Goal: Task Accomplishment & Management: Use online tool/utility

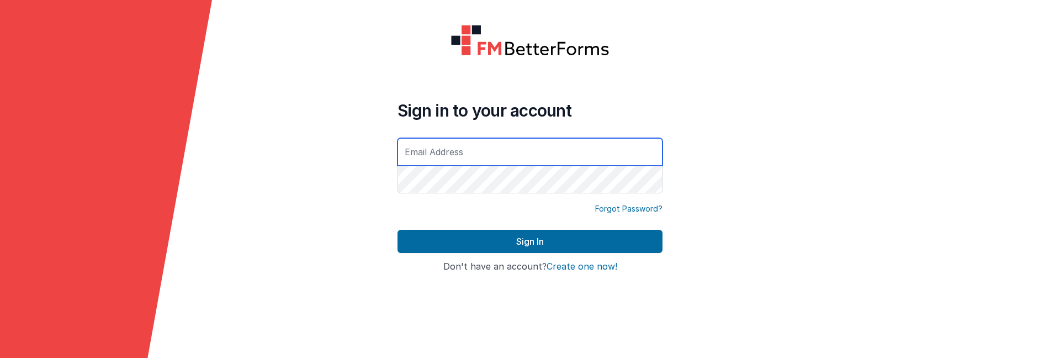
click at [432, 153] on input "text" at bounding box center [530, 152] width 265 height 28
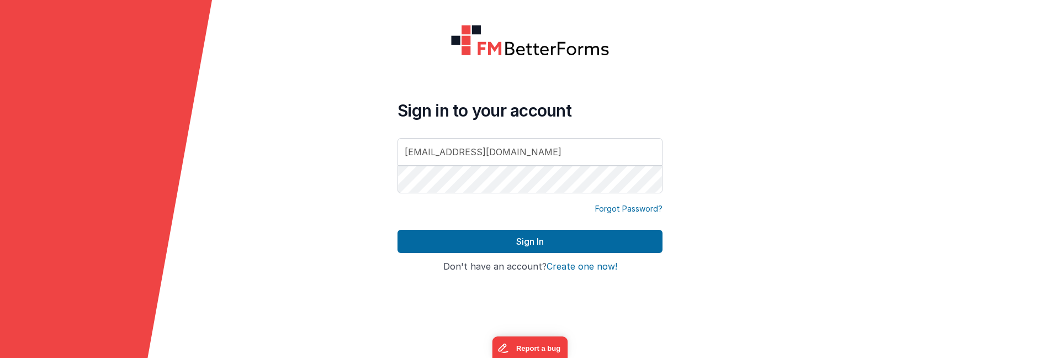
type input "[EMAIL_ADDRESS][DOMAIN_NAME]"
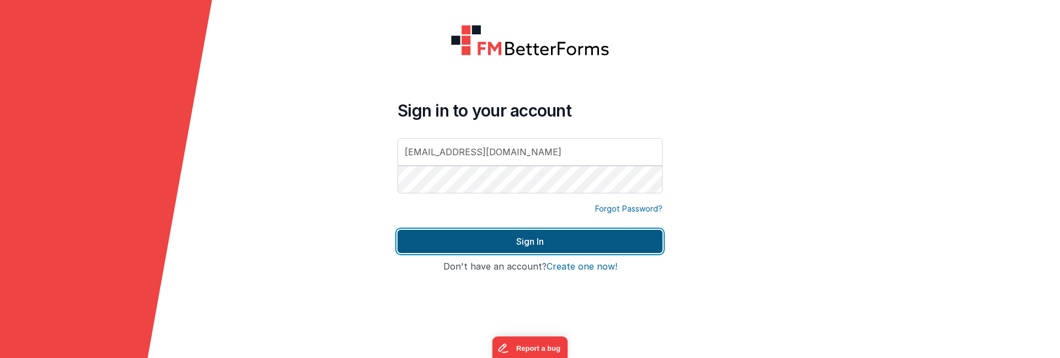
click at [482, 235] on button "Sign In" at bounding box center [530, 241] width 265 height 23
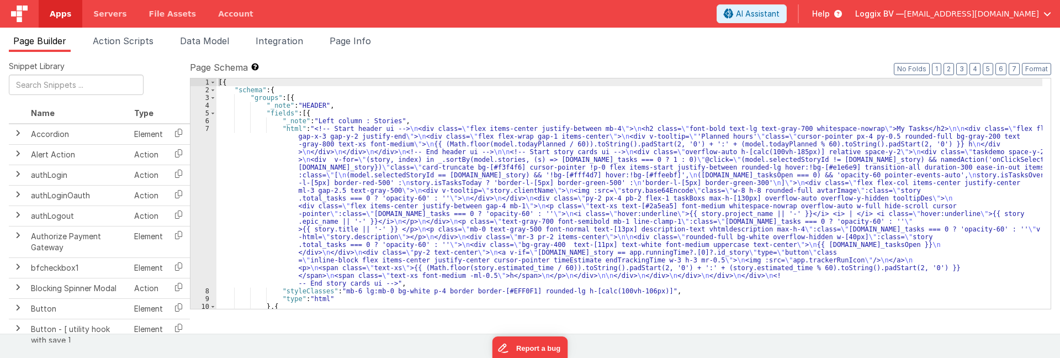
click at [62, 7] on link "Apps" at bounding box center [61, 14] width 44 height 28
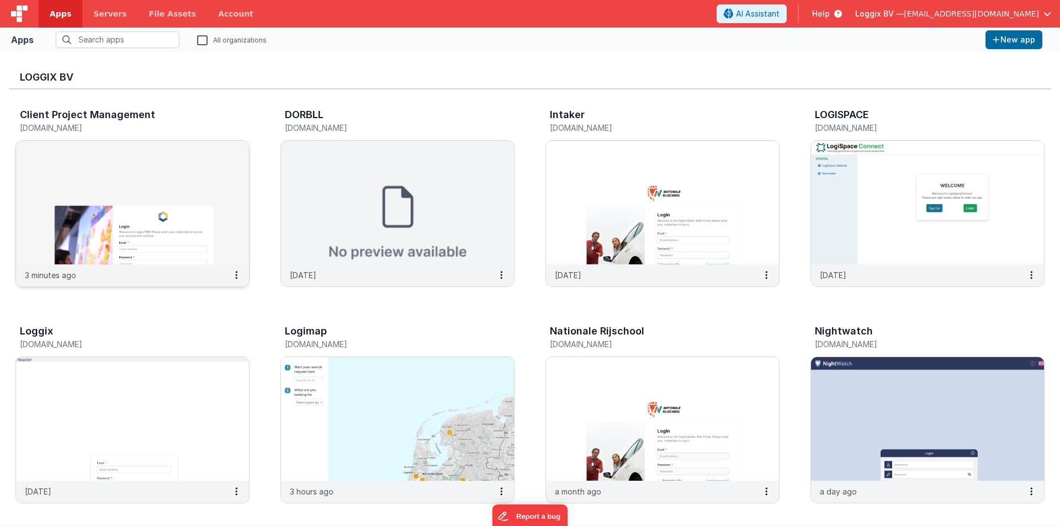
click at [121, 172] on img at bounding box center [132, 203] width 233 height 124
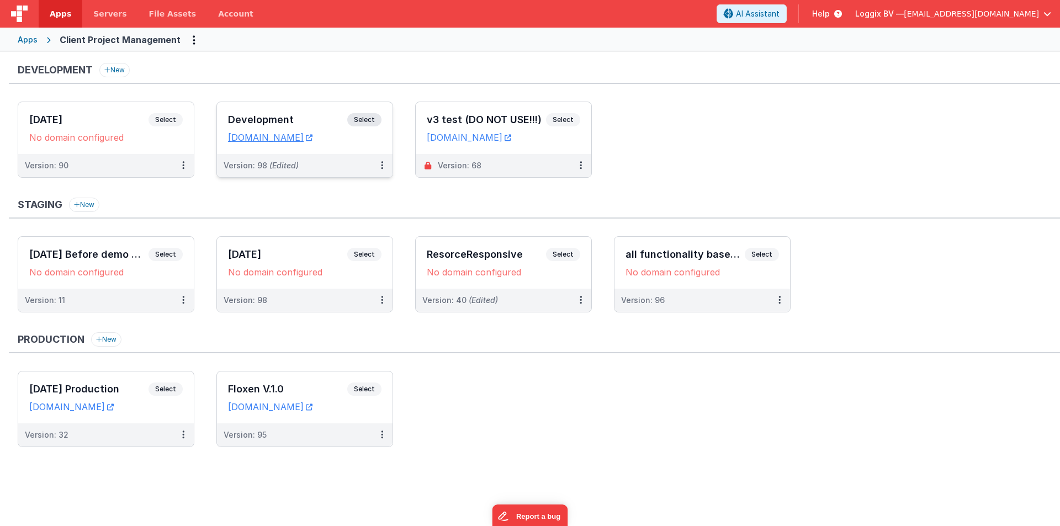
click at [272, 114] on h3 "Development" at bounding box center [287, 119] width 119 height 11
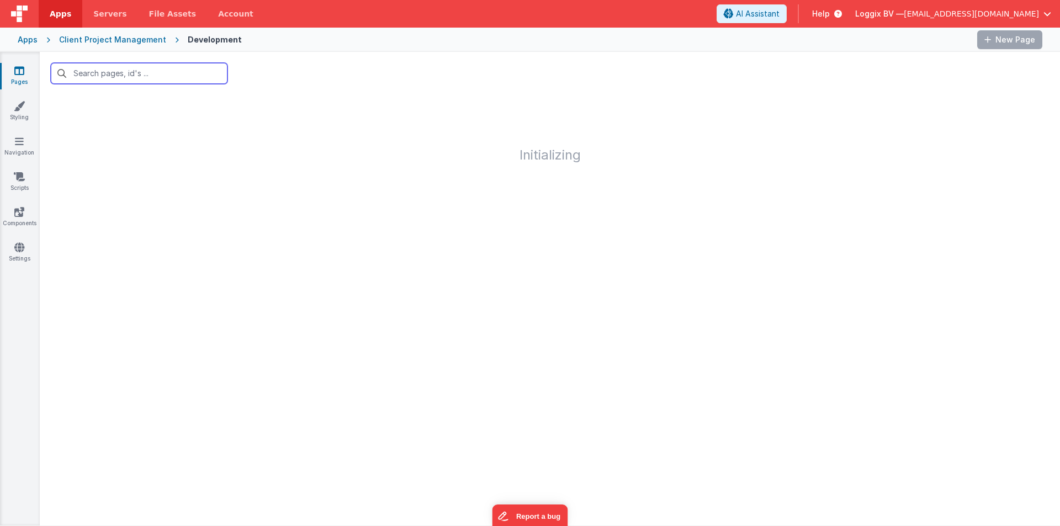
click at [120, 72] on input "text" at bounding box center [139, 73] width 177 height 21
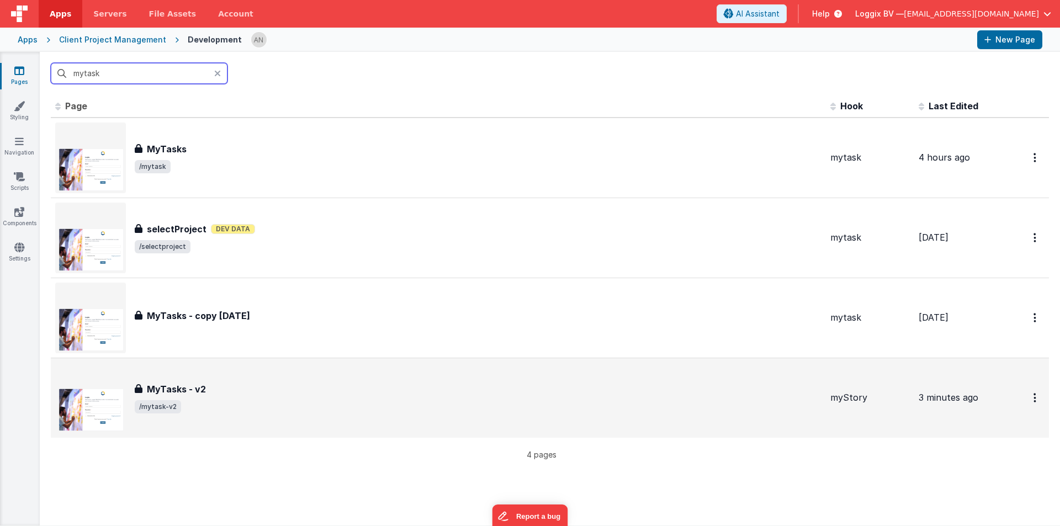
type input "mytask"
click at [203, 357] on h3 "MyTasks - v2" at bounding box center [176, 389] width 59 height 13
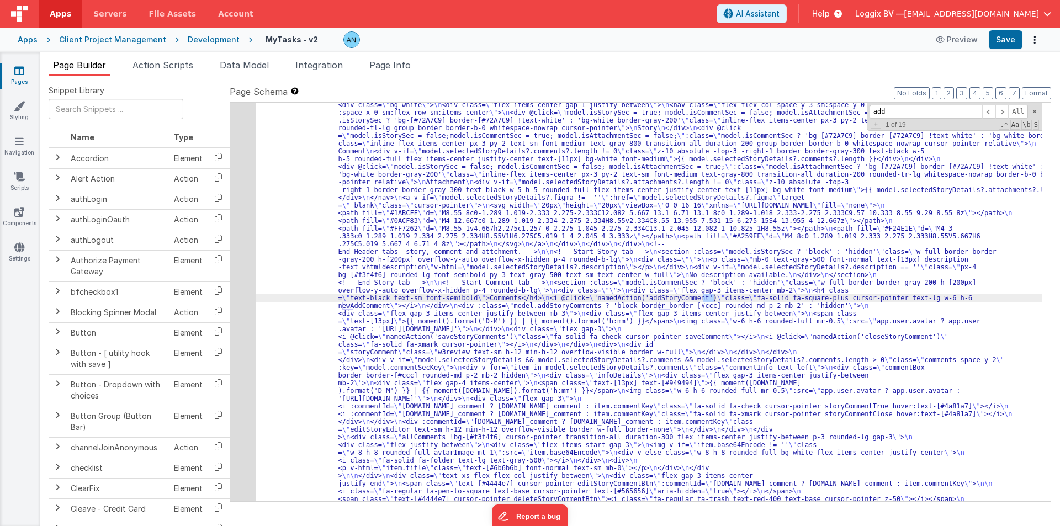
scroll to position [272, 0]
click at [235, 171] on div "12" at bounding box center [243, 515] width 26 height 874
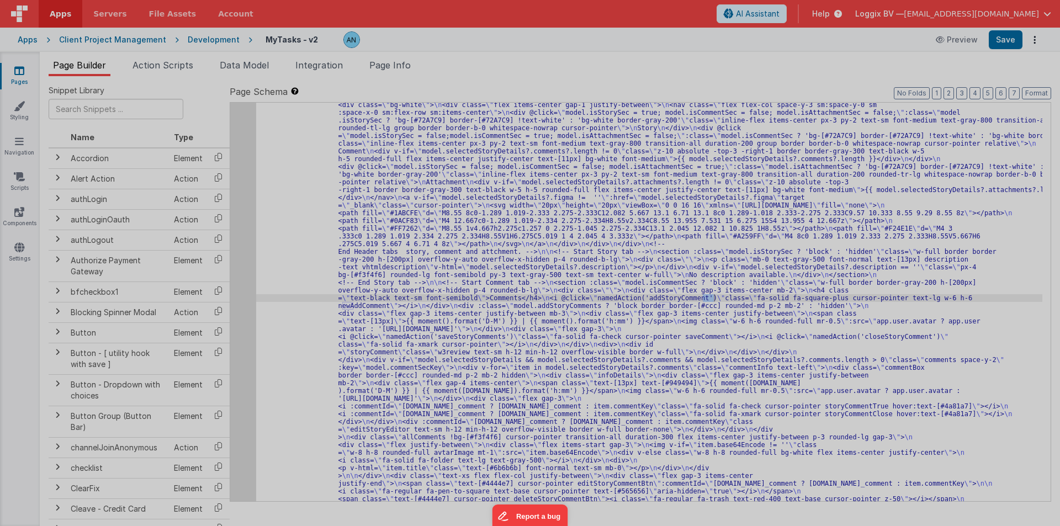
click at [235, 171] on div at bounding box center [530, 263] width 1060 height 526
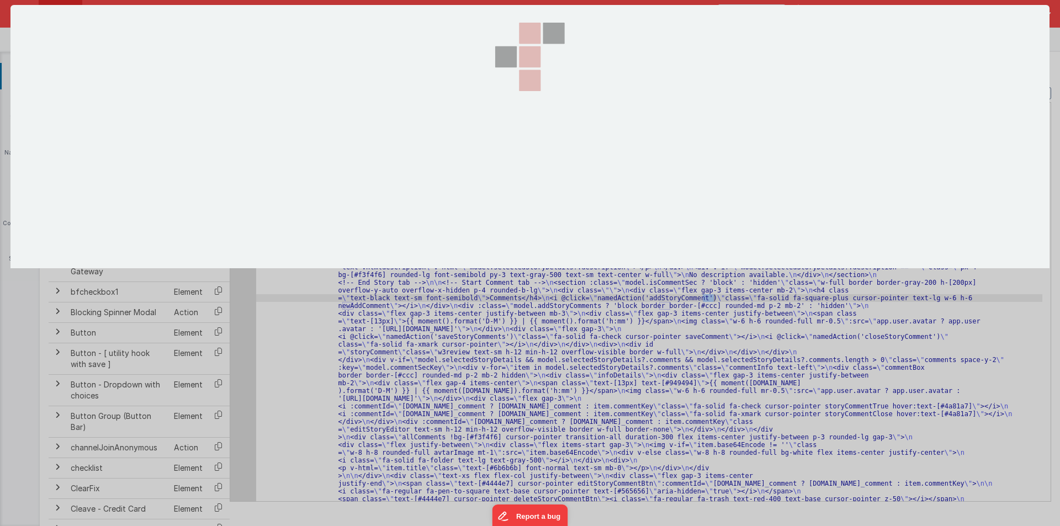
click at [235, 171] on section at bounding box center [529, 136] width 1039 height 263
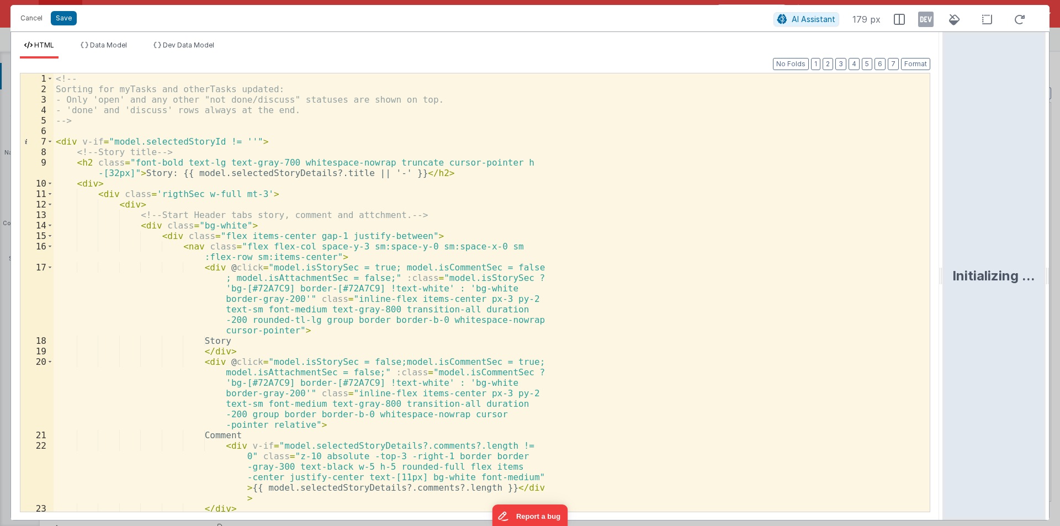
drag, startPoint x: 527, startPoint y: 274, endPoint x: 1008, endPoint y: 253, distance: 481.5
click at [1060, 271] on html "Cancel Save AI Assistant 179 px HTML Data Model Dev Data Model Format 7 6 5 4 3…" at bounding box center [530, 263] width 1060 height 526
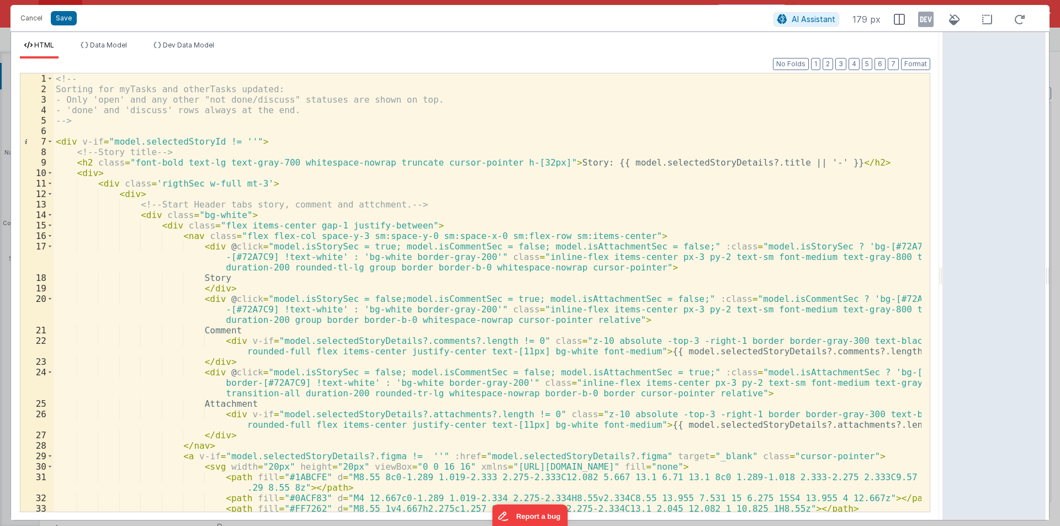
scroll to position [0, 0]
drag, startPoint x: 87, startPoint y: 125, endPoint x: 8, endPoint y: 32, distance: 122.3
click at [8, 32] on div "Cancel Save AI Assistant 179 px HTML Data Model Dev Data Model Format 7 6 5 4 3…" at bounding box center [530, 263] width 1060 height 526
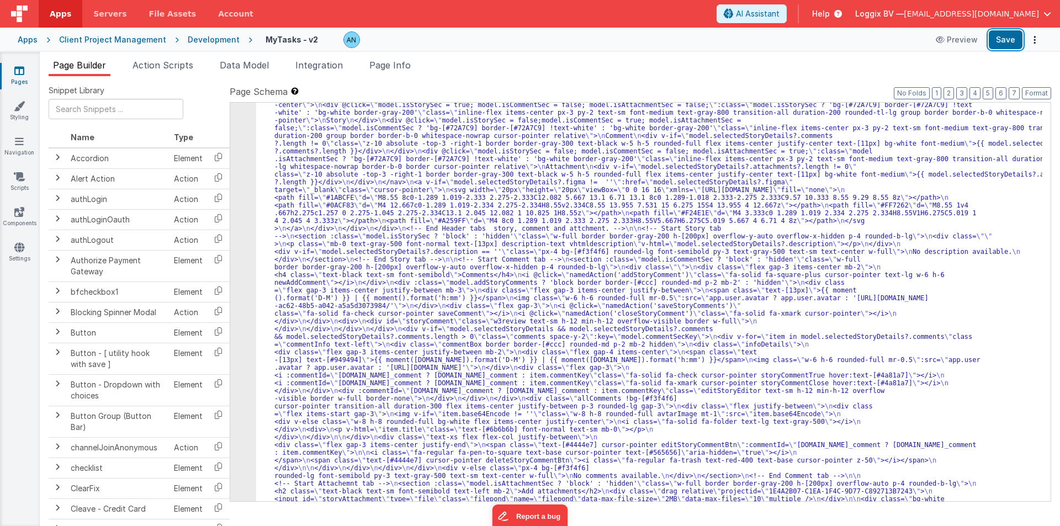
drag, startPoint x: 997, startPoint y: 38, endPoint x: 704, endPoint y: 136, distance: 309.1
click at [997, 38] on button "Save" at bounding box center [1006, 39] width 34 height 19
click at [231, 161] on div "12" at bounding box center [243, 480] width 26 height 804
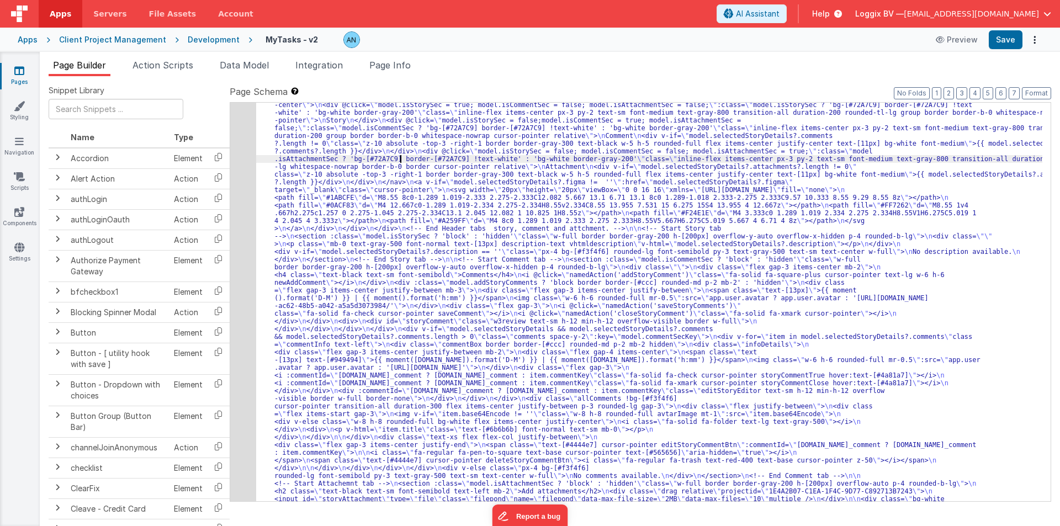
paste input "deleteTaskCommentBtn"
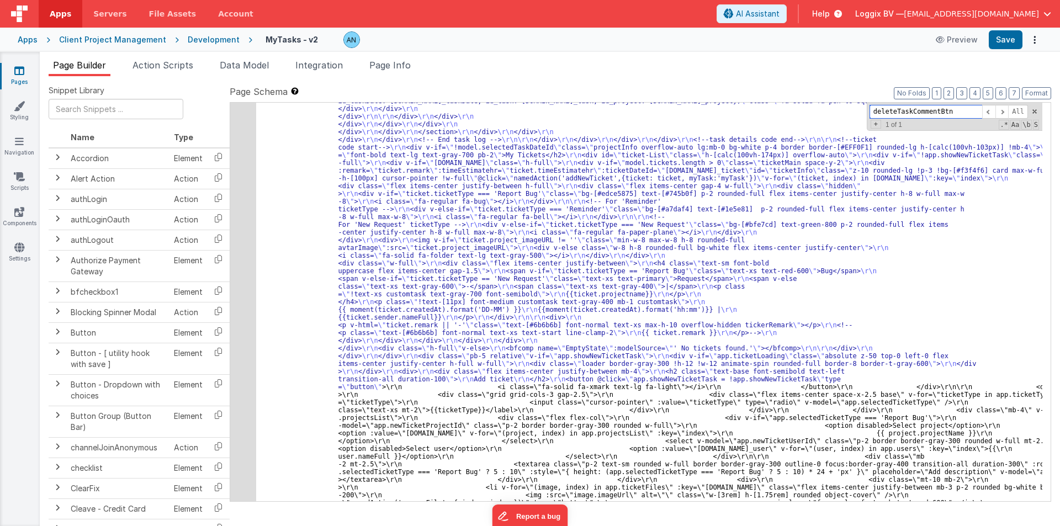
scroll to position [2874, 0]
type input "deleteTaskCommentBtn"
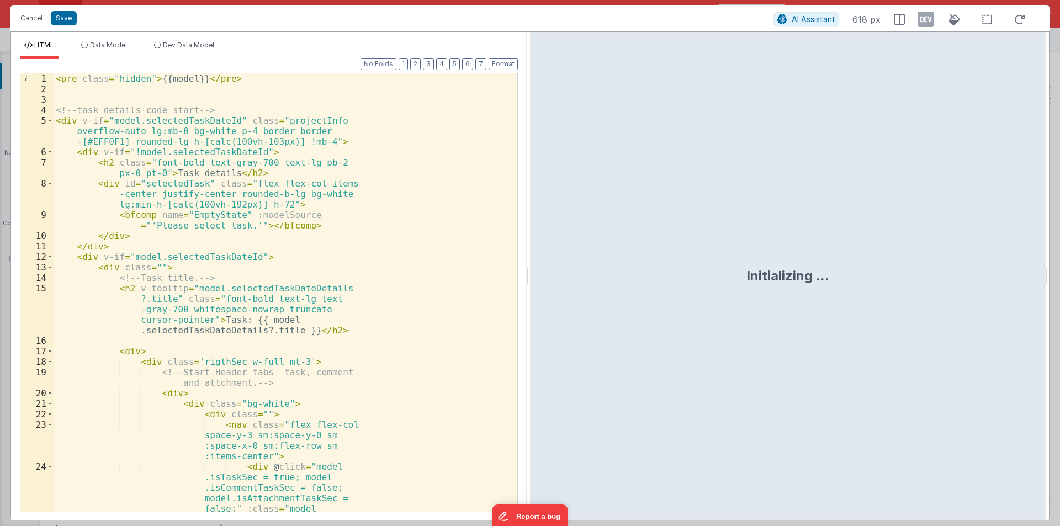
click at [264, 252] on div "< pre class = "hidden" > {{model}} </ pre > <!-- task details code start --> < …" at bounding box center [282, 376] width 456 height 606
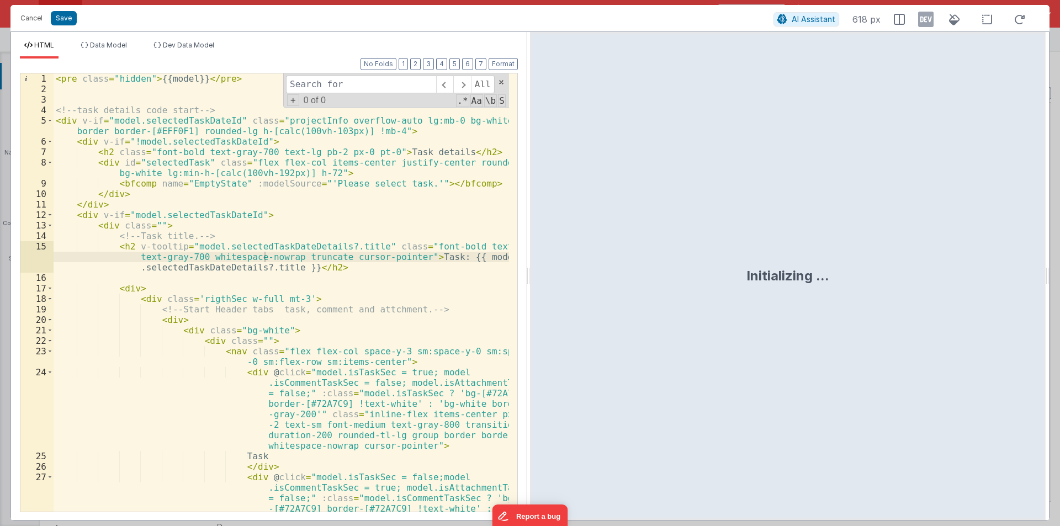
type input "deleteTaskCommentBtn"
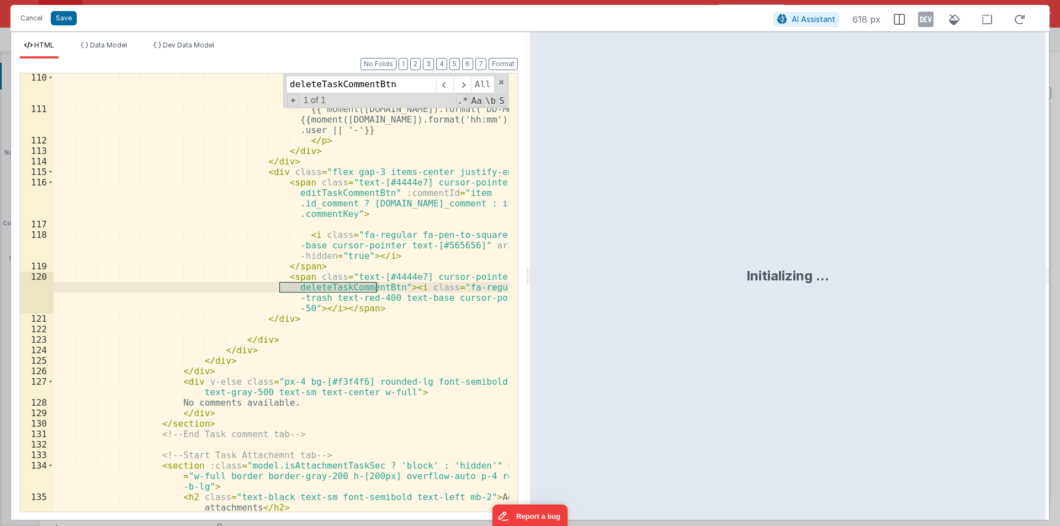
scroll to position [2005, 0]
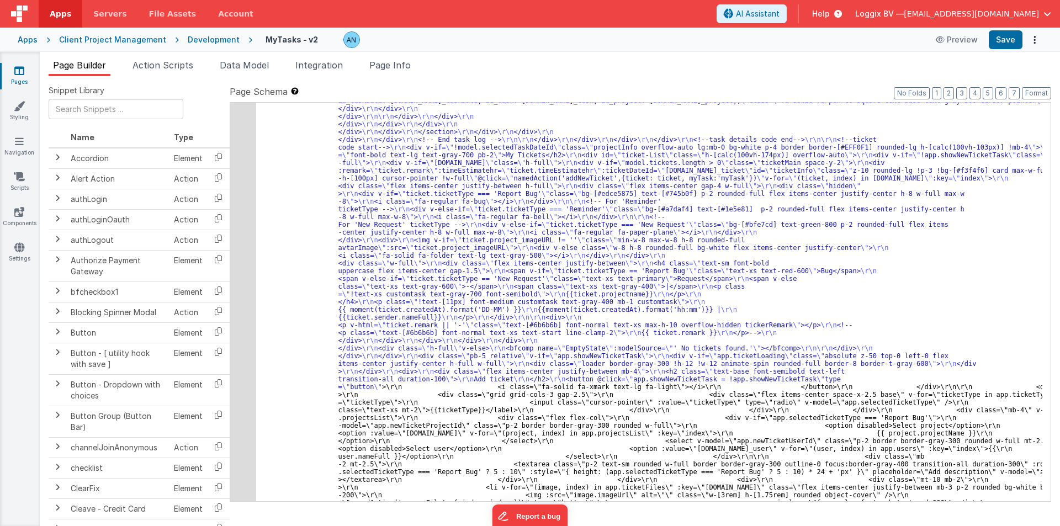
paste input "Story"
type input "deleteStoryCommentBtn"
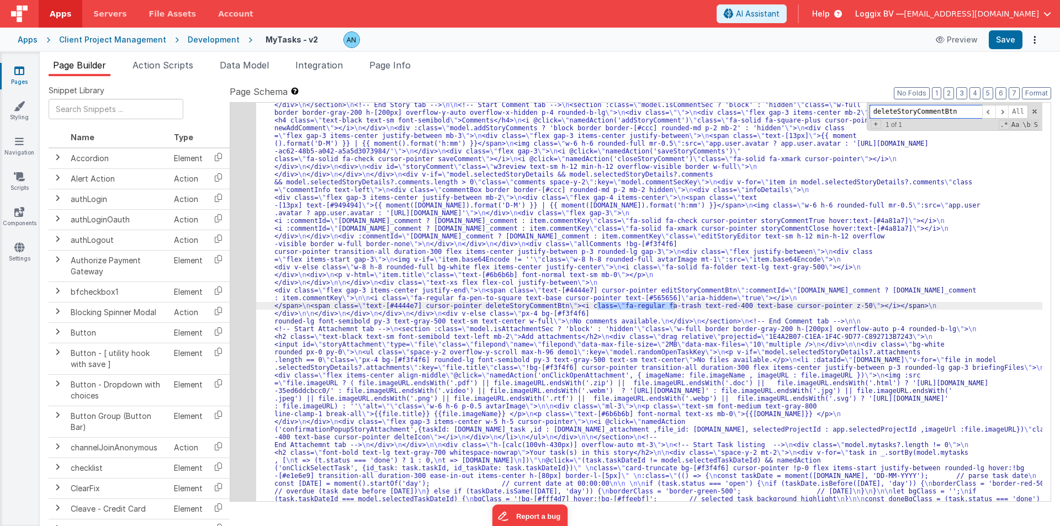
scroll to position [427, 0]
click at [140, 63] on span "Action Scripts" at bounding box center [163, 65] width 61 height 11
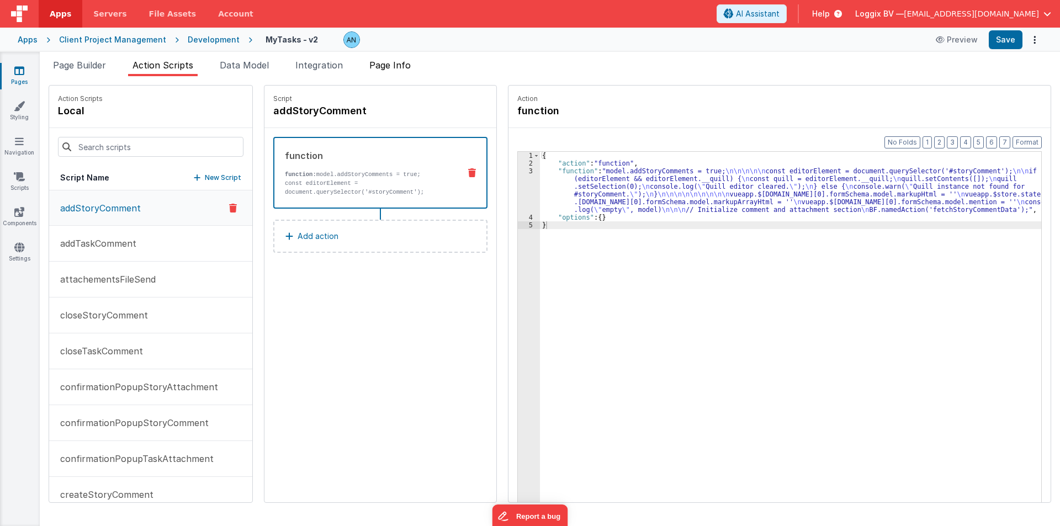
click at [380, 65] on span "Page Info" at bounding box center [389, 65] width 41 height 11
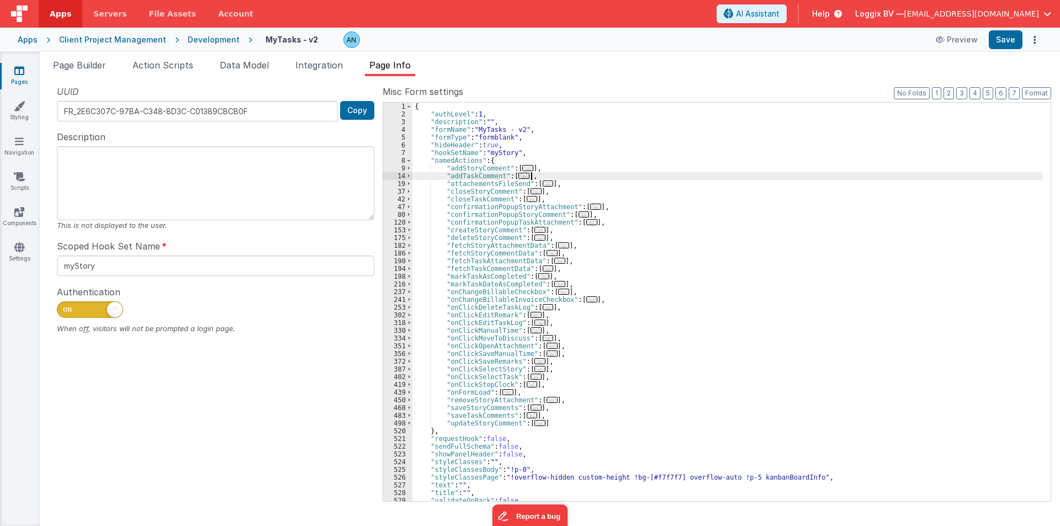
click at [588, 175] on div "{ "authLevel" : 1 , "description" : "" , "formName" : "MyTasks - v2" , "formTyp…" at bounding box center [728, 310] width 630 height 414
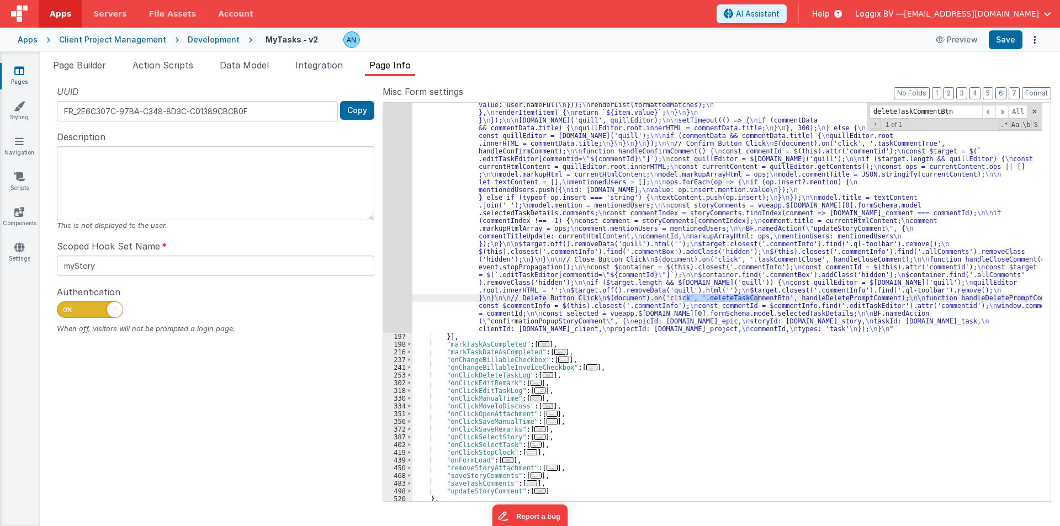
type input "deleteTaskCommentBtn"
click at [393, 234] on div "196" at bounding box center [397, 125] width 29 height 418
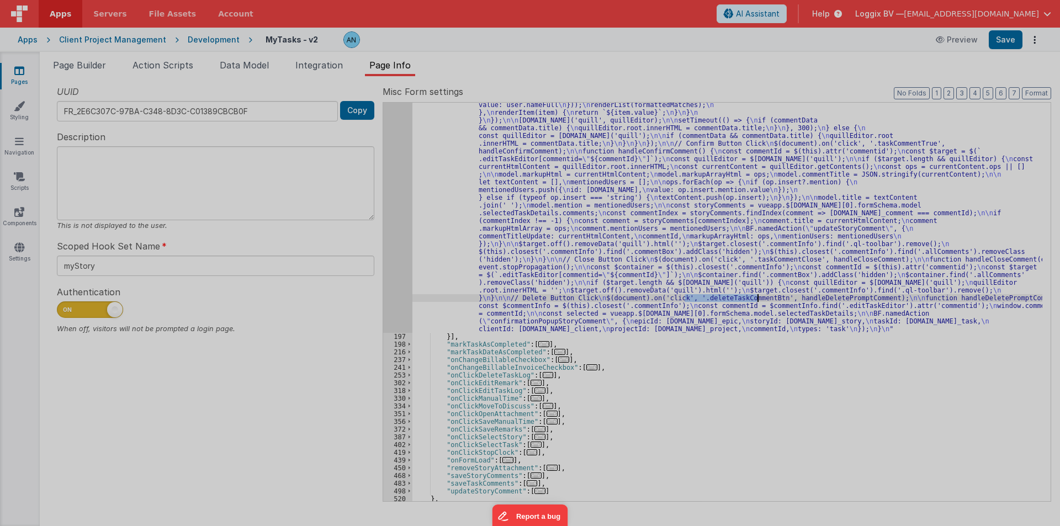
click at [392, 234] on section at bounding box center [529, 125] width 1039 height 263
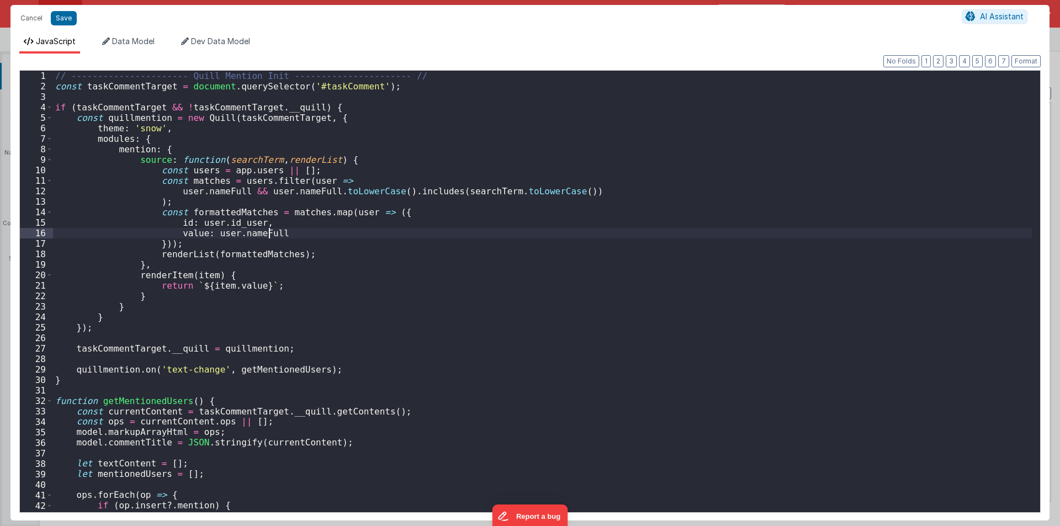
click at [392, 234] on div "// ---------------------- Quill Mention Init ---------------------- // const ta…" at bounding box center [542, 302] width 979 height 463
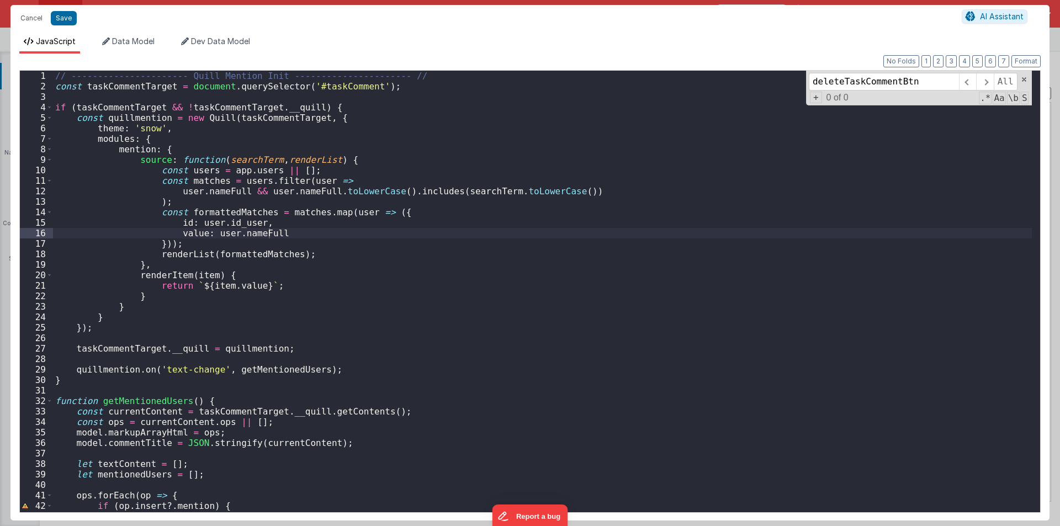
scroll to position [1856, 0]
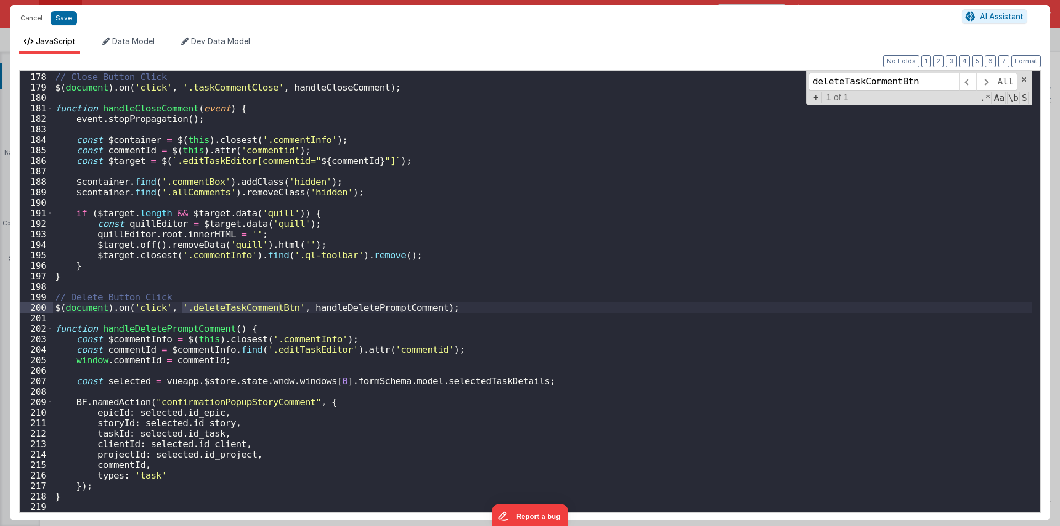
type input "deleteTaskCommentBtn"
click at [270, 357] on div "// Close Button Click $ ( document ) . on ( 'click' , '.taskCommentClose' , han…" at bounding box center [542, 292] width 979 height 463
click at [33, 15] on button "Cancel" at bounding box center [31, 17] width 33 height 15
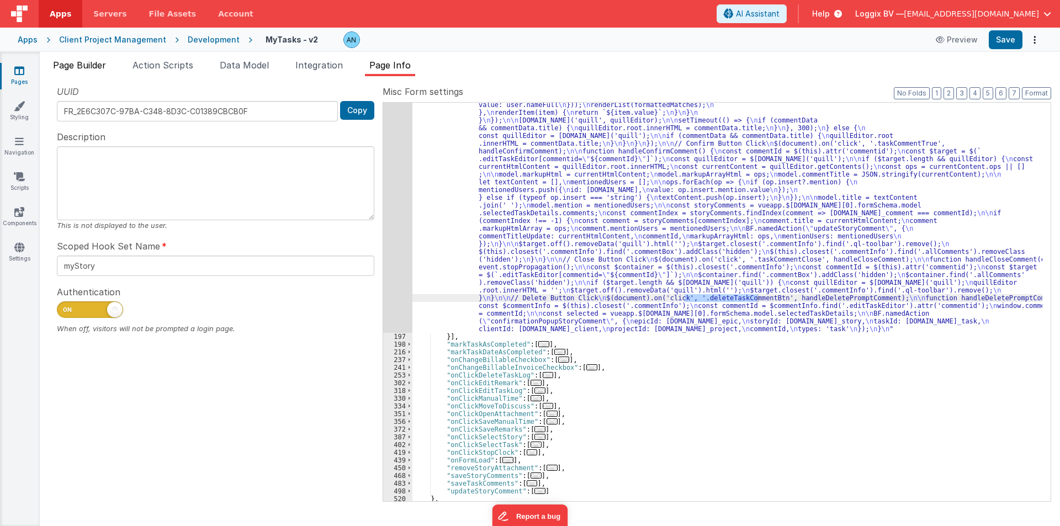
click at [93, 62] on span "Page Builder" at bounding box center [79, 65] width 53 height 11
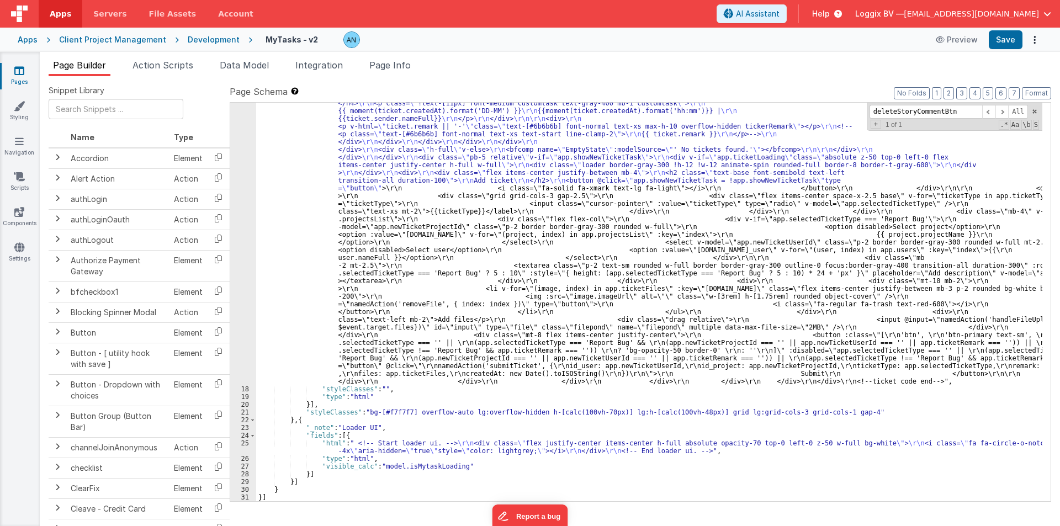
scroll to position [3073, 0]
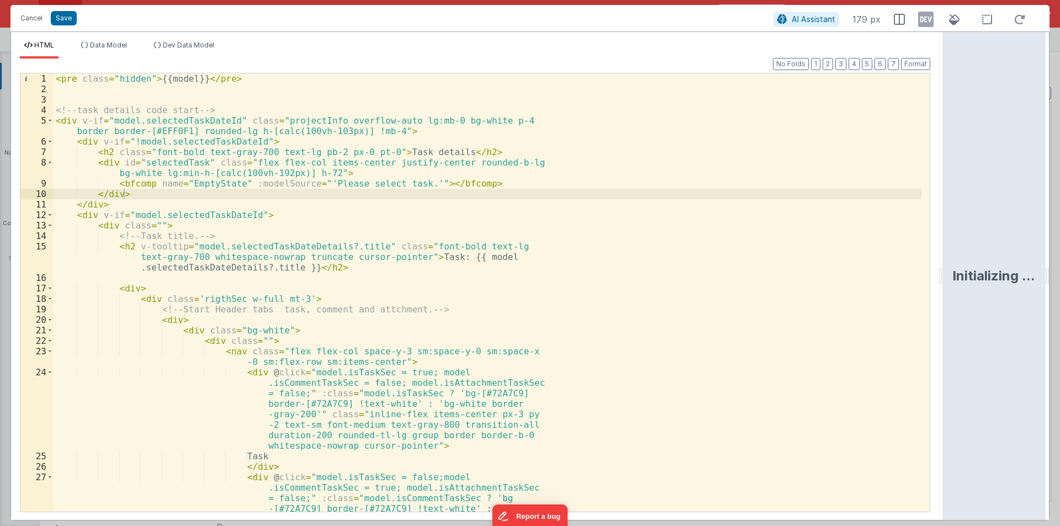
drag, startPoint x: 529, startPoint y: 271, endPoint x: 1013, endPoint y: 329, distance: 487.8
click at [1060, 319] on html "Cancel Save AI Assistant 179 px HTML Data Model Dev Data Model Format 7 6 5 4 3…" at bounding box center [530, 263] width 1060 height 526
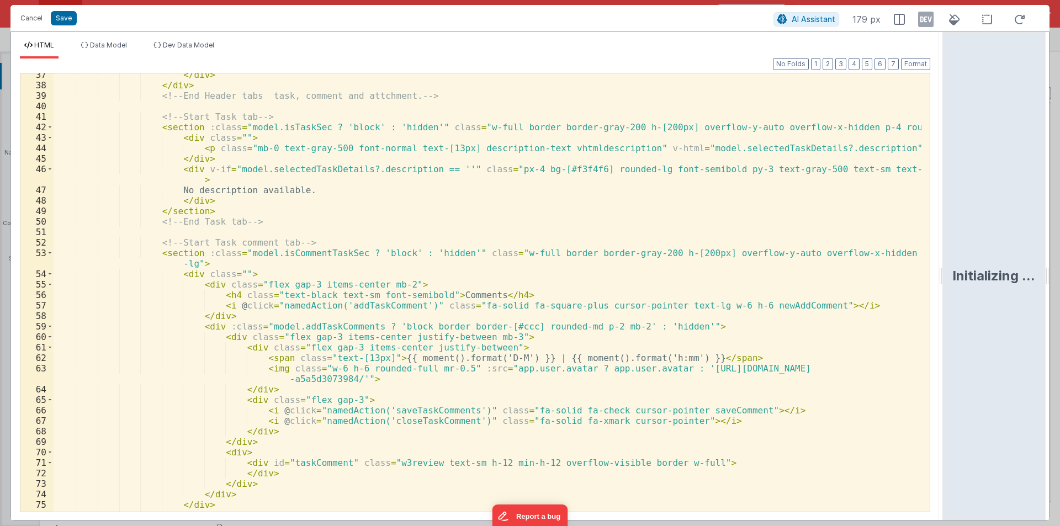
scroll to position [497, 0]
click at [291, 253] on div "</ div > </ div > <!-- End Header tabs task, comment and attchment. --> <!-- St…" at bounding box center [488, 305] width 868 height 470
click at [49, 252] on span at bounding box center [50, 253] width 6 height 10
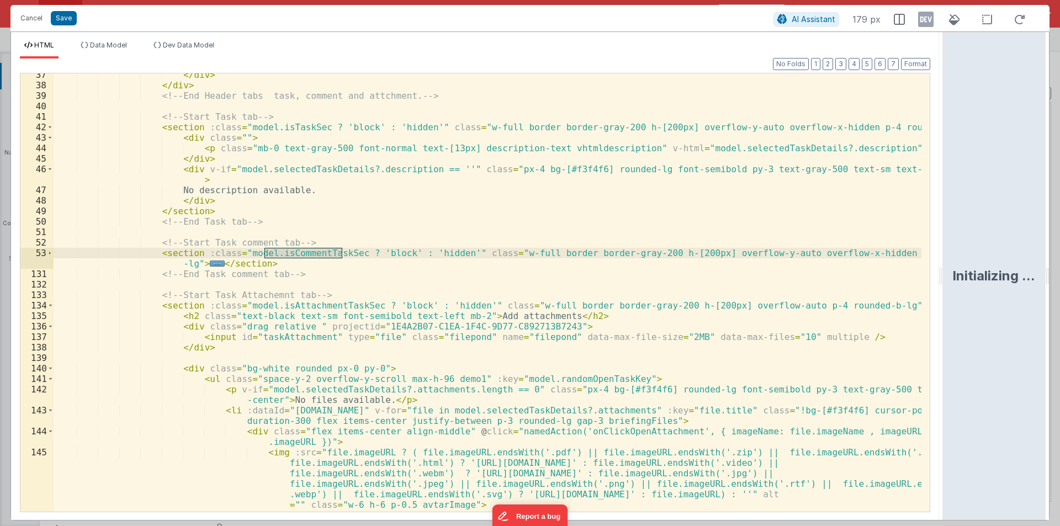
click at [298, 305] on div "</ div > </ div > <!-- End Header tabs task, comment and attchment. --> <!-- St…" at bounding box center [488, 299] width 868 height 459
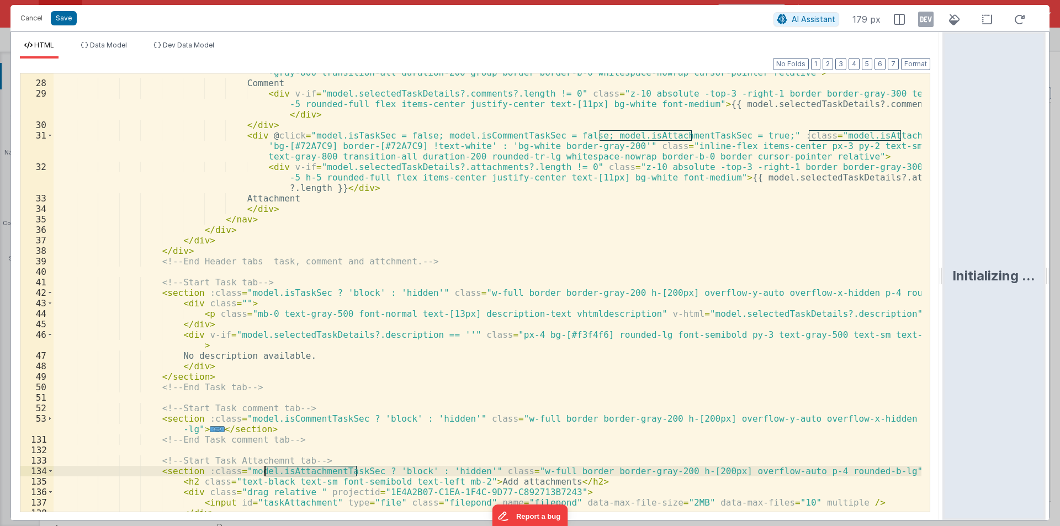
scroll to position [199, 0]
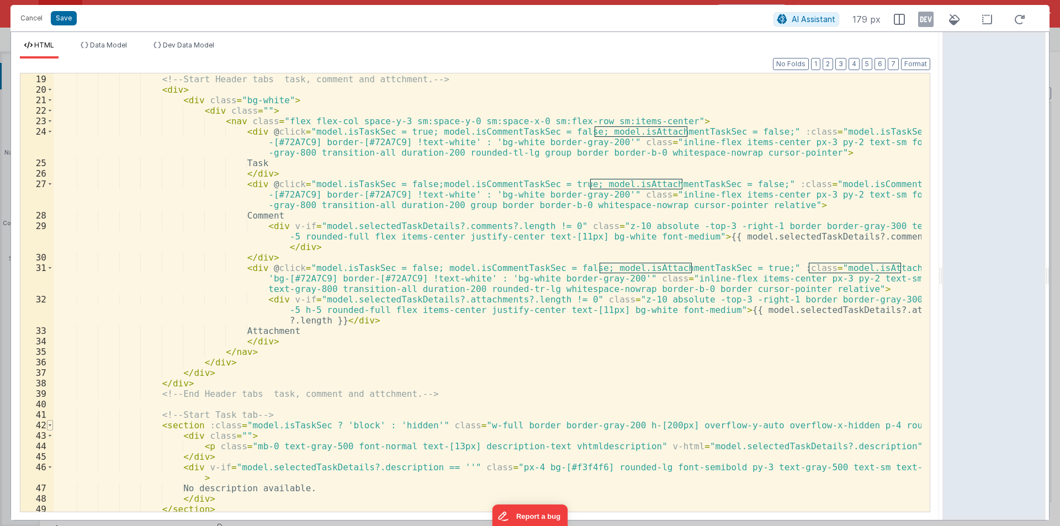
click at [50, 357] on span at bounding box center [50, 425] width 6 height 10
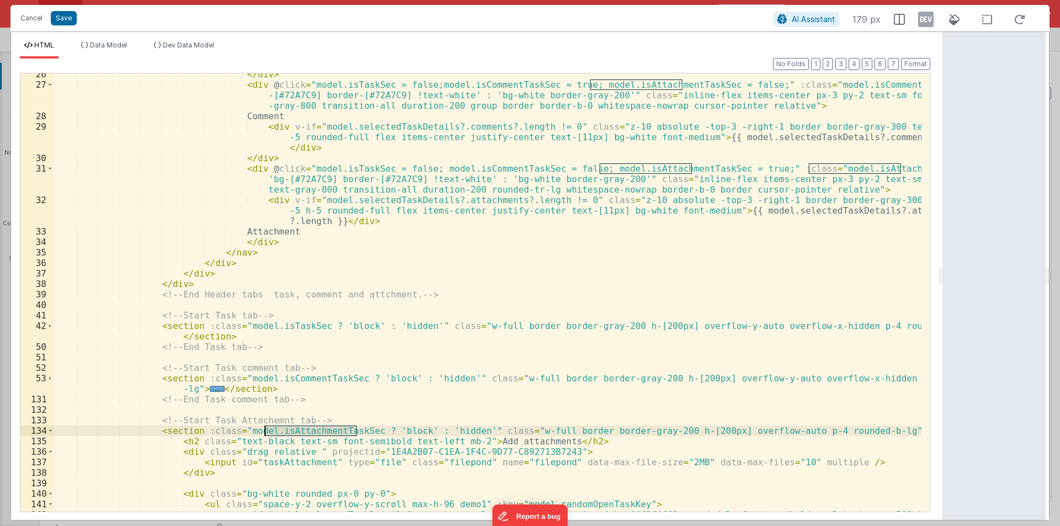
scroll to position [298, 0]
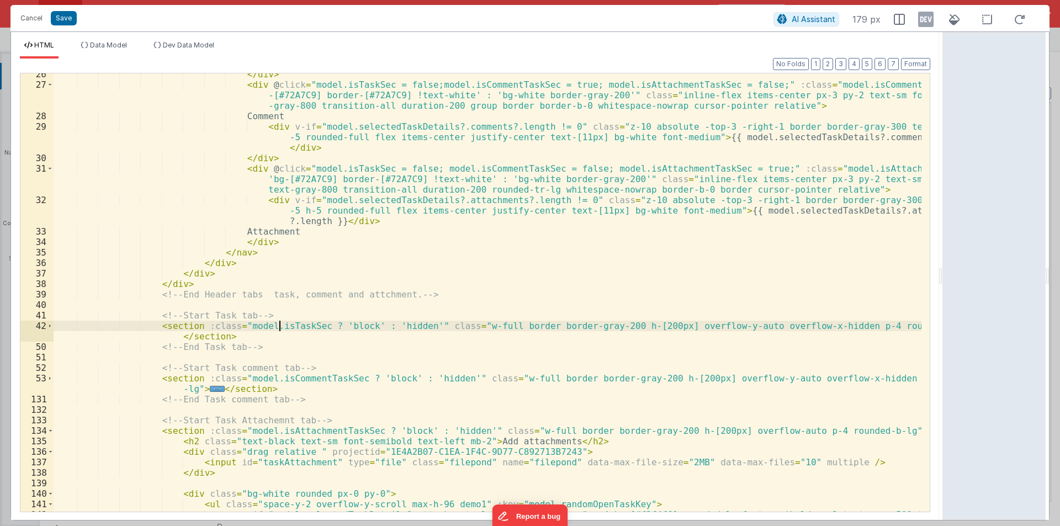
click at [279, 325] on div "</ div > < div @ click = "model.isTaskSec = false;model.isCommentTaskSec = true…" at bounding box center [488, 304] width 868 height 470
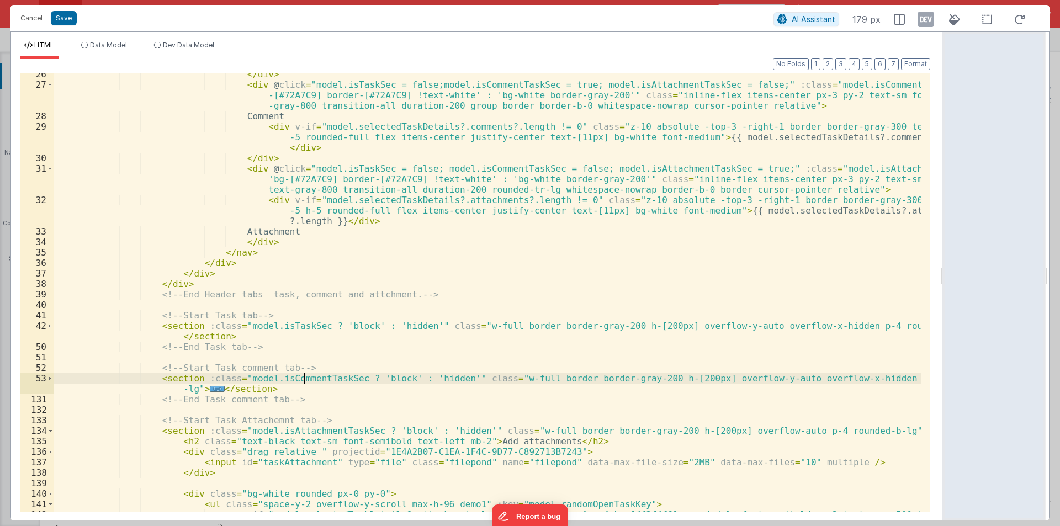
click at [305, 357] on div "</ div > < div @ click = "model.isTaskSec = false;model.isCommentTaskSec = true…" at bounding box center [488, 304] width 868 height 470
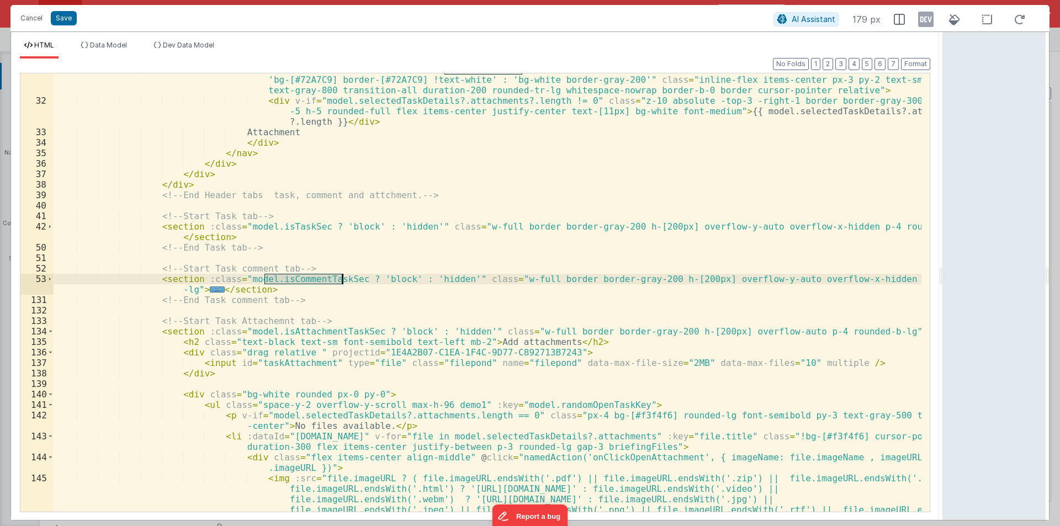
scroll to position [398, 0]
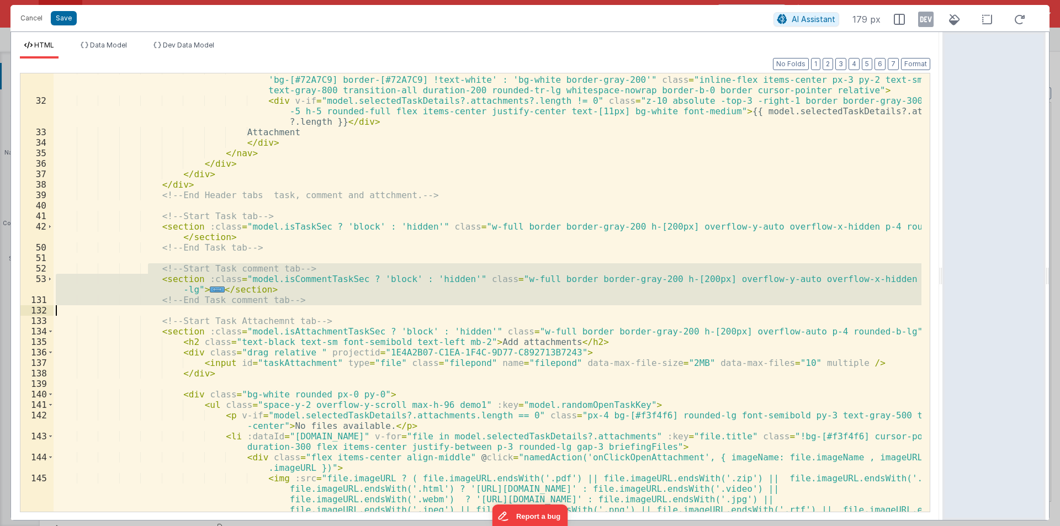
drag, startPoint x: 147, startPoint y: 267, endPoint x: 295, endPoint y: 309, distance: 153.7
click at [295, 309] on div "< div @ click = "model.isTaskSec = false; model.isCommentTaskSec = false; model…" at bounding box center [488, 330] width 868 height 533
click at [51, 334] on span at bounding box center [50, 331] width 6 height 10
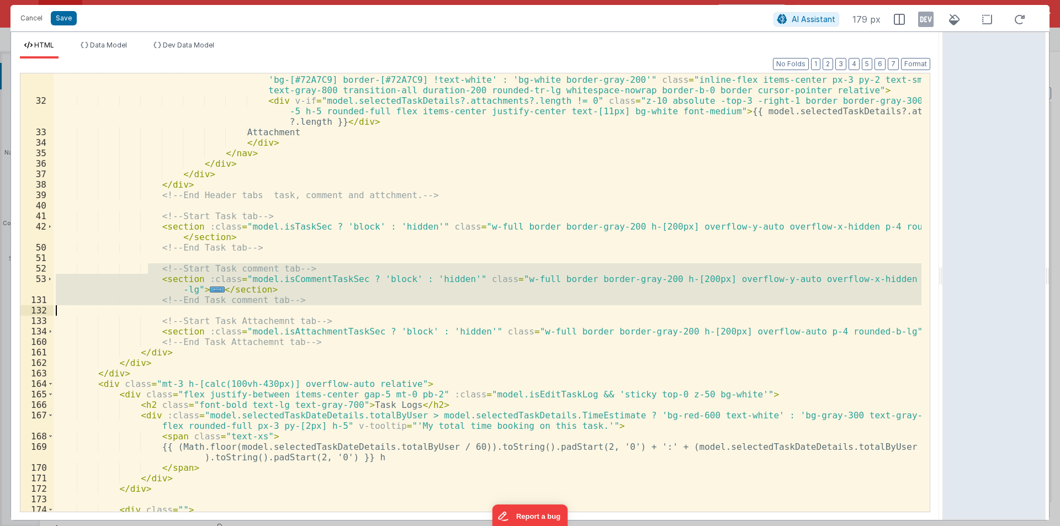
click at [319, 340] on div "< div @ click = "model.isTaskSec = false; model.isCommentTaskSec = false; model…" at bounding box center [488, 304] width 868 height 480
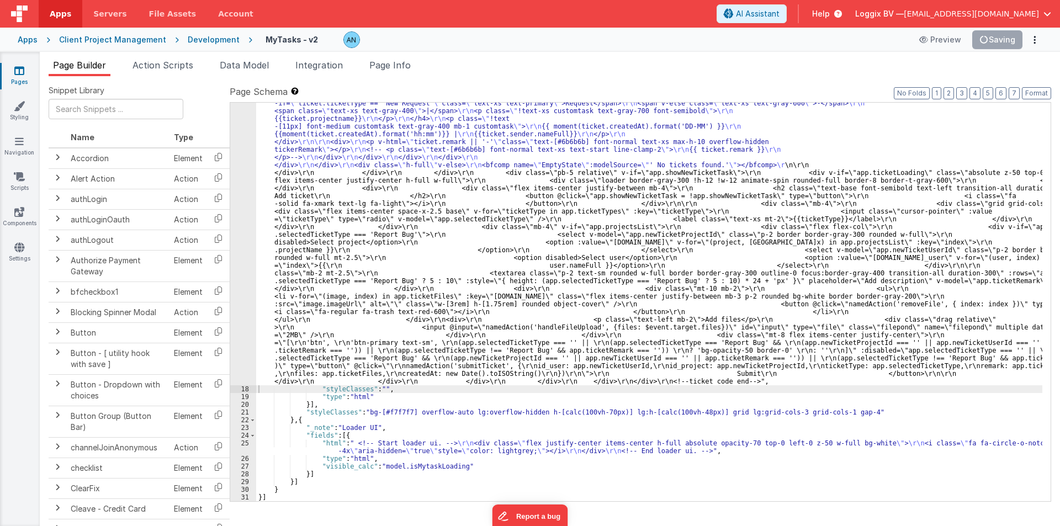
scroll to position [2841, 0]
click at [1040, 92] on button "Format" at bounding box center [1036, 93] width 29 height 12
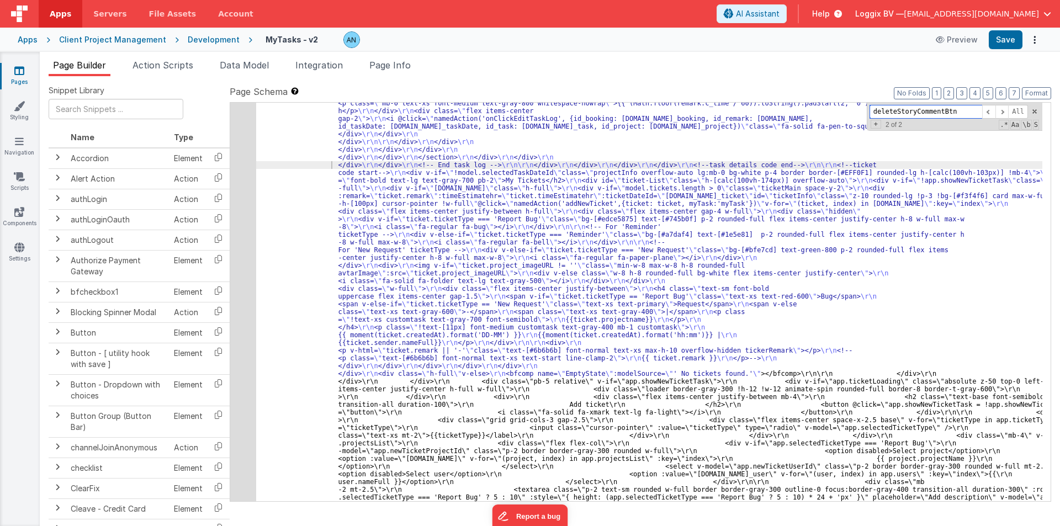
paste input "Task"
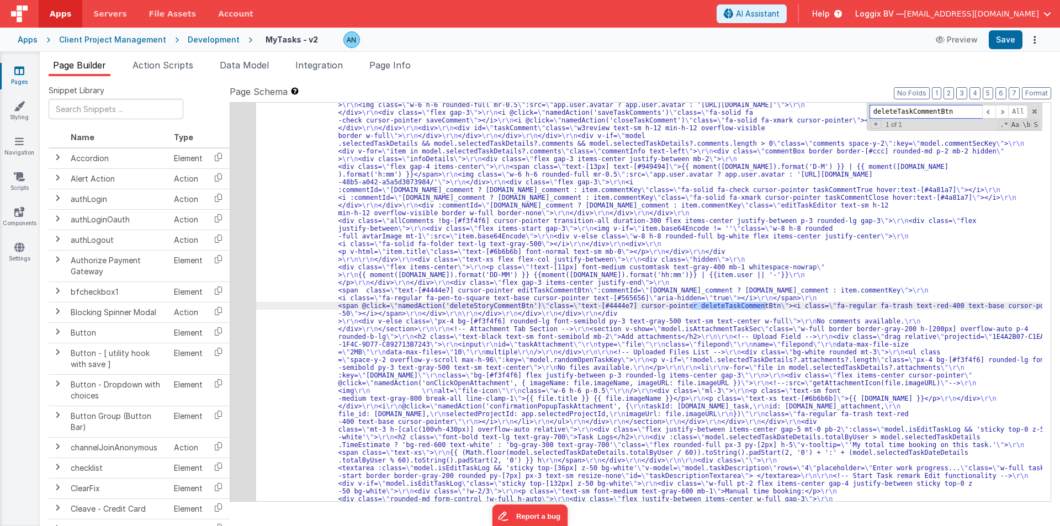
type input "deleteTaskCommentBtn"
click at [165, 60] on span "Action Scripts" at bounding box center [163, 65] width 61 height 11
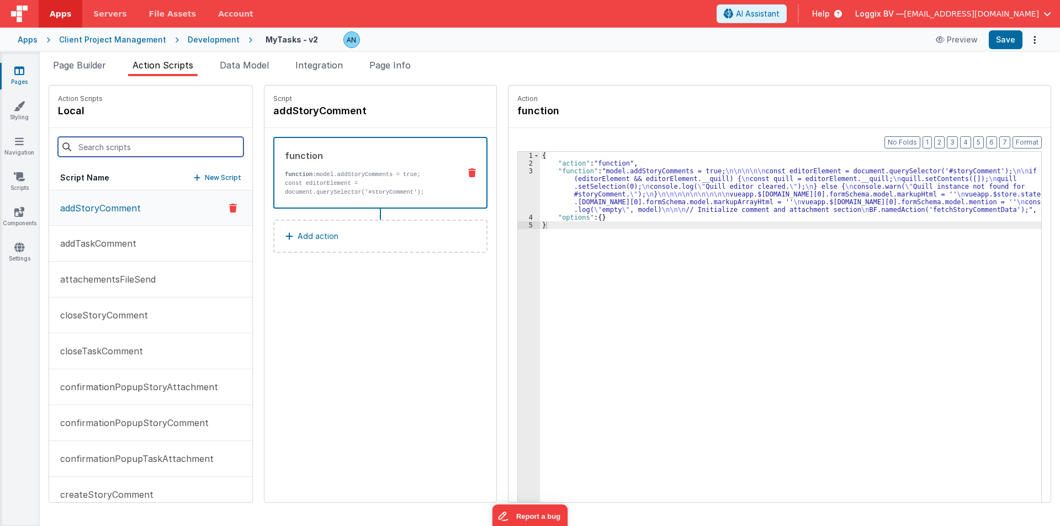
click at [119, 145] on input at bounding box center [151, 147] width 186 height 20
paste input "deleteStoryCommentBtn"
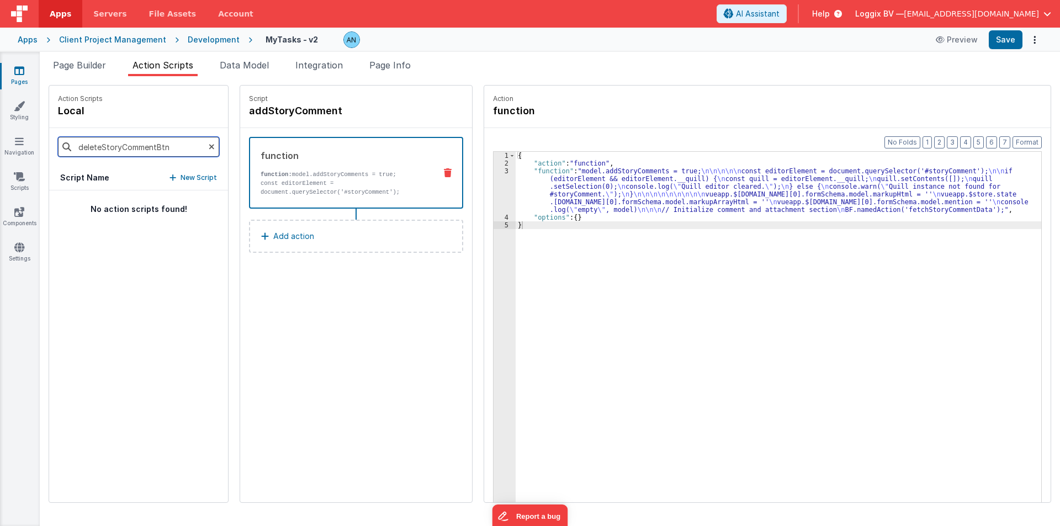
type input "deleteStoryCommentBtn"
click at [411, 66] on span "Page Info" at bounding box center [389, 65] width 41 height 11
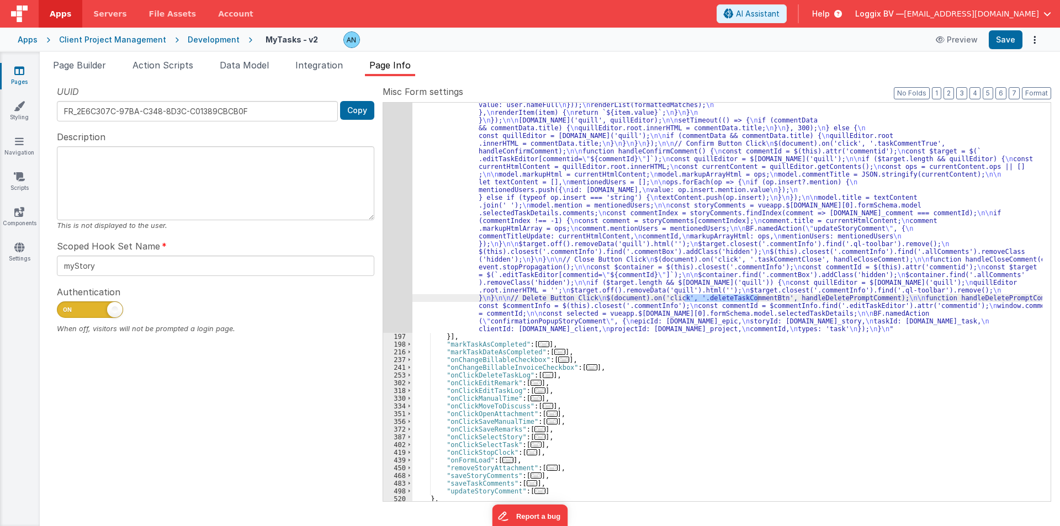
click at [609, 232] on div ""function" : "// ---------------------- Quill Mention Init --------------------…" at bounding box center [728, 328] width 630 height 824
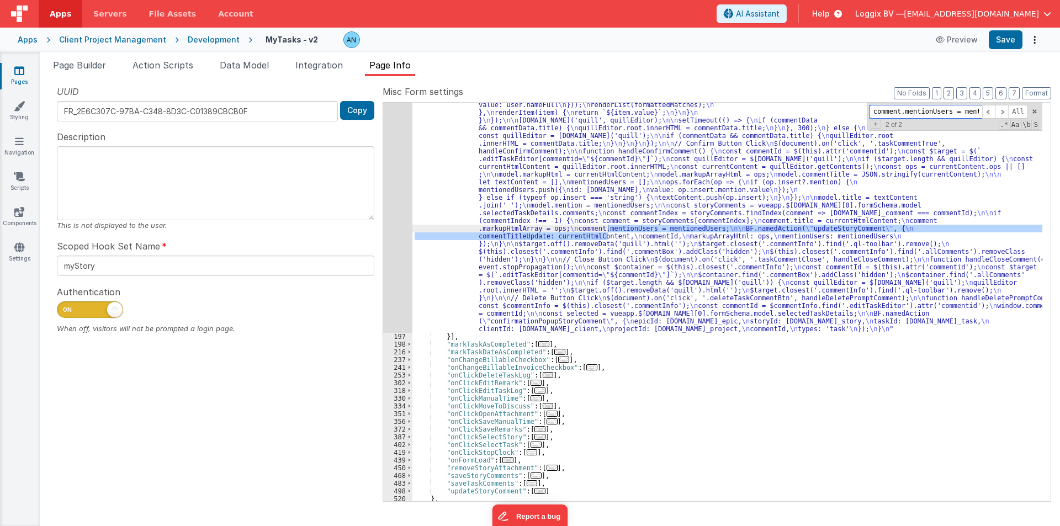
scroll to position [0, 437]
paste input "deleteStoryCommentBt"
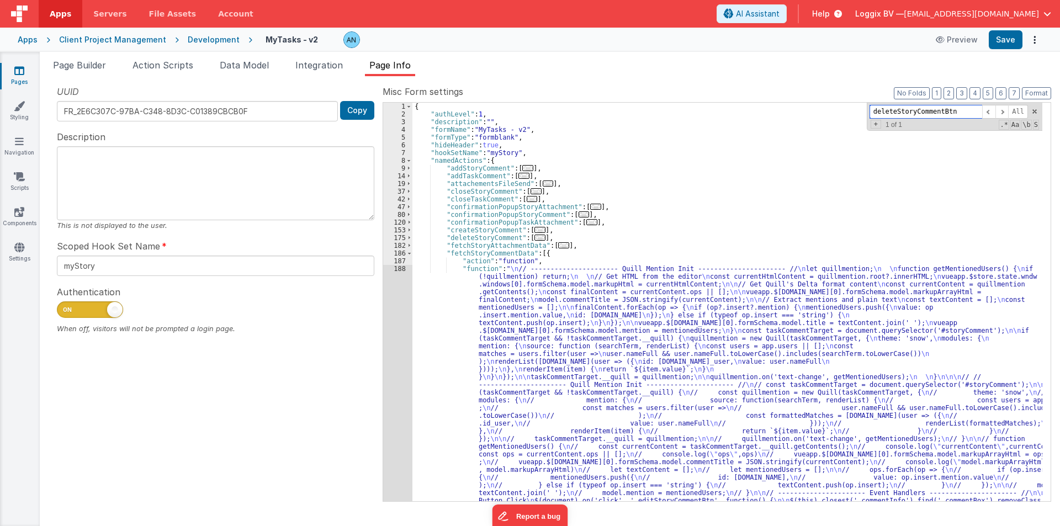
scroll to position [0, 0]
type input "deleteStoryCommentBtn"
click at [70, 63] on span "Page Builder" at bounding box center [79, 65] width 53 height 11
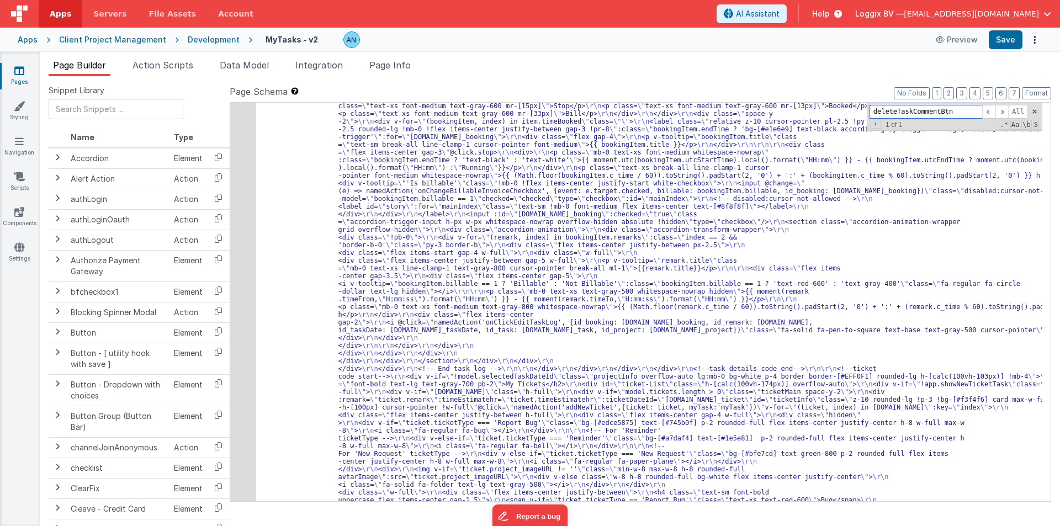
scroll to position [2637, 0]
paste input "Story"
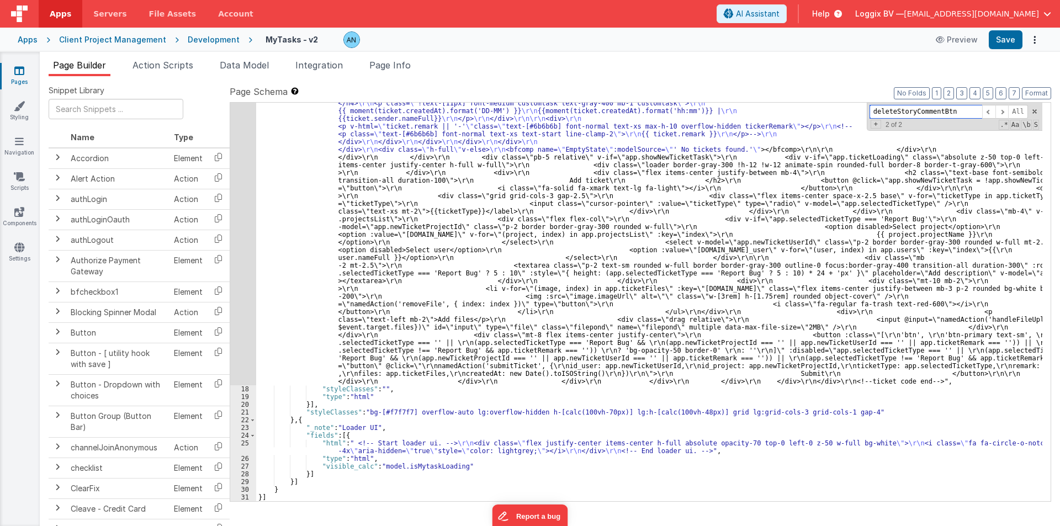
scroll to position [3065, 0]
type input "deleteStoryCommentBtn"
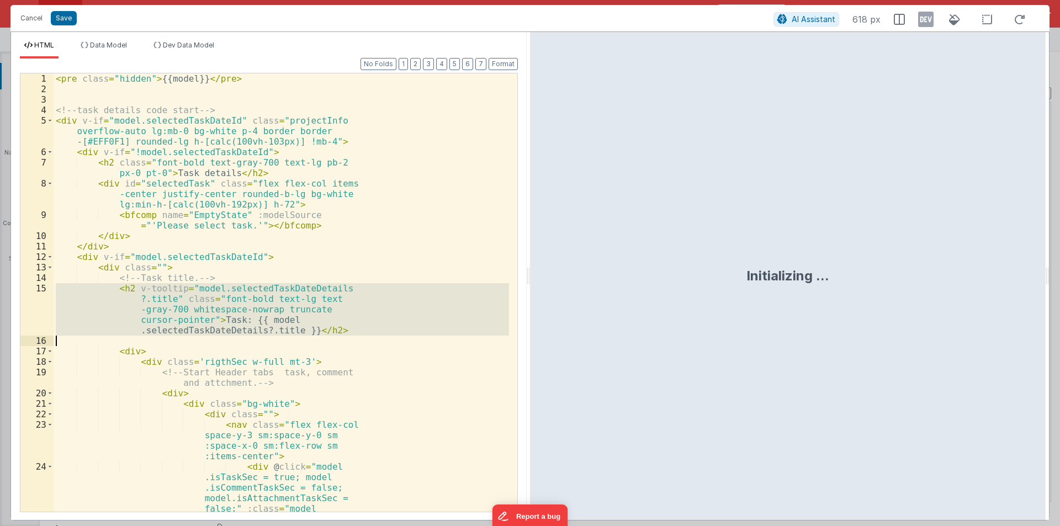
click at [306, 294] on div "< pre class = "hidden" > {{model}} </ pre > <!-- task details code start --> < …" at bounding box center [282, 292] width 456 height 439
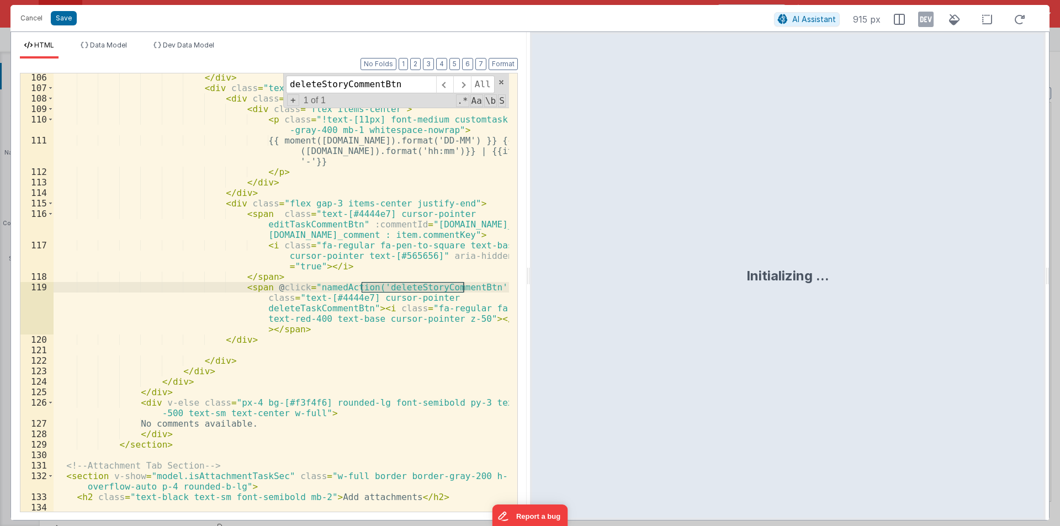
scroll to position [1900, 0]
type input "deleteStoryCommentBtn"
click at [408, 289] on div "</ div > < div class = "text-xs flex flex-col justify-between" > < div class = …" at bounding box center [282, 292] width 456 height 439
click at [406, 289] on div "</ div > < div class = "text-xs flex flex-col justify-between" > < div class = …" at bounding box center [282, 301] width 456 height 459
drag, startPoint x: 390, startPoint y: 287, endPoint x: 416, endPoint y: 288, distance: 26.0
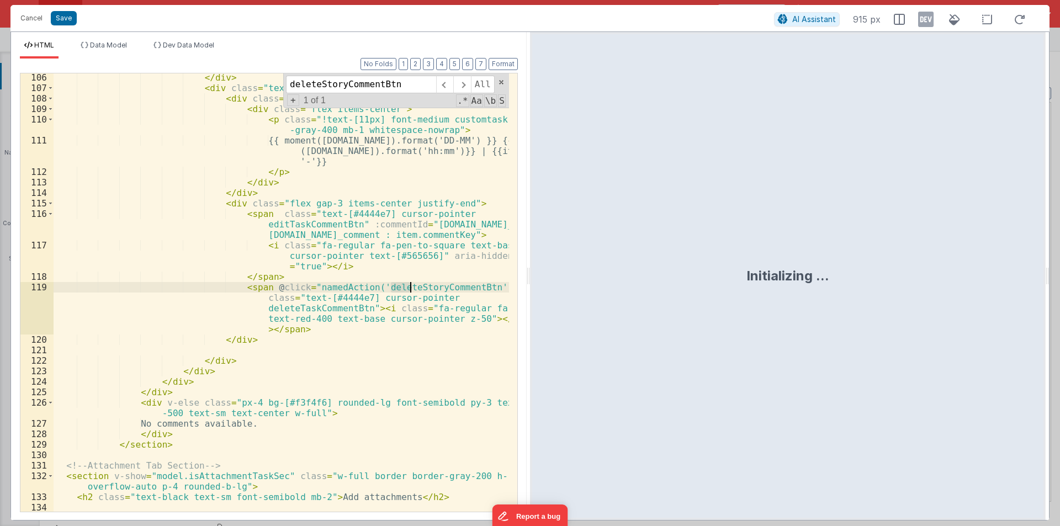
click at [416, 288] on div "</ div > < div class = "text-xs flex flex-col justify-between" > < div class = …" at bounding box center [282, 301] width 456 height 459
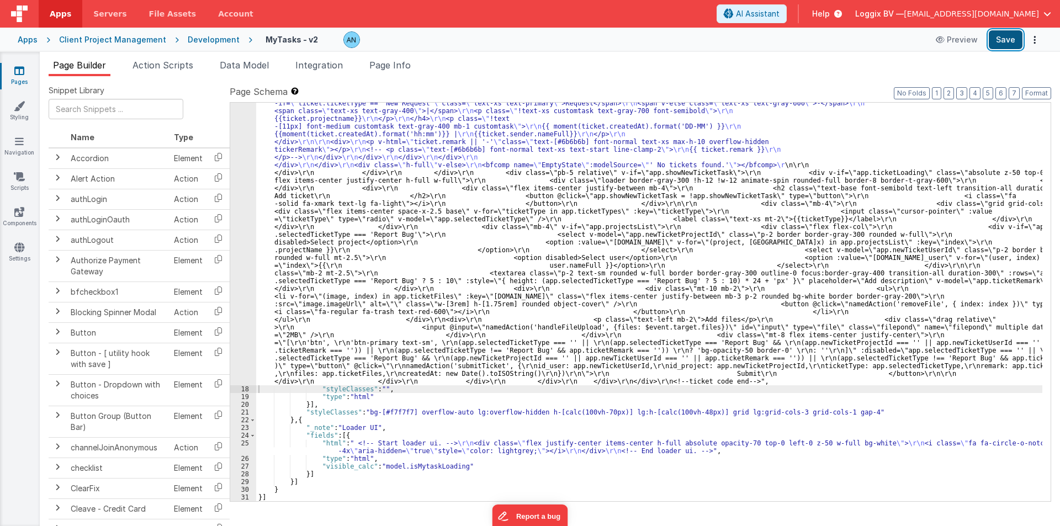
scroll to position [2903, 0]
click at [1010, 39] on button "Save" at bounding box center [1006, 39] width 34 height 19
click at [1039, 94] on button "Format" at bounding box center [1036, 93] width 29 height 12
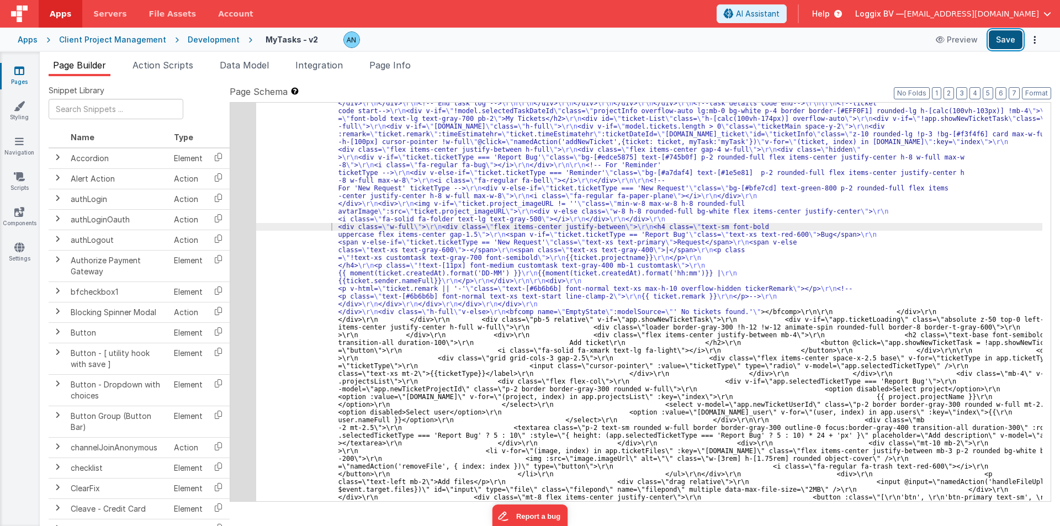
click at [1018, 32] on button "Save" at bounding box center [1006, 39] width 34 height 19
click at [388, 65] on span "Page Info" at bounding box center [389, 65] width 41 height 11
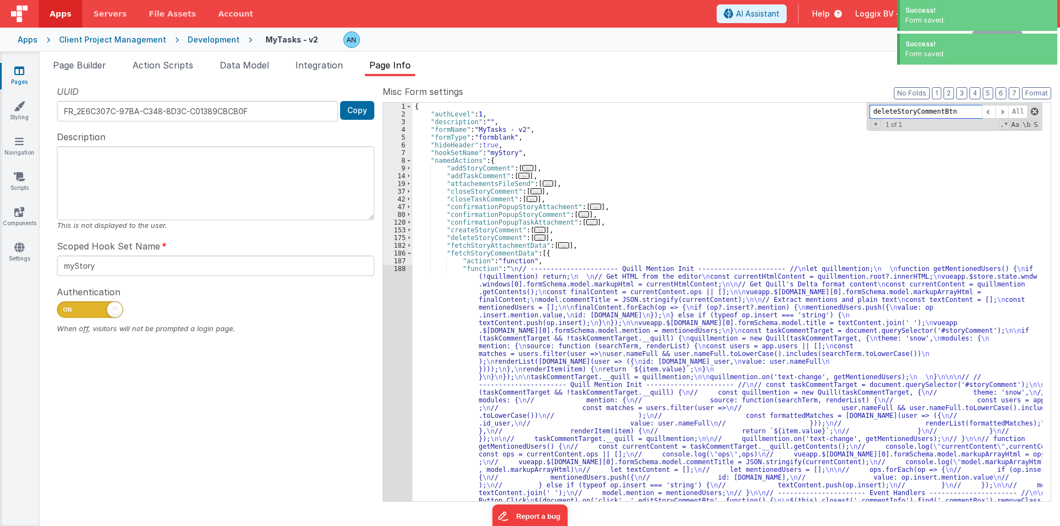
click at [1036, 113] on span at bounding box center [1035, 112] width 8 height 8
click at [948, 92] on button "2" at bounding box center [949, 93] width 10 height 12
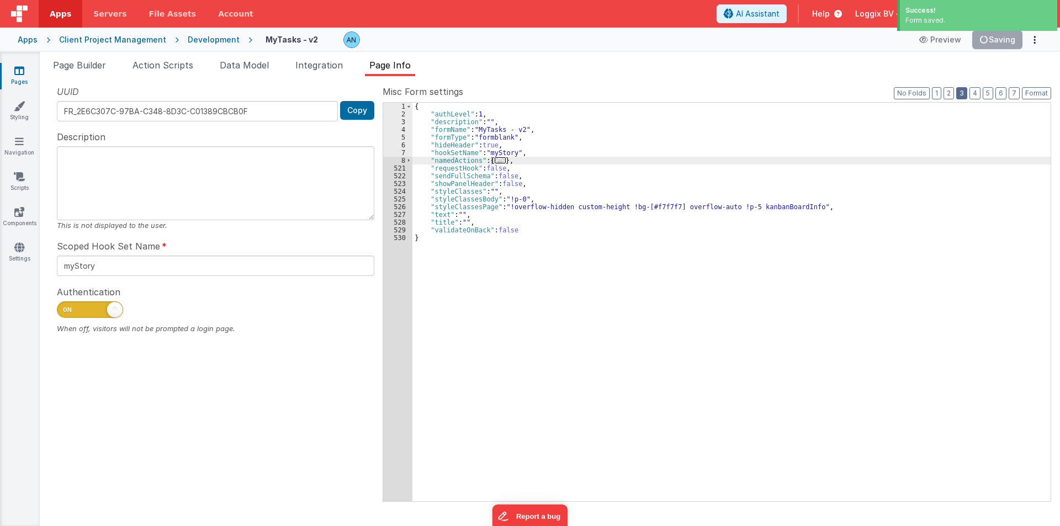
click at [960, 91] on button "3" at bounding box center [962, 93] width 11 height 12
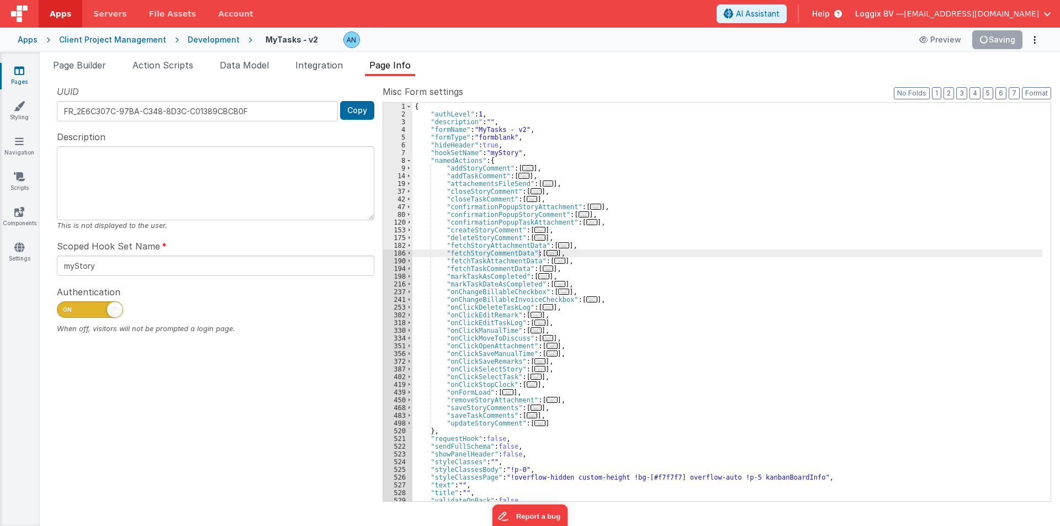
click at [550, 357] on div "{ "authLevel" : 1 , "description" : "" , "formName" : "MyTasks - v2" , "formTyp…" at bounding box center [728, 310] width 630 height 414
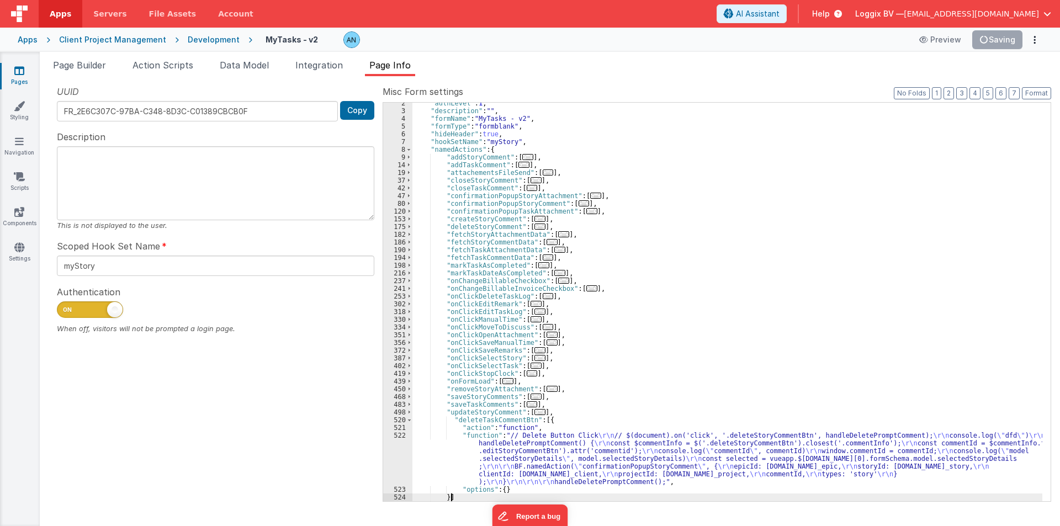
scroll to position [11, 0]
click at [1004, 36] on button "Save" at bounding box center [1006, 39] width 34 height 19
click at [87, 64] on span "Page Builder" at bounding box center [79, 65] width 53 height 11
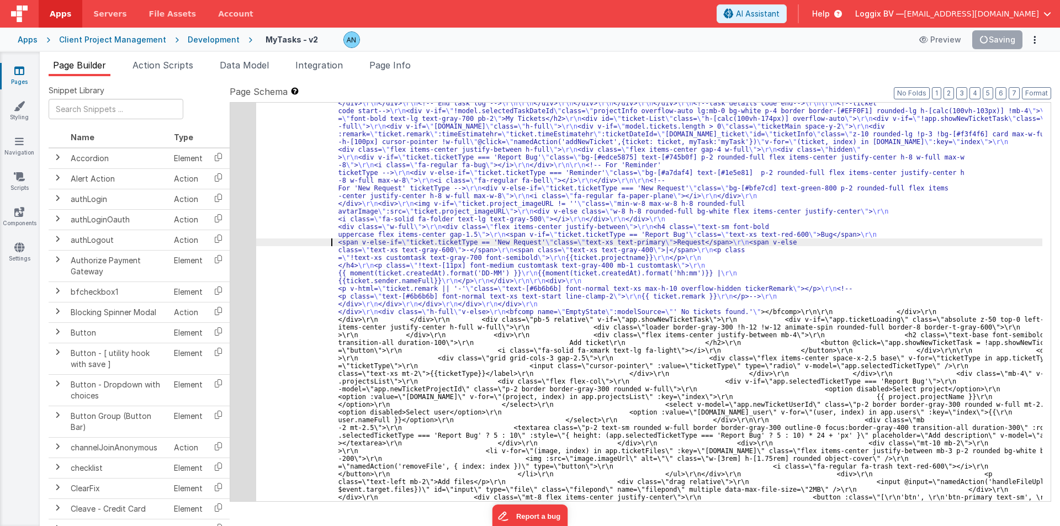
paste input
type input "deleteStoryCommentBtn"
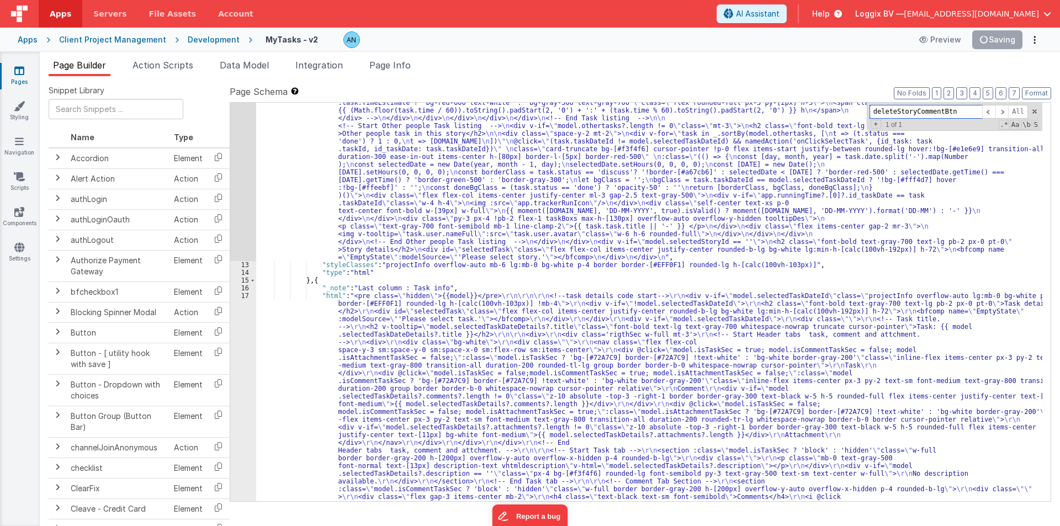
scroll to position [955, 0]
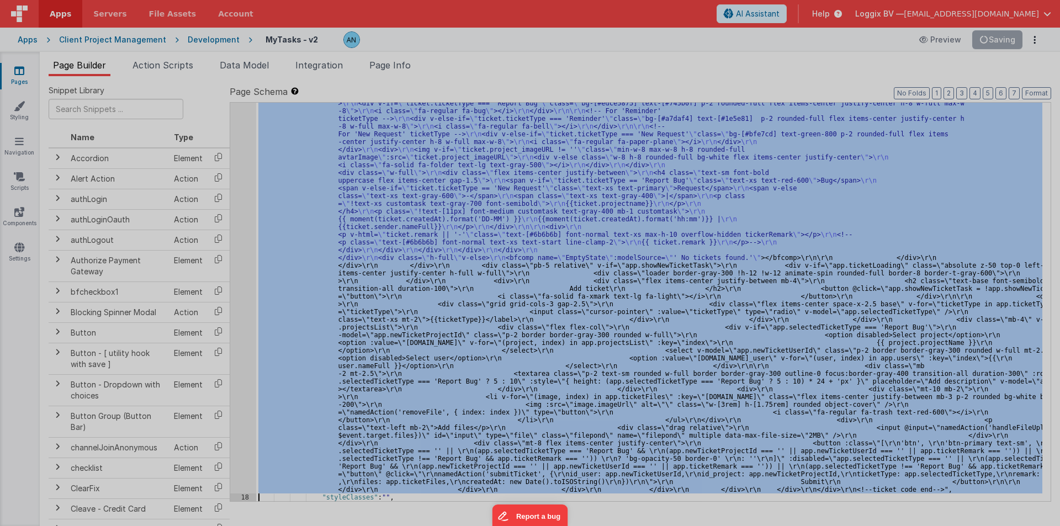
click at [241, 328] on div at bounding box center [530, 263] width 1060 height 526
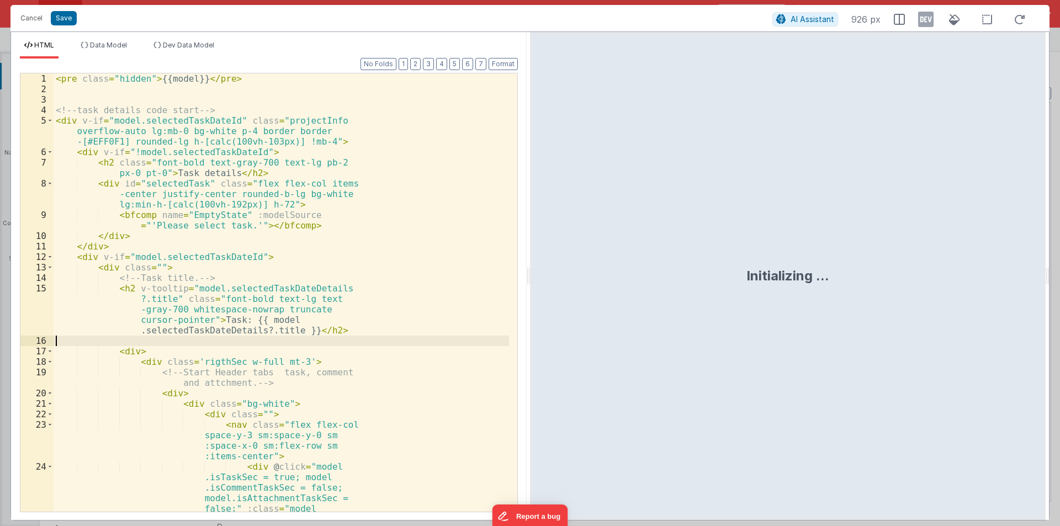
scroll to position [2957, 0]
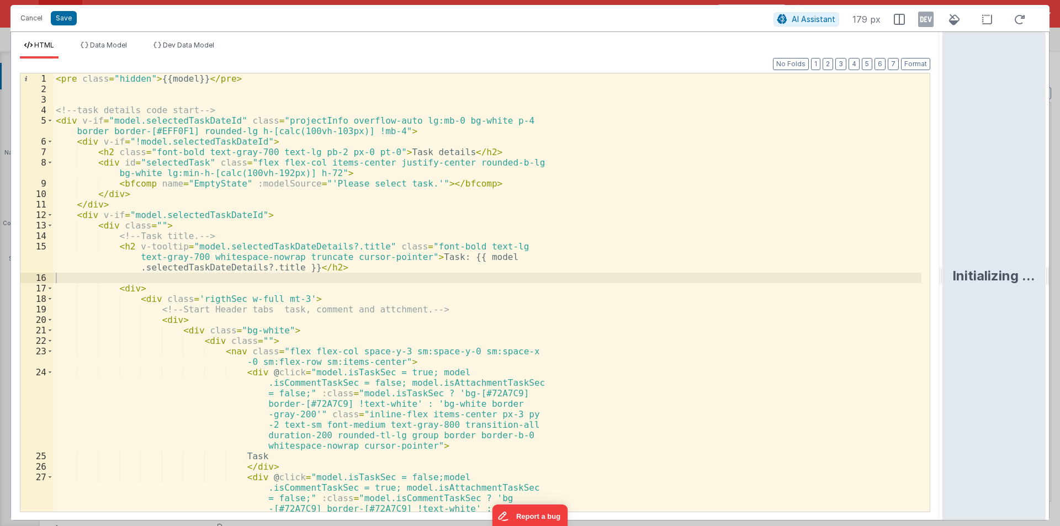
drag, startPoint x: 530, startPoint y: 275, endPoint x: 1060, endPoint y: 276, distance: 530.2
click at [1060, 276] on html "Cancel Save AI Assistant 179 px HTML Data Model Dev Data Model Format 7 6 5 4 3…" at bounding box center [530, 263] width 1060 height 526
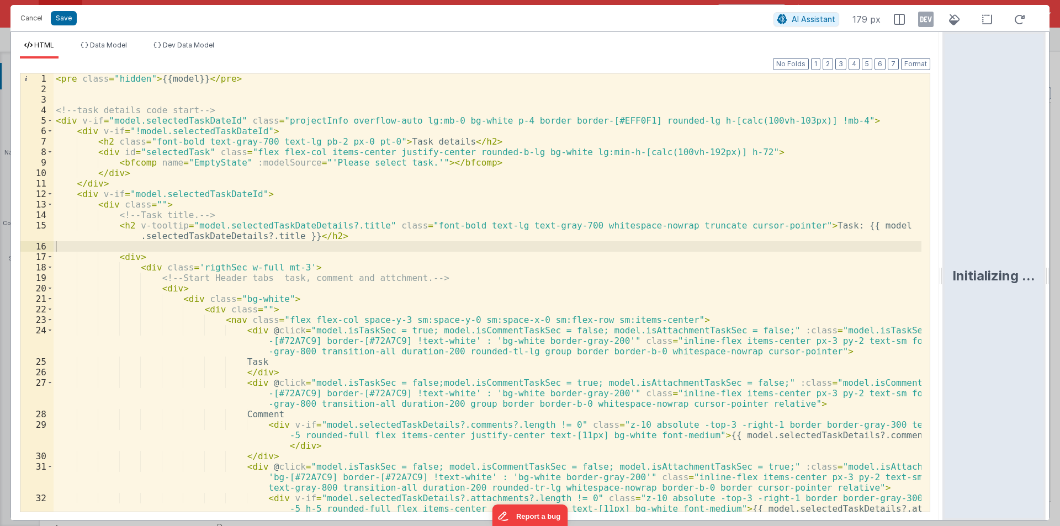
click at [487, 314] on div "< pre class = "hidden" > {{model}} </ pre > <!-- task details code start --> < …" at bounding box center [488, 313] width 868 height 480
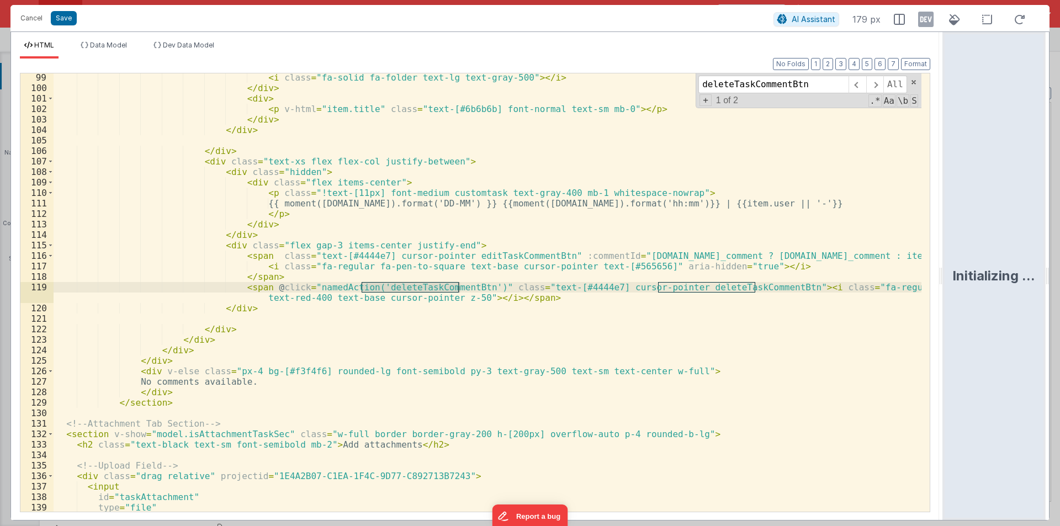
scroll to position [1208, 0]
type input "deleteTaskCommentBtn"
click at [432, 287] on div "< i class = "fa-solid fa-folder text-lg text-gray-500" > </ i > </ div > < div …" at bounding box center [488, 292] width 868 height 439
click at [432, 287] on div "< i class = "fa-solid fa-folder text-lg text-gray-500" > </ i > </ div > < div …" at bounding box center [488, 301] width 868 height 459
click at [686, 287] on div "< i class = "fa-solid fa-folder text-lg text-gray-500" > </ i > </ div > < div …" at bounding box center [488, 301] width 868 height 459
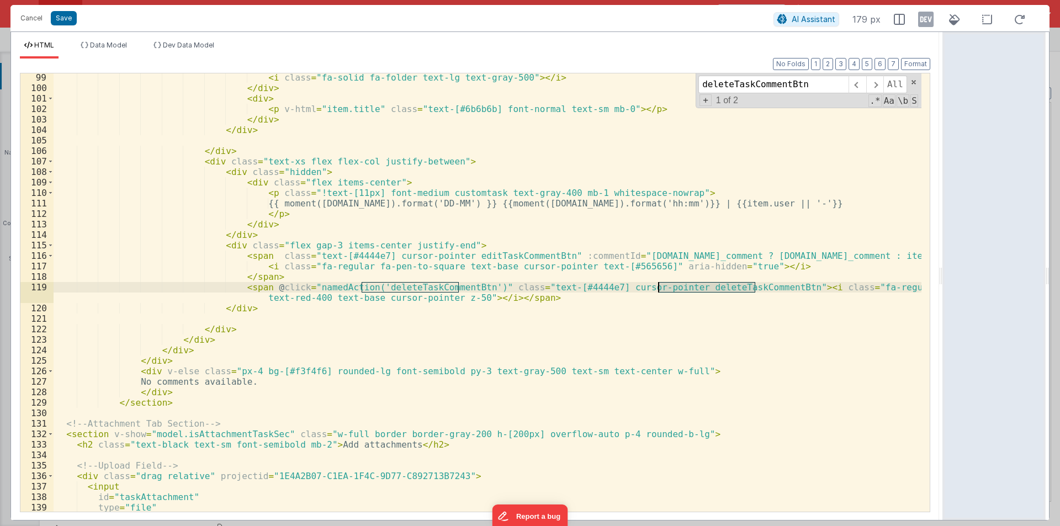
click at [686, 287] on div "< i class = "fa-solid fa-folder text-lg text-gray-500" > </ i > </ div > < div …" at bounding box center [488, 301] width 868 height 459
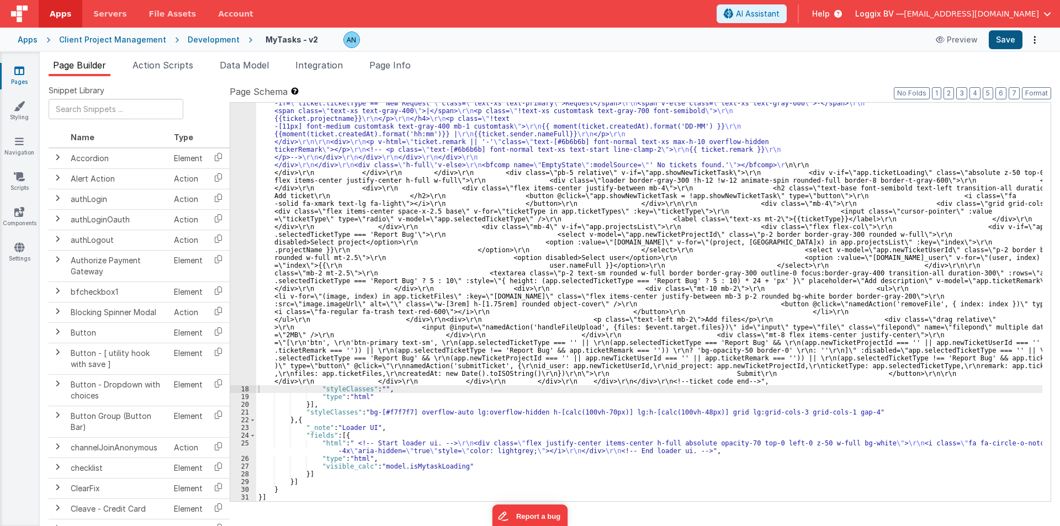
scroll to position [2903, 0]
click at [1006, 33] on button "Save" at bounding box center [1006, 39] width 34 height 19
click at [406, 66] on span "Page Info" at bounding box center [389, 65] width 41 height 11
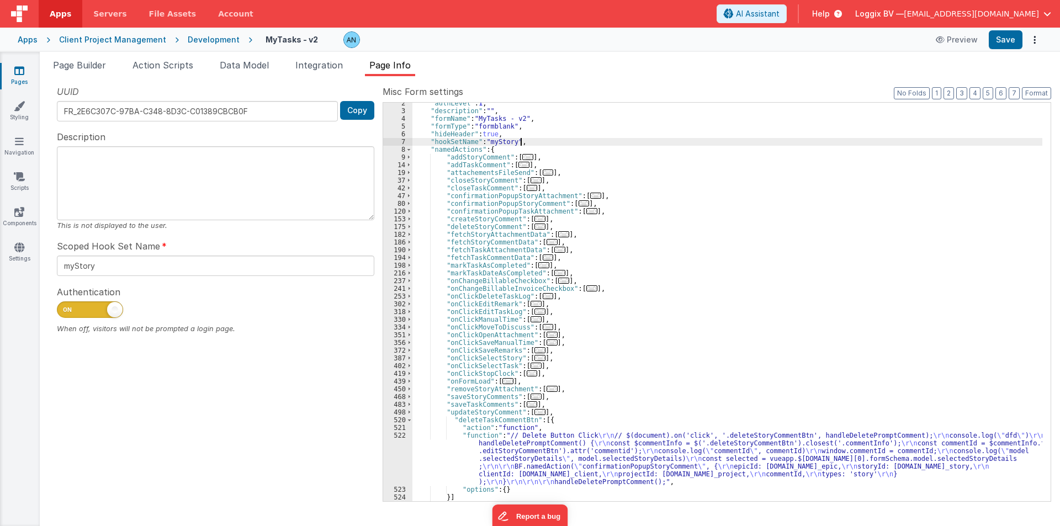
click at [584, 138] on div ""authLevel" : 1 , "description" : "" , "formName" : "MyTasks - v2" , "formType"…" at bounding box center [728, 306] width 630 height 414
paste input "confirmationPopupStoryComment"
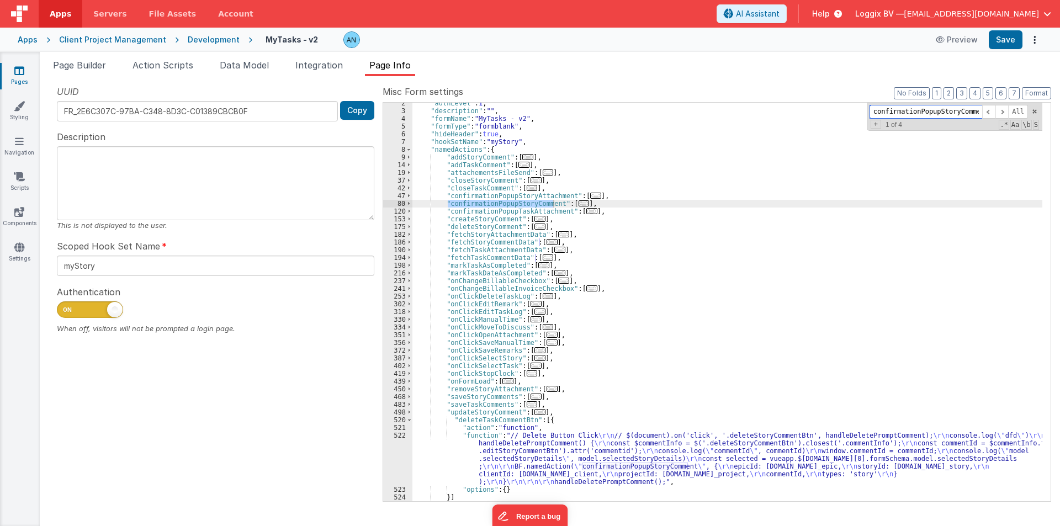
type input "confirmationPopupStoryComment"
click at [62, 64] on span "Page Builder" at bounding box center [79, 65] width 53 height 11
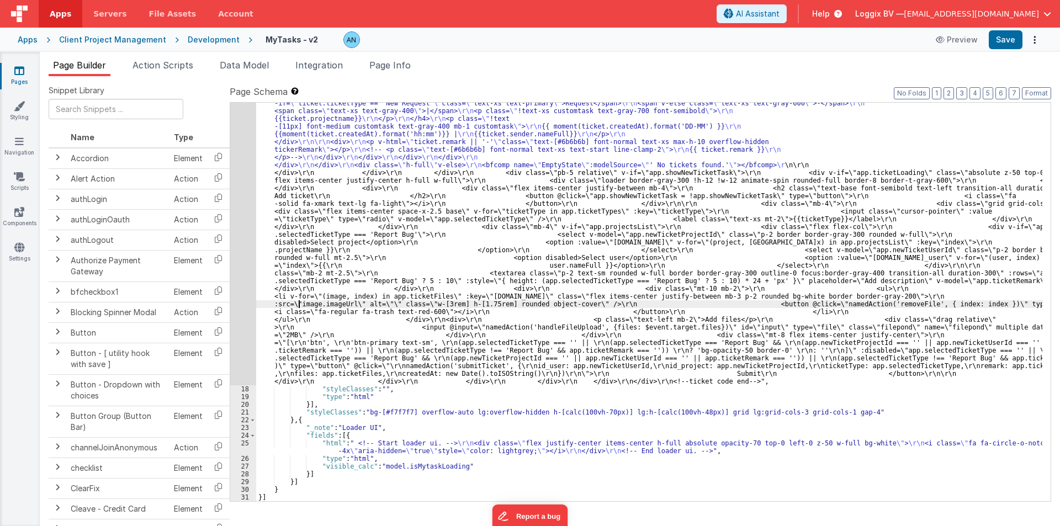
paste input "saveComment"
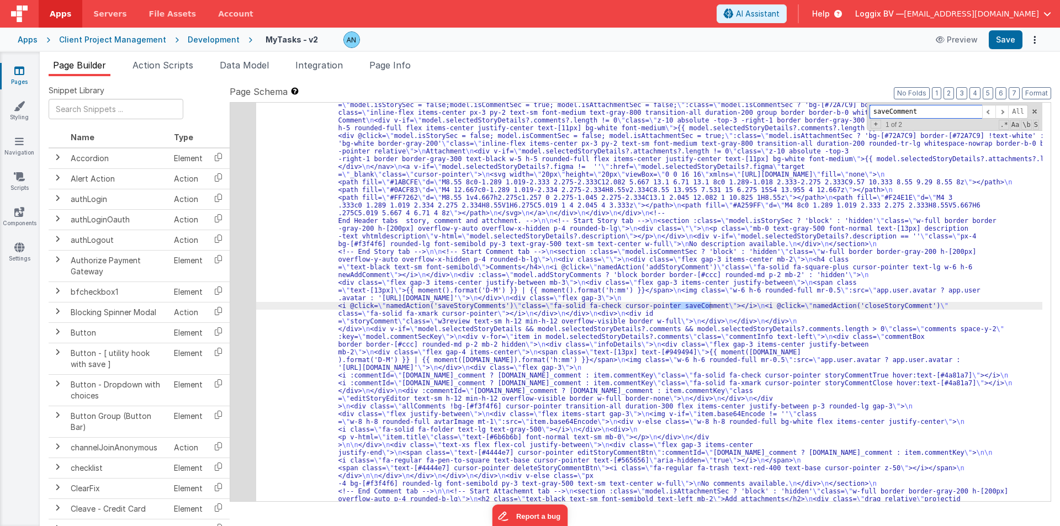
type input "saveComment"
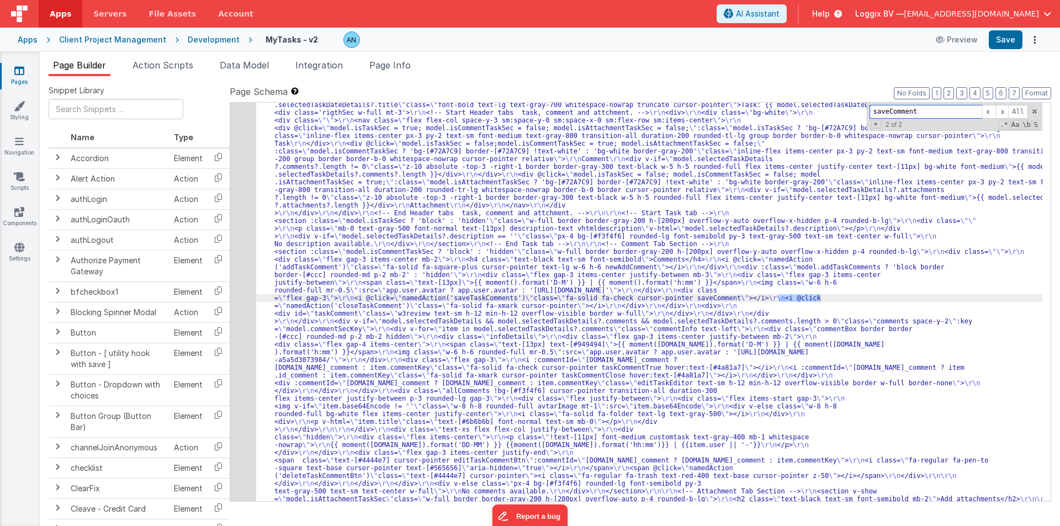
scroll to position [1177, 0]
click at [162, 66] on span "Action Scripts" at bounding box center [163, 65] width 61 height 11
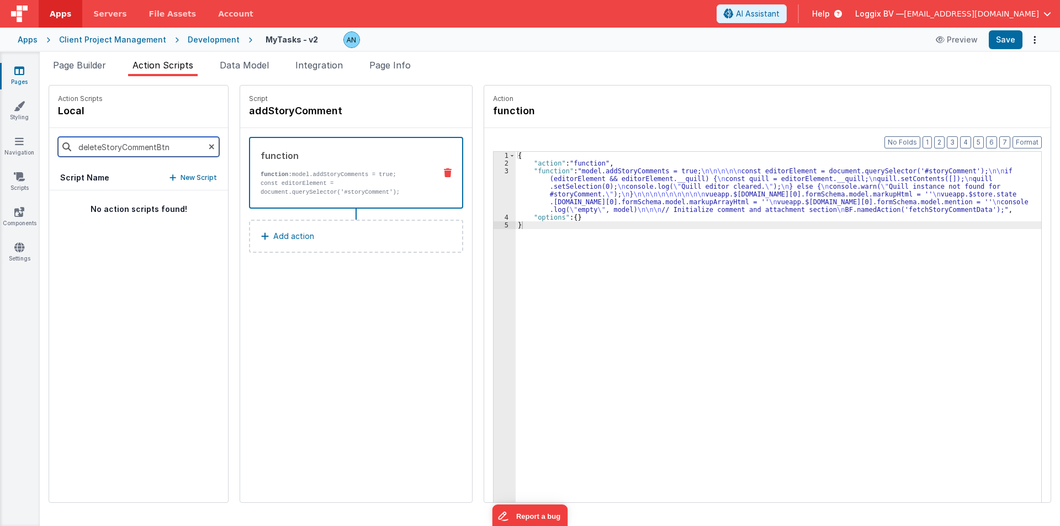
click at [93, 143] on input "deleteStoryCommentBtn" at bounding box center [138, 147] width 161 height 20
paste input "saveTaskComments"
type input "saveTaskComments"
click at [103, 210] on p "saveTaskComments" at bounding box center [99, 208] width 91 height 13
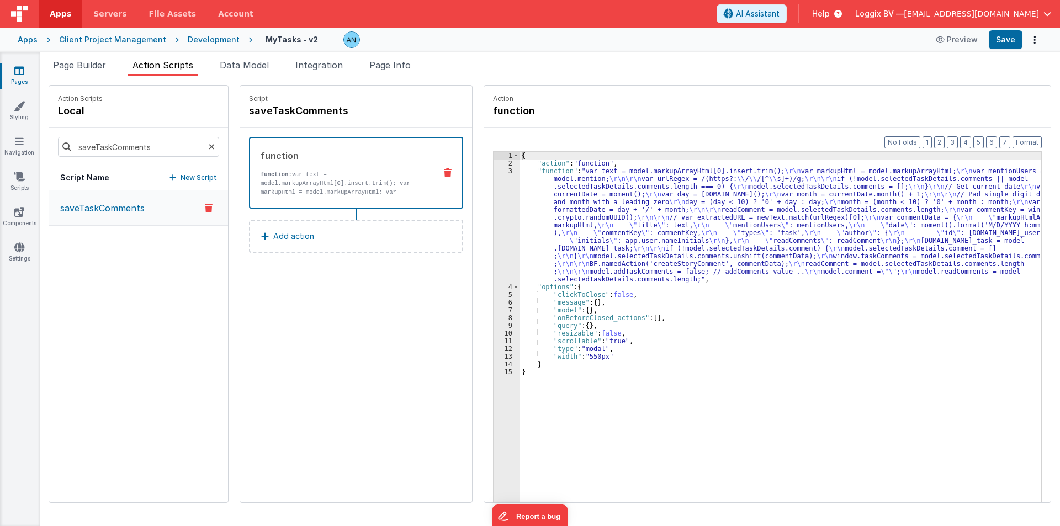
click at [495, 222] on div "3" at bounding box center [507, 225] width 26 height 116
click at [494, 221] on div "3" at bounding box center [507, 225] width 26 height 116
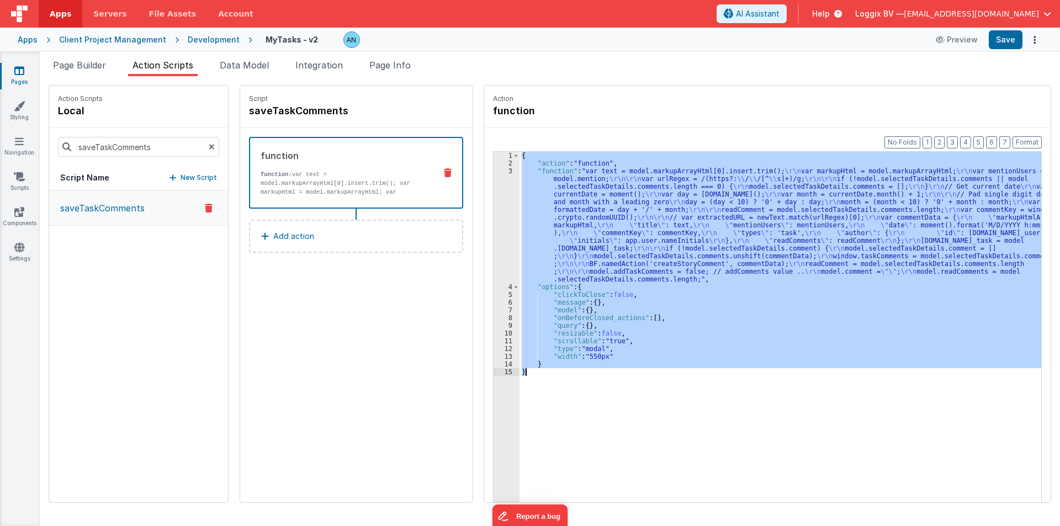
click at [494, 221] on div "3" at bounding box center [507, 225] width 26 height 116
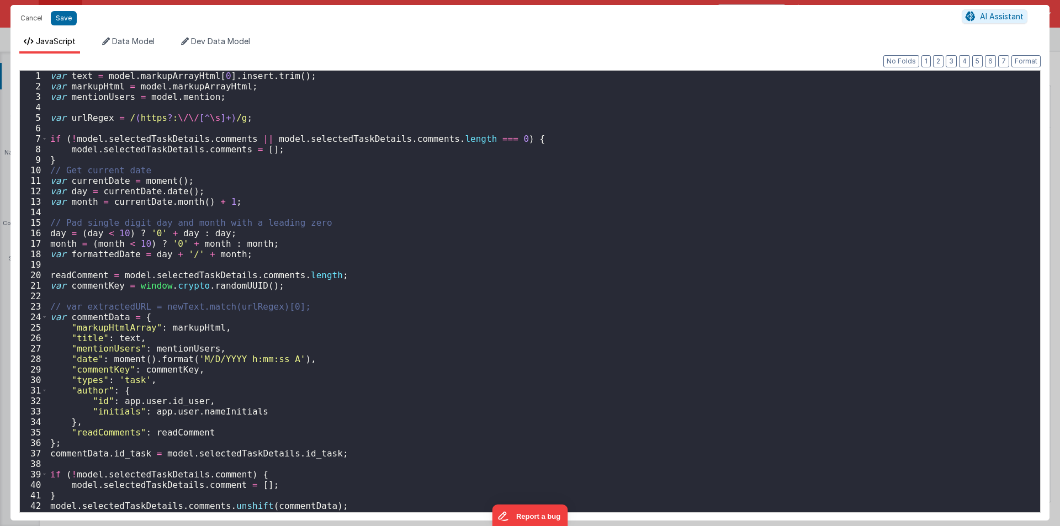
click at [494, 221] on div "var text = model . markupArrayHtml [ 0 ] . insert . trim ( ) ; var markupHtml =…" at bounding box center [540, 302] width 984 height 463
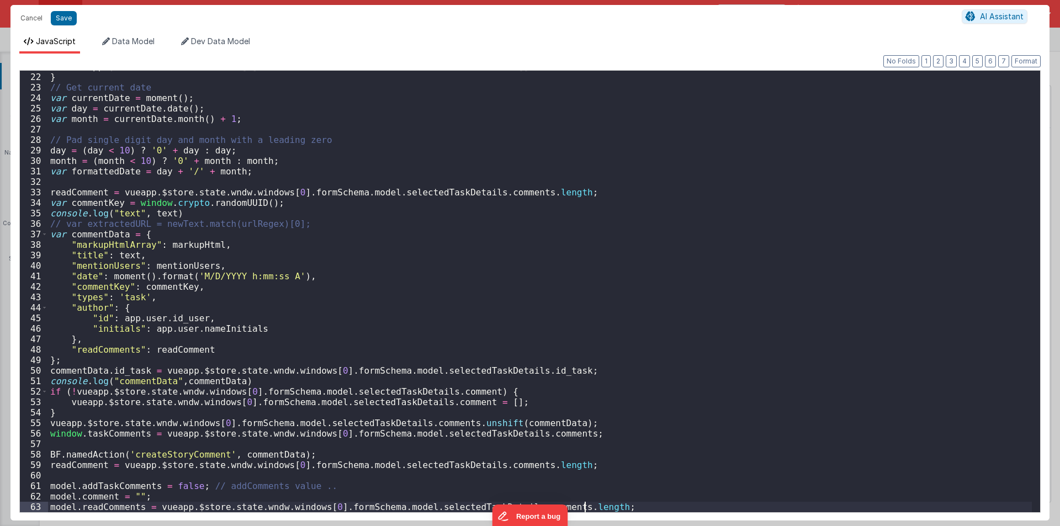
scroll to position [219, 0]
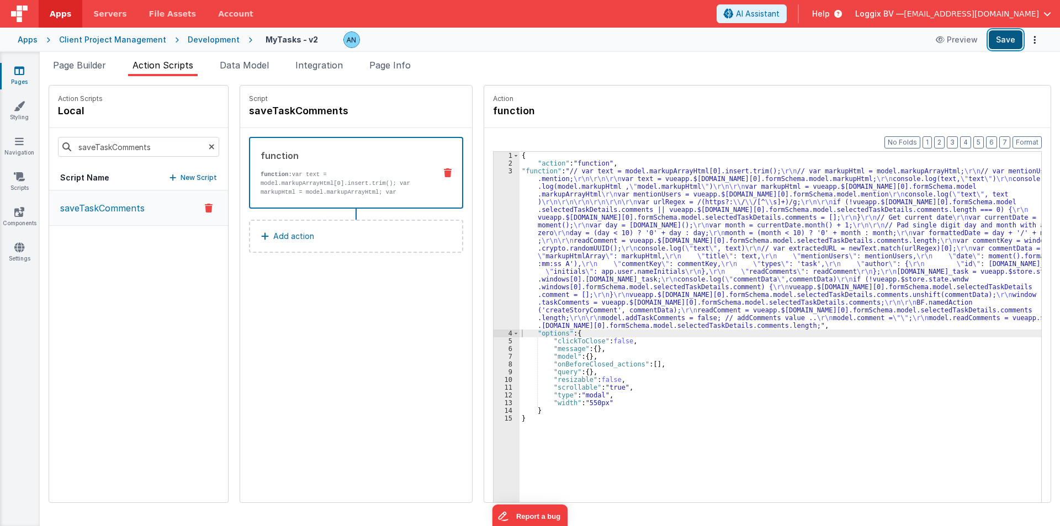
click at [994, 38] on button "Save" at bounding box center [1006, 39] width 34 height 19
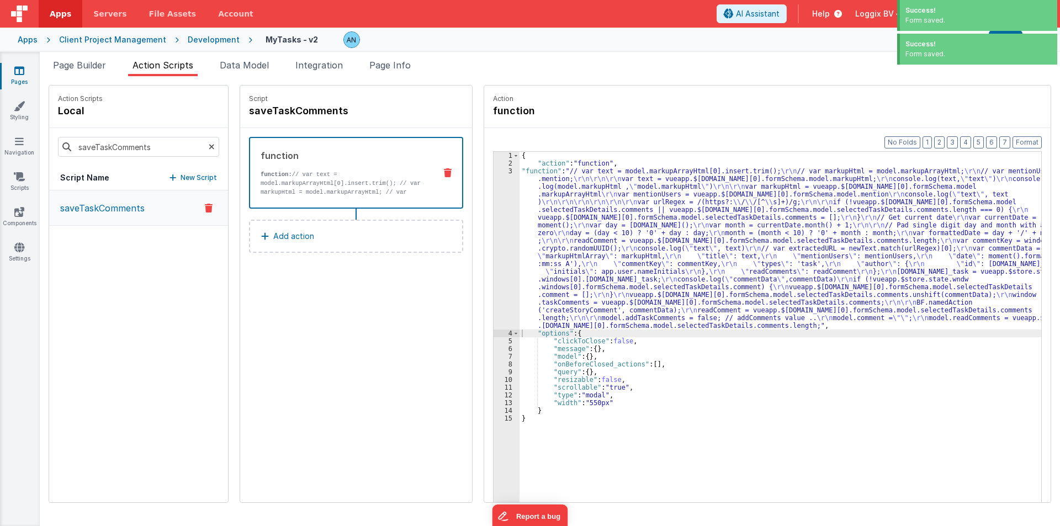
click at [209, 145] on icon at bounding box center [212, 147] width 6 height 38
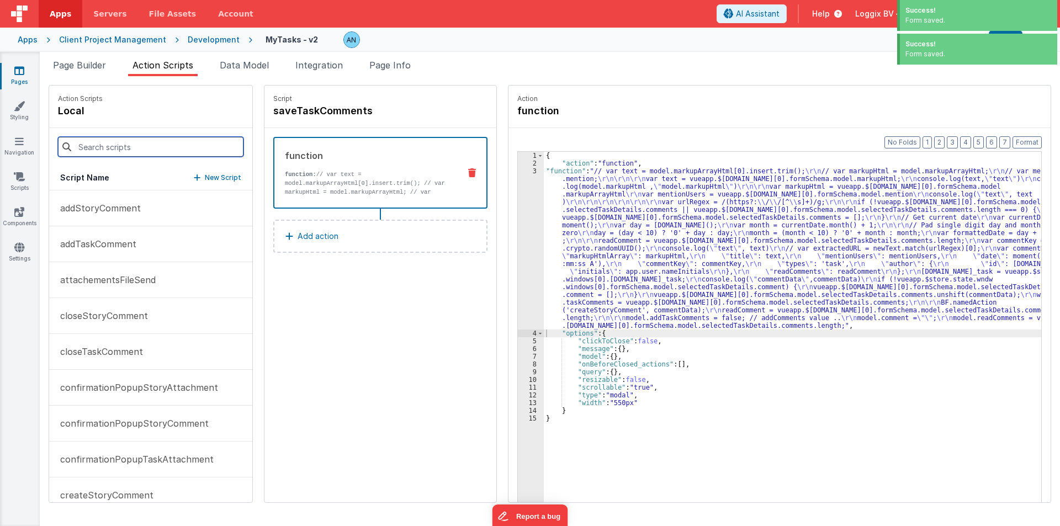
click at [199, 145] on input at bounding box center [151, 147] width 186 height 20
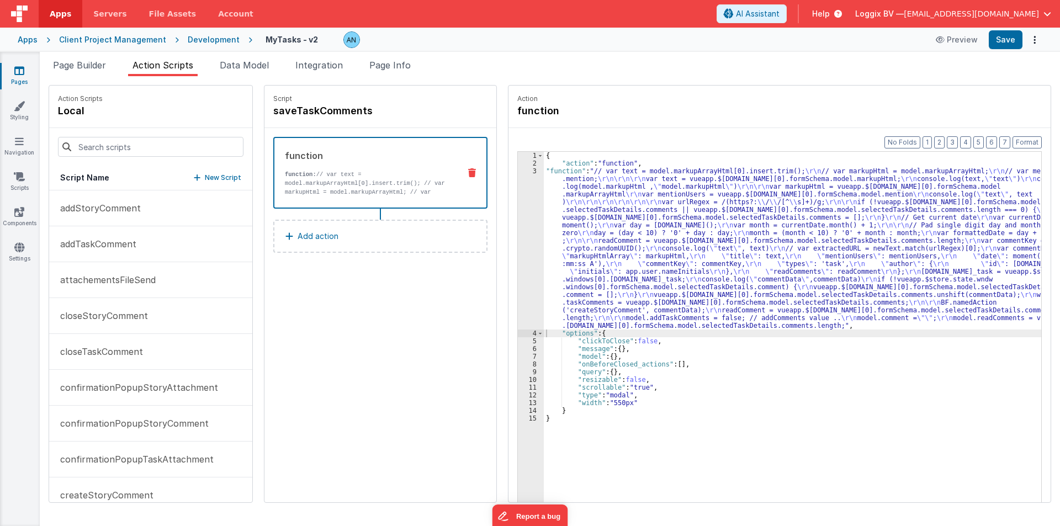
click at [86, 205] on p "addStoryComment" at bounding box center [97, 208] width 87 height 13
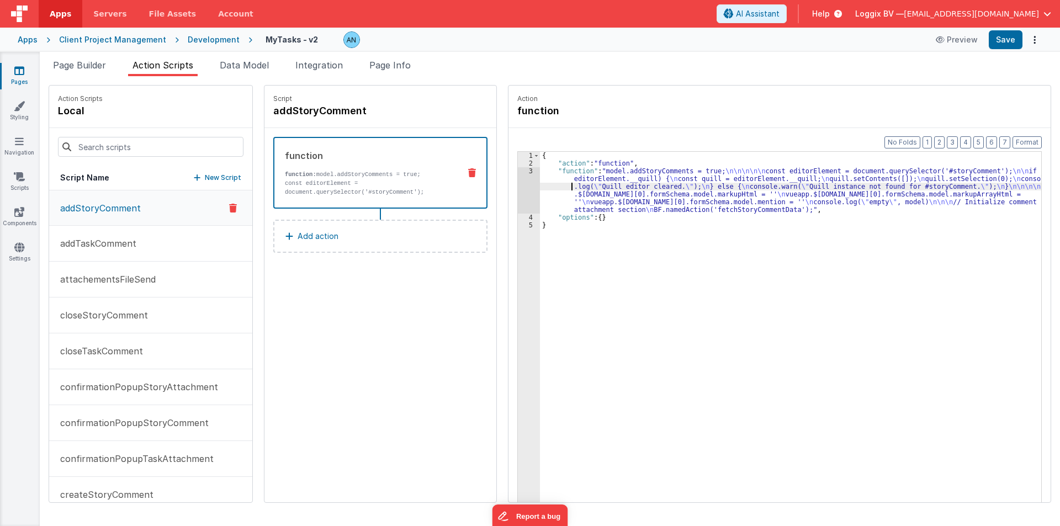
click at [545, 188] on div "{ "action" : "function" , "function" : "model.addStoryComments = true; \n\n\n\n…" at bounding box center [808, 352] width 536 height 400
click at [518, 184] on div "3" at bounding box center [529, 190] width 22 height 46
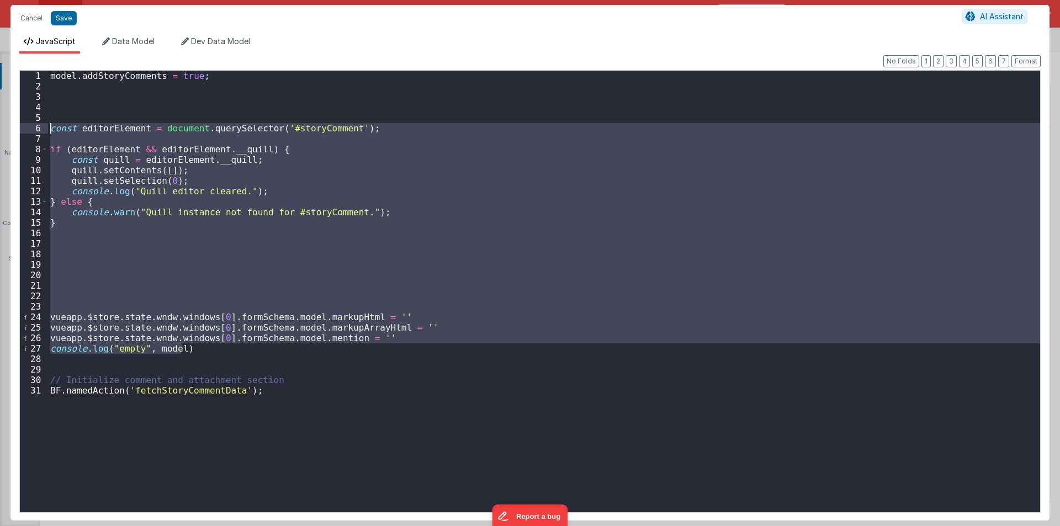
drag, startPoint x: 196, startPoint y: 352, endPoint x: 7, endPoint y: 128, distance: 292.7
click at [7, 128] on div "Cancel Save AI Assistant JavaScript Data Model Dev Data Model Format 7 6 5 4 3 …" at bounding box center [530, 263] width 1060 height 526
click at [28, 17] on button "Cancel" at bounding box center [31, 17] width 33 height 15
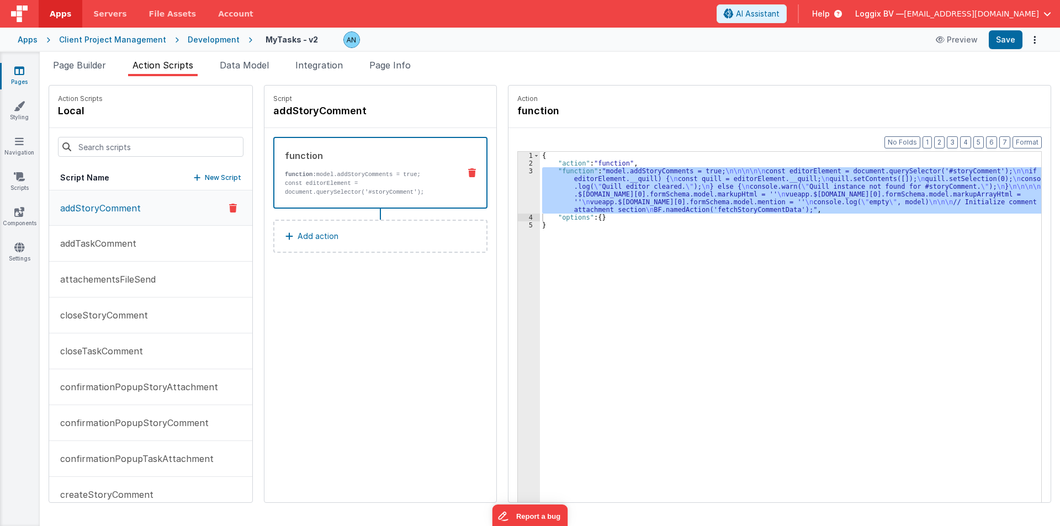
click at [120, 250] on p "addTaskComment" at bounding box center [95, 243] width 83 height 13
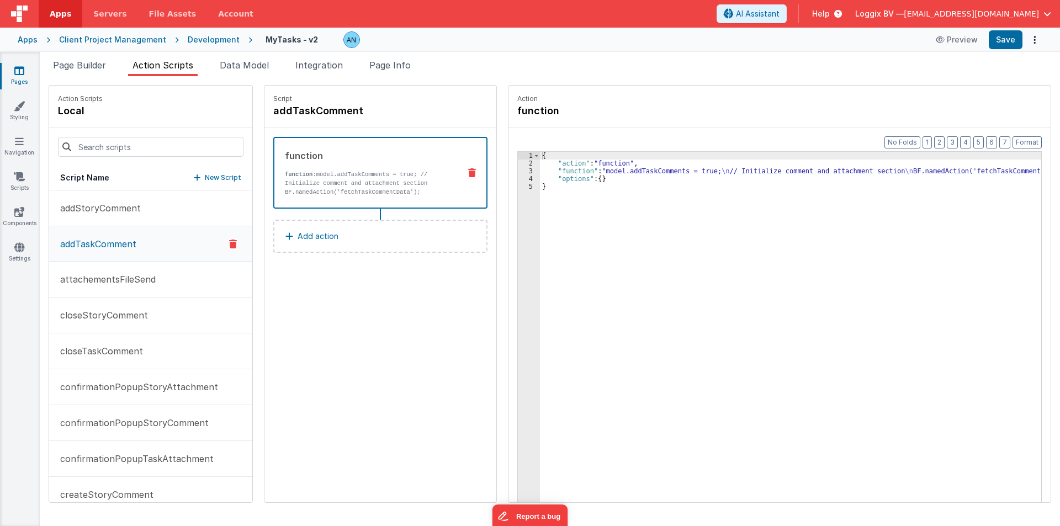
click at [540, 173] on div "{ "action" : "function" , "function" : "model.addTaskComments = true; \n // Ini…" at bounding box center [808, 352] width 536 height 400
click at [518, 173] on div "3" at bounding box center [529, 171] width 22 height 8
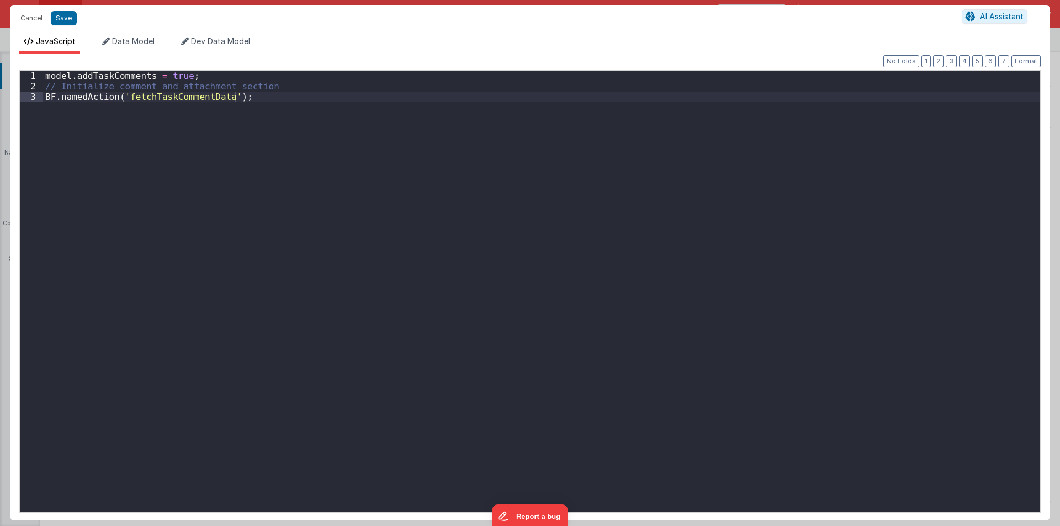
click at [232, 78] on div "model . addTaskComments = true ; // Initialize comment and attachment section B…" at bounding box center [541, 302] width 997 height 463
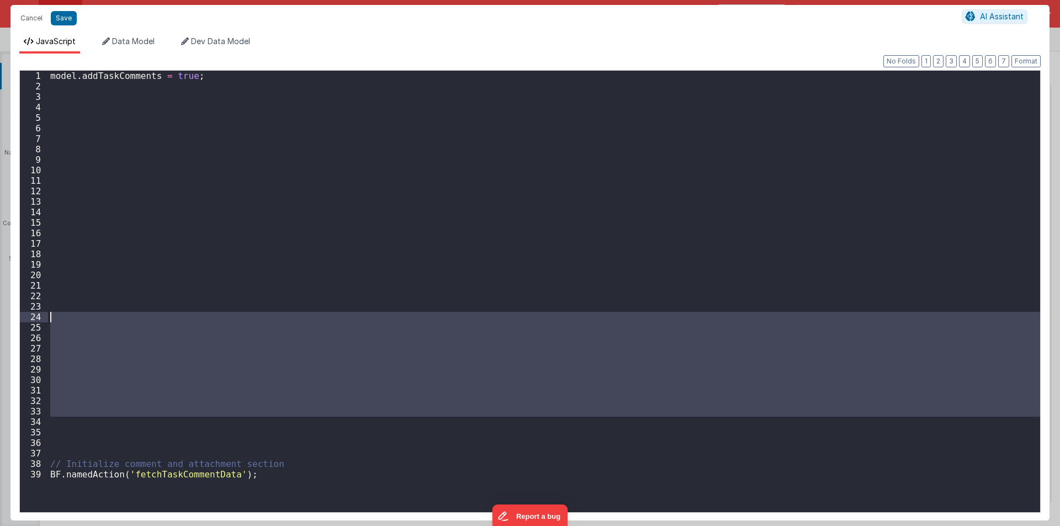
drag, startPoint x: 65, startPoint y: 418, endPoint x: 44, endPoint y: 303, distance: 117.2
click at [44, 303] on div "1 2 3 4 5 6 7 8 9 10 11 12 13 14 15 16 17 18 19 20 21 22 23 24 25 26 27 28 29 3…" at bounding box center [530, 291] width 1022 height 443
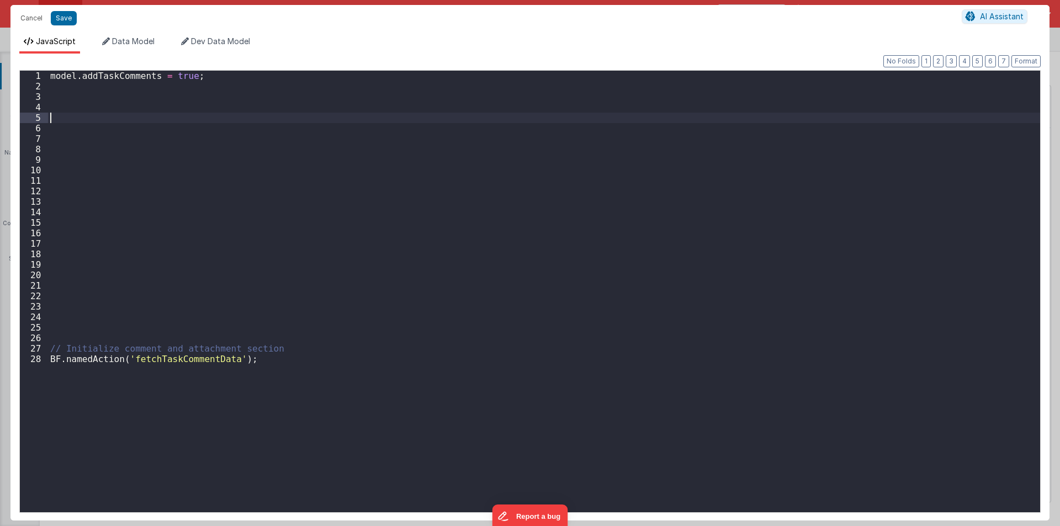
click at [59, 114] on div "model . addTaskComments = true ; // Initialize comment and attachment section B…" at bounding box center [544, 302] width 992 height 463
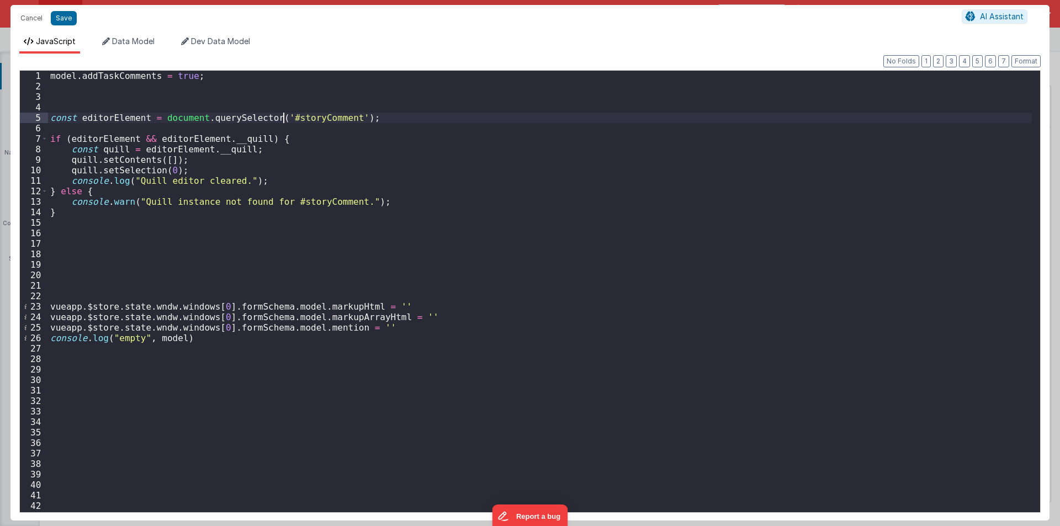
click at [286, 120] on div "model . addTaskComments = true ; const editorElement = document . querySelector…" at bounding box center [540, 302] width 984 height 463
click at [297, 200] on div "model . addTaskComments = true ; const editorElement = document . querySelector…" at bounding box center [540, 302] width 984 height 463
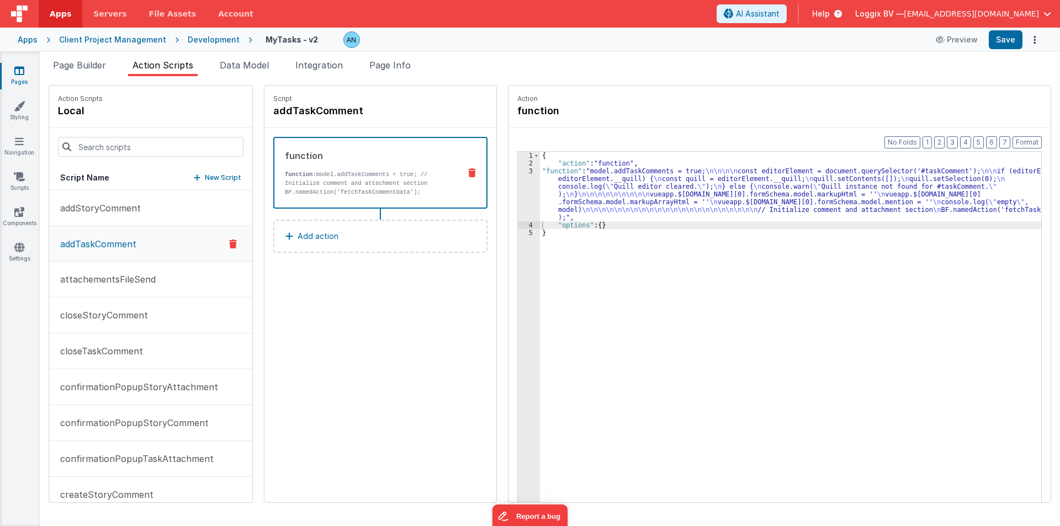
click at [1011, 38] on div "Cancel Save AI Assistant JavaScript Data Model Dev Data Model Format 7 6 5 4 3 …" at bounding box center [530, 263] width 1060 height 526
click at [1011, 38] on button "Save" at bounding box center [1006, 39] width 34 height 19
click at [1027, 141] on button "Format" at bounding box center [1027, 142] width 29 height 12
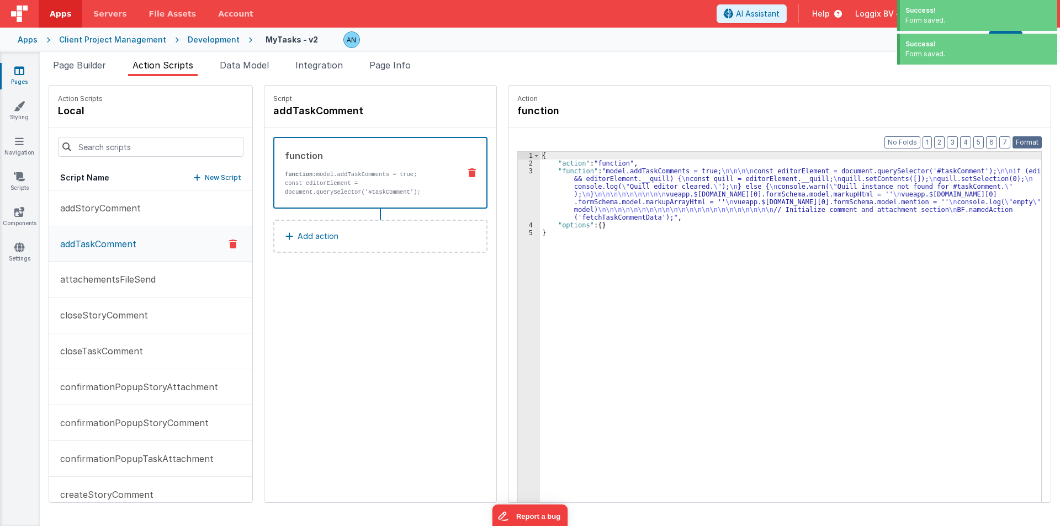
click at [1027, 137] on button "Format" at bounding box center [1027, 142] width 29 height 12
click at [1031, 143] on button "Format" at bounding box center [1027, 142] width 29 height 12
click at [755, 256] on div "{ "action" : "function" , "function" : "model.addTaskComments = true; \n\n\n\n …" at bounding box center [795, 352] width 510 height 400
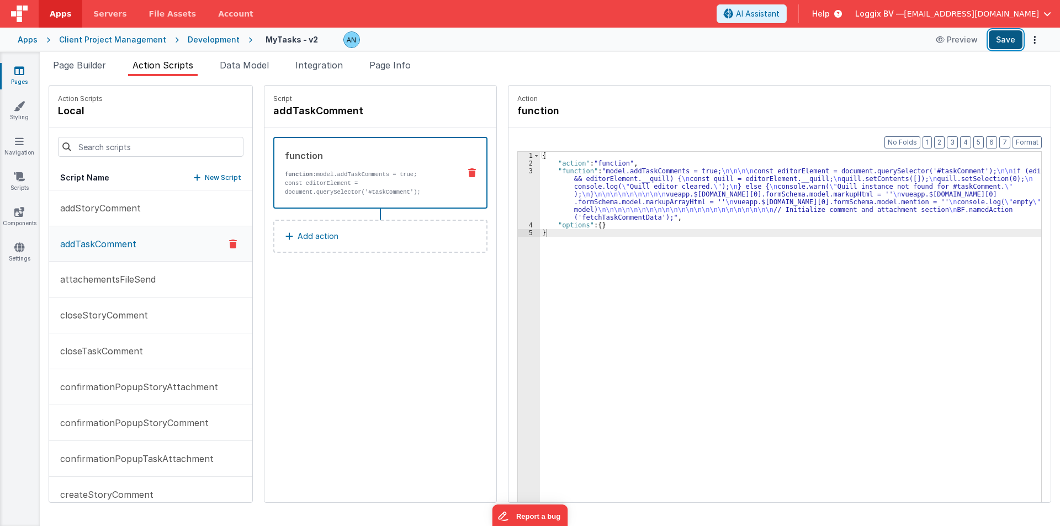
click at [1012, 41] on button "Save" at bounding box center [1006, 39] width 34 height 19
click at [134, 246] on p "addTaskComment" at bounding box center [95, 243] width 83 height 13
click at [90, 72] on li "Page Builder" at bounding box center [80, 68] width 62 height 18
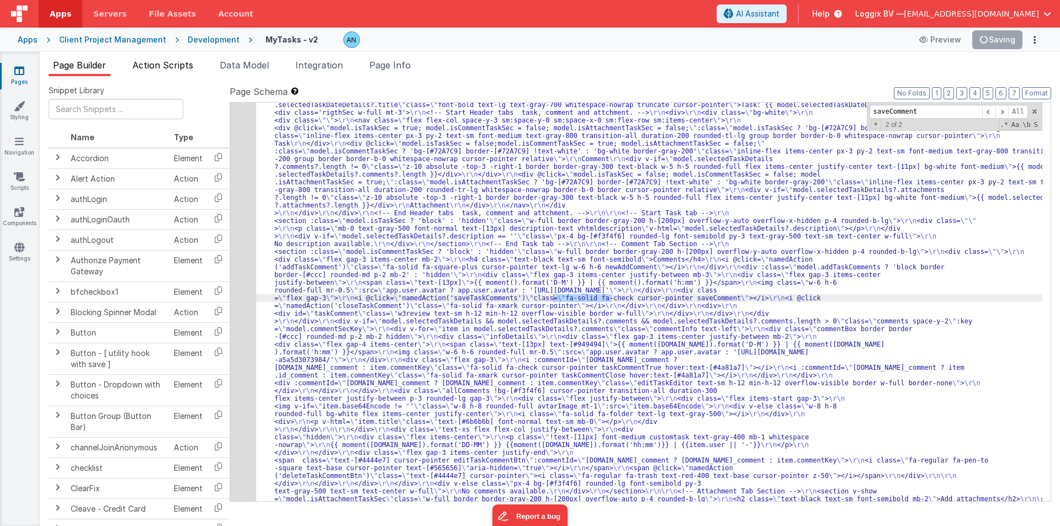
click at [161, 64] on span "Action Scripts" at bounding box center [163, 65] width 61 height 11
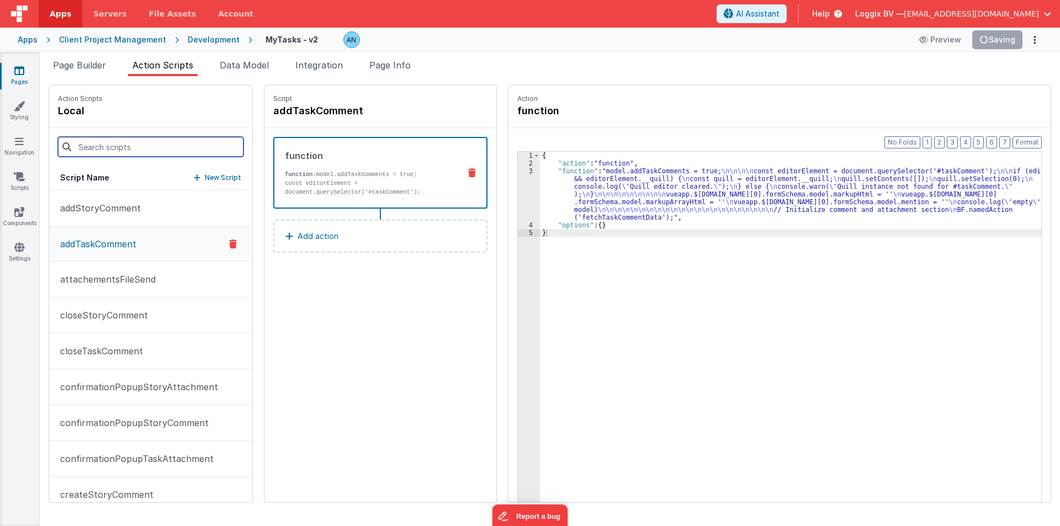
click at [146, 146] on input at bounding box center [151, 147] width 186 height 20
drag, startPoint x: 72, startPoint y: 72, endPoint x: 78, endPoint y: 70, distance: 6.5
click at [72, 72] on li "Page Builder" at bounding box center [80, 68] width 62 height 18
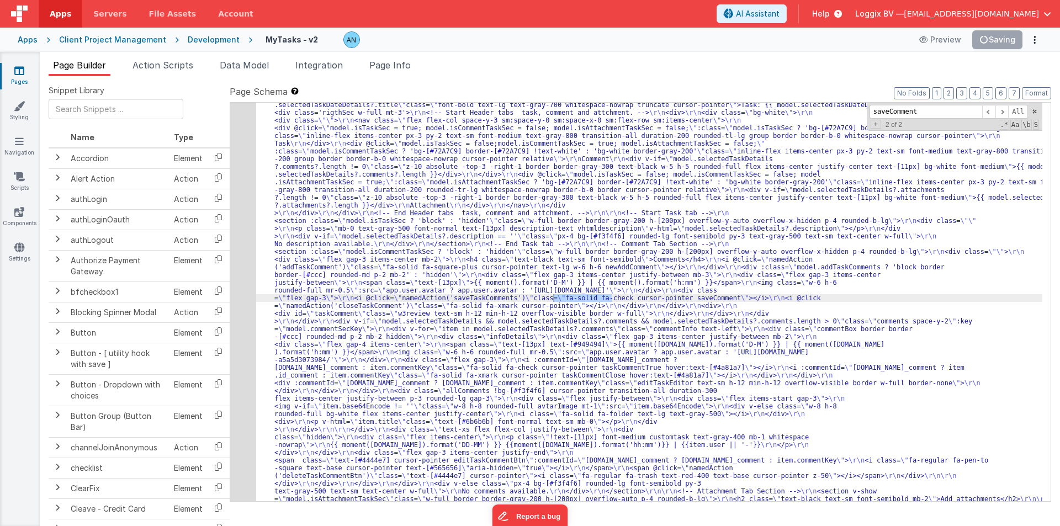
click at [78, 70] on span "Page Builder" at bounding box center [79, 65] width 53 height 11
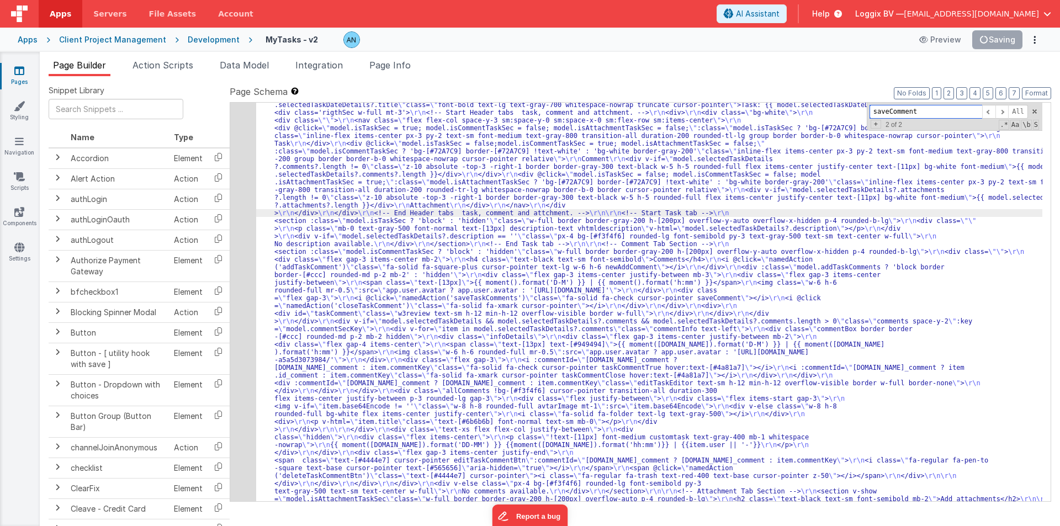
paste input "newAdd"
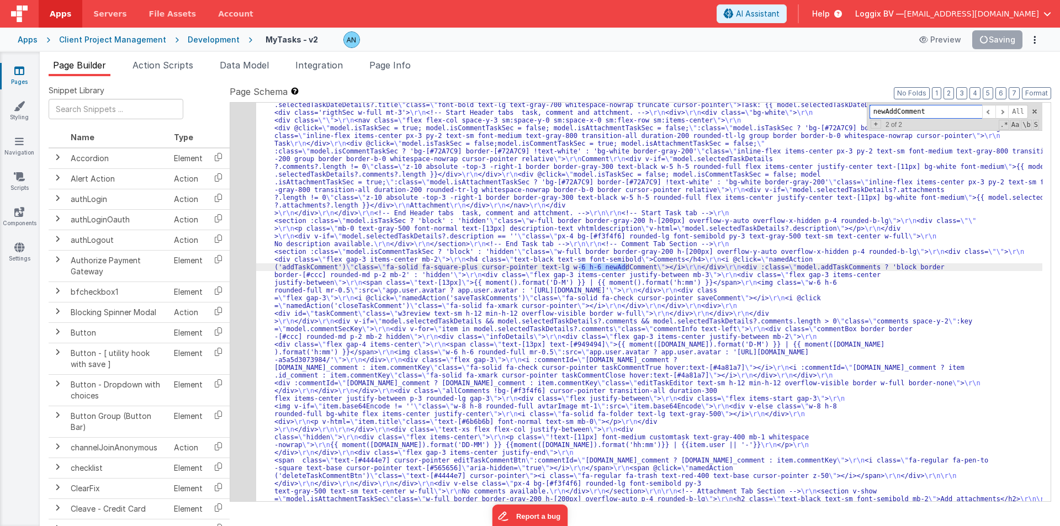
type input "newAddComment"
click at [150, 68] on span "Action Scripts" at bounding box center [163, 65] width 61 height 11
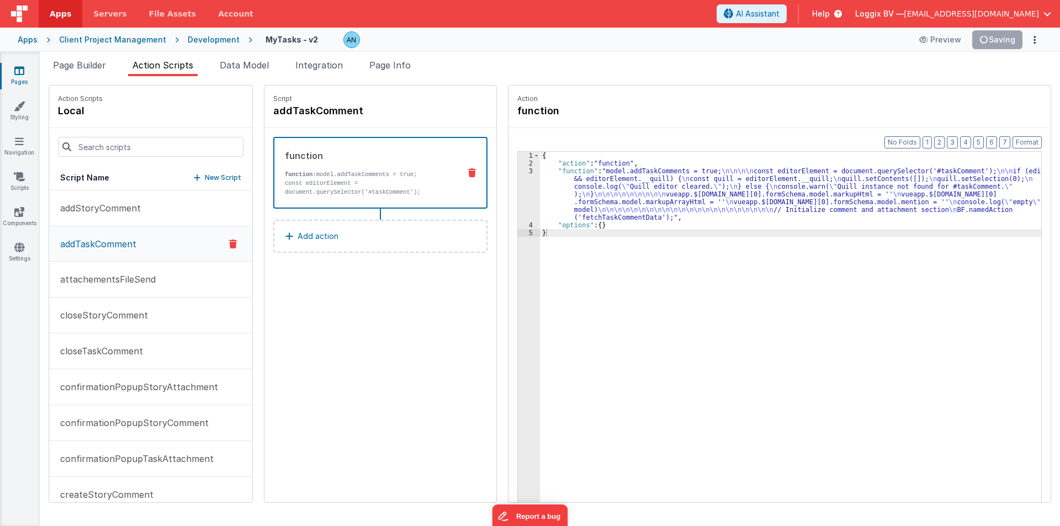
click at [110, 111] on div "Action Scripts local" at bounding box center [150, 107] width 203 height 43
click at [97, 145] on input at bounding box center [151, 147] width 186 height 20
paste input "addTaskComment"
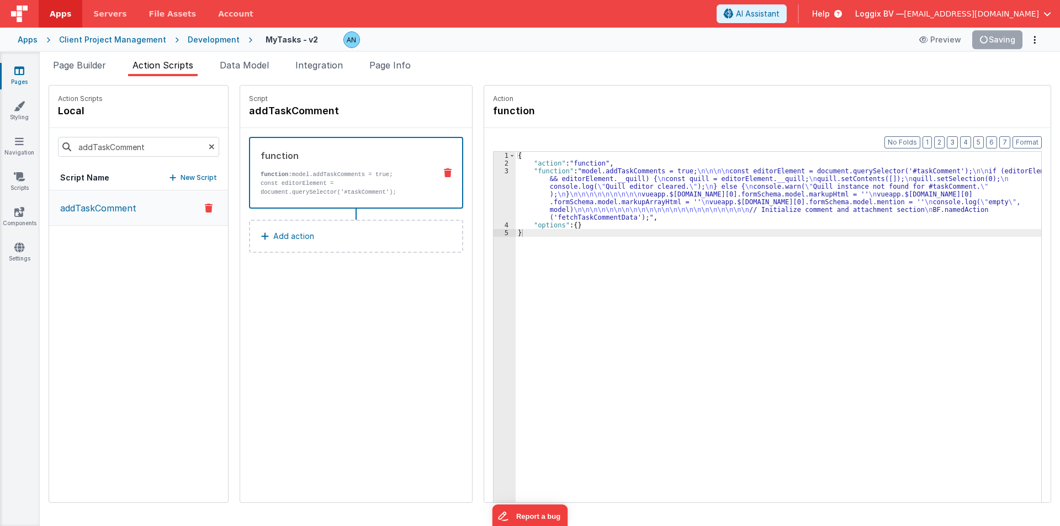
click at [89, 211] on p "addTaskComment" at bounding box center [95, 208] width 83 height 13
click at [560, 216] on div "{ "action" : "function" , "function" : "model.addTaskComments = true; \n\n\n\n …" at bounding box center [779, 352] width 526 height 400
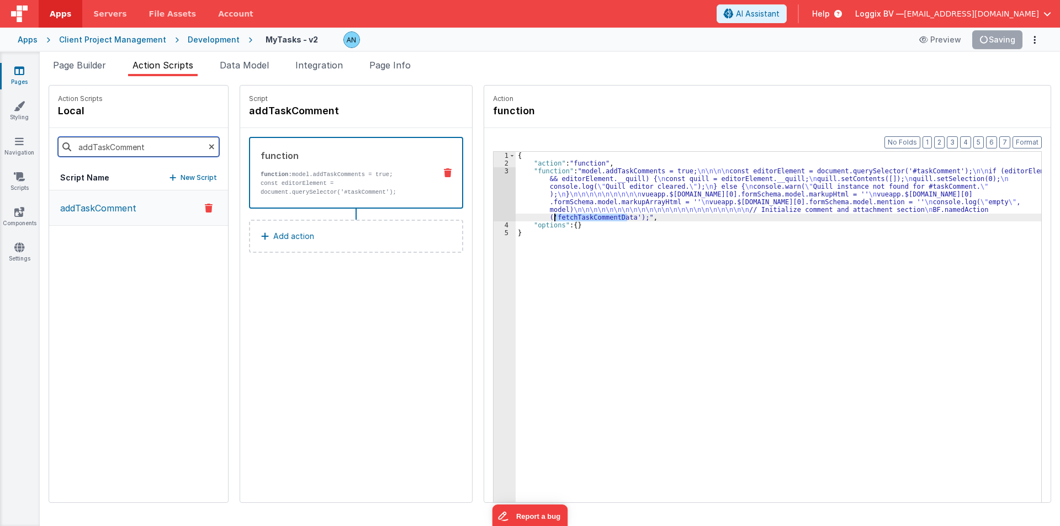
click at [167, 141] on input "addTaskComment" at bounding box center [138, 147] width 161 height 20
paste input "fetchTaskCommentData"
click at [84, 209] on p "fetchTaskCommentData" at bounding box center [109, 208] width 111 height 13
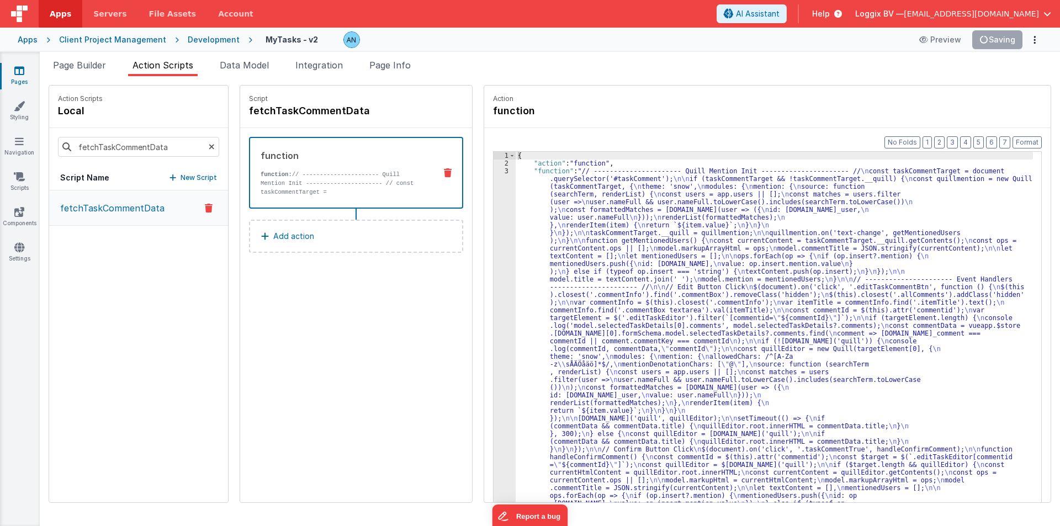
click at [494, 205] on div "3" at bounding box center [505, 422] width 22 height 510
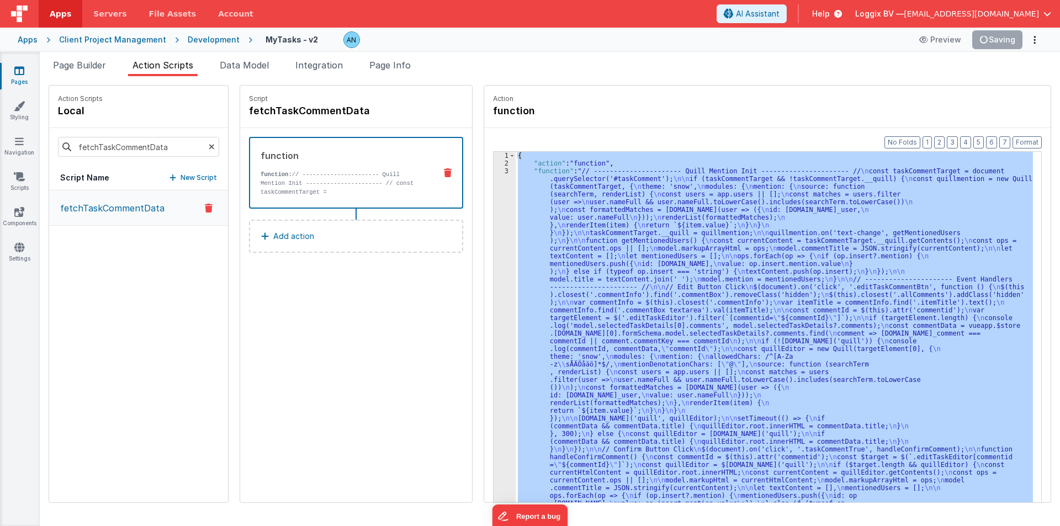
scroll to position [149, 0]
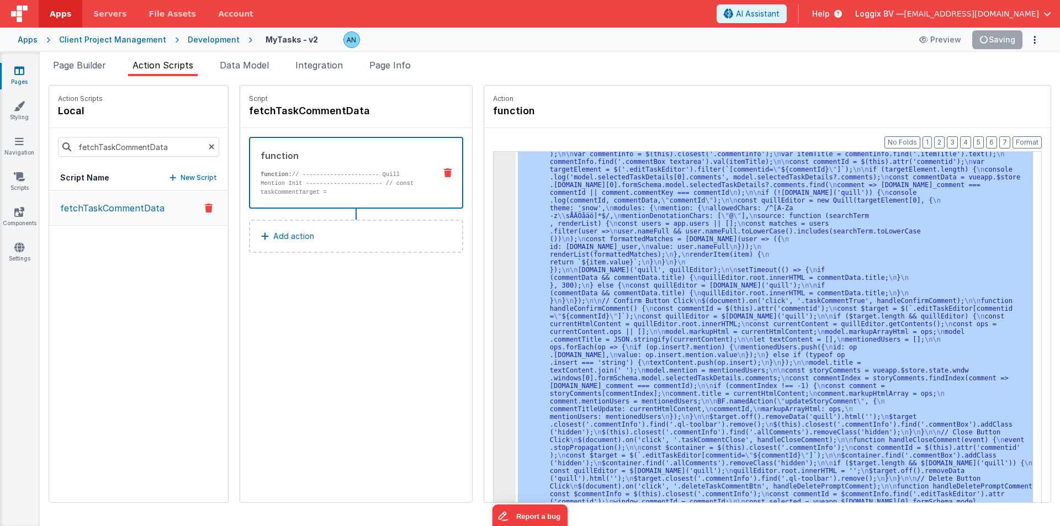
click at [494, 205] on div "3" at bounding box center [505, 274] width 22 height 510
click at [142, 150] on input "fetchTaskCommentData" at bounding box center [138, 147] width 161 height 20
click at [115, 148] on input "fetchTaskCommentData" at bounding box center [138, 147] width 161 height 20
drag, startPoint x: 98, startPoint y: 146, endPoint x: 111, endPoint y: 146, distance: 13.3
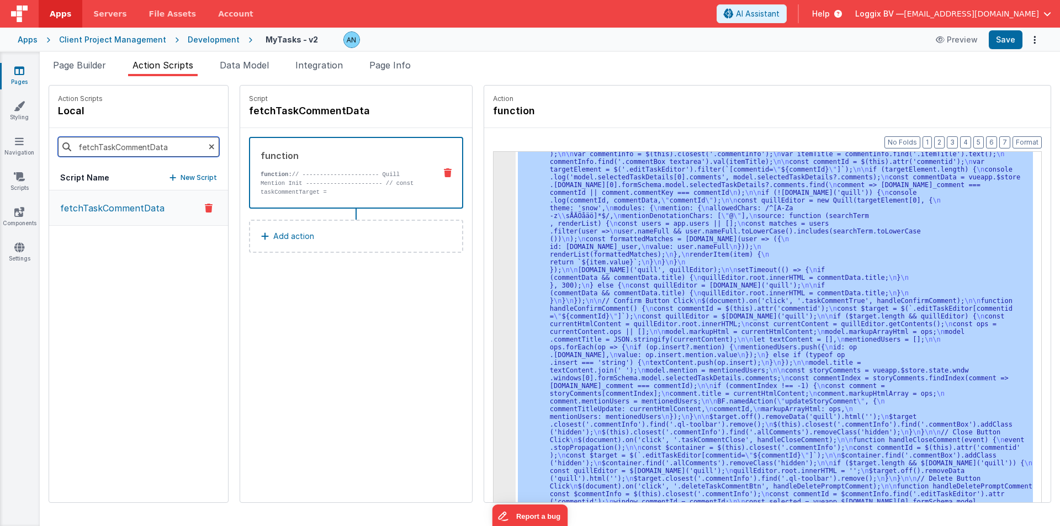
click at [111, 146] on input "fetchTaskCommentData" at bounding box center [138, 147] width 161 height 20
click at [182, 143] on input "fetchStorykCommentData" at bounding box center [138, 147] width 161 height 20
click at [119, 150] on input "fetchStorykCommentData" at bounding box center [138, 147] width 161 height 20
click at [110, 205] on p "fetchStoryCommentData" at bounding box center [112, 208] width 116 height 13
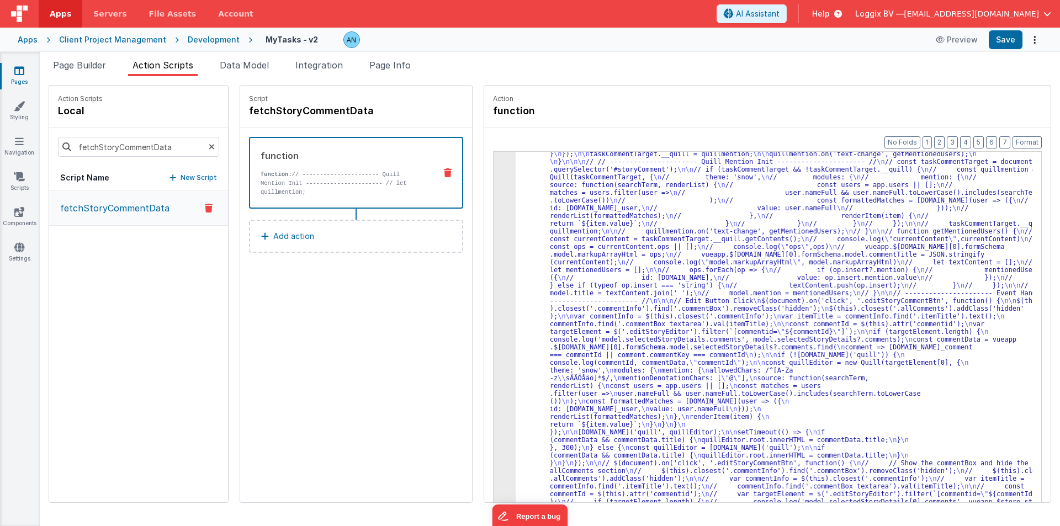
click at [494, 197] on div "3" at bounding box center [505, 471] width 22 height 905
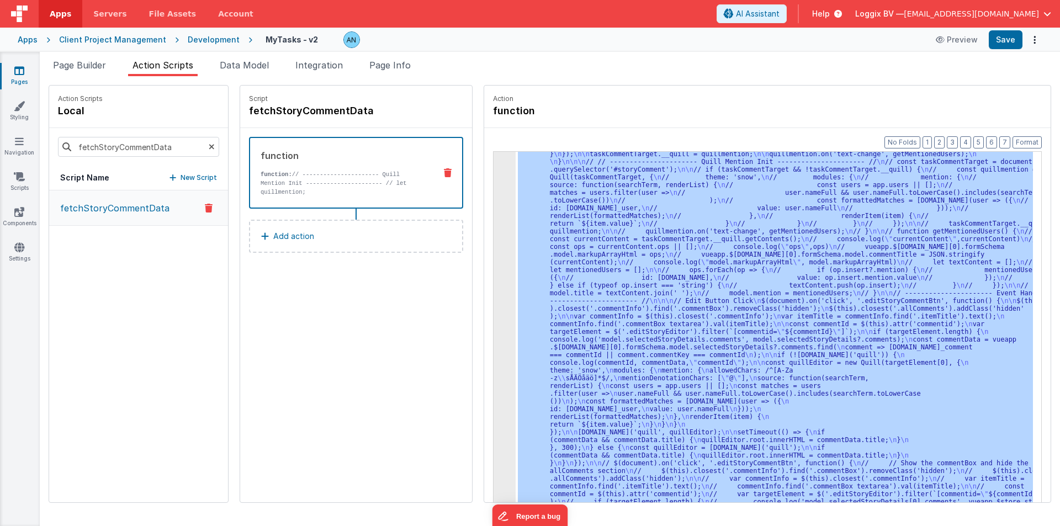
click at [494, 197] on div "3" at bounding box center [505, 471] width 22 height 905
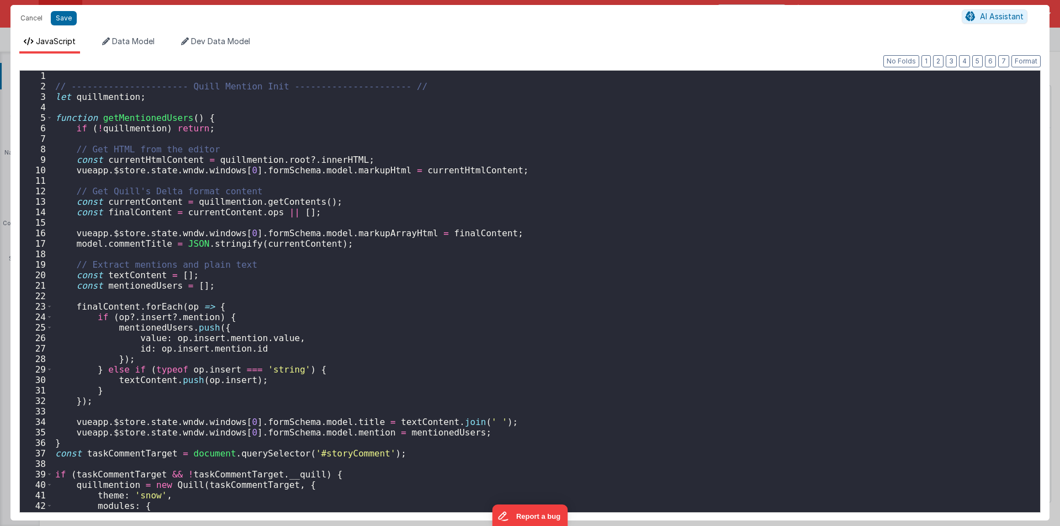
scroll to position [543, 0]
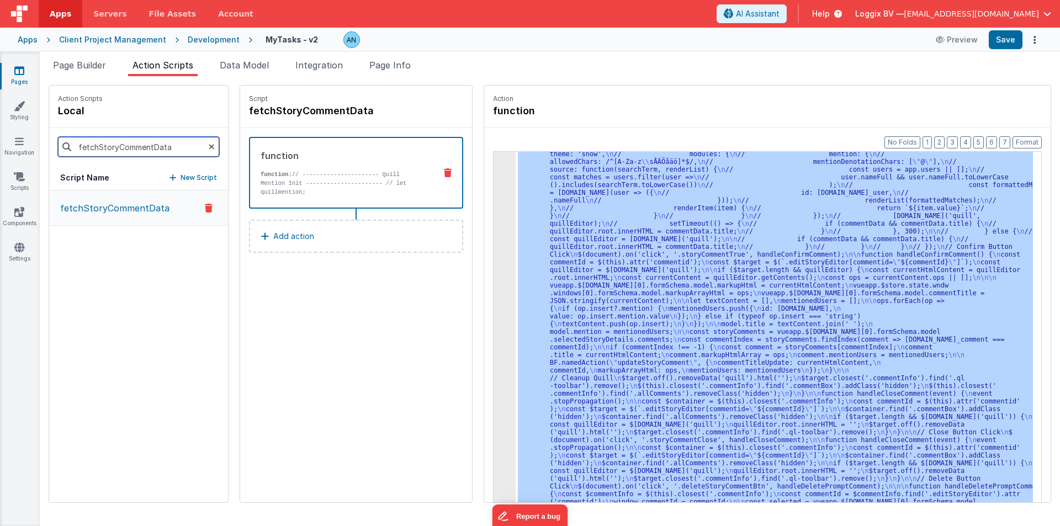
click at [109, 155] on input "fetchStoryCommentData" at bounding box center [138, 147] width 161 height 20
type input "fetchTaskCommentData"
click at [121, 216] on button "fetchTaskCommentData" at bounding box center [138, 209] width 179 height 36
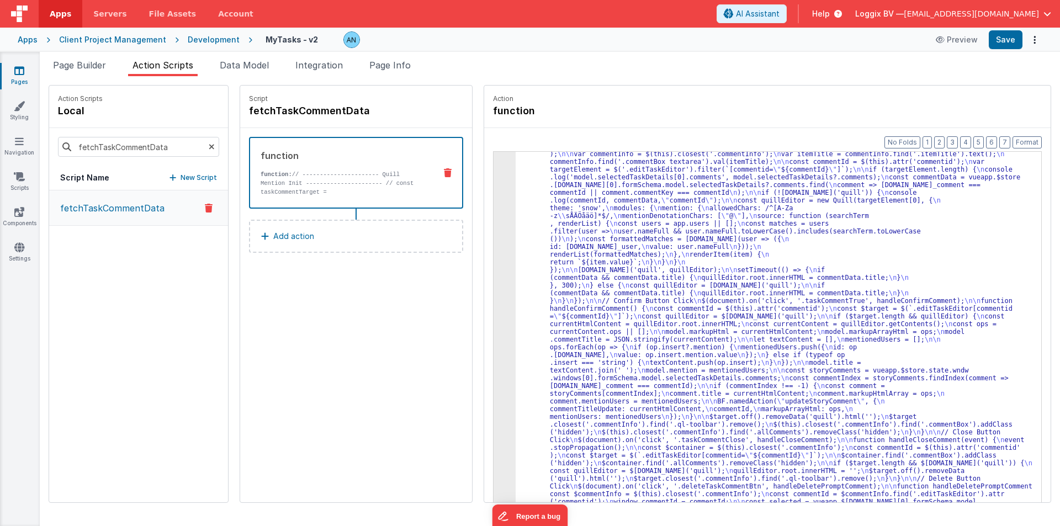
scroll to position [149, 0]
click at [494, 189] on div "3" at bounding box center [505, 274] width 22 height 510
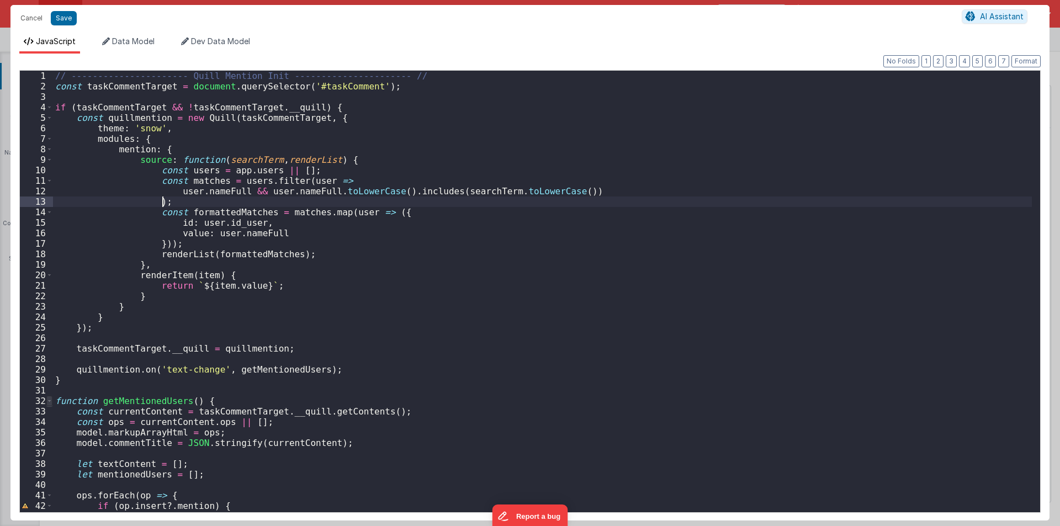
click at [48, 357] on span at bounding box center [49, 401] width 6 height 10
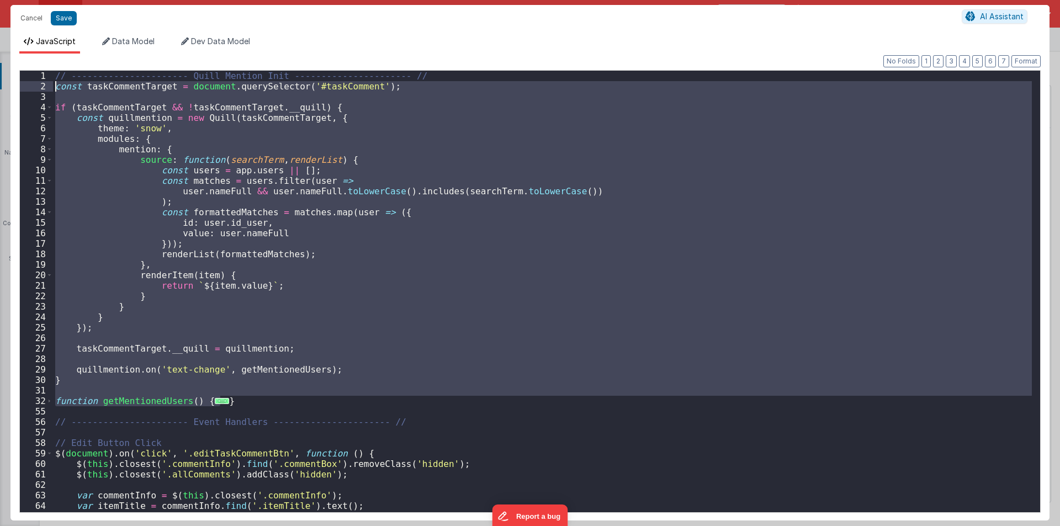
drag, startPoint x: 224, startPoint y: 400, endPoint x: 10, endPoint y: 82, distance: 383.1
click at [10, 82] on div "Cancel Save AI Assistant JavaScript Data Model Dev Data Model Format 7 6 5 4 3 …" at bounding box center [530, 263] width 1060 height 526
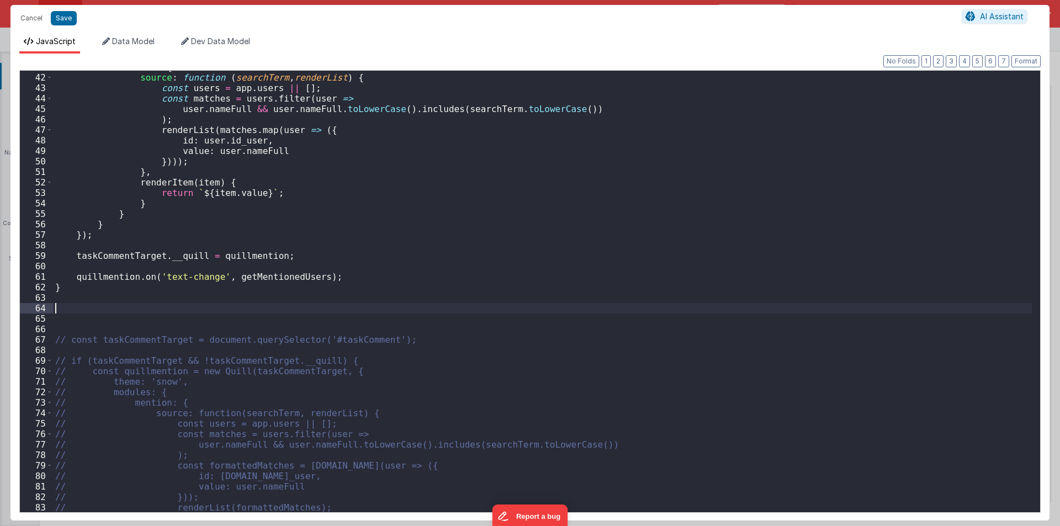
scroll to position [462, 0]
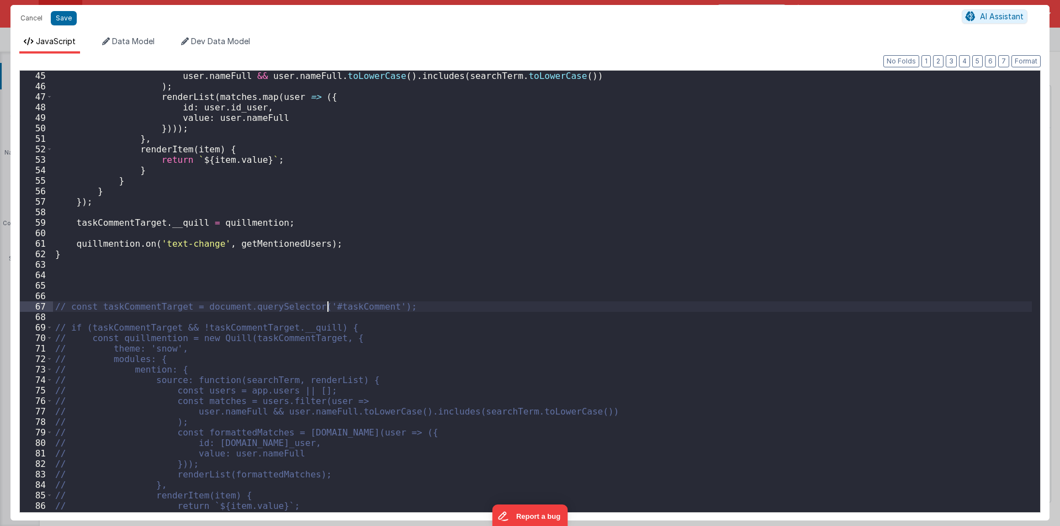
click at [328, 309] on div "user . nameFull && user . nameFull . toLowerCase ( ) . includes ( searchTerm . …" at bounding box center [542, 302] width 979 height 463
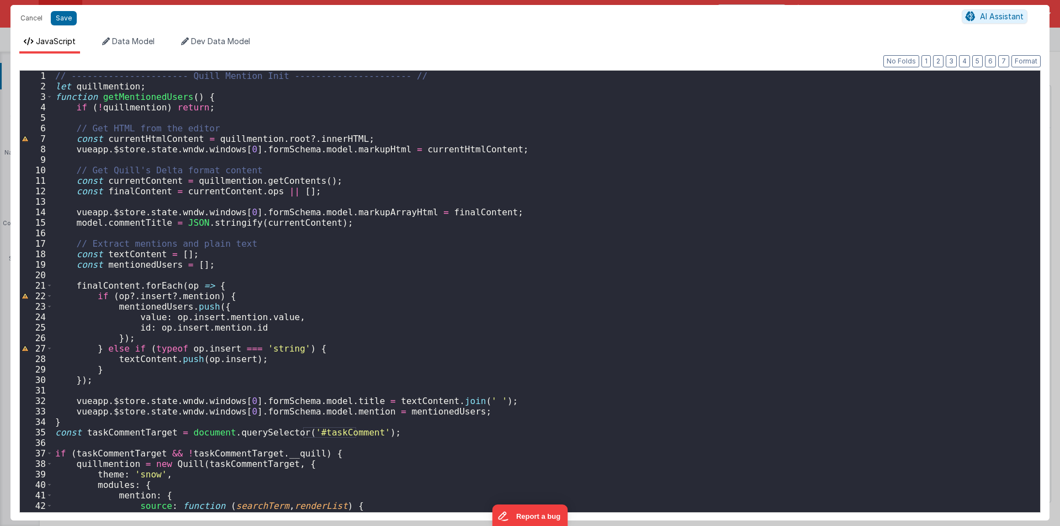
scroll to position [0, 0]
click at [328, 357] on div "// ---------------------- Quill Mention Init ---------------------- // let quil…" at bounding box center [542, 302] width 979 height 463
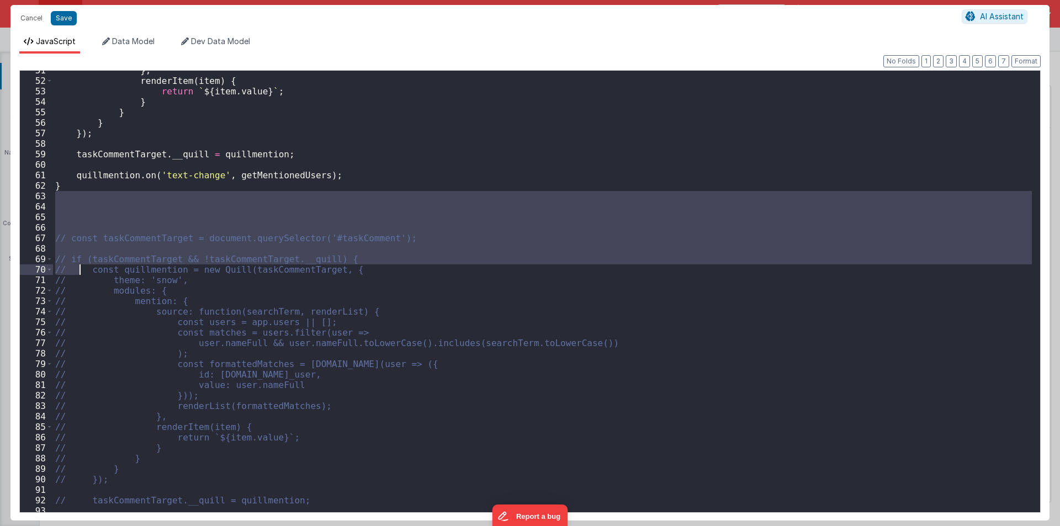
scroll to position [795, 0]
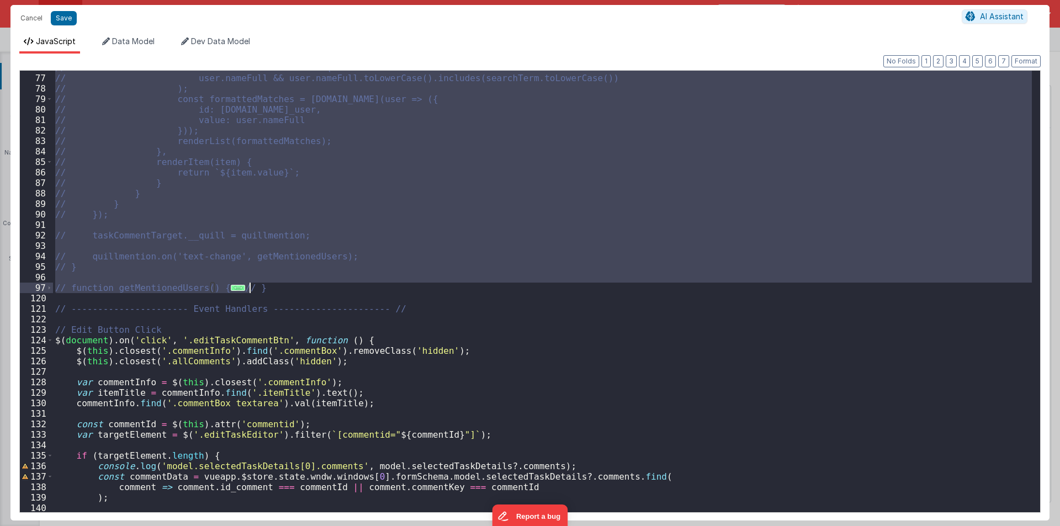
drag, startPoint x: 56, startPoint y: 197, endPoint x: 257, endPoint y: 284, distance: 219.7
click at [257, 284] on div "// const matches = users.filter(user => // user.nameFull && user.nameFull.toLow…" at bounding box center [542, 293] width 979 height 463
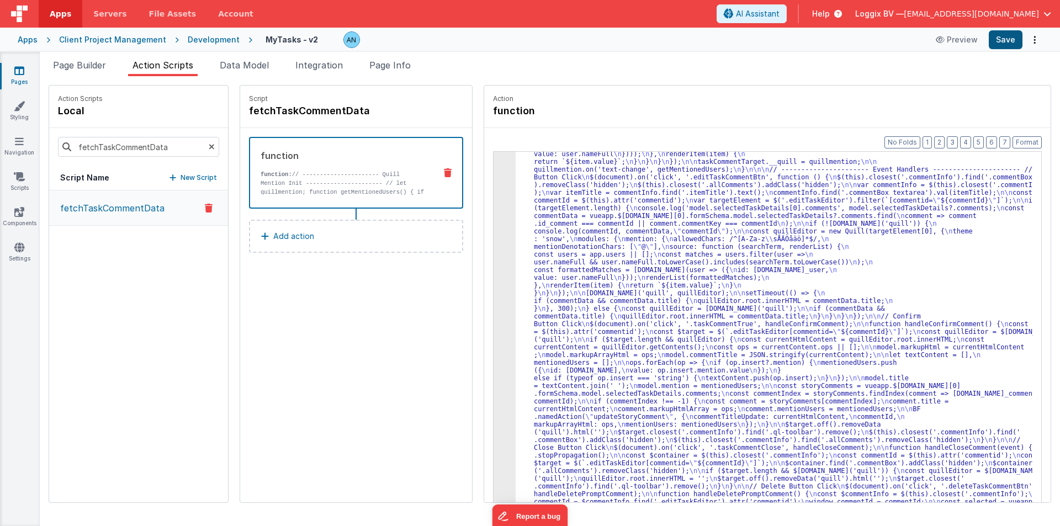
scroll to position [125, 0]
click at [1006, 38] on button "Save" at bounding box center [1006, 39] width 34 height 19
click at [1036, 139] on button "Format" at bounding box center [1027, 142] width 29 height 12
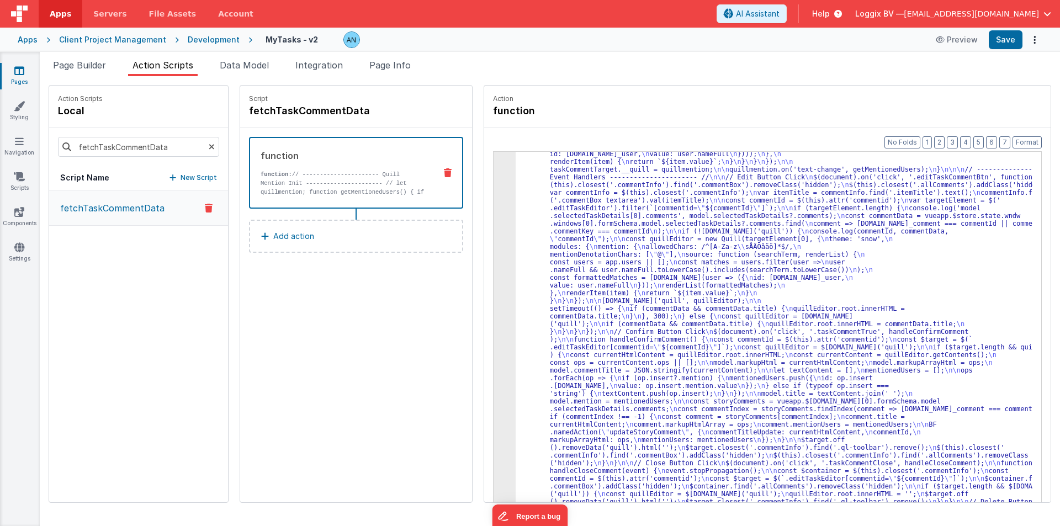
click at [1031, 136] on div "Format 7 6 5 4 3 2 1 No Folds 3 4 "function" : "// ---------------------- Quill…" at bounding box center [767, 336] width 567 height 417
click at [1025, 144] on button "Format" at bounding box center [1027, 142] width 29 height 12
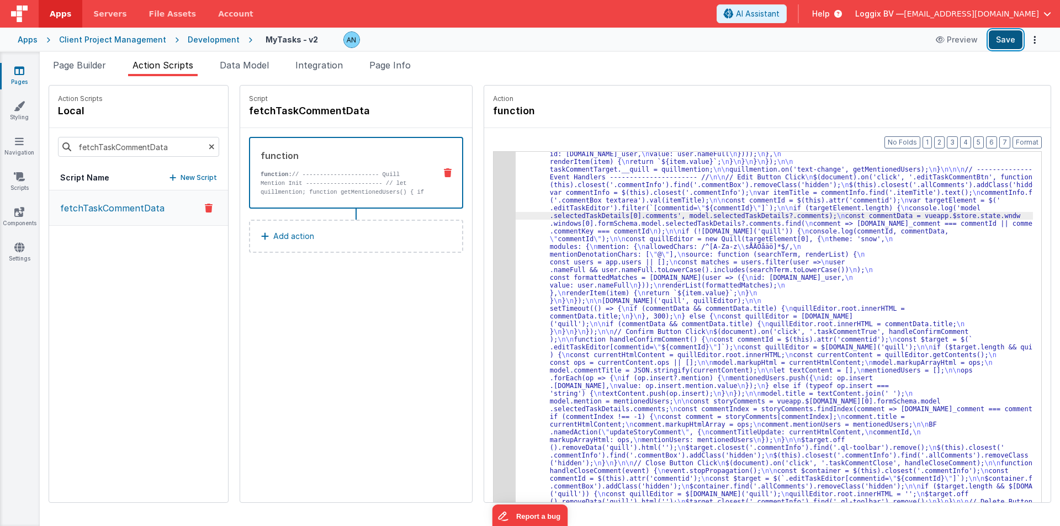
click at [997, 39] on button "Save" at bounding box center [1006, 39] width 34 height 19
drag, startPoint x: 1032, startPoint y: 141, endPoint x: 1024, endPoint y: 139, distance: 8.0
click at [1032, 141] on button "Format" at bounding box center [1027, 142] width 29 height 12
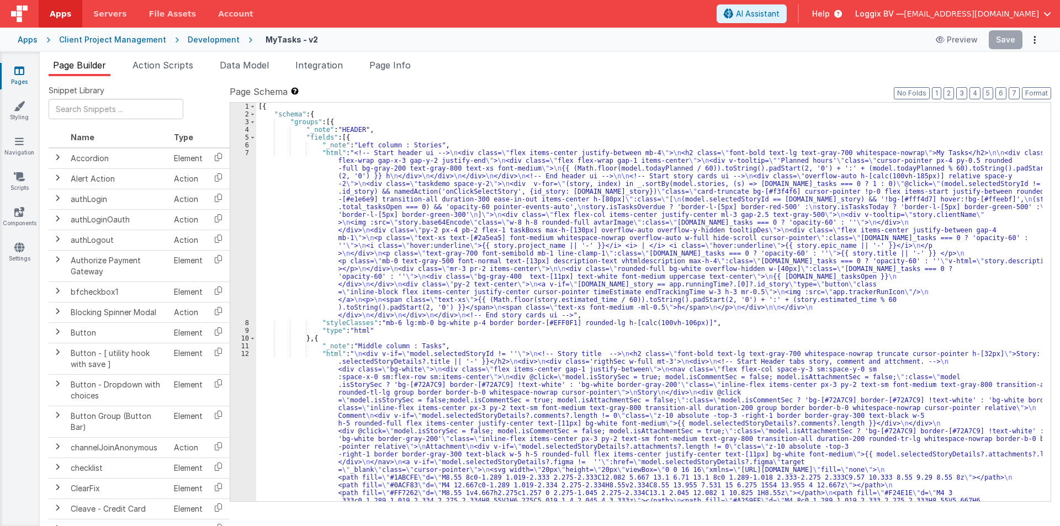
click at [212, 36] on div "Development" at bounding box center [214, 39] width 52 height 11
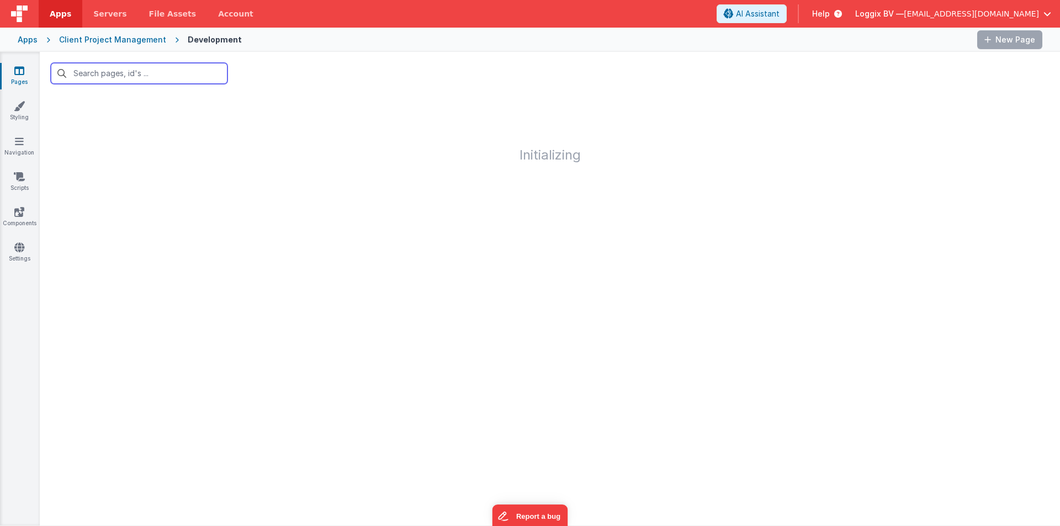
click at [121, 71] on input "text" at bounding box center [139, 73] width 177 height 21
type input "scrum"
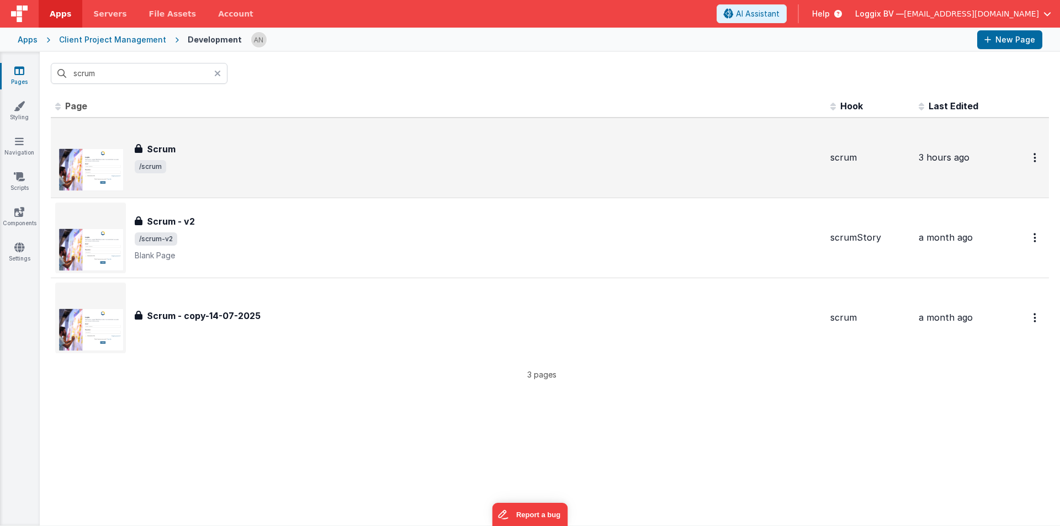
click at [194, 165] on span "/scrum" at bounding box center [478, 166] width 687 height 13
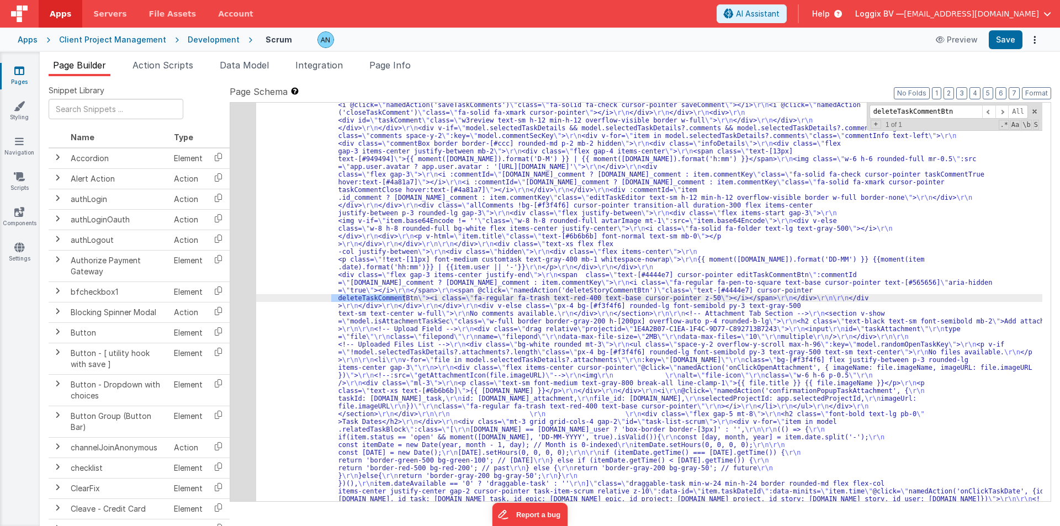
scroll to position [2924, 0]
type input "deleteTaskCommentBtn"
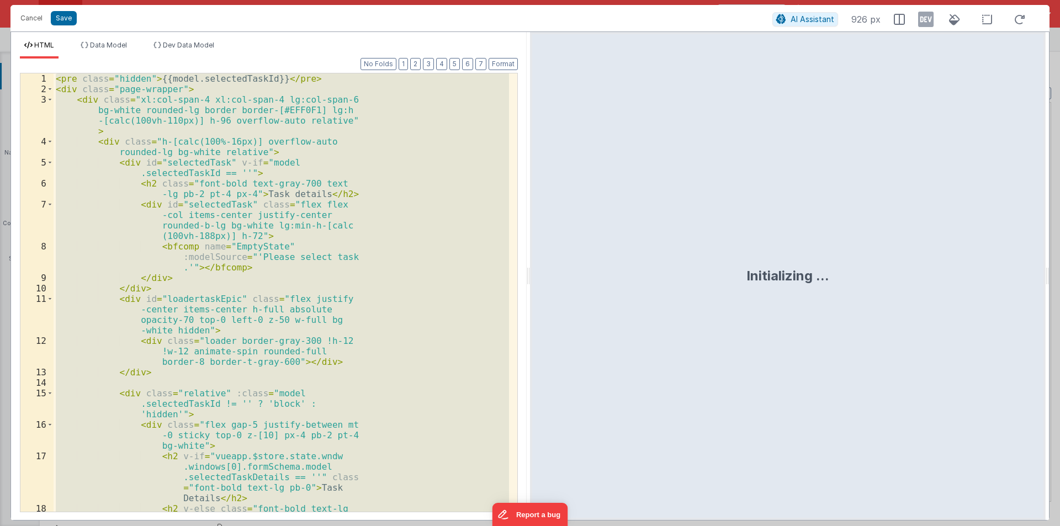
scroll to position [4410, 0]
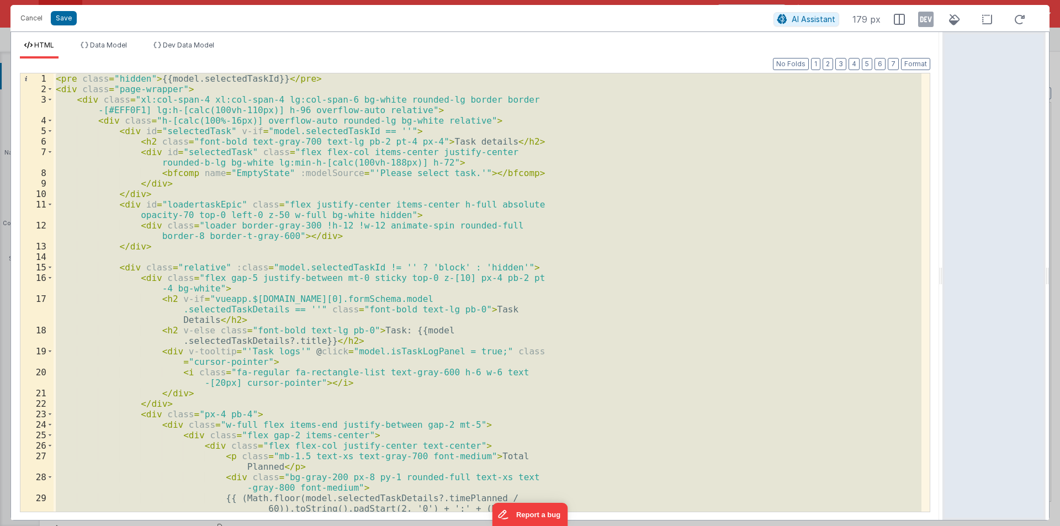
drag, startPoint x: 527, startPoint y: 273, endPoint x: 1060, endPoint y: 273, distance: 532.9
click at [1060, 273] on html "Cancel Save AI Assistant 179 px HTML Data Model Dev Data Model Format 7 6 5 4 3…" at bounding box center [530, 263] width 1060 height 526
click at [527, 323] on div "< pre class = "hidden" > {{model.selectedTaskId}} </ pre > < div class = "page-…" at bounding box center [488, 292] width 868 height 439
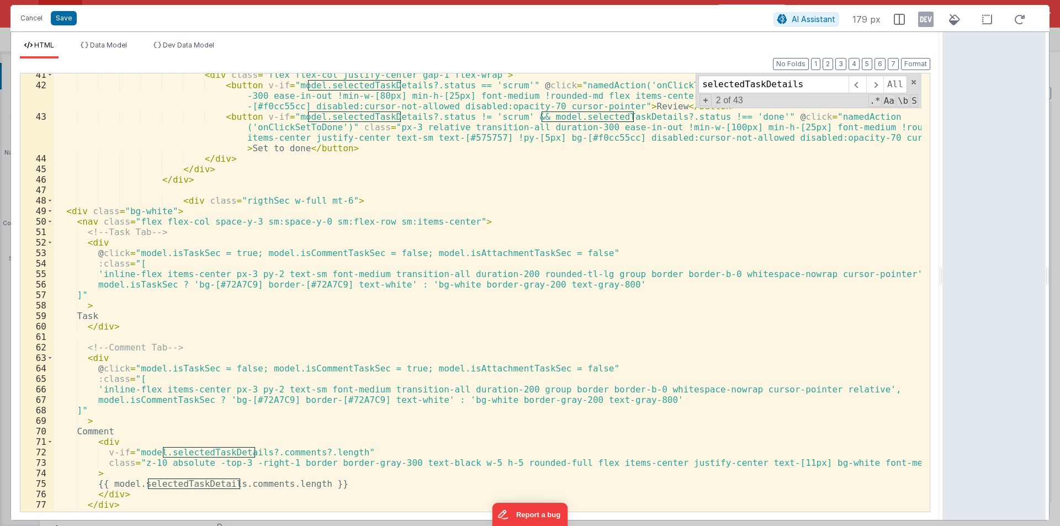
scroll to position [497, 0]
type input "selectedTaskDetails"
click at [226, 261] on div "< div class = "flex flex-col justify-center gap-1 flex-wrap" > < button v-if = …" at bounding box center [488, 299] width 868 height 459
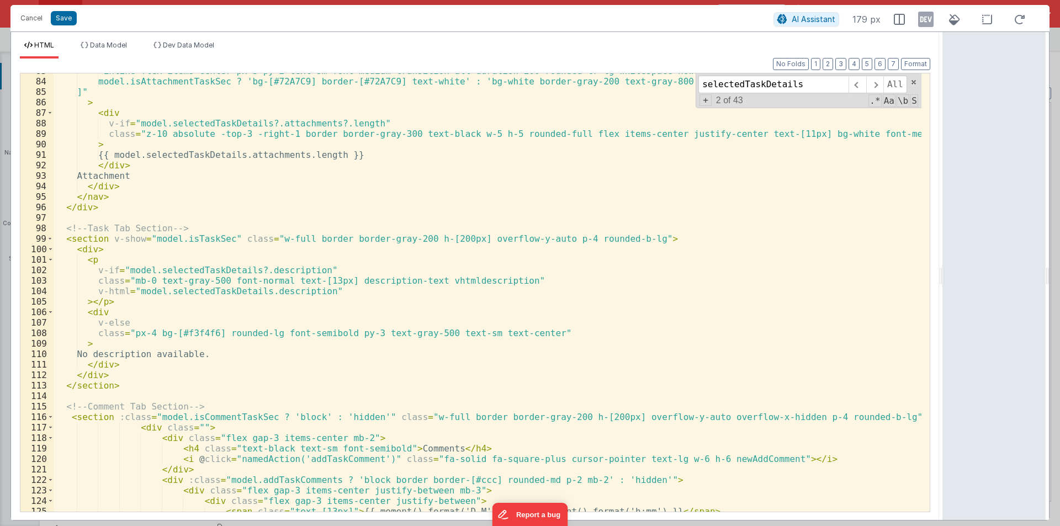
scroll to position [1127, 0]
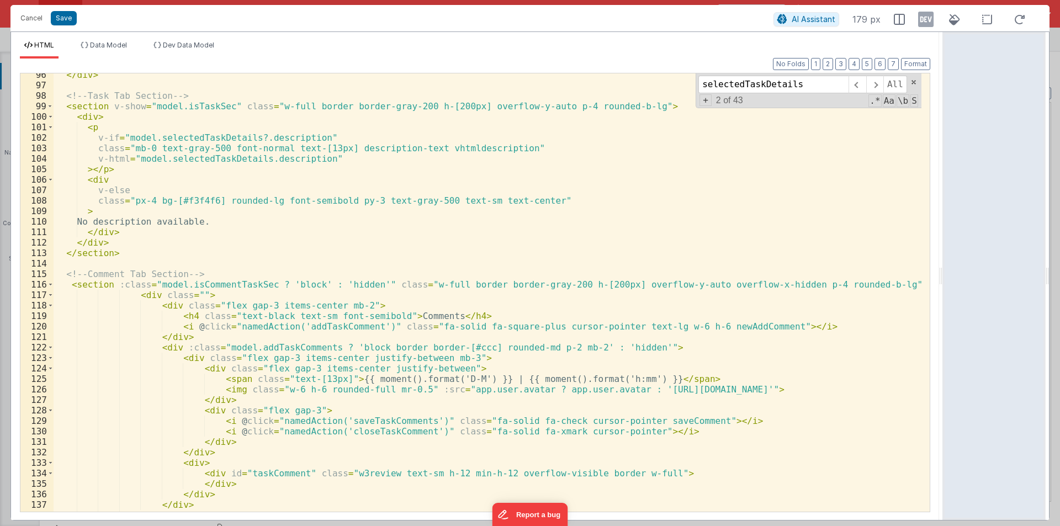
click at [214, 284] on div "</ div > <!-- Task Tab Section --> < section v-show = "model.isTaskSec" class =…" at bounding box center [488, 299] width 868 height 459
click at [50, 284] on span at bounding box center [50, 284] width 6 height 10
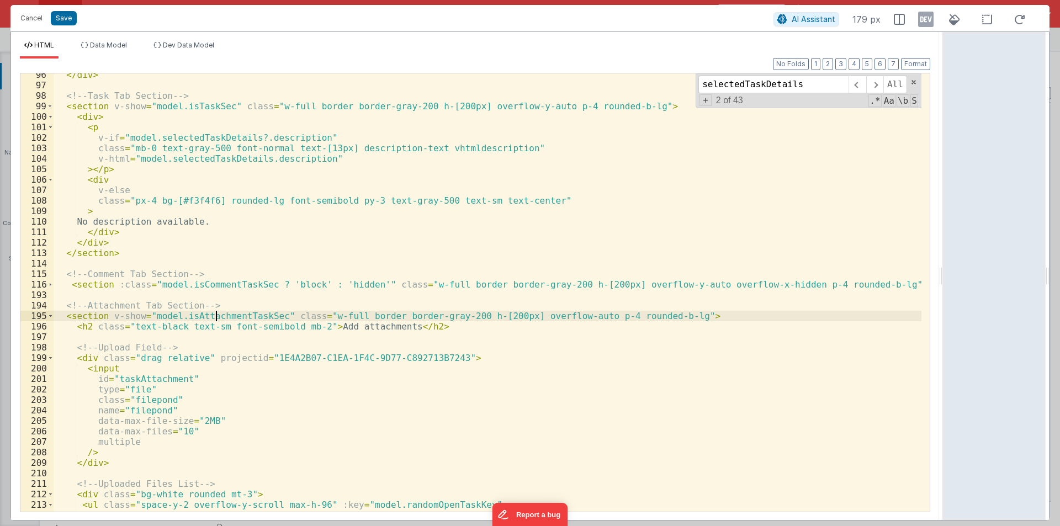
click at [218, 316] on div "</ div > <!-- Task Tab Section --> < section v-show = "model.isTaskSec" class =…" at bounding box center [488, 299] width 868 height 459
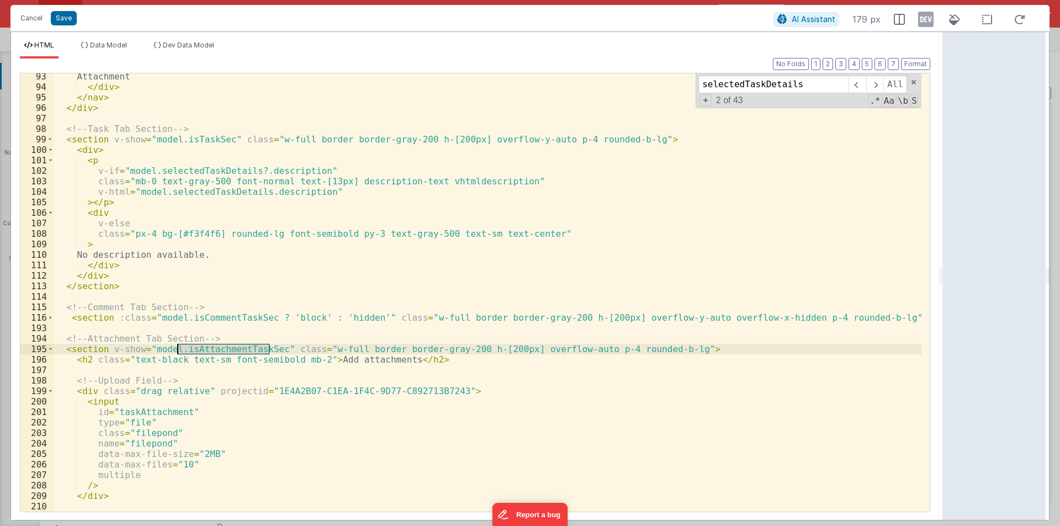
scroll to position [1060, 0]
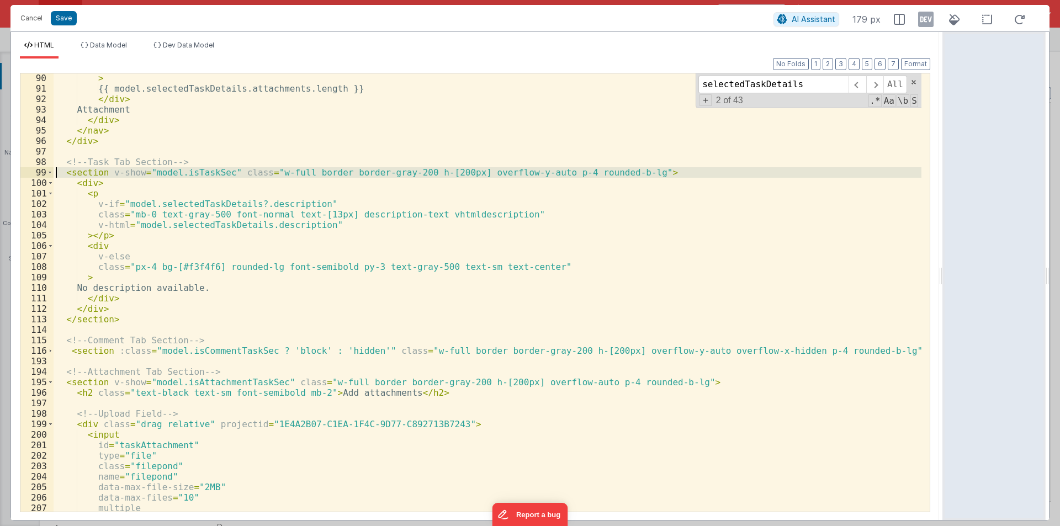
click at [46, 175] on div "99" at bounding box center [36, 172] width 33 height 10
click at [50, 174] on span at bounding box center [50, 172] width 6 height 10
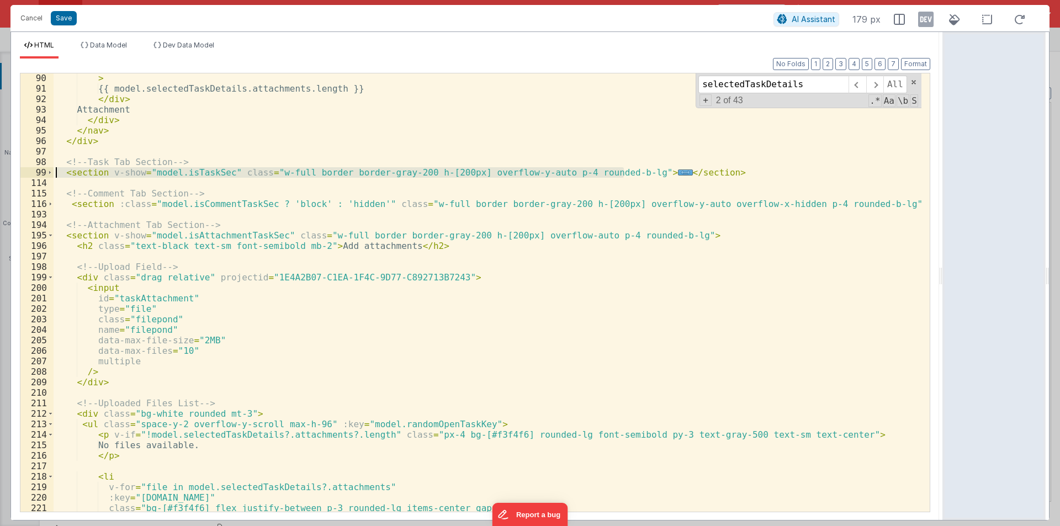
click at [190, 172] on div "> {{ model.selectedTaskDetails.attachments.length }} </ div > Attachment </ div…" at bounding box center [488, 292] width 868 height 439
click at [190, 172] on div "> {{ model.selectedTaskDetails.attachments.length }} </ div > Attachment </ div…" at bounding box center [488, 302] width 868 height 459
click at [212, 204] on div "> {{ model.selectedTaskDetails.attachments.length }} </ div > Attachment </ div…" at bounding box center [488, 302] width 868 height 459
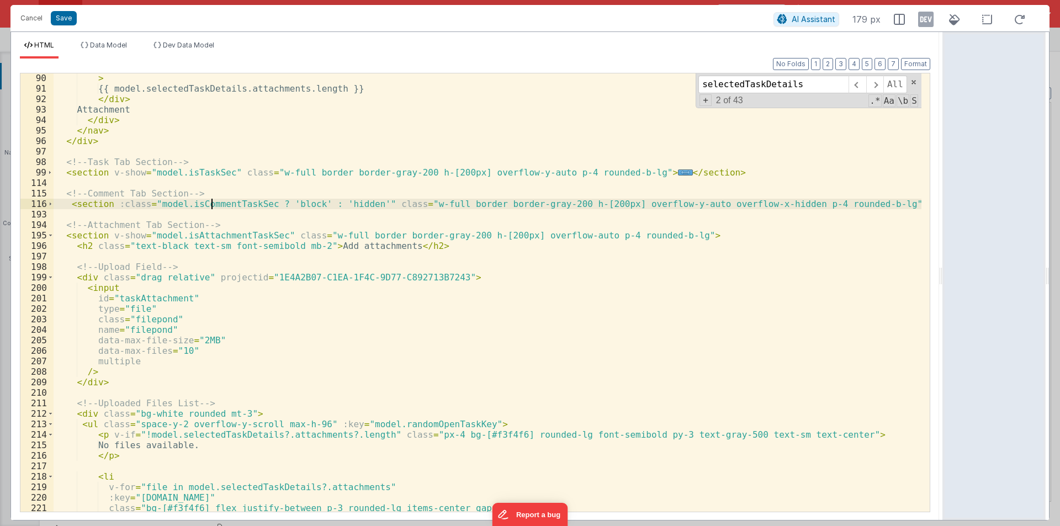
click at [212, 204] on div "> {{ model.selectedTaskDetails.attachments.length }} </ div > Attachment </ div…" at bounding box center [488, 302] width 868 height 459
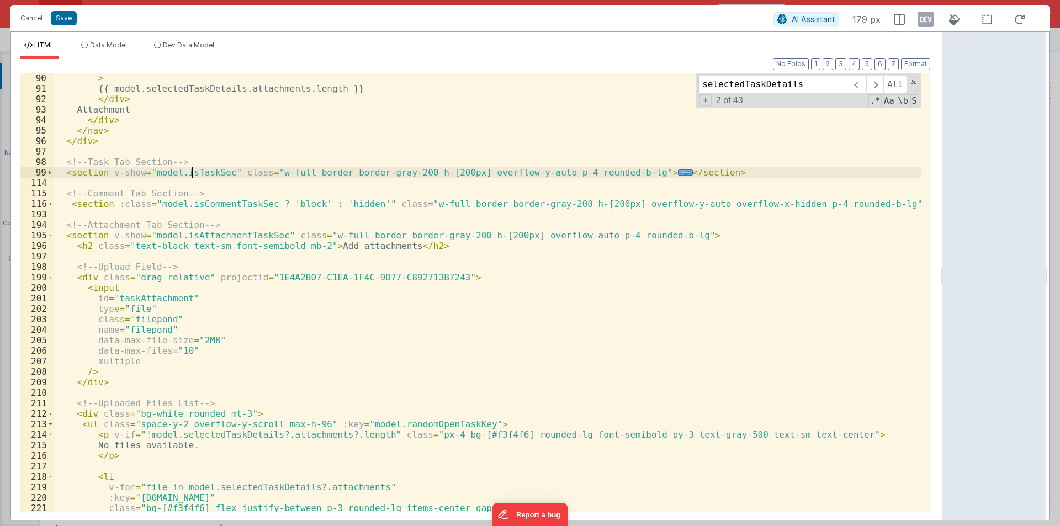
click at [189, 170] on div "> {{ model.selectedTaskDetails.attachments.length }} </ div > Attachment </ div…" at bounding box center [488, 302] width 868 height 459
click at [50, 236] on span at bounding box center [50, 235] width 6 height 10
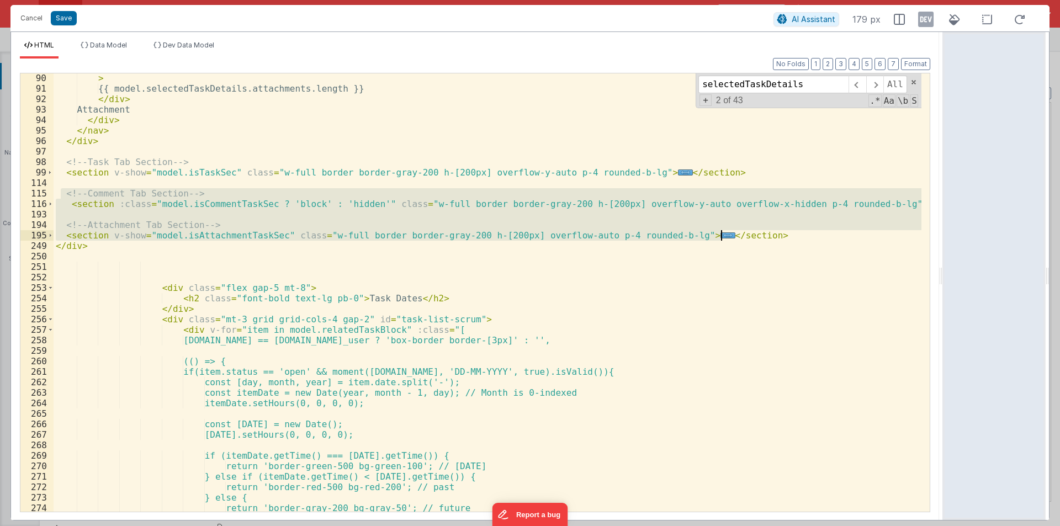
drag, startPoint x: 62, startPoint y: 193, endPoint x: 762, endPoint y: 236, distance: 701.0
click at [762, 236] on div "> {{ model.selectedTaskDetails.attachments.length }} </ div > Attachment </ div…" at bounding box center [488, 302] width 868 height 459
click at [20, 18] on button "Cancel" at bounding box center [31, 17] width 33 height 15
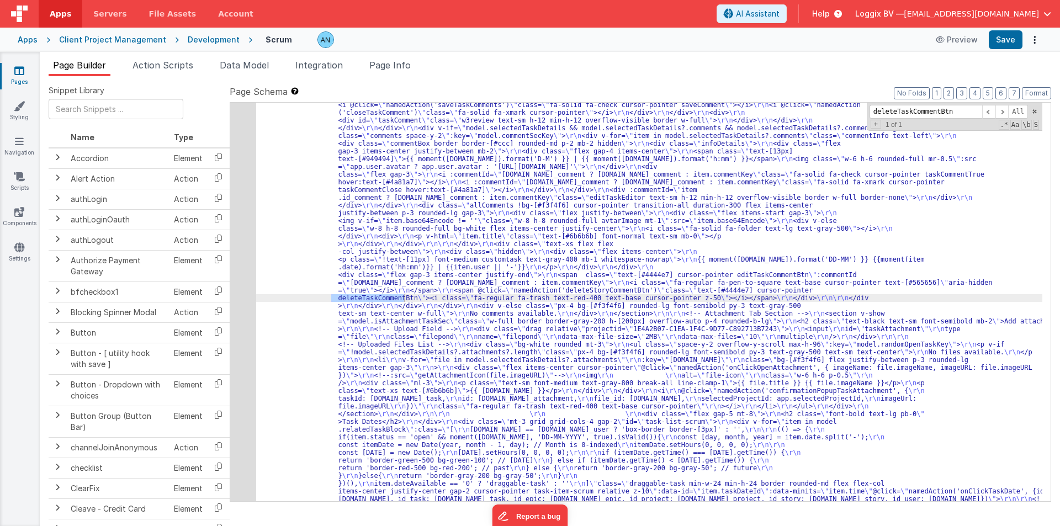
scroll to position [2924, 0]
type input "deleteStoryCommentBtn"
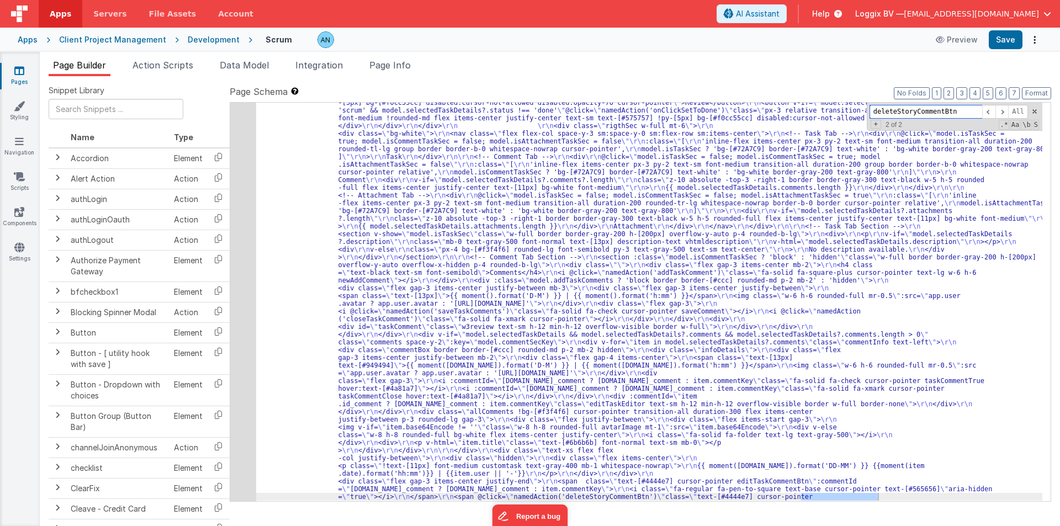
scroll to position [2917, 0]
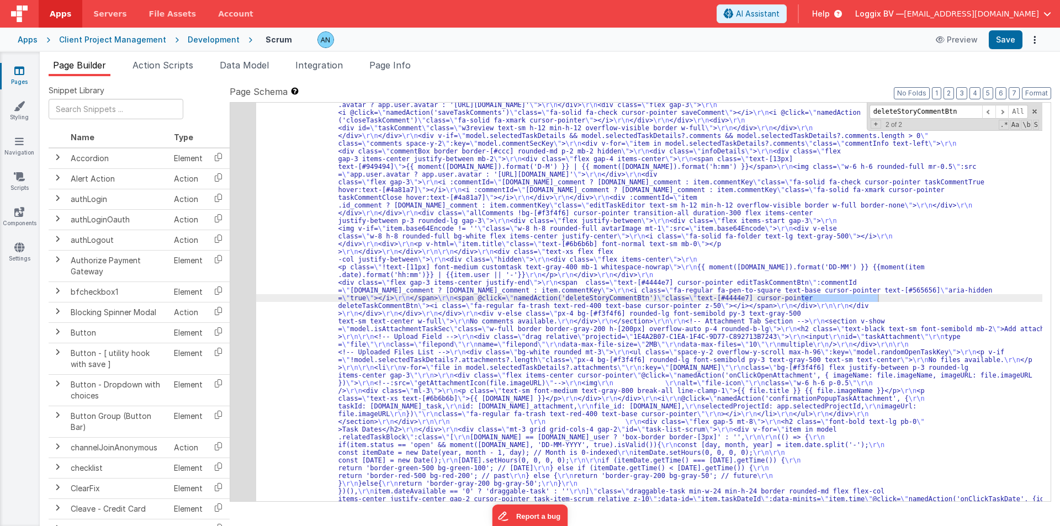
click at [806, 298] on div ""html" : "<pre class= \" hidden \" >{{model.selectedTaskId}}</pre> \r\n <div cl…" at bounding box center [649, 302] width 786 height 399
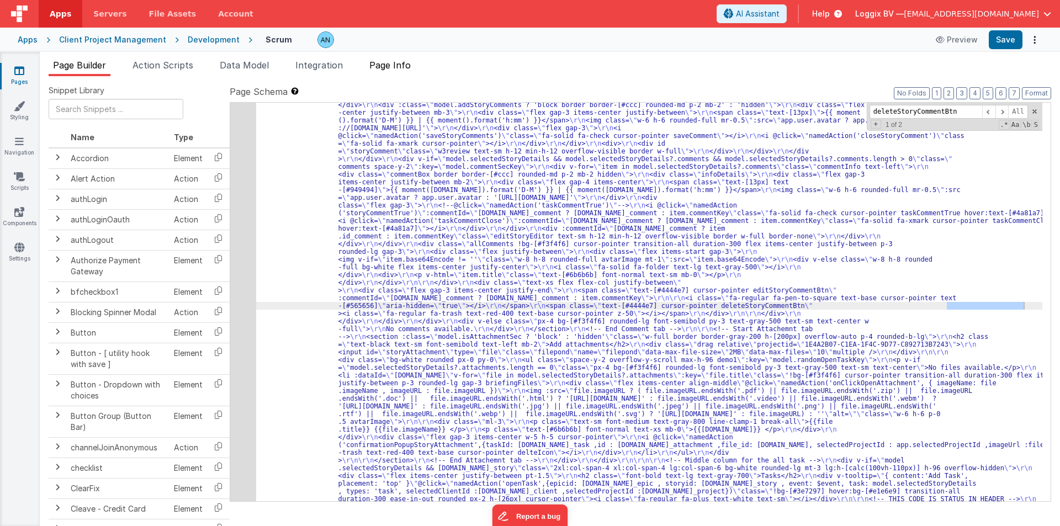
click at [395, 67] on span "Page Info" at bounding box center [389, 65] width 41 height 11
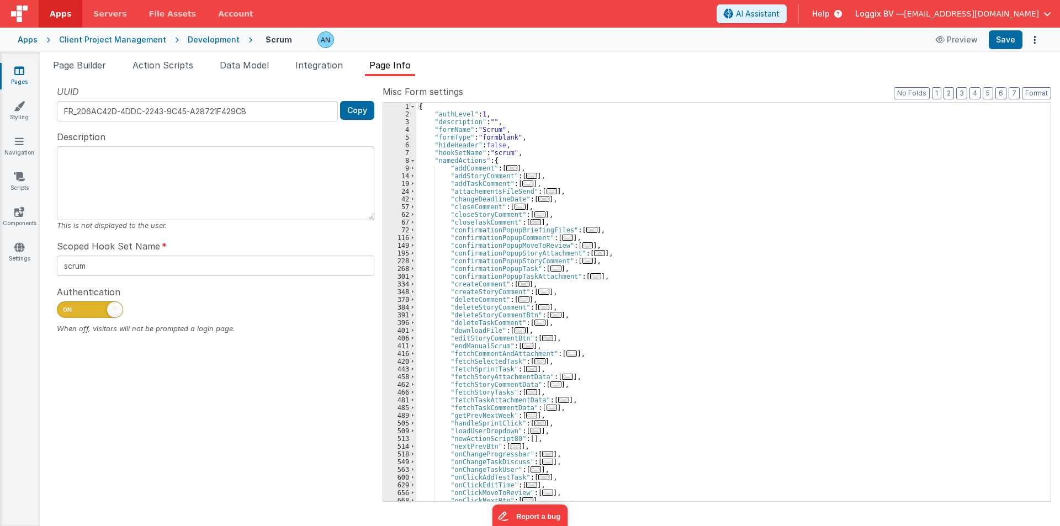
click at [609, 196] on div "{ "authLevel" : 1 , "description" : "" , "formName" : "Scrum" , "formType" : "f…" at bounding box center [729, 310] width 626 height 414
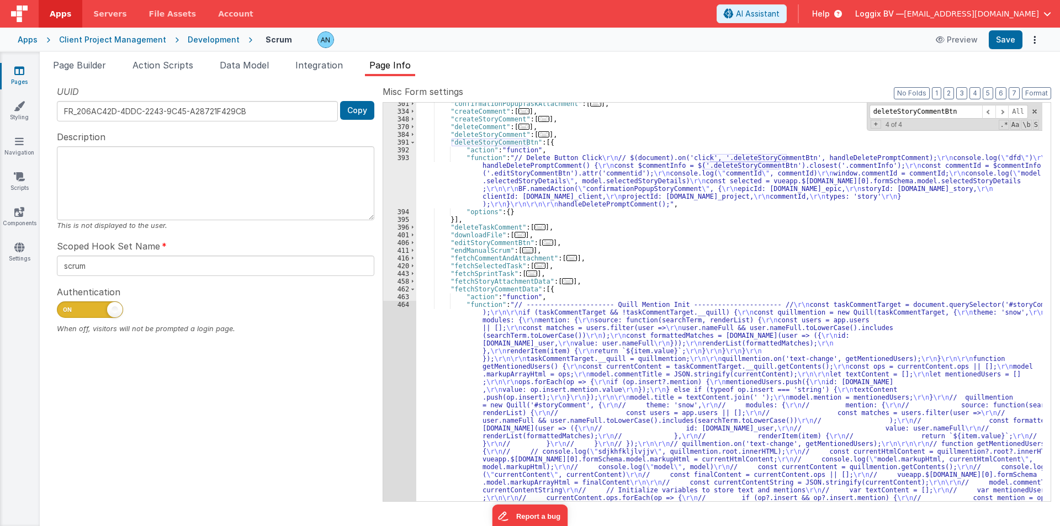
scroll to position [173, 0]
type input "deleteStoryCommentBtn"
click at [149, 68] on span "Action Scripts" at bounding box center [163, 65] width 61 height 11
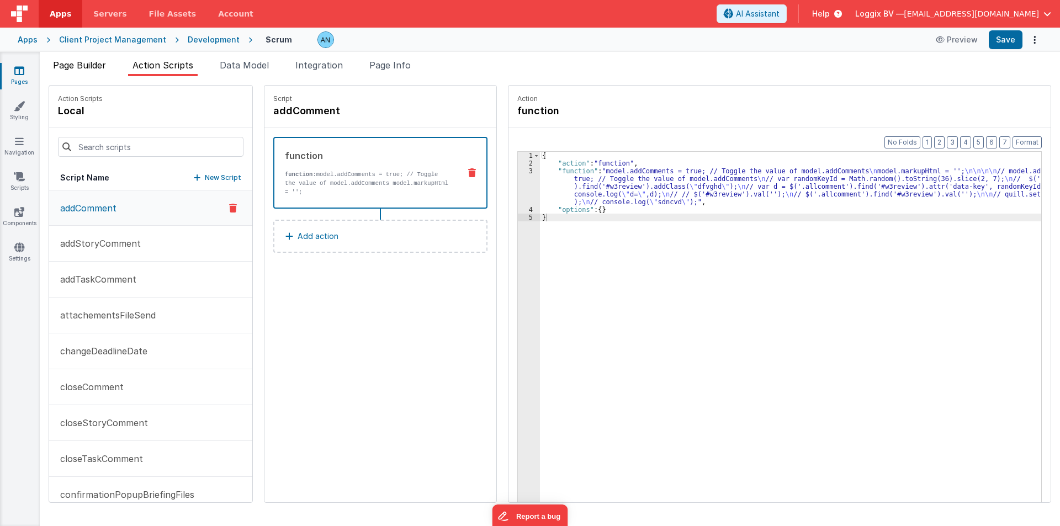
click at [103, 67] on span "Page Builder" at bounding box center [79, 65] width 53 height 11
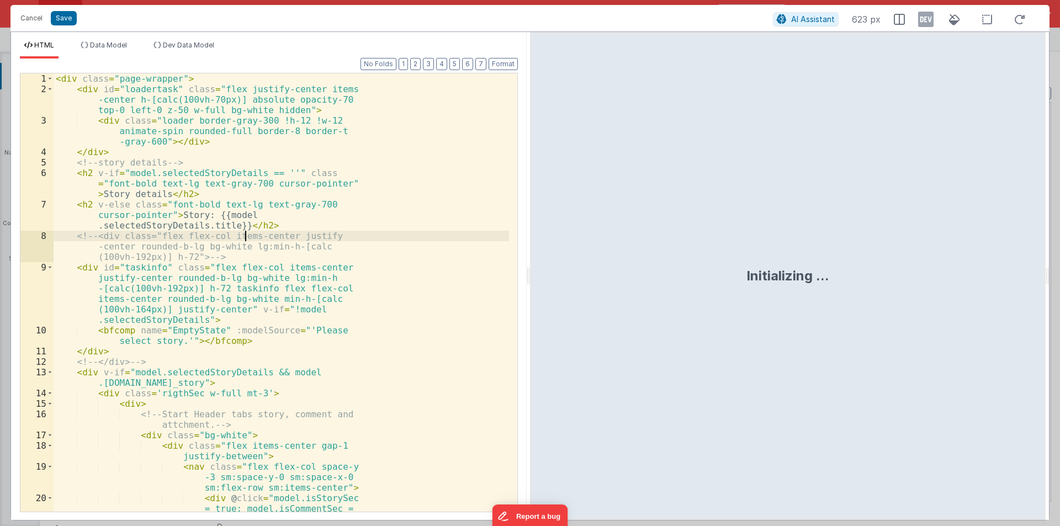
click at [325, 231] on div "< div class = "page-wrapper" > < div id = "loadertask" class = "flex justify-ce…" at bounding box center [282, 373] width 456 height 600
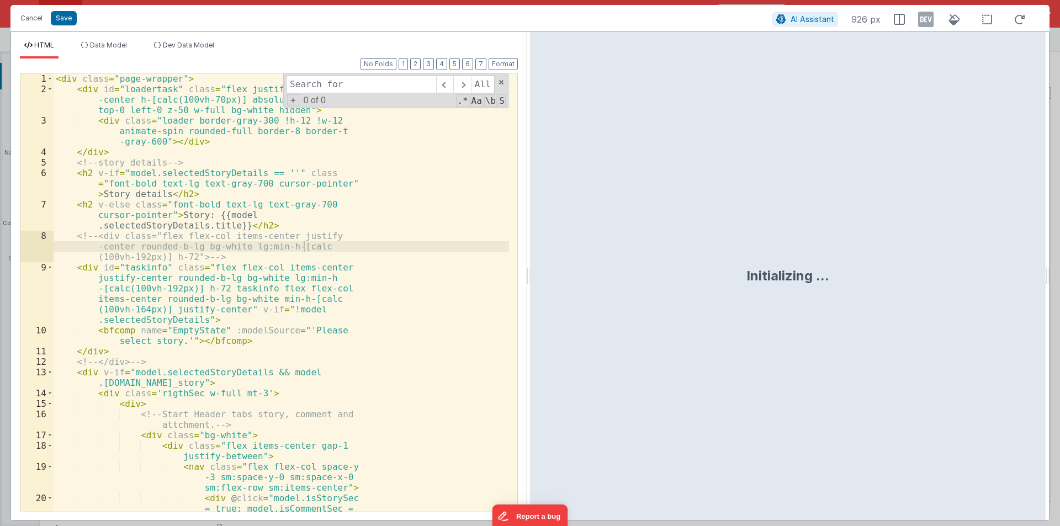
type input "deleteStoryCommentBtn"
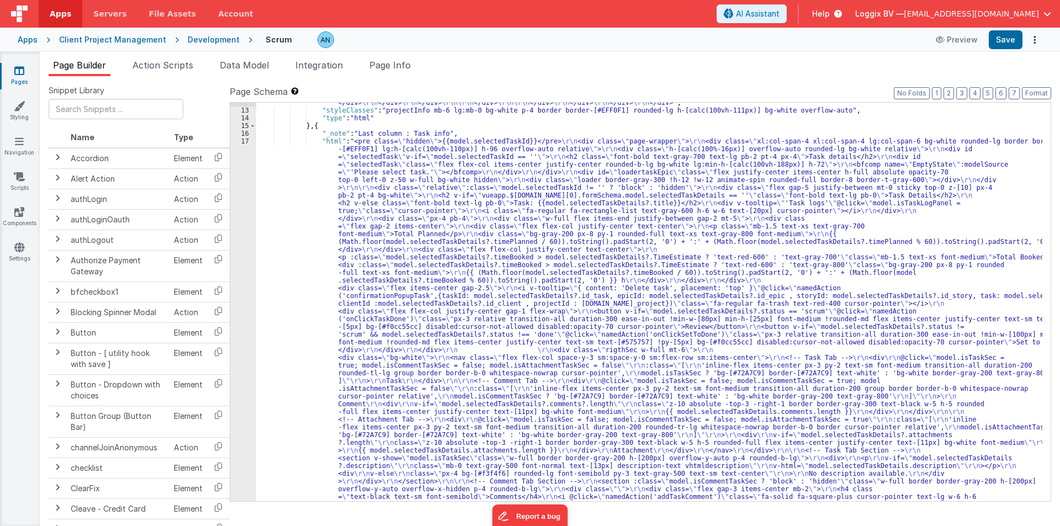
scroll to position [2295, 0]
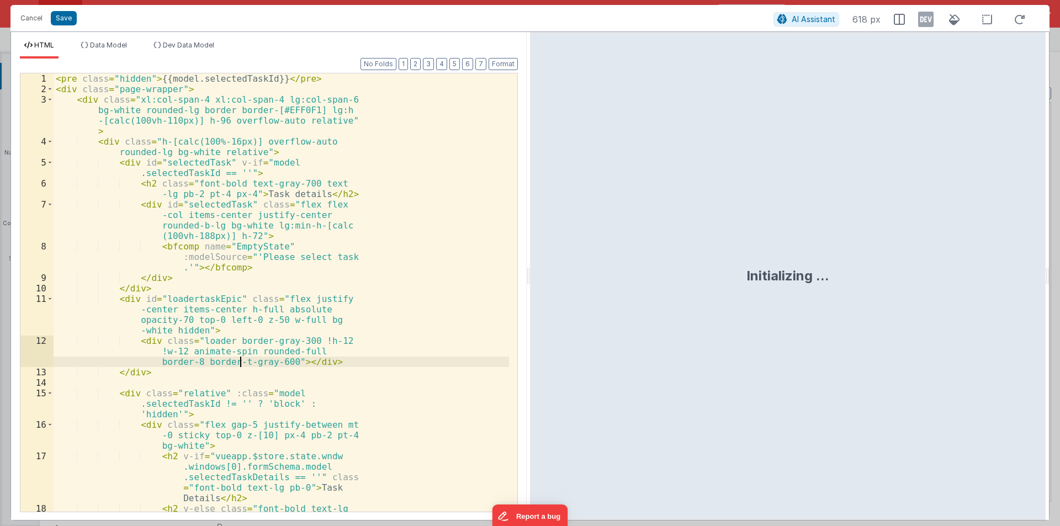
scroll to position [4410, 0]
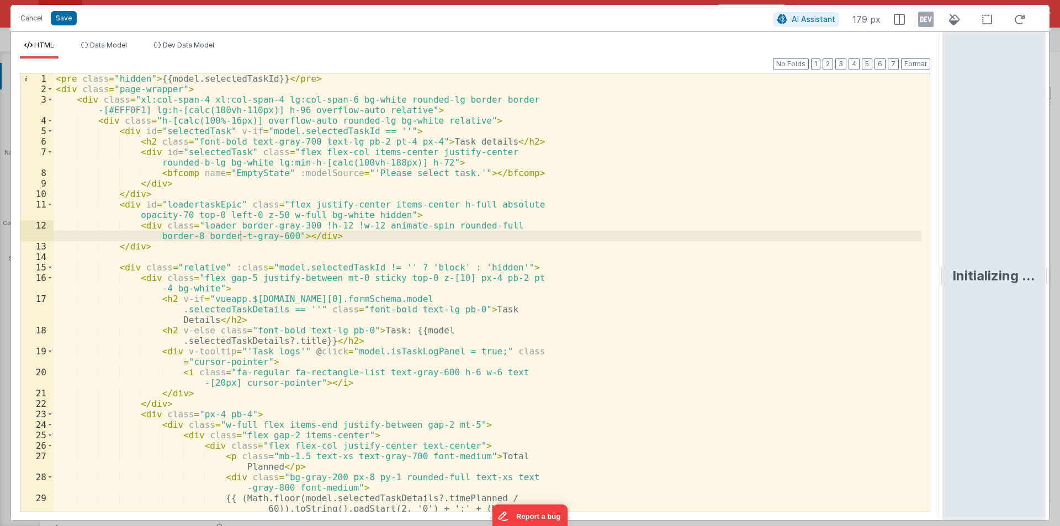
drag, startPoint x: 530, startPoint y: 274, endPoint x: 699, endPoint y: 370, distance: 194.4
click at [1058, 332] on html "Cancel Save AI Assistant 179 px HTML Data Model Dev Data Model Format 7 6 5 4 3…" at bounding box center [530, 263] width 1060 height 526
click at [687, 370] on div "< pre class = "hidden" > {{model.selectedTaskId}} </ pre > < div class = "page-…" at bounding box center [488, 318] width 868 height 491
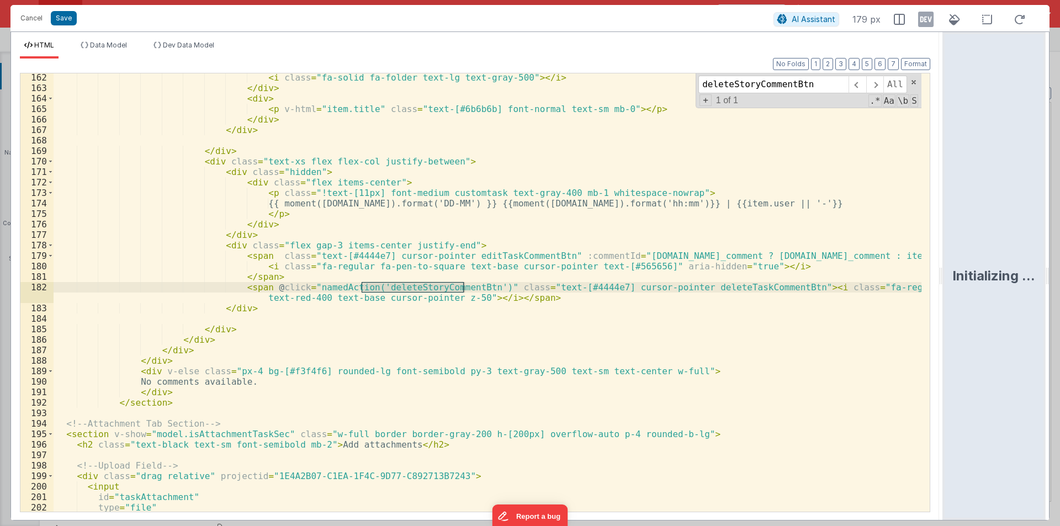
scroll to position [1869, 0]
type input "deleteStoryCommentBtn"
click at [397, 286] on div "< i class = "fa-solid fa-folder text-lg text-gray-500" > </ i > </ div > < div …" at bounding box center [488, 292] width 868 height 439
drag, startPoint x: 392, startPoint y: 289, endPoint x: 414, endPoint y: 288, distance: 22.1
click at [414, 288] on div "< i class = "fa-solid fa-folder text-lg text-gray-500" > </ i > </ div > < div …" at bounding box center [488, 301] width 868 height 459
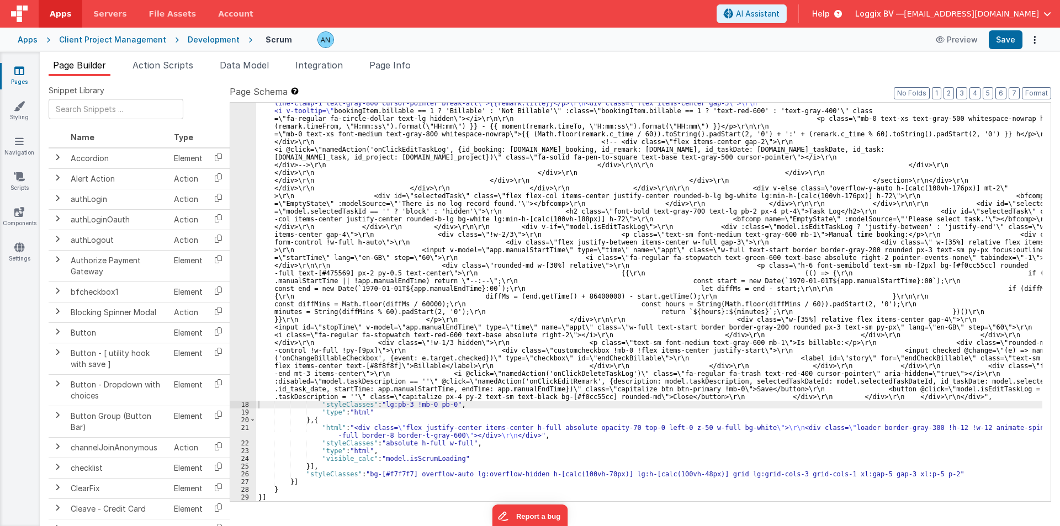
scroll to position [4325, 0]
click at [1010, 41] on button "Save" at bounding box center [1006, 39] width 34 height 19
click at [180, 67] on span "Action Scripts" at bounding box center [163, 65] width 61 height 11
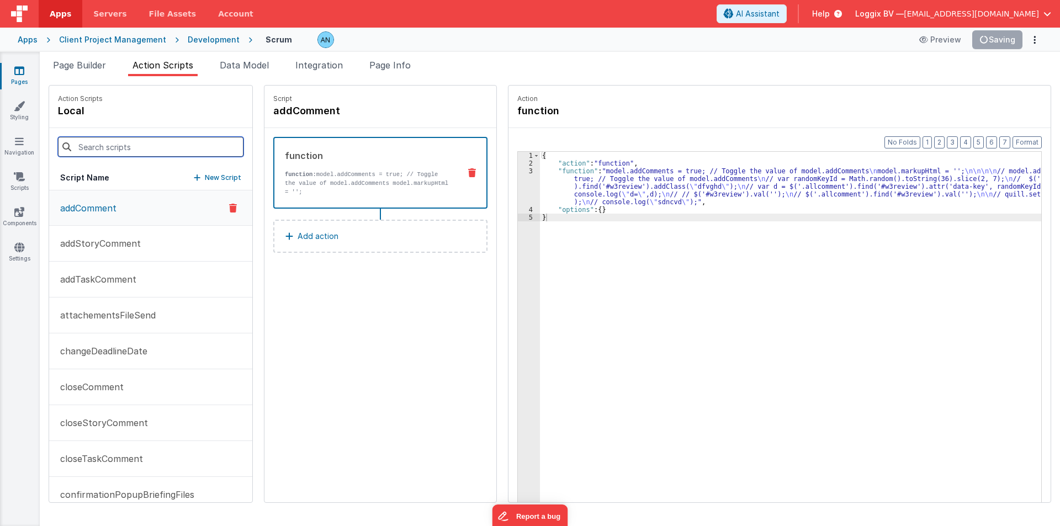
click at [75, 145] on input at bounding box center [151, 147] width 186 height 20
paste input "deleteStoryCommentBtn"
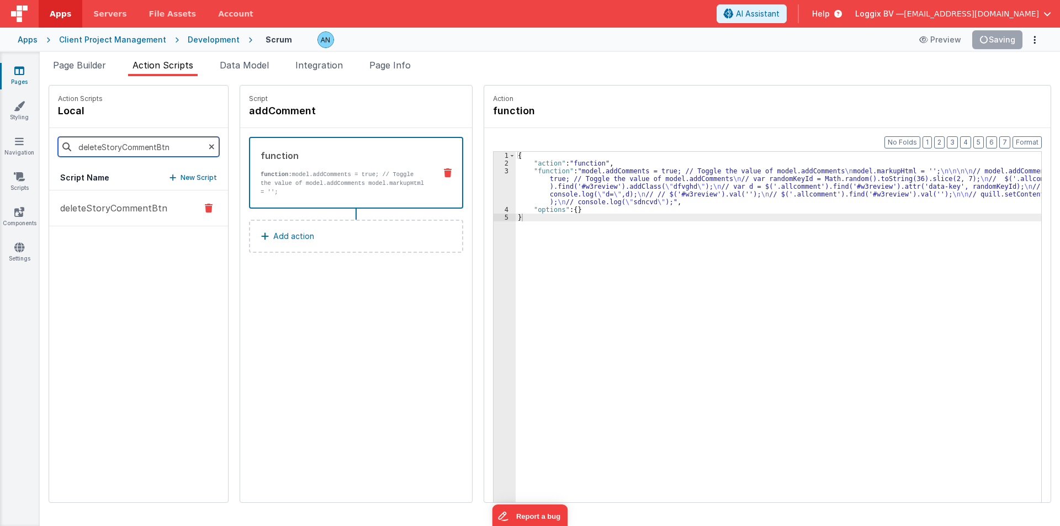
type input "deleteStoryCommentBtn"
click at [84, 204] on p "deleteStoryCommentBtn" at bounding box center [111, 208] width 114 height 13
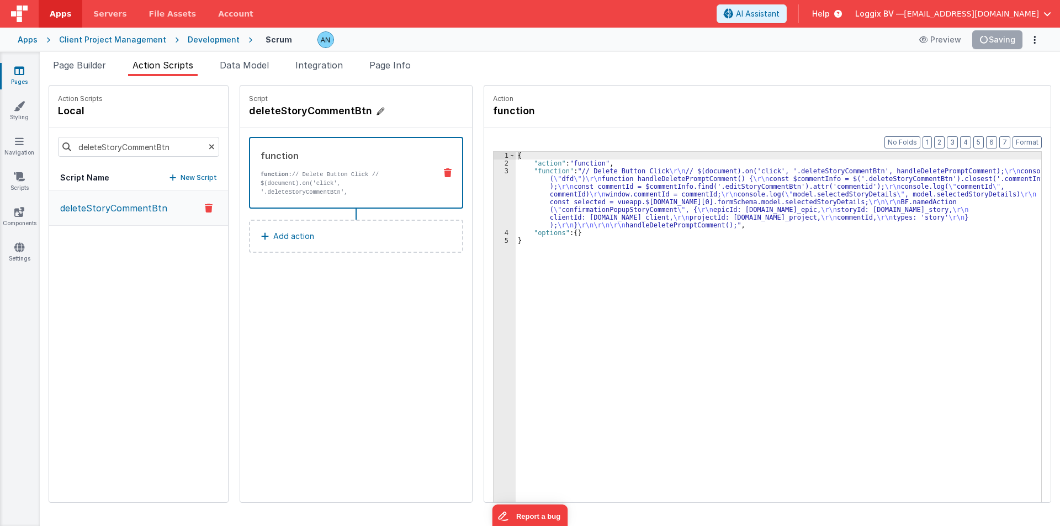
click at [284, 108] on h4 "deleteStoryCommentBtn" at bounding box center [332, 110] width 166 height 15
click at [281, 112] on input "deleteStoryCommentBtn" at bounding box center [304, 110] width 110 height 15
type input "deleteTaskCommentBtn"
click at [294, 110] on h4 "deleteTaskCommentBtn" at bounding box center [332, 110] width 166 height 15
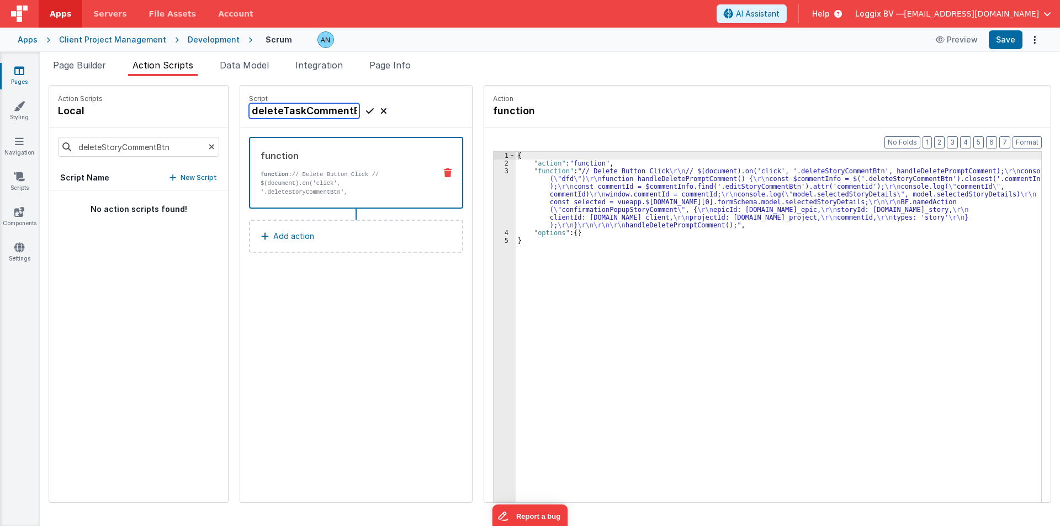
click at [294, 110] on input "deleteTaskCommentBtn" at bounding box center [304, 110] width 110 height 15
click at [366, 108] on icon at bounding box center [370, 110] width 8 height 13
click at [84, 63] on span "Page Builder" at bounding box center [79, 65] width 53 height 11
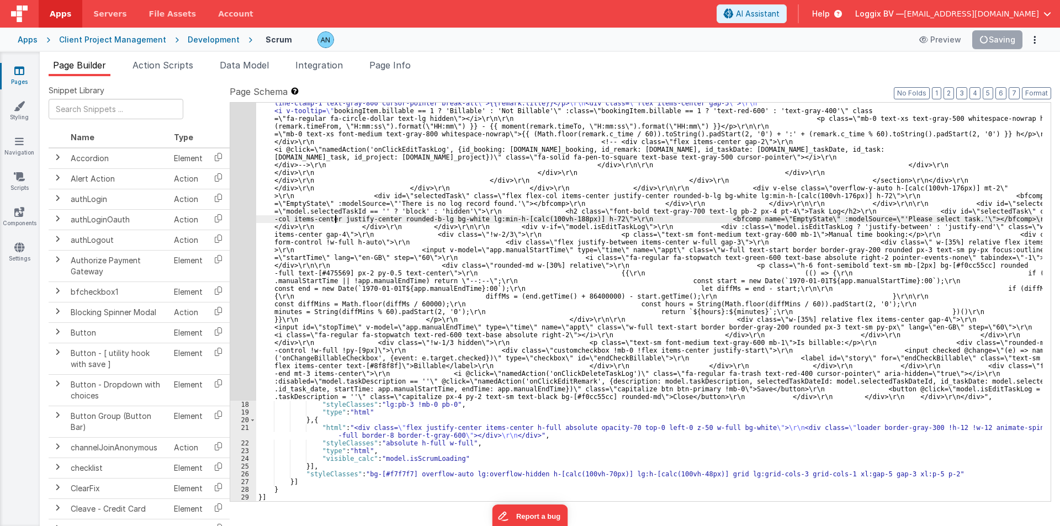
paste input "Task"
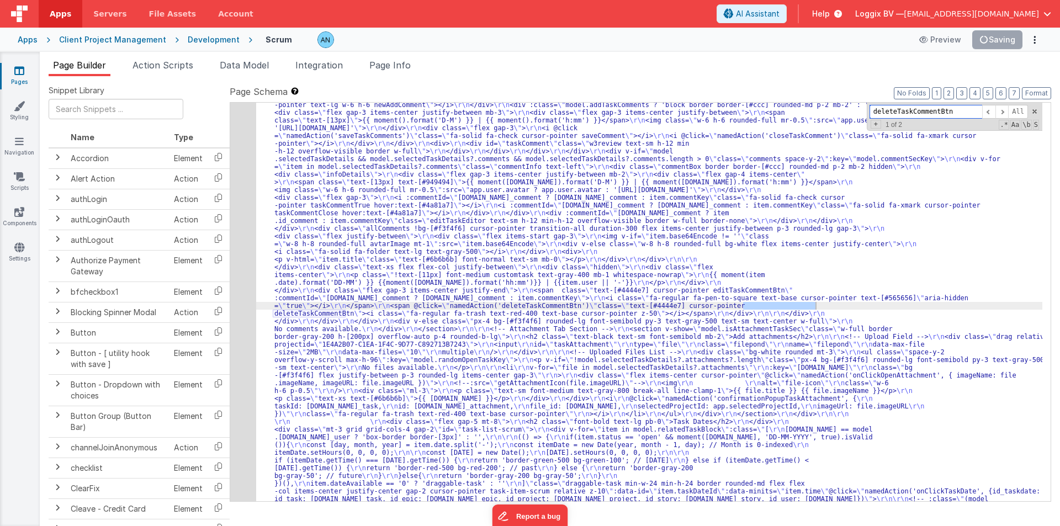
scroll to position [2862, 0]
type input "deleteTaskCommentBtn"
click at [1033, 113] on span at bounding box center [1035, 112] width 8 height 8
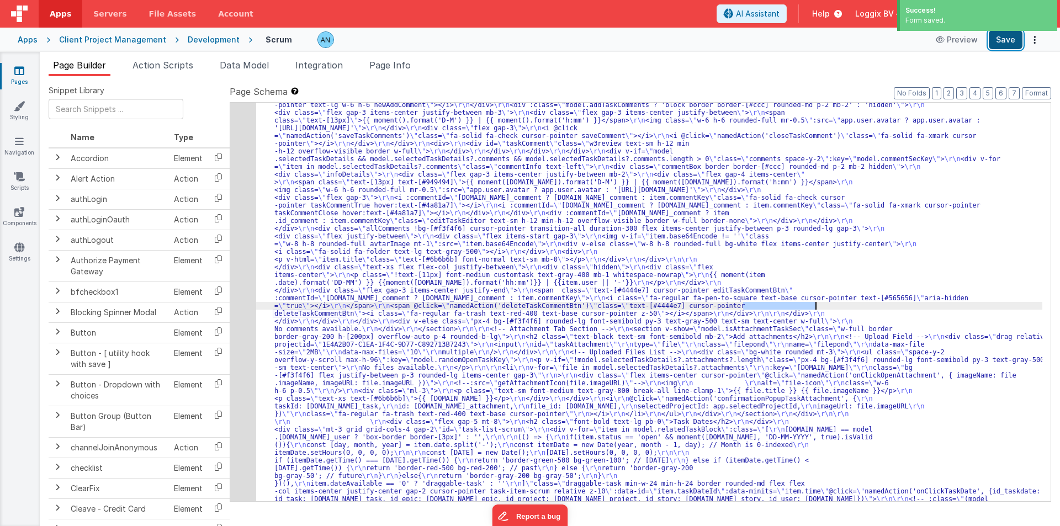
click at [1010, 38] on button "Save" at bounding box center [1006, 39] width 34 height 19
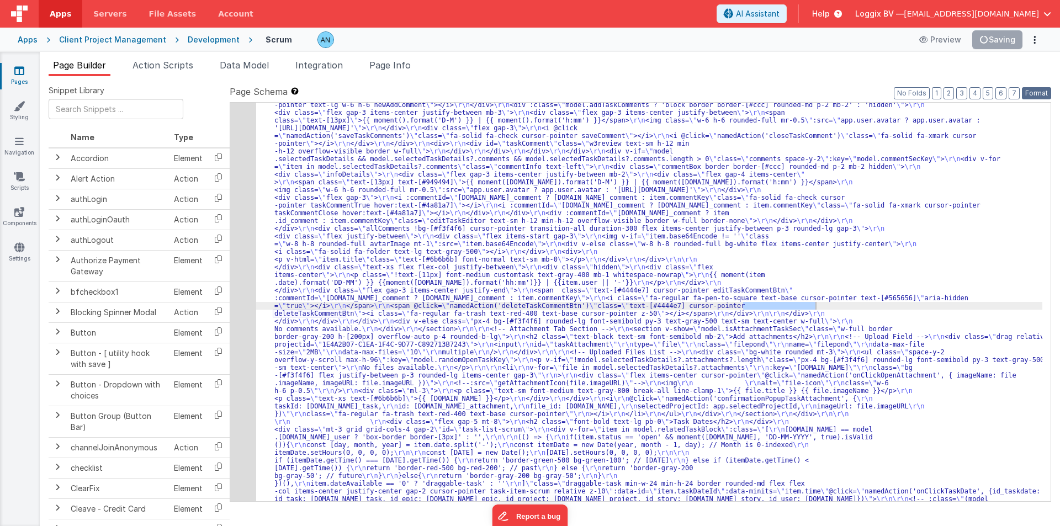
click at [1039, 90] on button "Format" at bounding box center [1036, 93] width 29 height 12
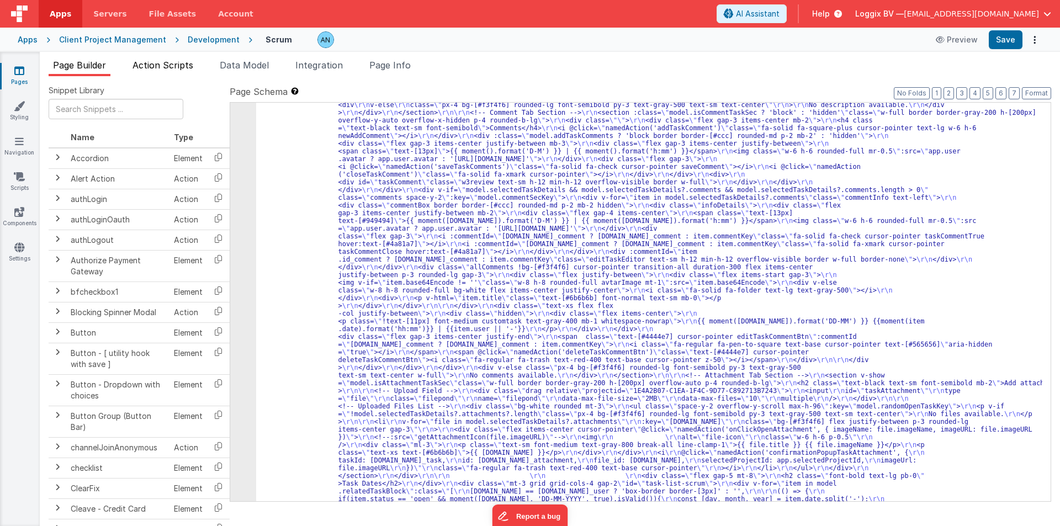
click at [163, 66] on span "Action Scripts" at bounding box center [163, 65] width 61 height 11
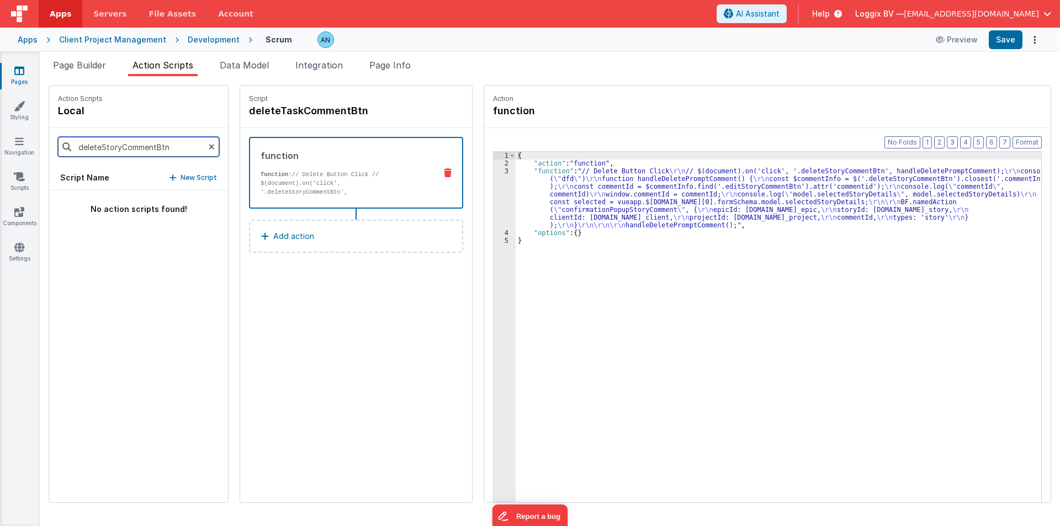
click at [126, 149] on input "deleteStoryCommentBtn" at bounding box center [138, 147] width 161 height 20
drag, startPoint x: 103, startPoint y: 148, endPoint x: 120, endPoint y: 147, distance: 17.2
click at [120, 147] on input "deleteStoryCommentBtn" at bounding box center [138, 147] width 161 height 20
type input "deleteTaskCommentBtn"
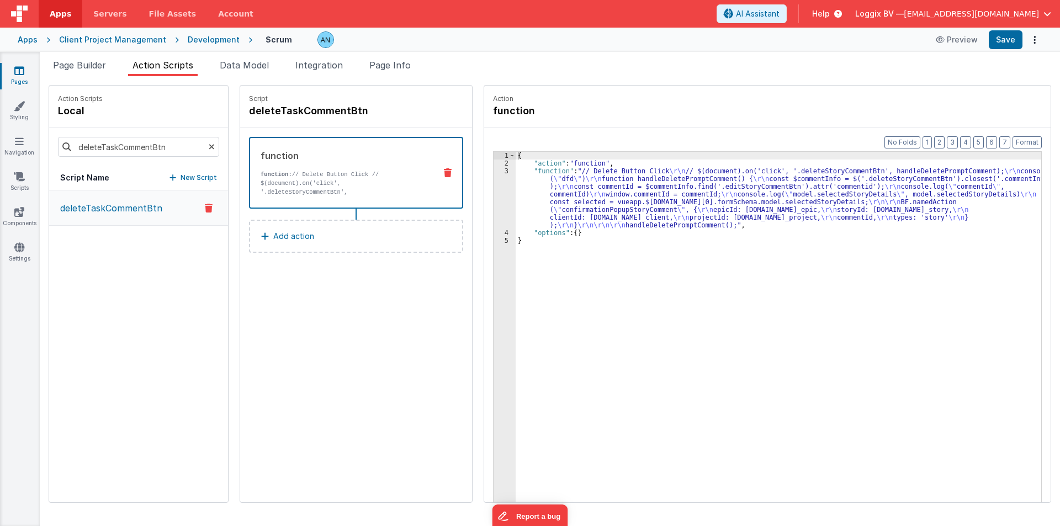
click at [102, 211] on p "deleteTaskCommentBtn" at bounding box center [108, 208] width 109 height 13
click at [262, 110] on h4 "deleteTaskCommentBtn" at bounding box center [332, 110] width 166 height 15
click at [262, 110] on input "deleteTaskCommentBtn" at bounding box center [304, 110] width 110 height 15
click at [399, 63] on span "Page Info" at bounding box center [389, 65] width 41 height 11
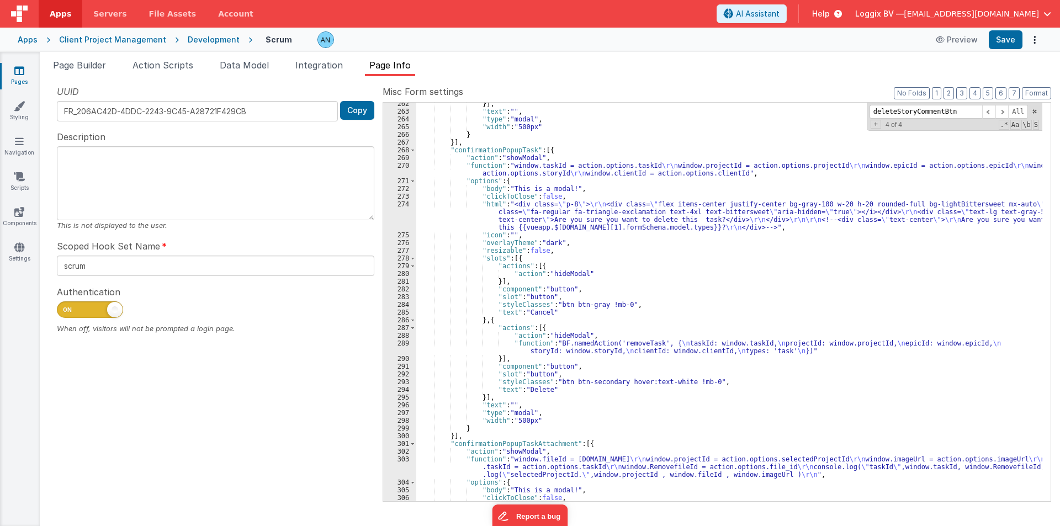
scroll to position [2345, 0]
click at [617, 208] on div "}] , "text" : "" , "type" : "modal" , "width" : "500px" } }] , "confirmationPop…" at bounding box center [729, 315] width 626 height 430
paste input "Task"
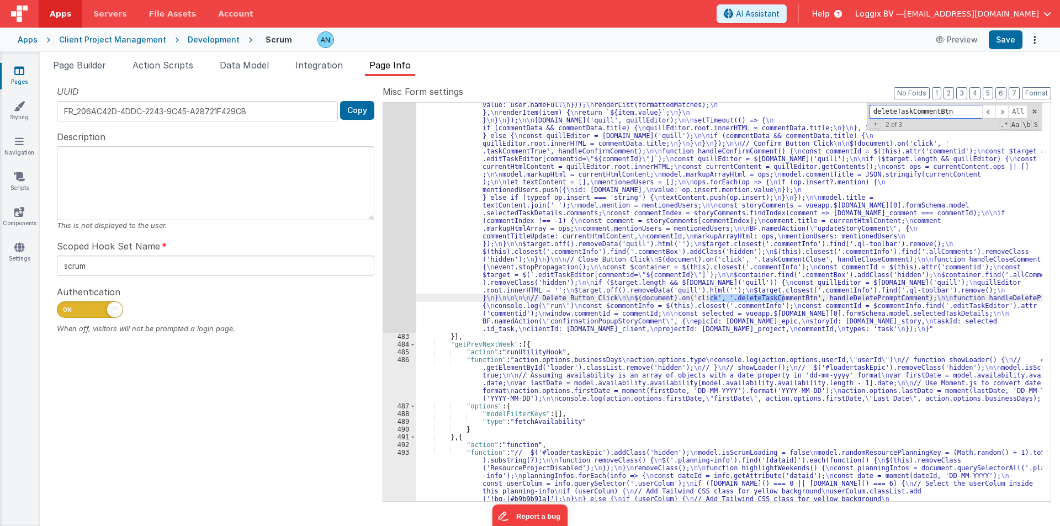
scroll to position [17346, 0]
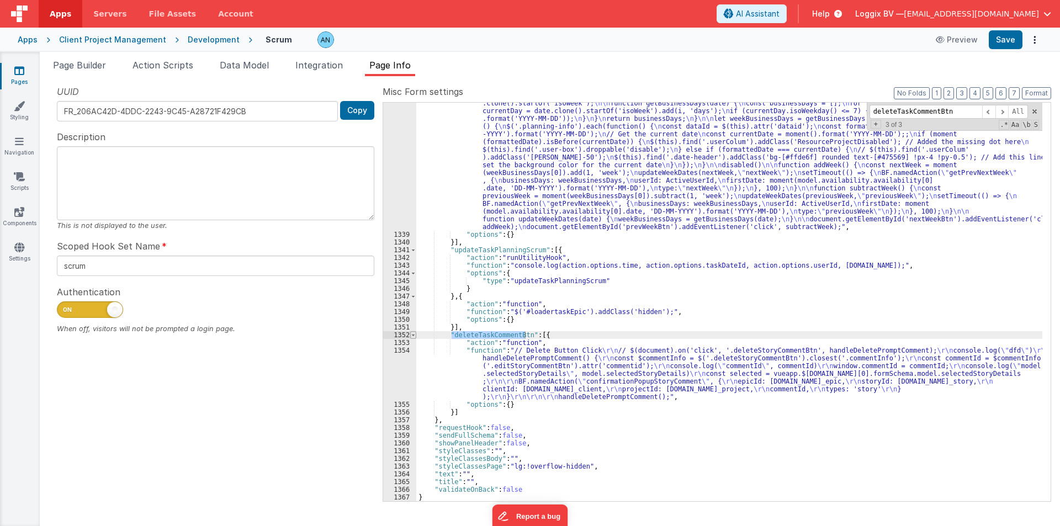
click at [410, 334] on span at bounding box center [413, 335] width 6 height 8
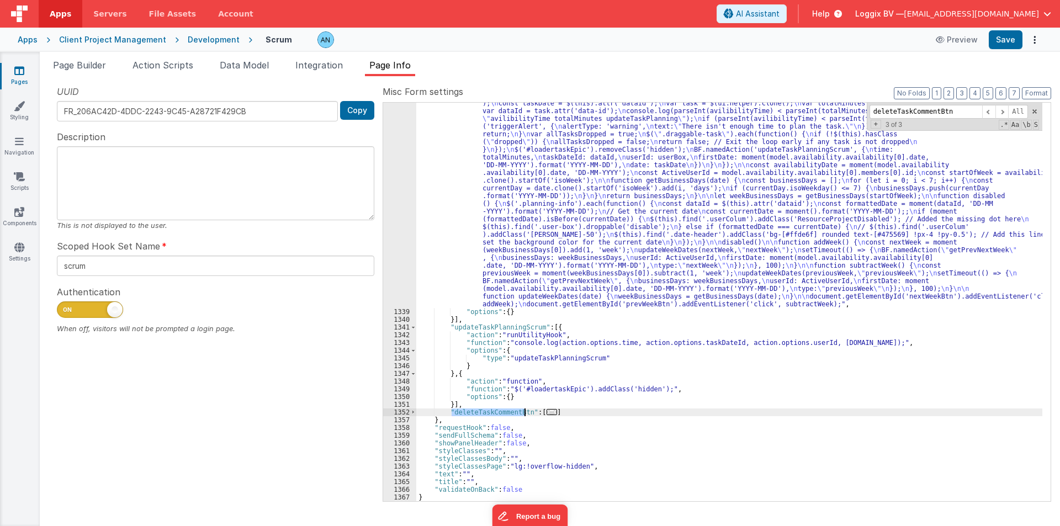
scroll to position [17268, 0]
drag, startPoint x: 442, startPoint y: 411, endPoint x: 577, endPoint y: 410, distance: 134.8
click at [577, 410] on div ""function" : " function hideLoader() { \n document.getElementById('loaders').cl…" at bounding box center [729, 376] width 626 height 677
click at [412, 410] on span at bounding box center [413, 413] width 6 height 8
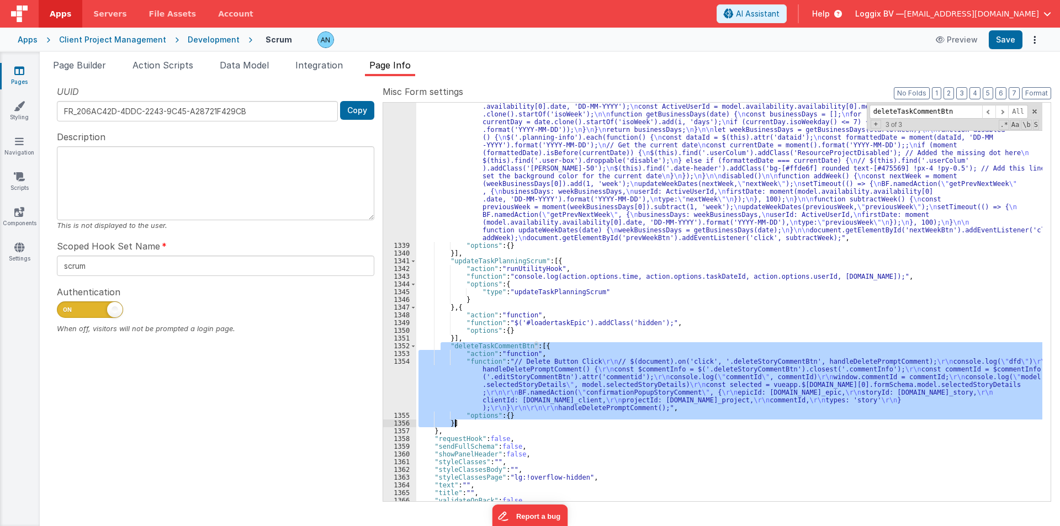
scroll to position [17335, 0]
click at [443, 388] on div ""function" : " function hideLoader() { \n document.getElementById('loaders').cl…" at bounding box center [729, 302] width 626 height 399
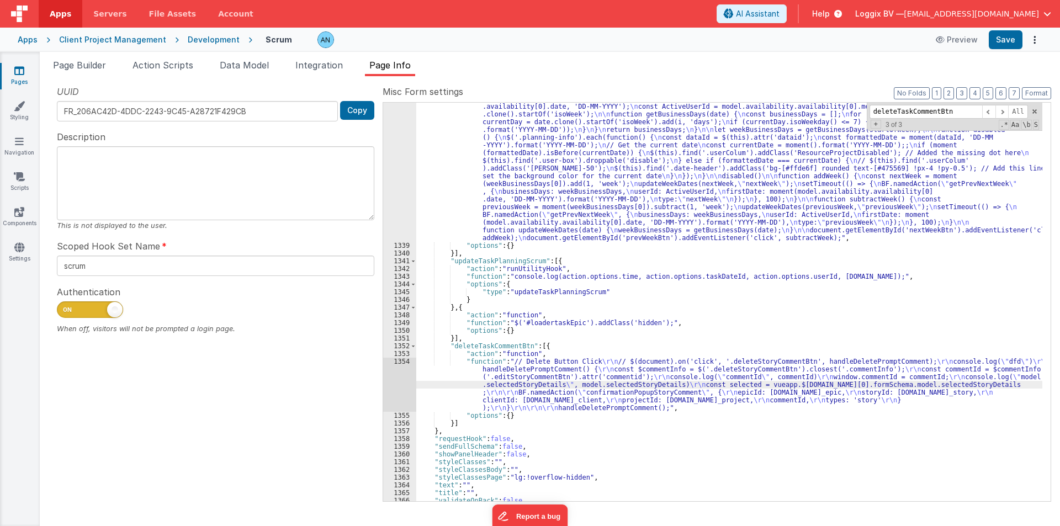
click at [401, 388] on div "1354" at bounding box center [399, 385] width 33 height 54
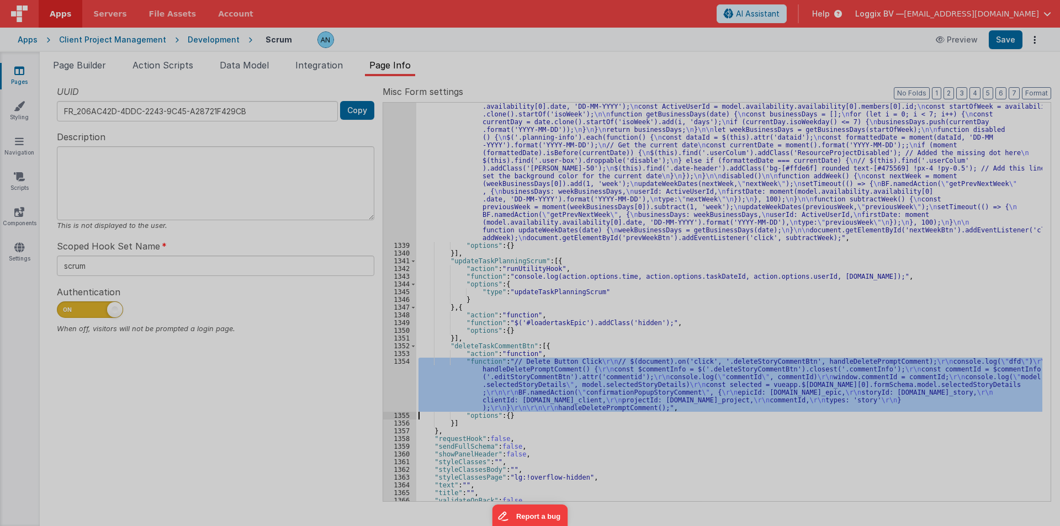
click at [401, 388] on div at bounding box center [530, 263] width 1060 height 526
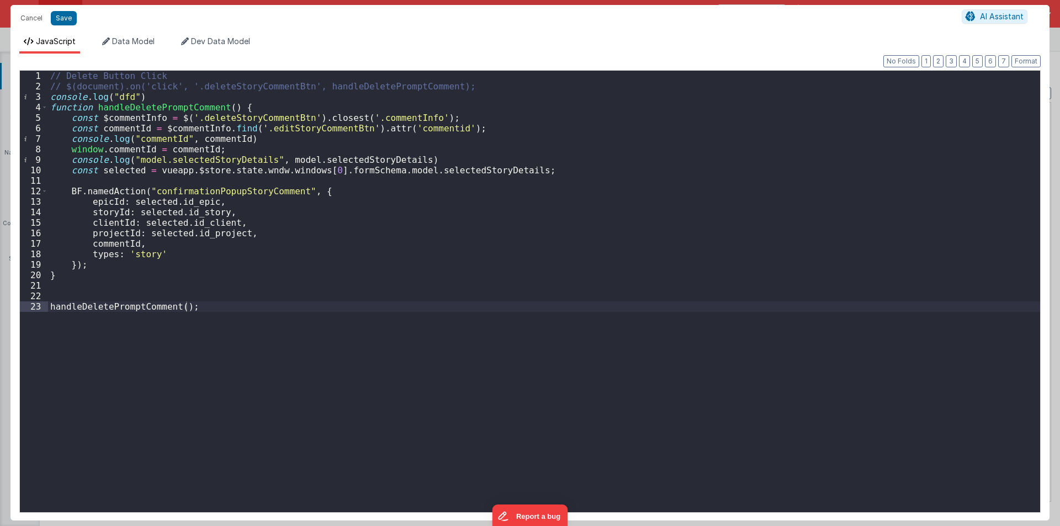
click at [218, 192] on div "// Delete Button Click // $(document).on('click', '.deleteStoryCommentBtn', han…" at bounding box center [544, 302] width 992 height 463
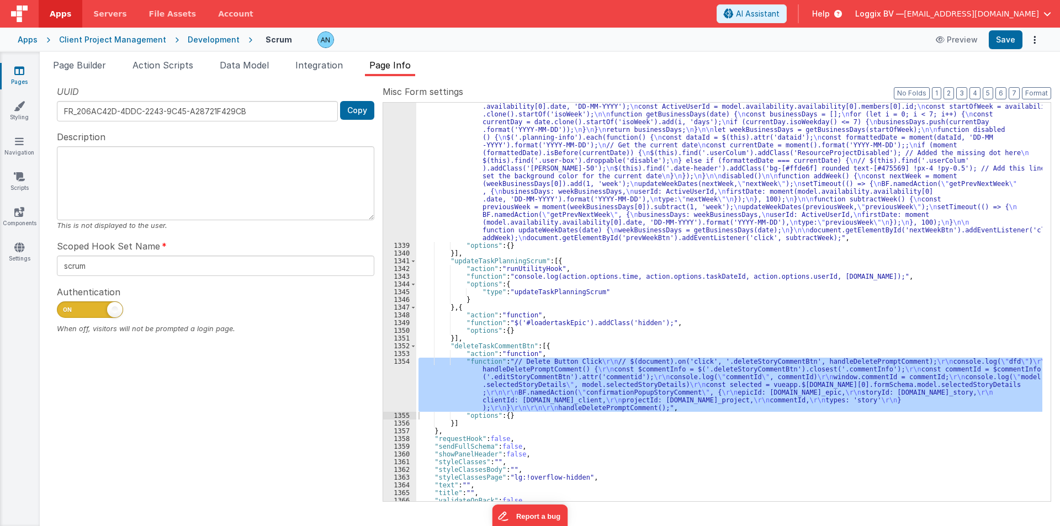
click at [613, 246] on div ""function" : " function hideLoader() { \n document.getElementById('loaders').cl…" at bounding box center [729, 309] width 626 height 677
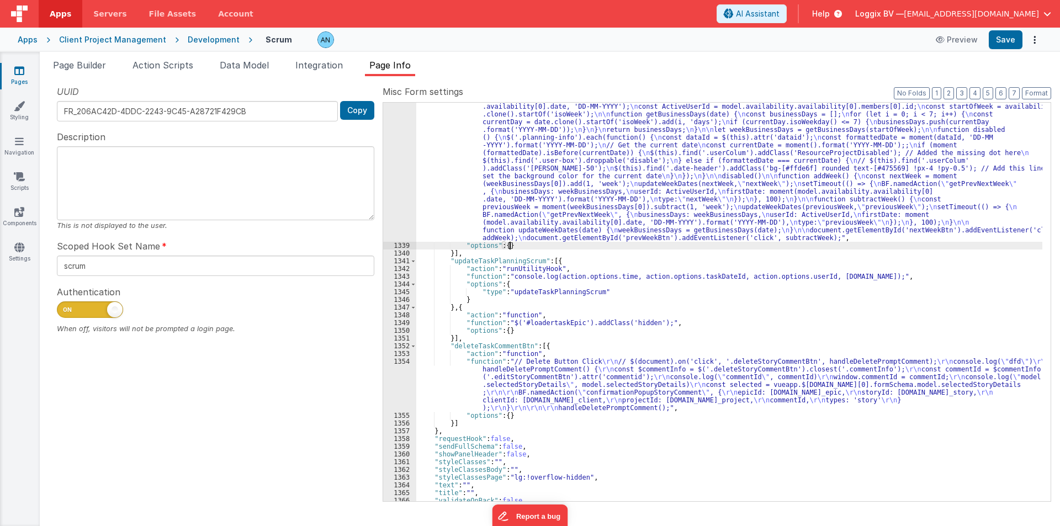
click at [613, 246] on div ""function" : " function hideLoader() { \n document.getElementById('loaders').cl…" at bounding box center [729, 309] width 626 height 677
paste input "confirmationPopupStoryComment"
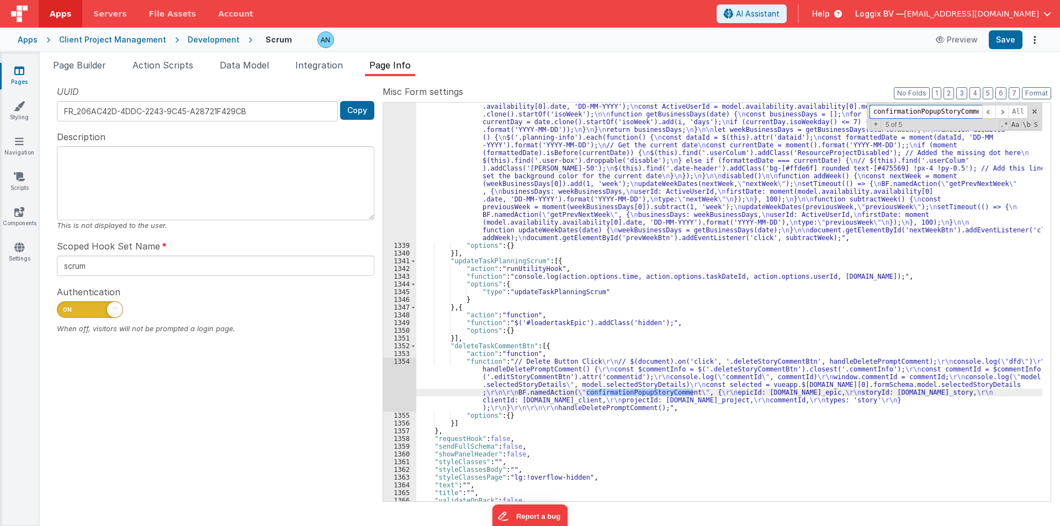
scroll to position [1826, 0]
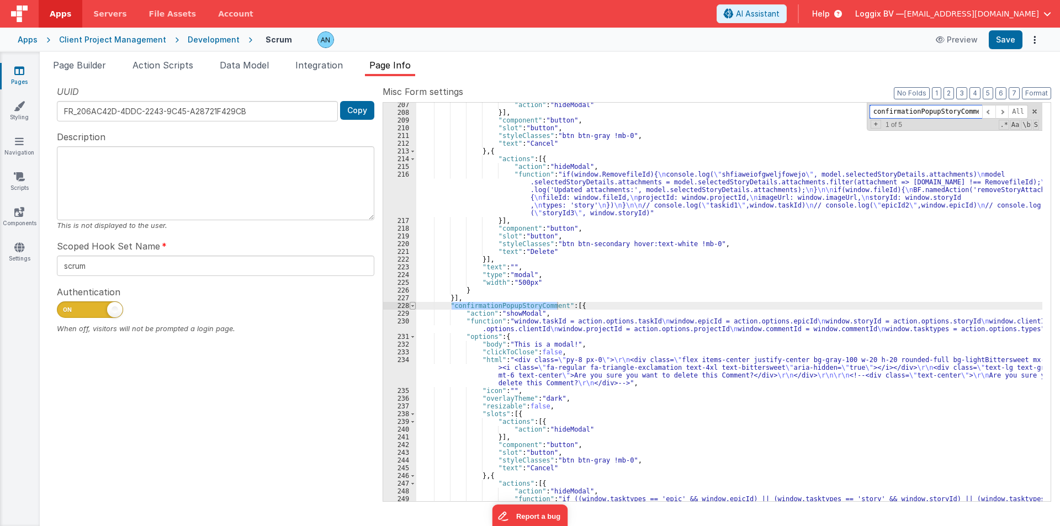
type input "confirmationPopupStoryComment"
click at [415, 305] on span at bounding box center [413, 306] width 6 height 8
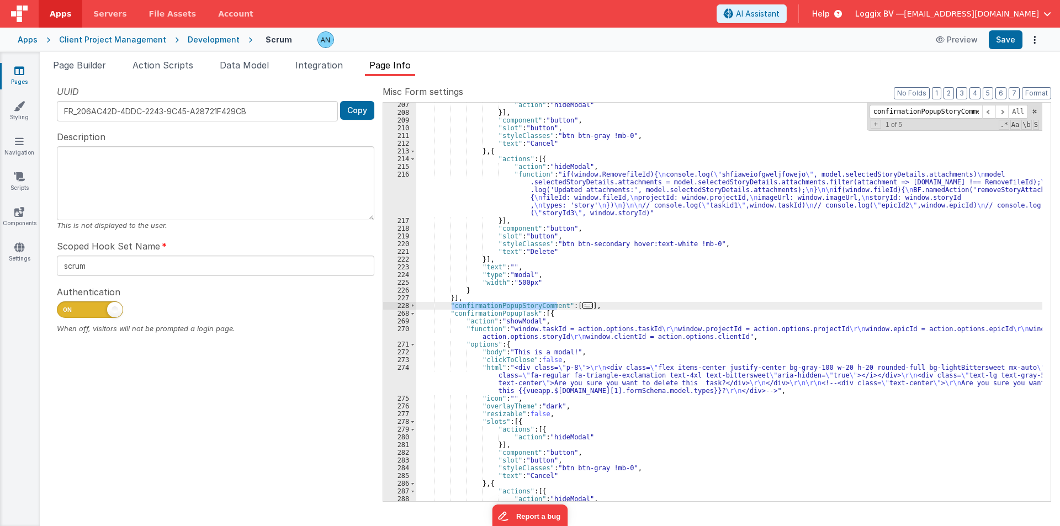
click at [444, 307] on div ""action" : "hideModal" }] , "component" : "button" , "slot" : "button" , "style…" at bounding box center [729, 312] width 626 height 422
click at [413, 304] on span at bounding box center [413, 306] width 6 height 8
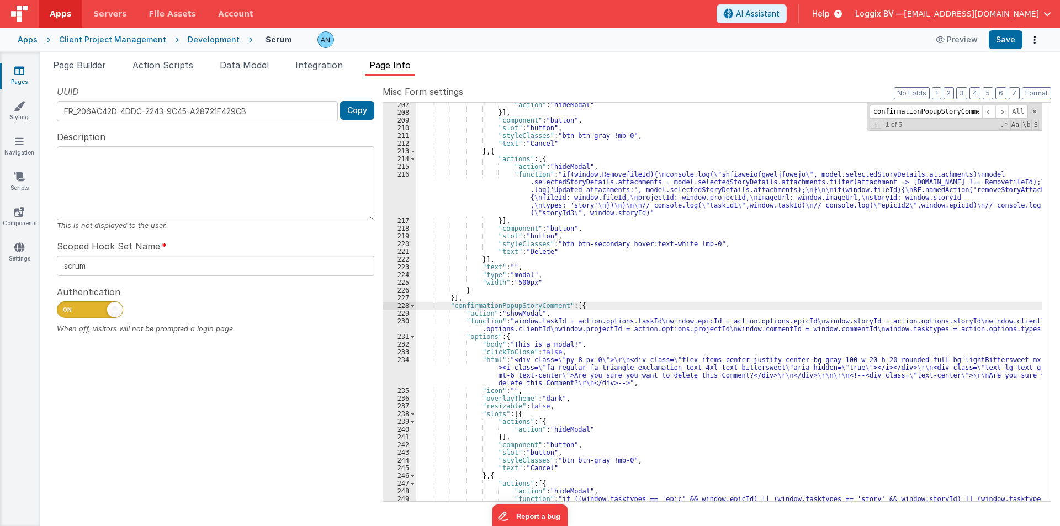
click at [452, 323] on div ""action" : "hideModal" }] , "component" : "button" , "slot" : "button" , "style…" at bounding box center [729, 319] width 626 height 437
click at [402, 325] on div "230" at bounding box center [399, 325] width 33 height 15
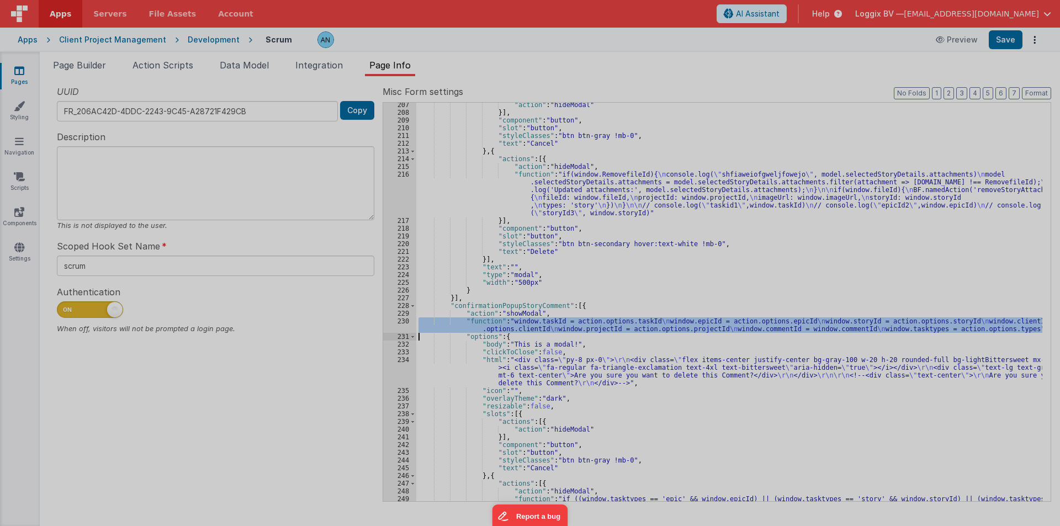
click at [402, 325] on div at bounding box center [530, 263] width 1060 height 526
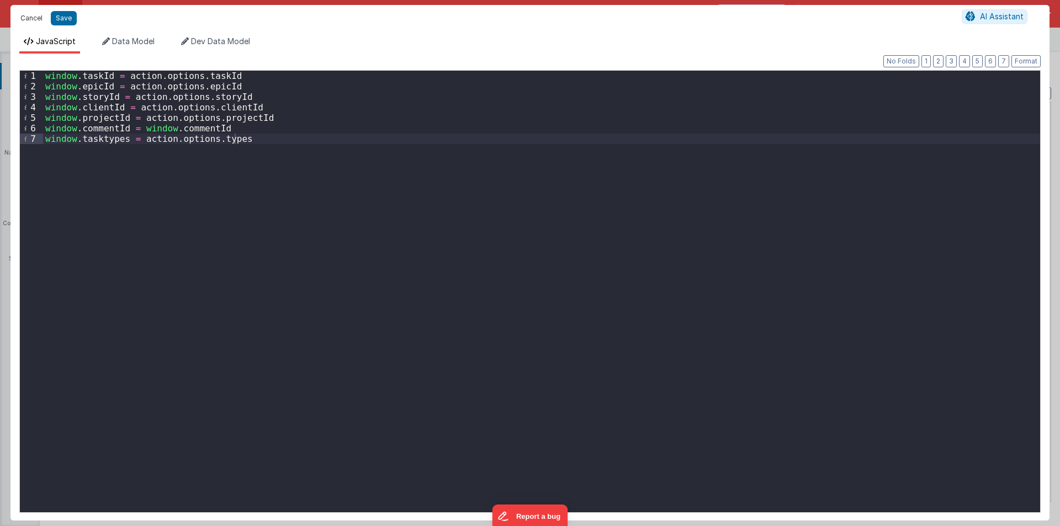
click at [28, 18] on button "Cancel" at bounding box center [31, 17] width 33 height 15
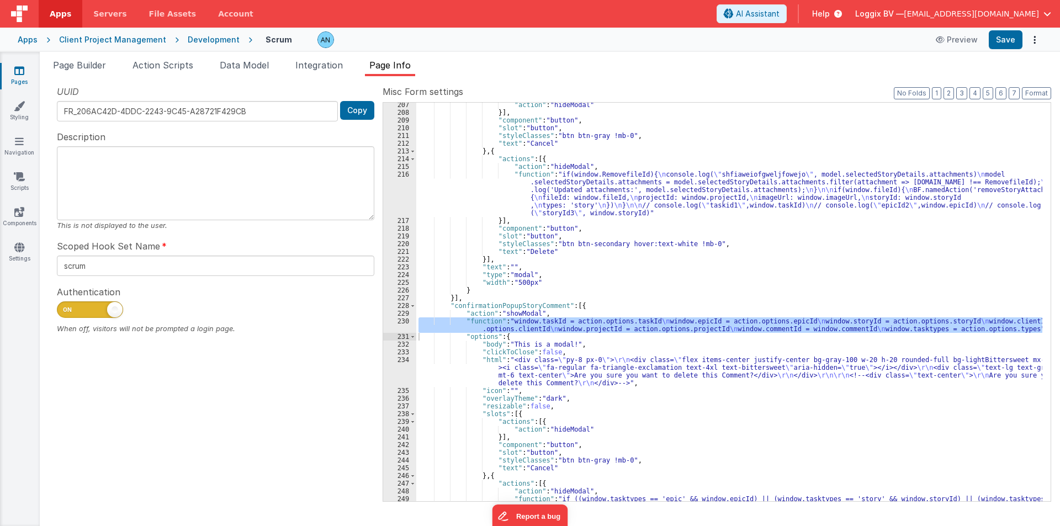
click at [82, 66] on span "Page Builder" at bounding box center [79, 65] width 53 height 11
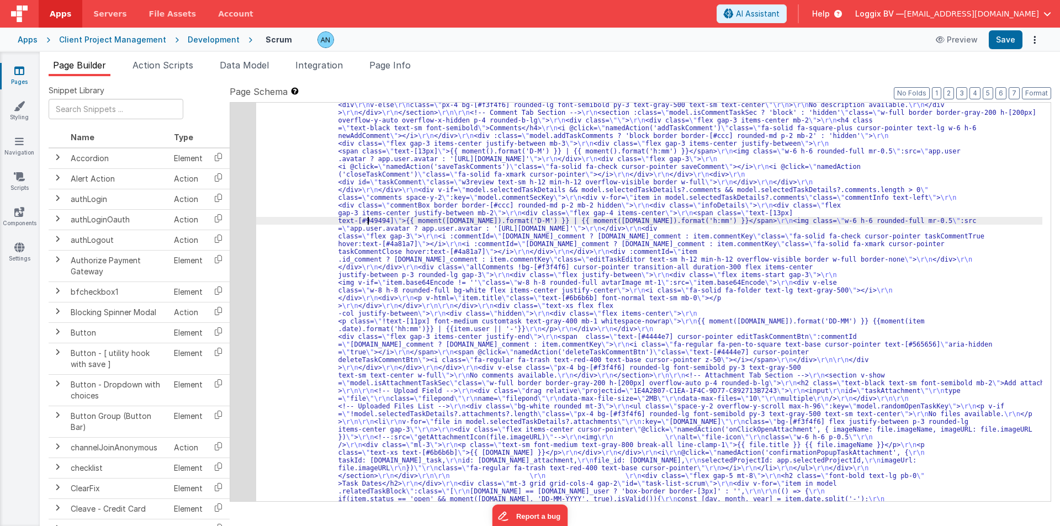
paste input "saveComment"
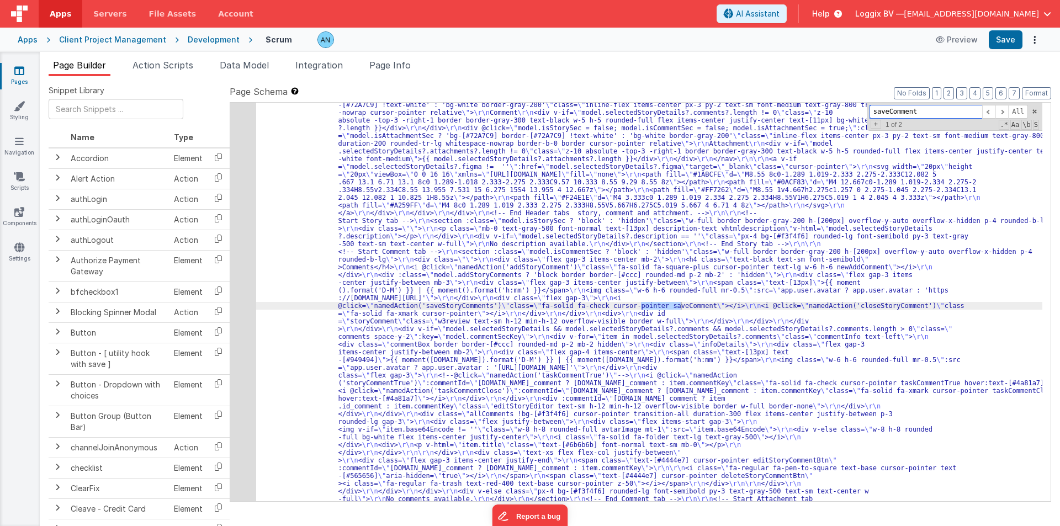
scroll to position [2731, 0]
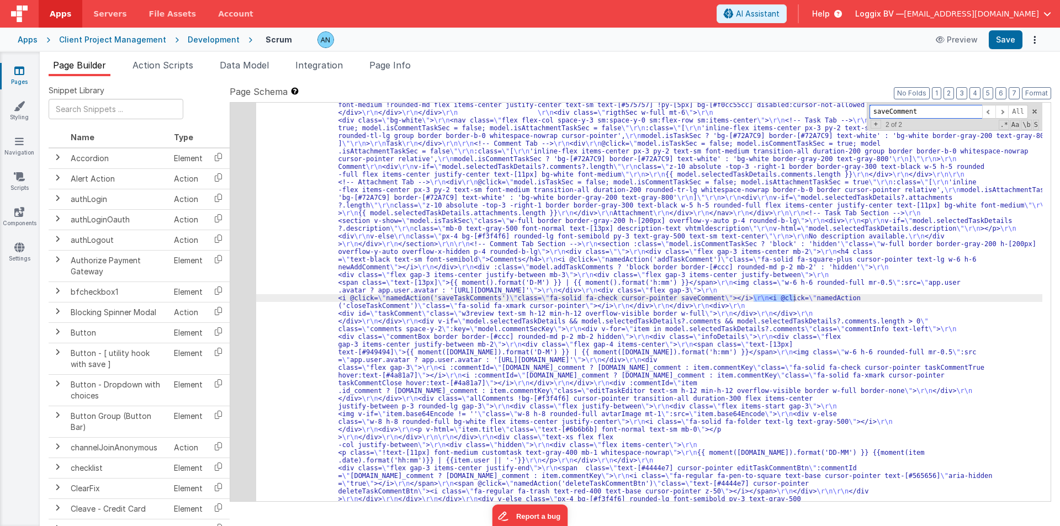
type input "saveComment"
click at [152, 63] on span "Action Scripts" at bounding box center [163, 65] width 61 height 11
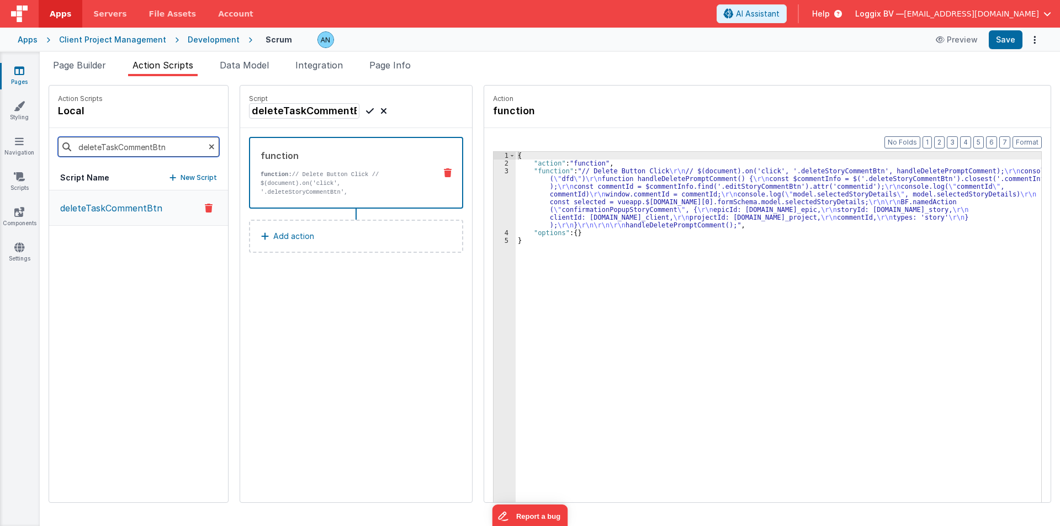
click at [128, 150] on input "deleteTaskCommentBtn" at bounding box center [138, 147] width 161 height 20
paste input "saveTaskComments"
type input "saveTaskComments"
click at [161, 236] on button "saveTaskComments" at bounding box center [138, 244] width 179 height 36
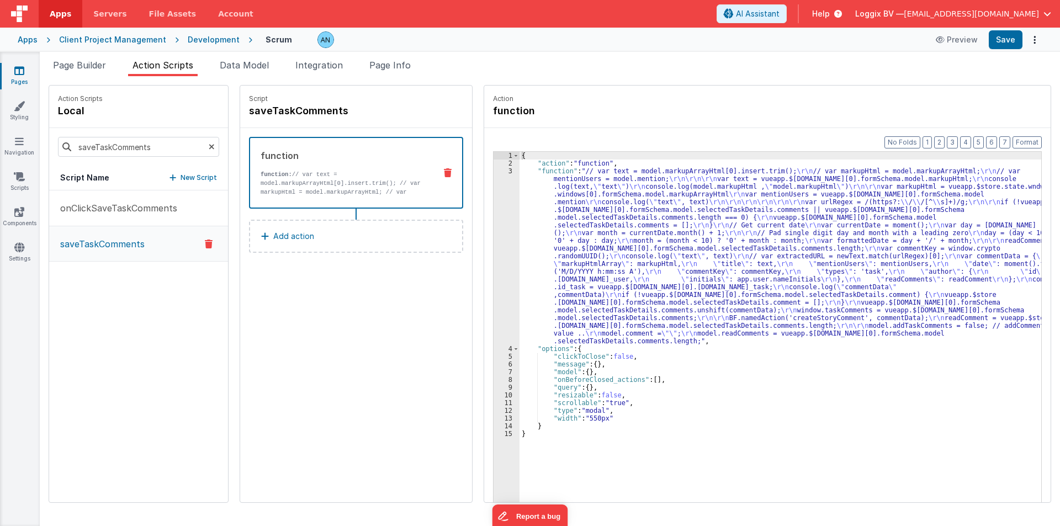
click at [355, 182] on p "function: // var text = model.markupArrayHtml[0].insert.trim(); // var markupHt…" at bounding box center [344, 187] width 166 height 35
click at [545, 257] on div "{ "action" : "function" , "function" : "// var text = model.markupArrayHtml[0].…" at bounding box center [781, 352] width 522 height 400
click at [494, 243] on div "3" at bounding box center [507, 256] width 26 height 178
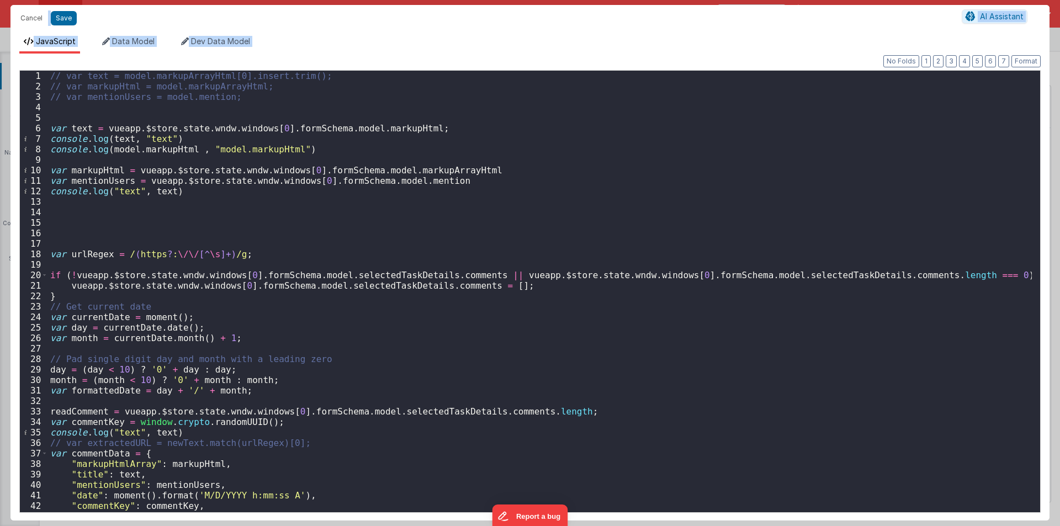
scroll to position [0, 0]
drag, startPoint x: 261, startPoint y: 271, endPoint x: 267, endPoint y: 269, distance: 5.9
click at [263, 270] on div "// var text = model.markupArrayHtml[0].insert.trim(); // var markupHtml = model…" at bounding box center [540, 302] width 984 height 463
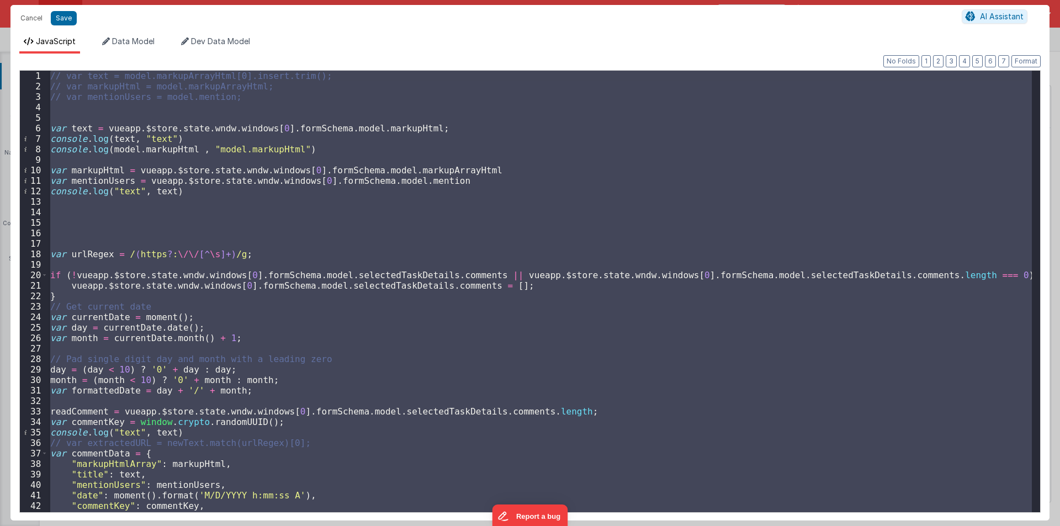
click at [276, 240] on div "// var text = model.markupArrayHtml[0].insert.trim(); // var markupHtml = model…" at bounding box center [540, 292] width 984 height 442
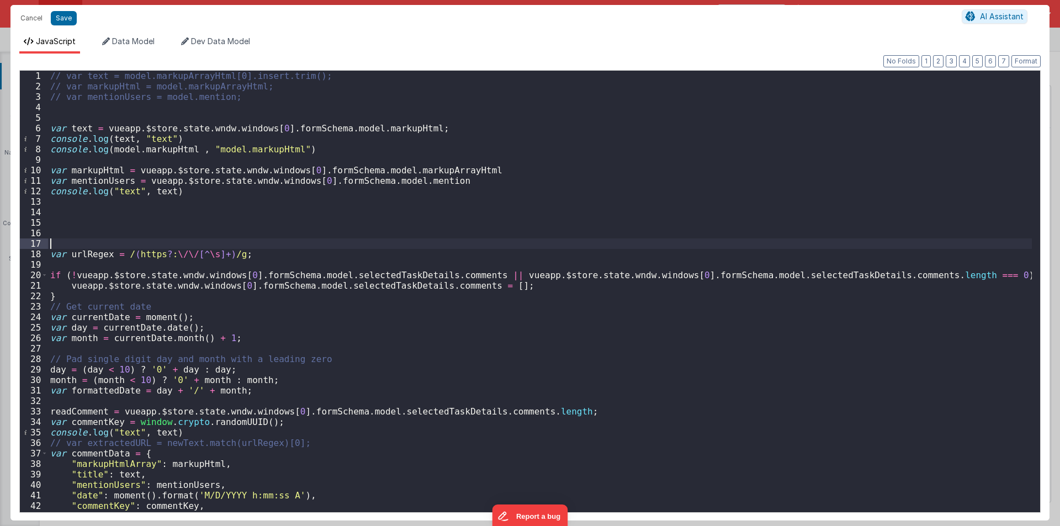
click at [276, 240] on div "// var text = model.markupArrayHtml[0].insert.trim(); // var markupHtml = model…" at bounding box center [540, 302] width 984 height 463
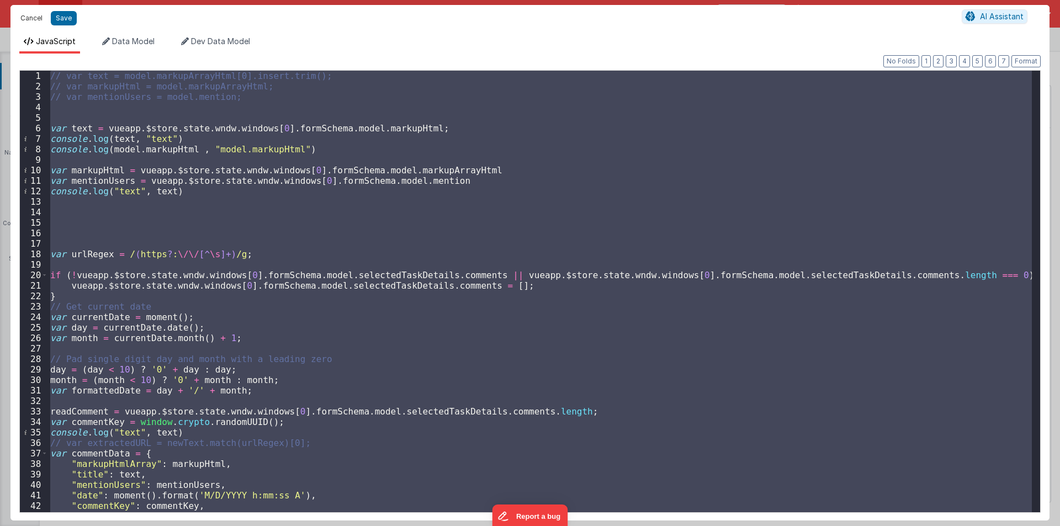
click at [21, 14] on button "Cancel" at bounding box center [31, 17] width 33 height 15
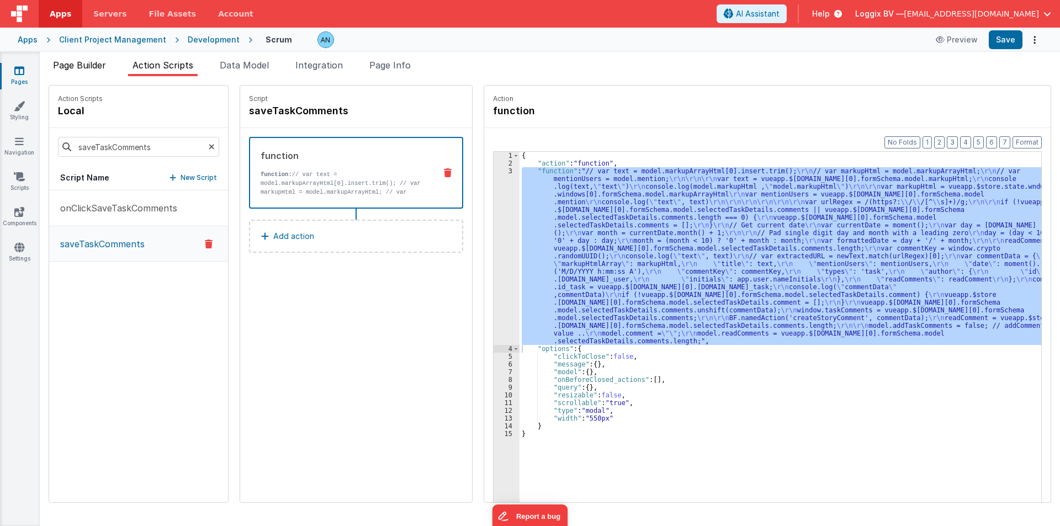
click at [89, 72] on li "Page Builder" at bounding box center [80, 68] width 62 height 18
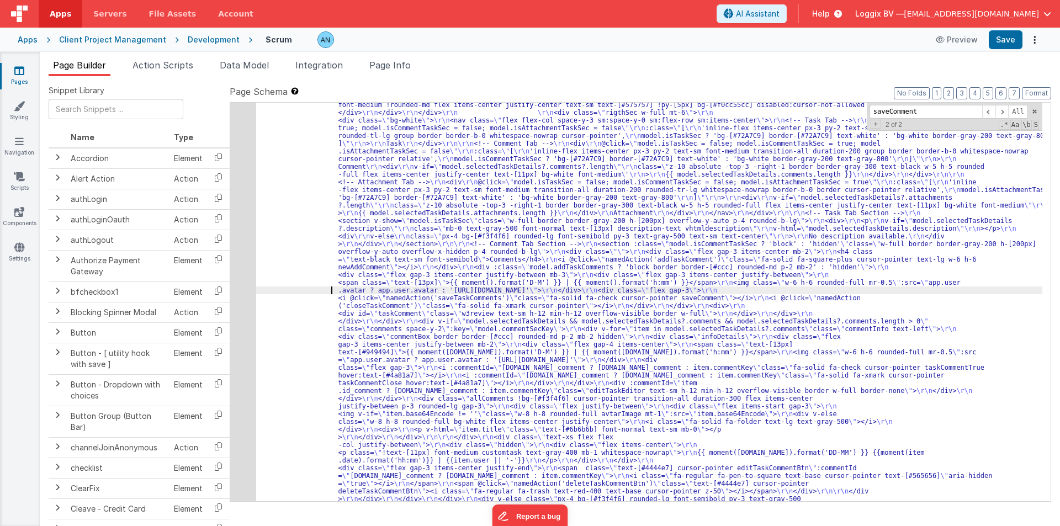
paste input "newAdd"
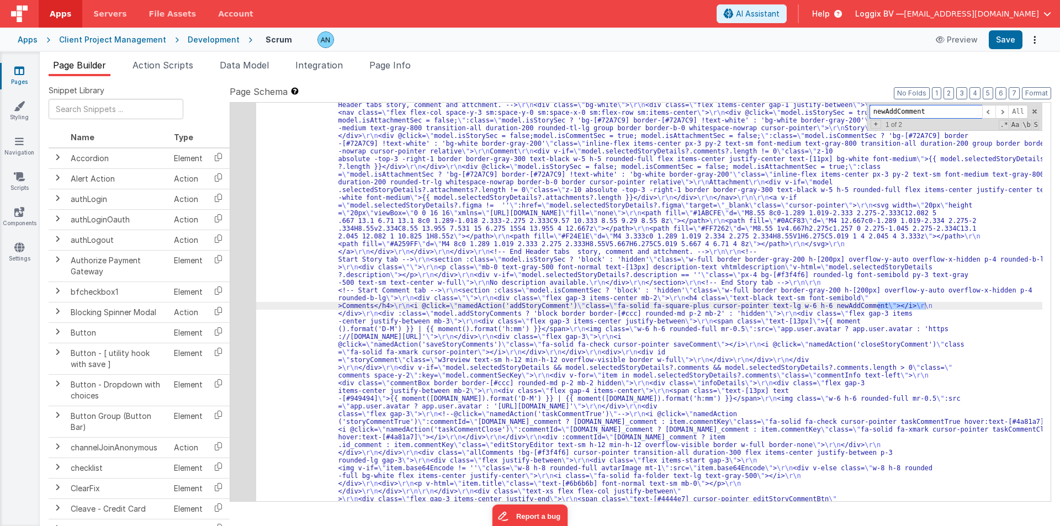
scroll to position [2700, 0]
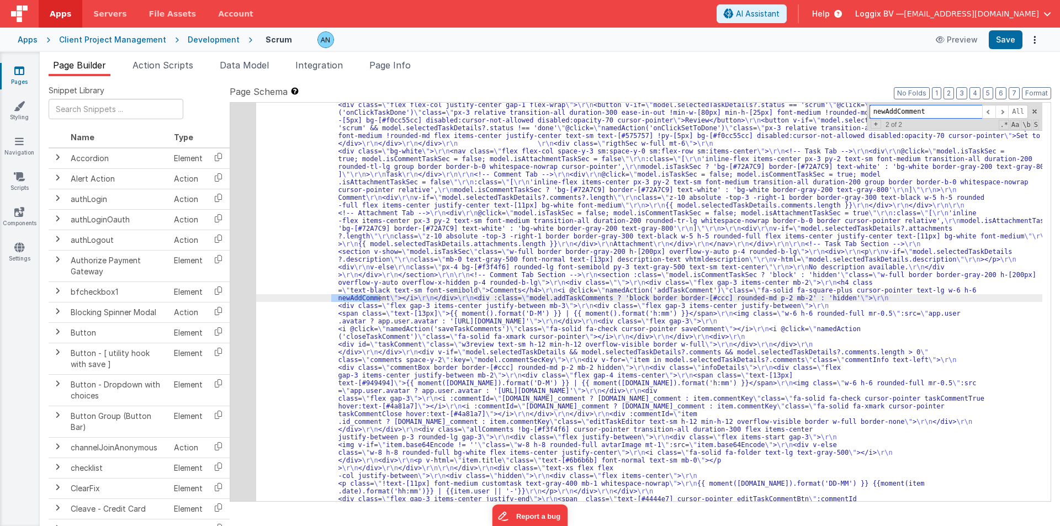
type input "newAddComment"
click at [154, 68] on span "Action Scripts" at bounding box center [163, 65] width 61 height 11
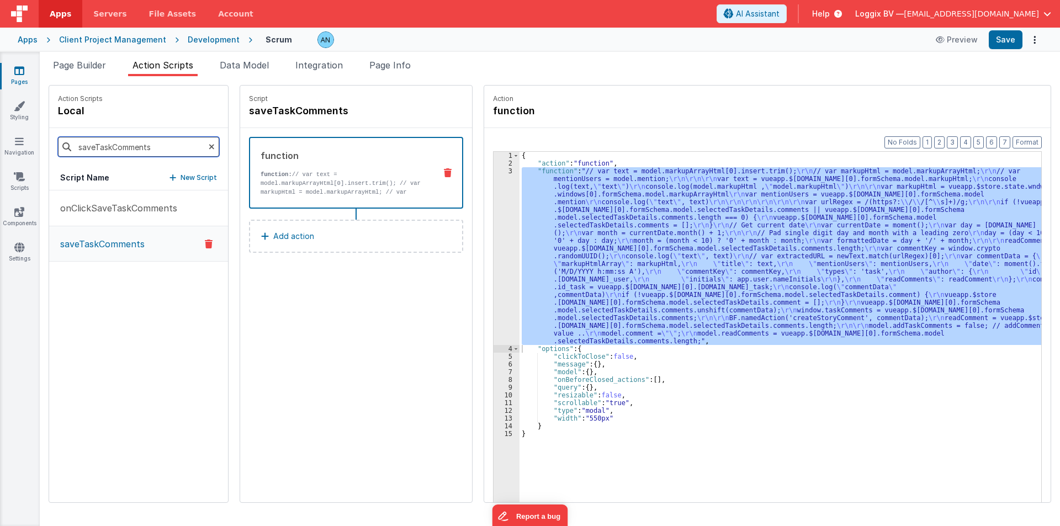
click at [158, 151] on input "saveTaskComments" at bounding box center [138, 147] width 161 height 20
click at [158, 147] on input "saveTaskComments" at bounding box center [138, 147] width 161 height 20
paste input "addTaskComment"
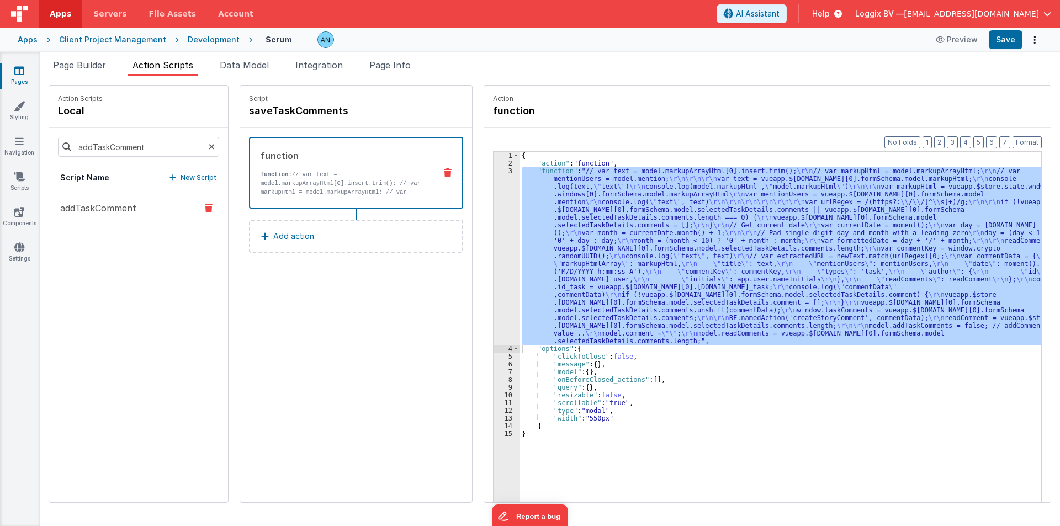
click at [126, 212] on p "addTaskComment" at bounding box center [95, 208] width 83 height 13
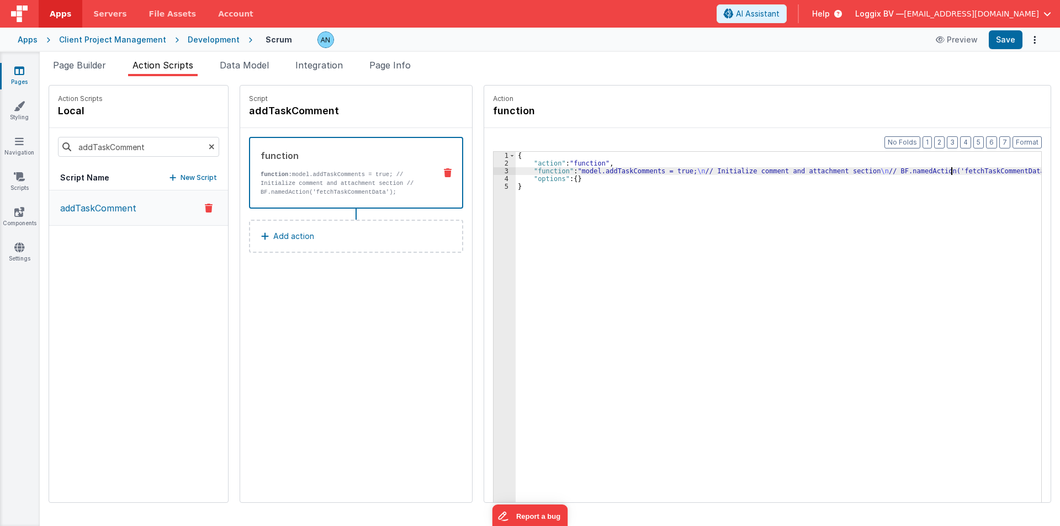
click at [939, 171] on div "{ "action" : "function" , "function" : "model.addTaskComments = true; \n // Ini…" at bounding box center [779, 352] width 526 height 400
click at [128, 147] on input "addTaskComment" at bounding box center [138, 147] width 161 height 20
paste input "fetchTaskCommentData"
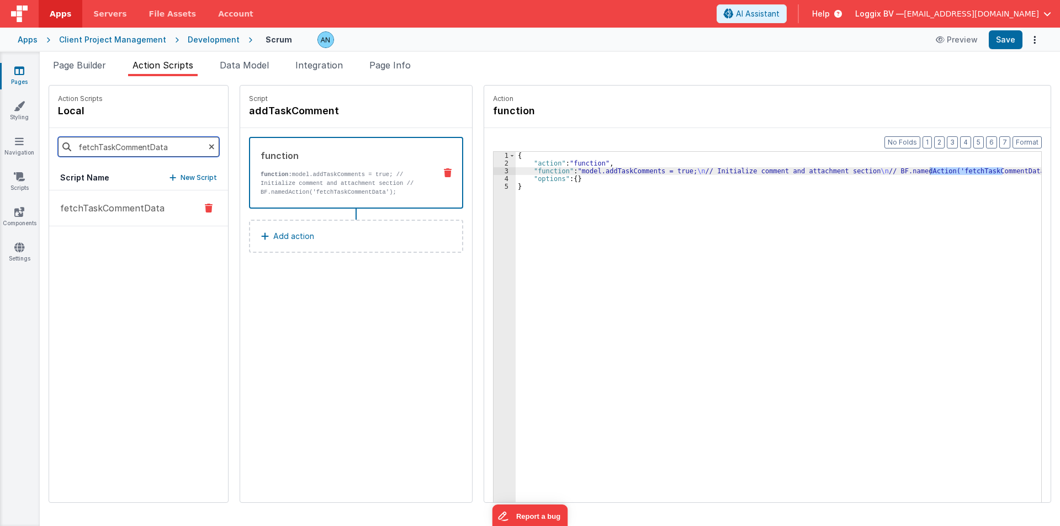
type input "fetchTaskCommentData"
click at [140, 215] on button "fetchTaskCommentData" at bounding box center [138, 209] width 179 height 36
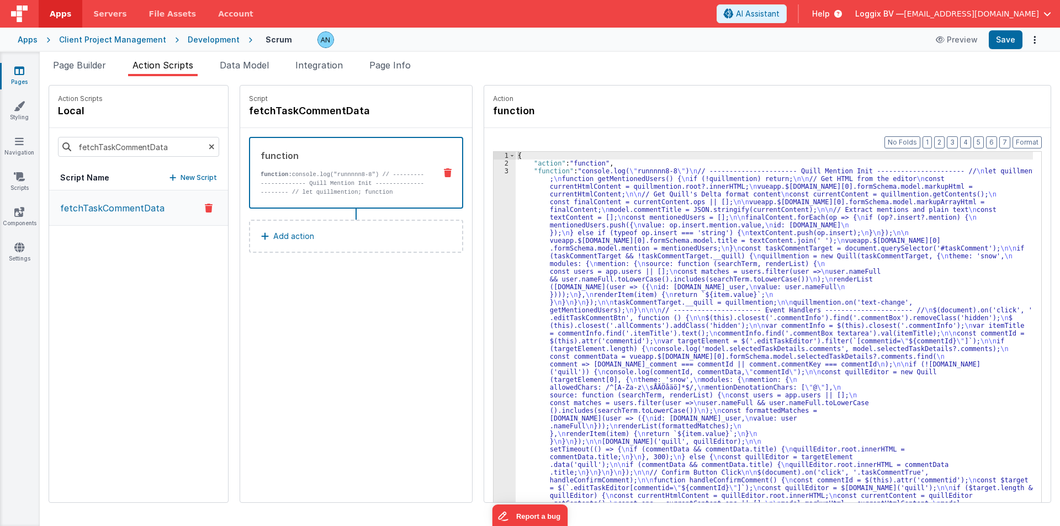
click at [494, 212] on div "3" at bounding box center [505, 433] width 22 height 533
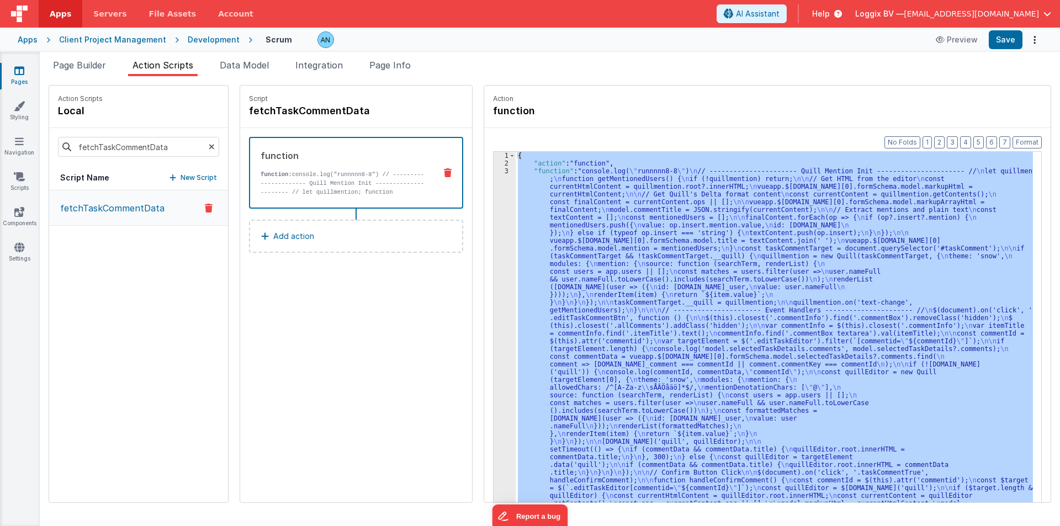
scroll to position [172, 0]
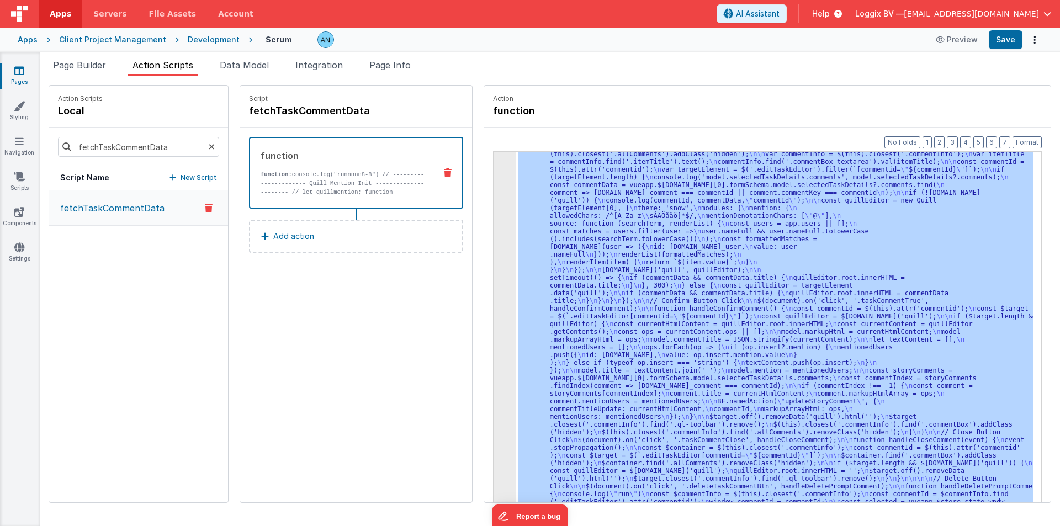
click at [494, 212] on div "3" at bounding box center [505, 262] width 22 height 533
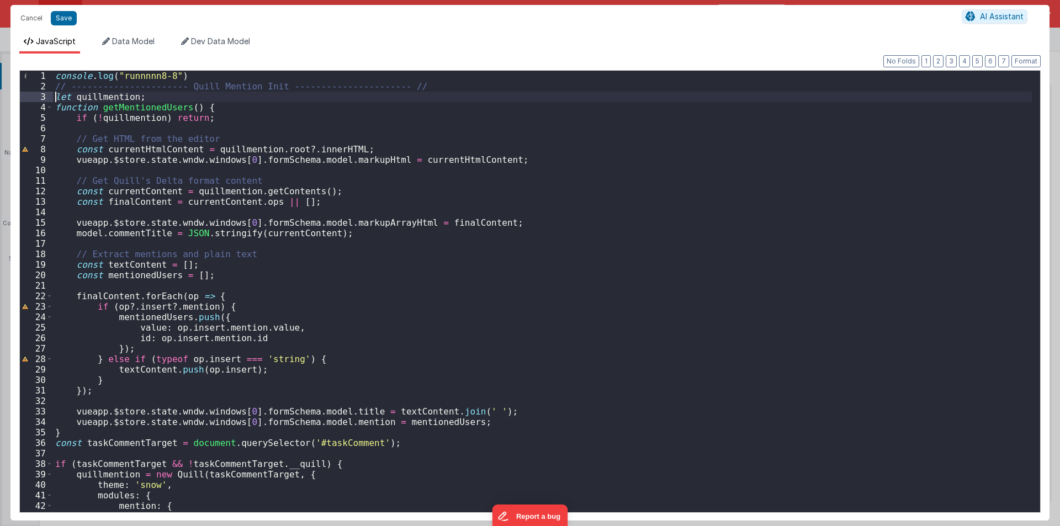
drag, startPoint x: 53, startPoint y: 94, endPoint x: 59, endPoint y: 103, distance: 10.4
click at [59, 103] on div "console . log ( "runnnnn8-8" ) // ---------------------- Quill Mention Init ---…" at bounding box center [542, 302] width 979 height 463
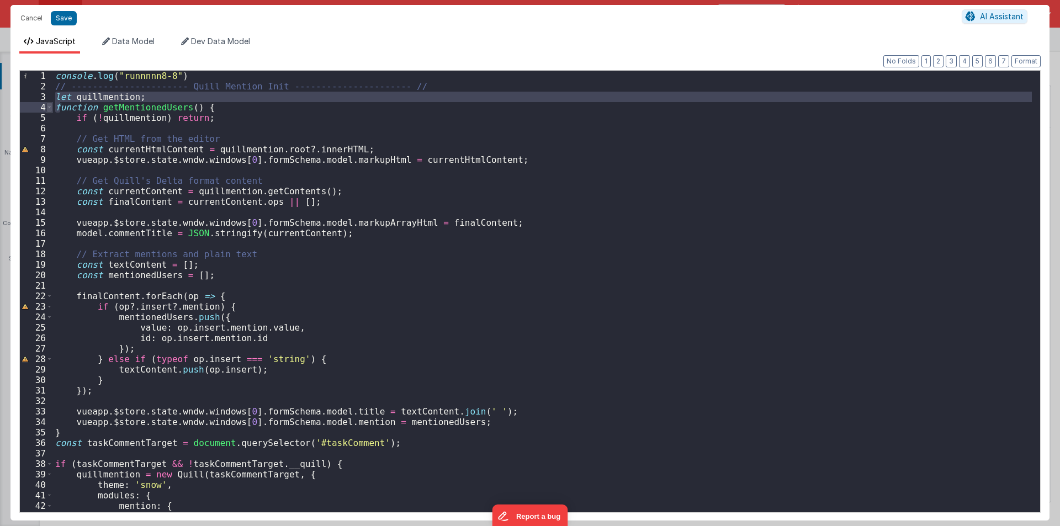
click at [49, 105] on span at bounding box center [49, 107] width 6 height 10
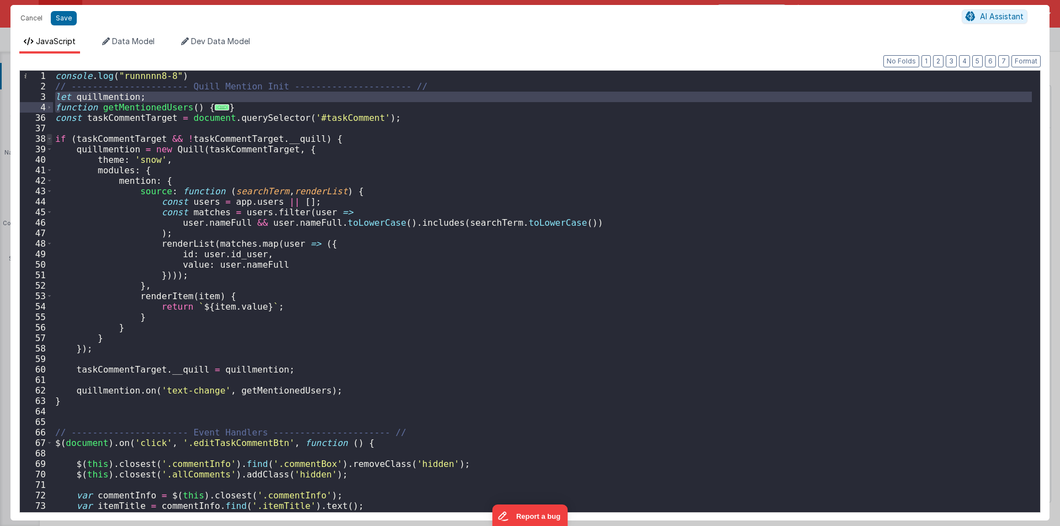
click at [48, 137] on span at bounding box center [49, 139] width 6 height 10
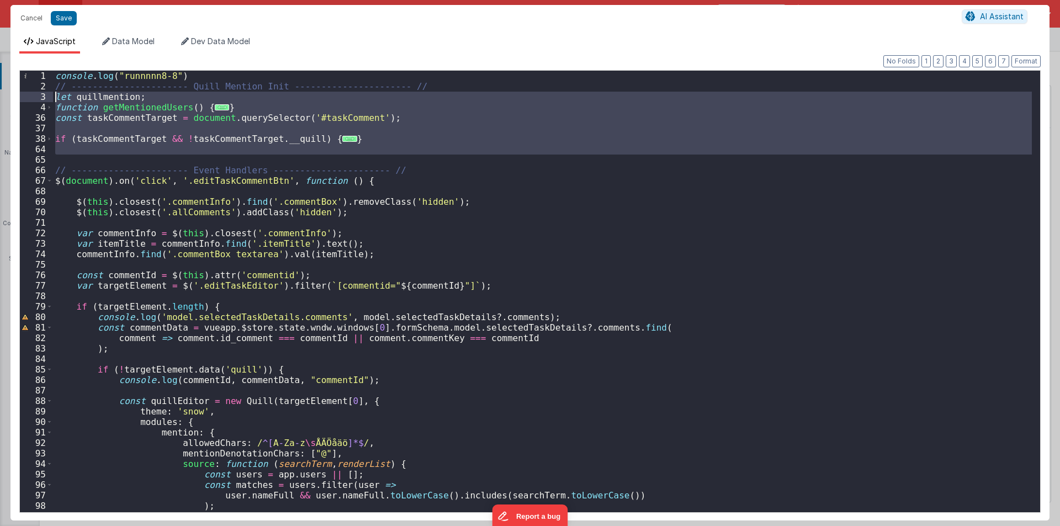
drag, startPoint x: 72, startPoint y: 157, endPoint x: 45, endPoint y: 100, distance: 63.3
click at [45, 100] on div "1 2 3 4 36 37 38 64 65 66 67 68 69 70 71 72 73 74 75 76 77 78 79 80 81 82 83 84…" at bounding box center [530, 291] width 1022 height 443
click at [26, 13] on button "Cancel" at bounding box center [31, 17] width 33 height 15
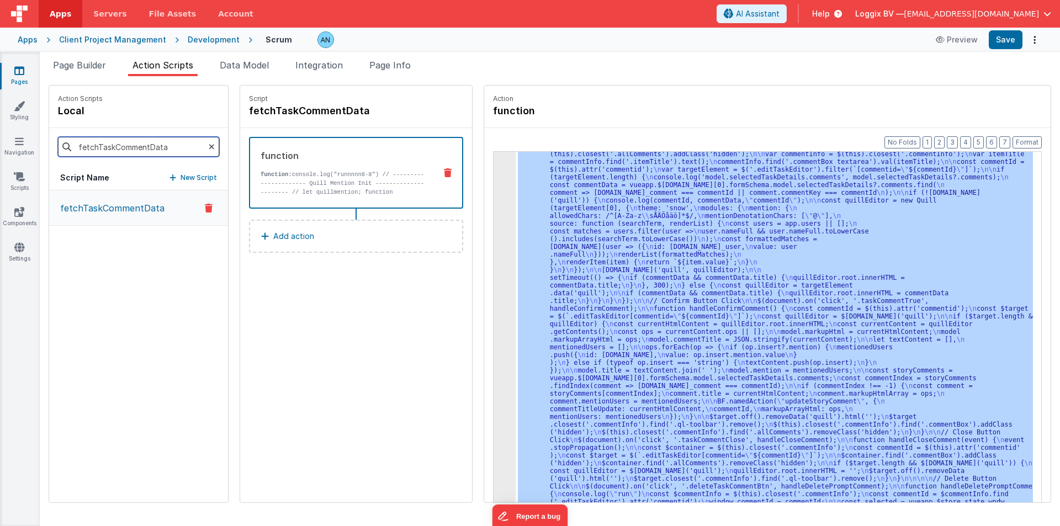
click at [94, 155] on input "fetchTaskCommentData" at bounding box center [138, 147] width 161 height 20
click at [209, 144] on icon at bounding box center [212, 147] width 6 height 38
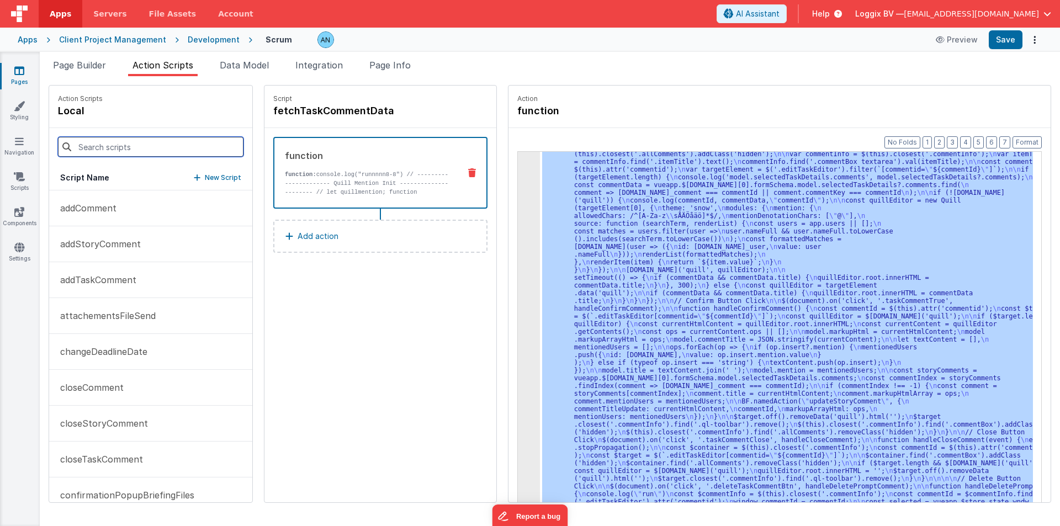
click at [107, 154] on input at bounding box center [151, 147] width 186 height 20
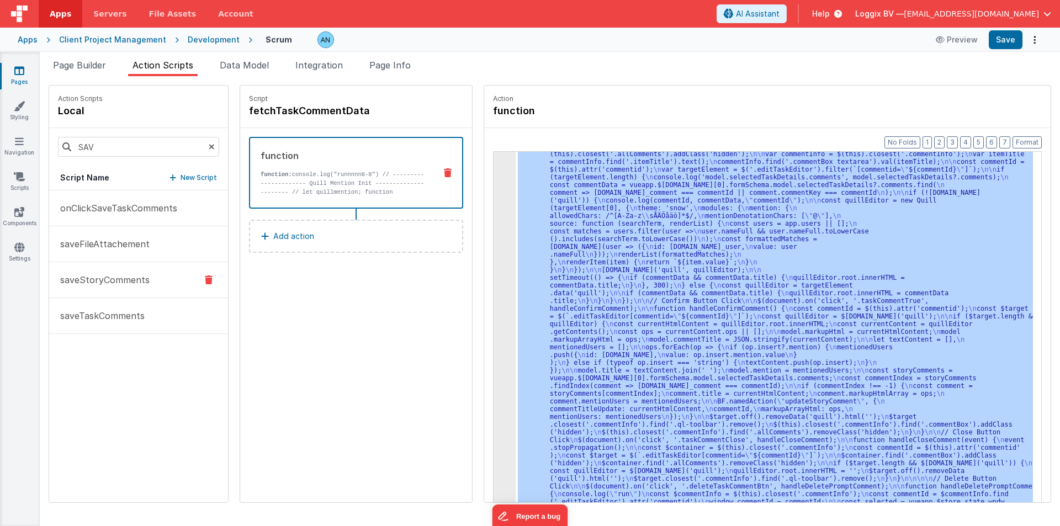
click at [130, 277] on p "saveStoryComments" at bounding box center [102, 279] width 96 height 13
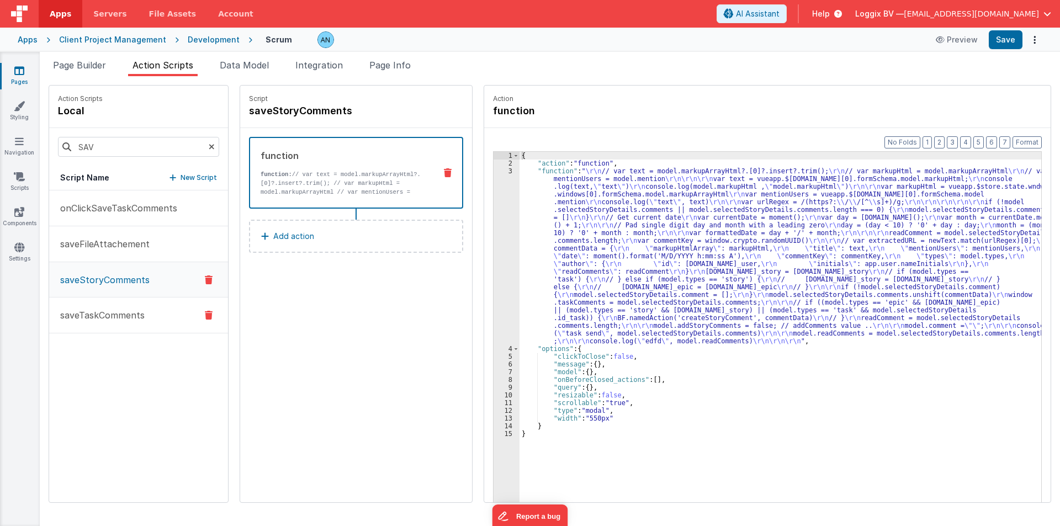
click at [60, 320] on p "saveTaskComments" at bounding box center [99, 315] width 91 height 13
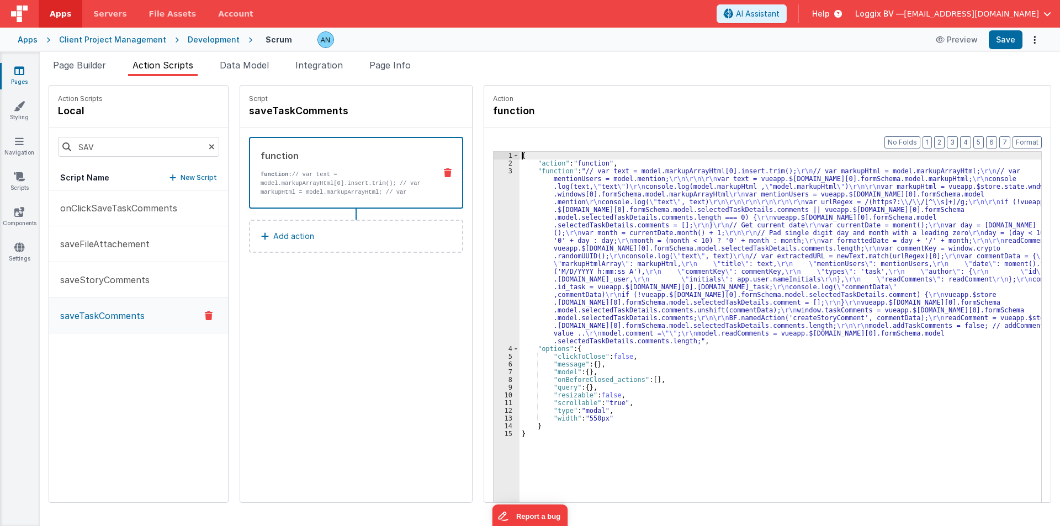
click at [494, 246] on div "3" at bounding box center [507, 256] width 26 height 178
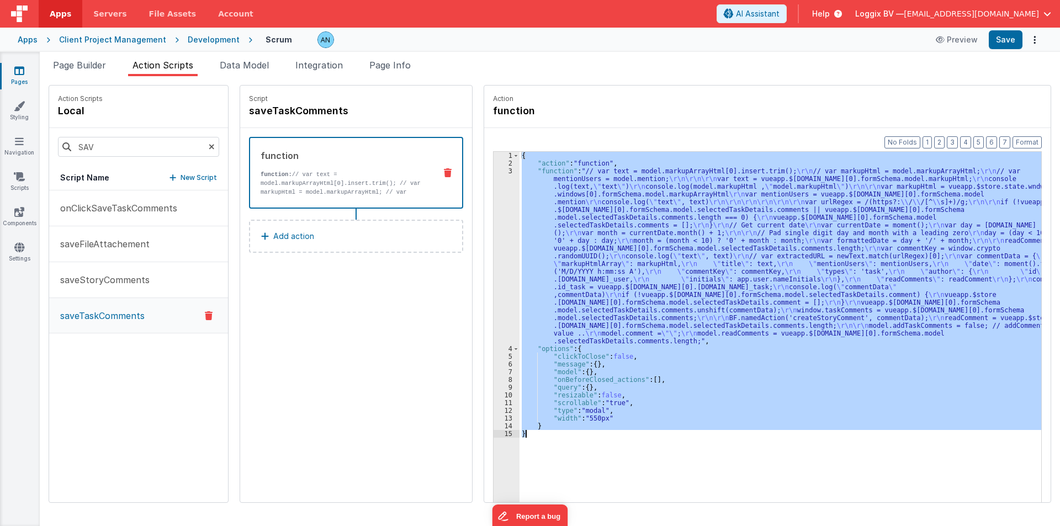
click at [494, 246] on div "3" at bounding box center [507, 256] width 26 height 178
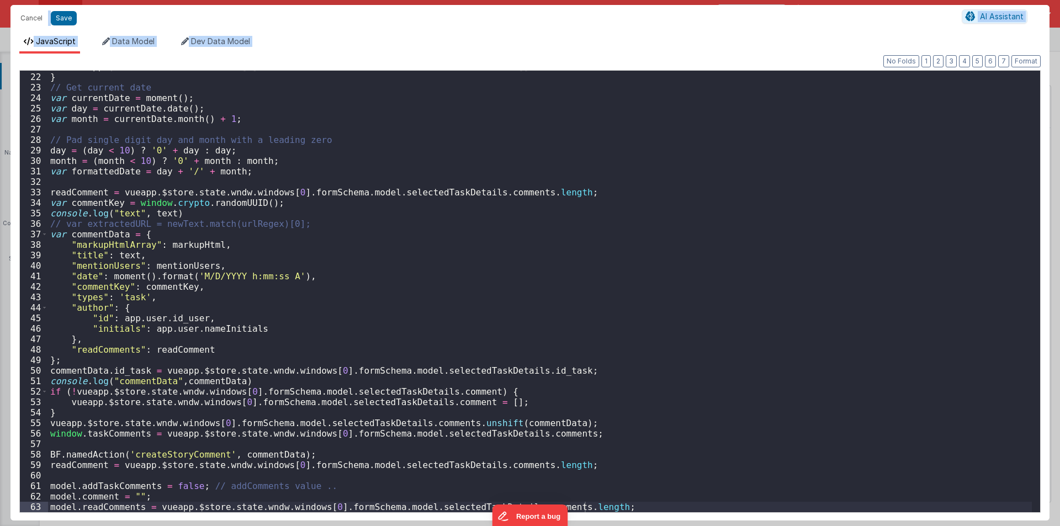
scroll to position [219, 0]
click at [23, 18] on button "Cancel" at bounding box center [31, 17] width 33 height 15
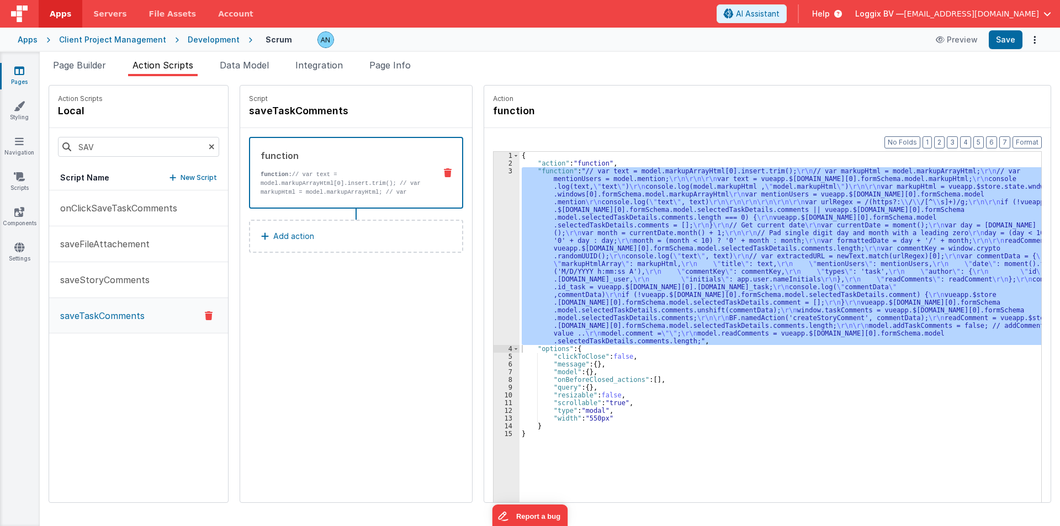
click at [113, 273] on p "saveStoryComments" at bounding box center [102, 279] width 96 height 13
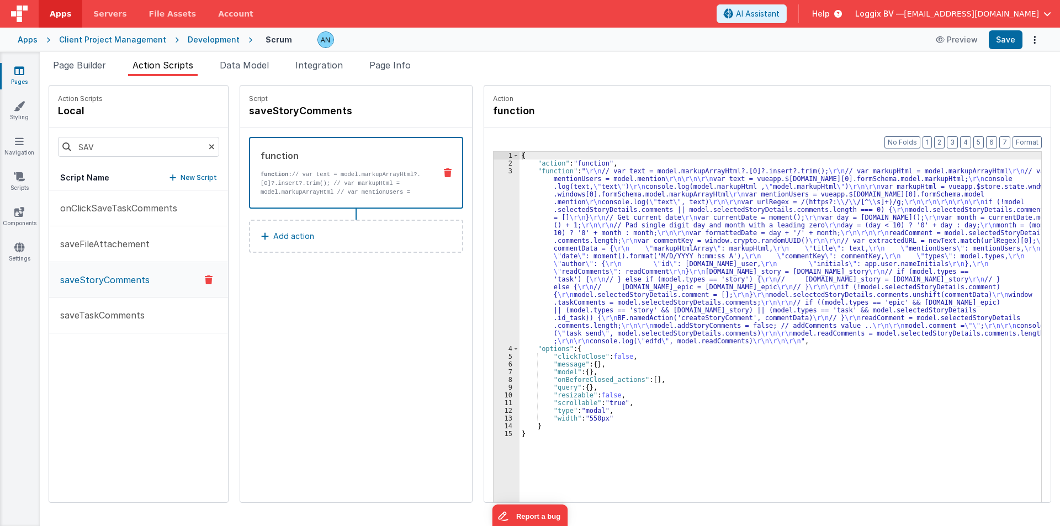
click at [498, 221] on div "3" at bounding box center [507, 256] width 26 height 178
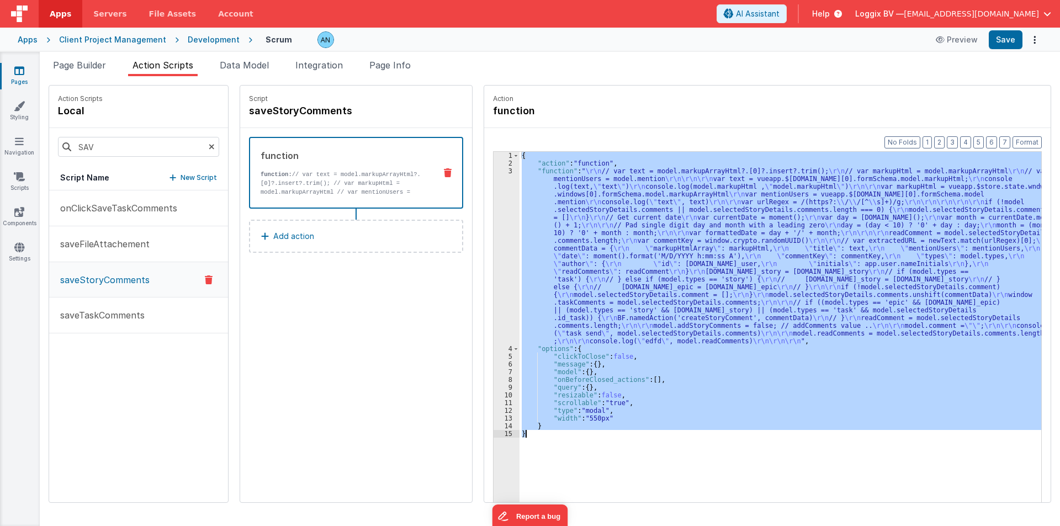
click at [494, 228] on div "3" at bounding box center [507, 256] width 26 height 178
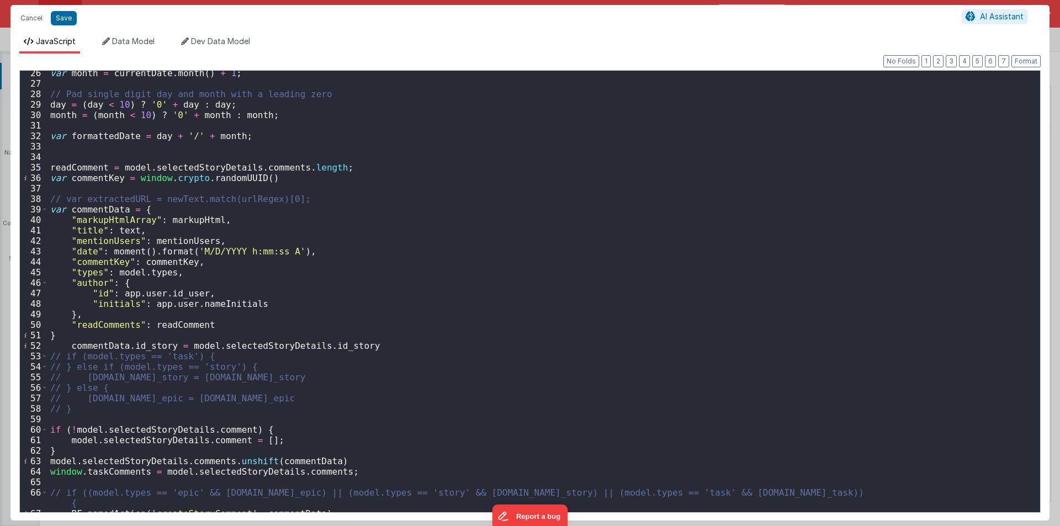
scroll to position [429, 0]
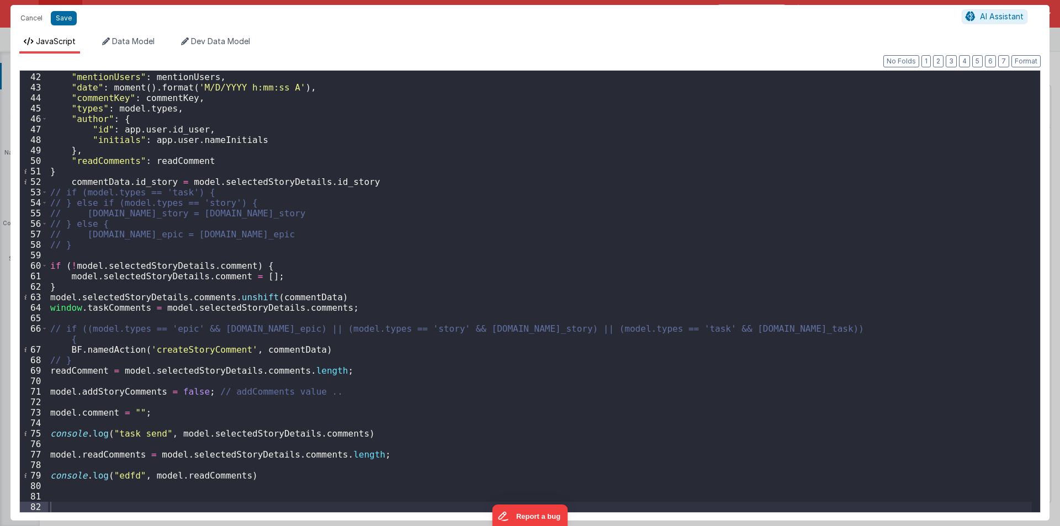
click at [183, 353] on div ""title" : text , "mentionUsers" : mentionUsers , "date" : moment ( ) . format (…" at bounding box center [540, 292] width 984 height 463
click at [25, 14] on button "Cancel" at bounding box center [31, 17] width 33 height 15
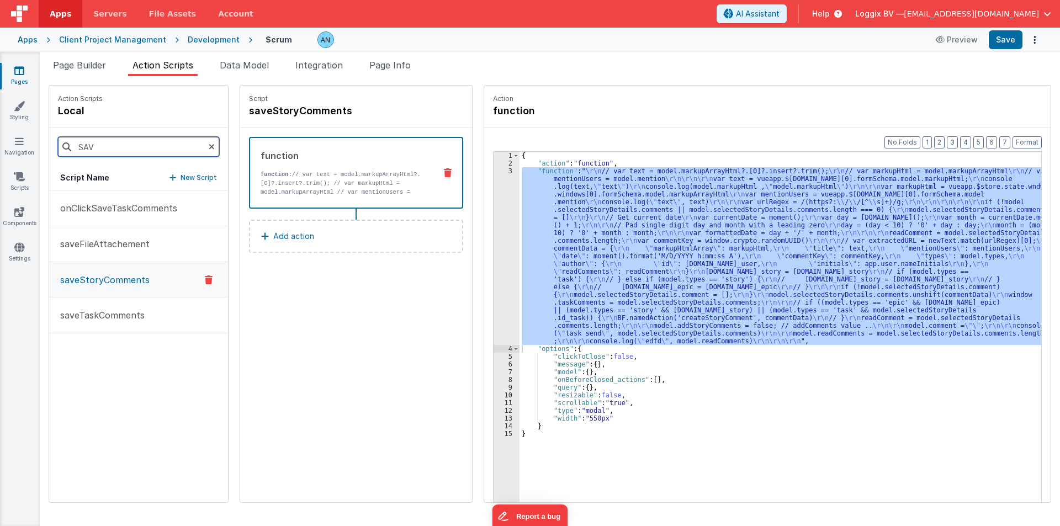
click at [119, 141] on input "SAV" at bounding box center [138, 147] width 161 height 20
paste input "createStoryComment"
drag, startPoint x: 104, startPoint y: 147, endPoint x: 120, endPoint y: 149, distance: 16.1
click at [120, 149] on input "createStoryComment" at bounding box center [138, 147] width 161 height 20
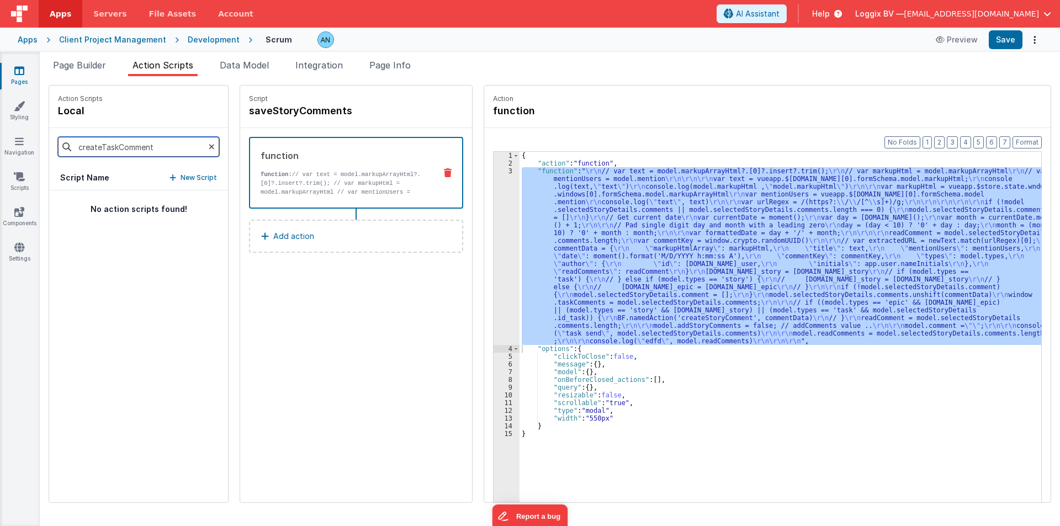
click at [117, 147] on input "createTaskComment" at bounding box center [138, 147] width 161 height 20
click at [120, 147] on input "createTaskComment" at bounding box center [138, 147] width 161 height 20
type input "createStoryComment"
click at [114, 203] on p "createStoryComment" at bounding box center [104, 208] width 100 height 13
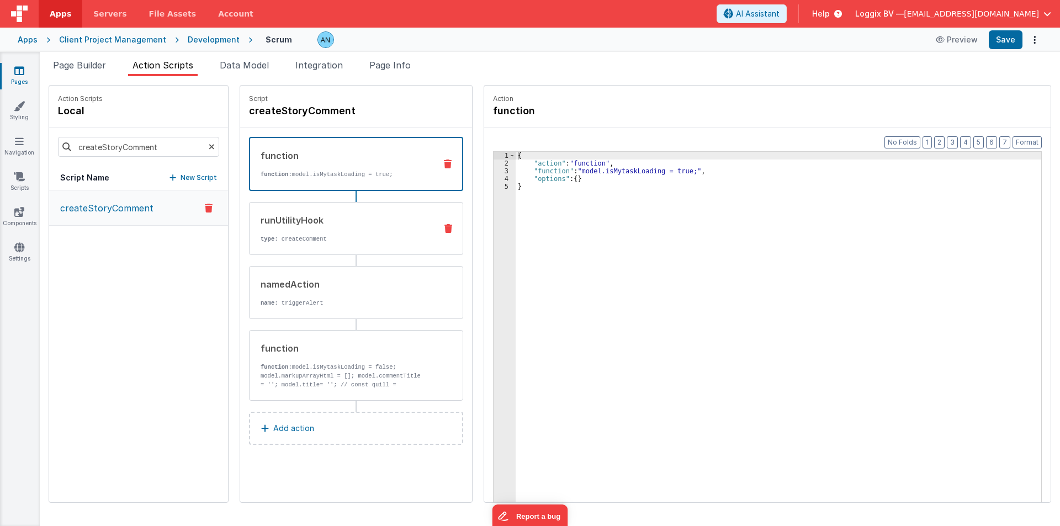
click at [368, 220] on div "runUtilityHook" at bounding box center [344, 220] width 167 height 13
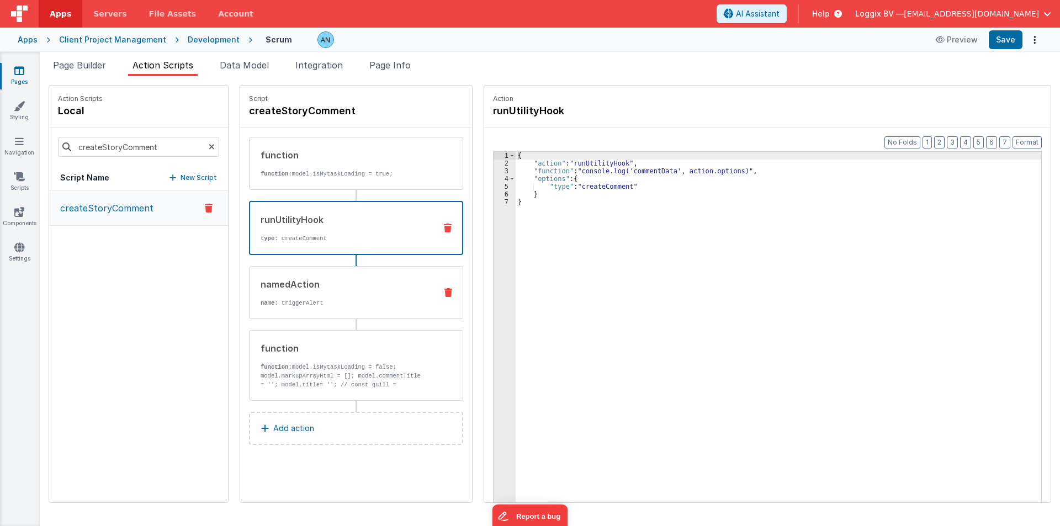
click at [276, 296] on div "namedAction name : triggerAlert" at bounding box center [339, 293] width 178 height 30
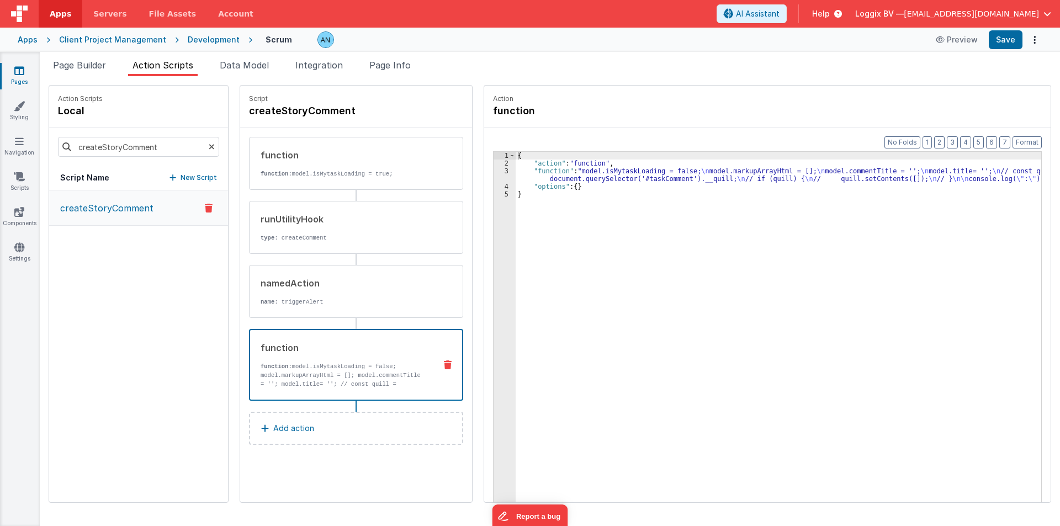
click at [273, 365] on strong "function:" at bounding box center [276, 366] width 31 height 7
click at [269, 300] on p "name : triggerAlert" at bounding box center [344, 302] width 167 height 9
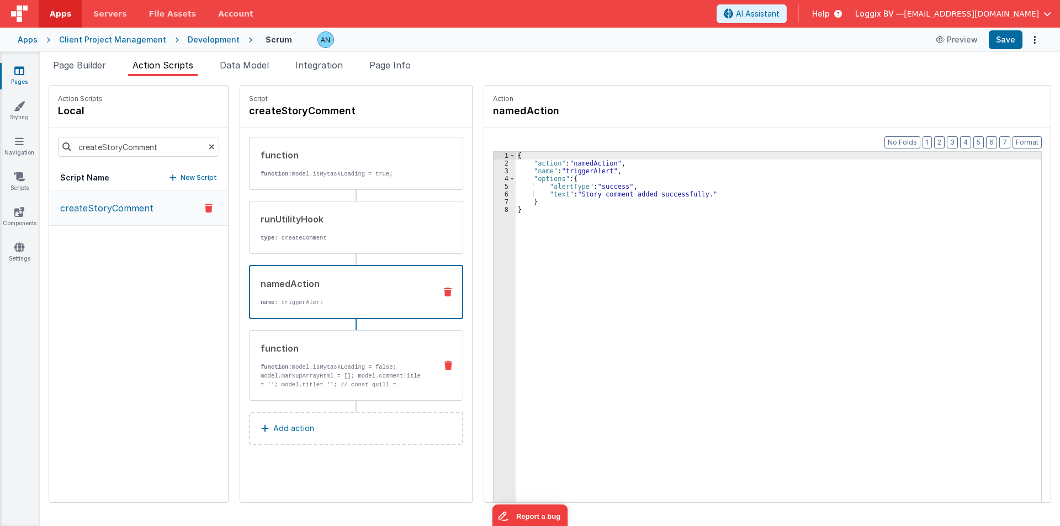
click at [284, 362] on div "function function: model.isMytaskLoading = false; model.markupArrayHtml = []; m…" at bounding box center [339, 365] width 178 height 47
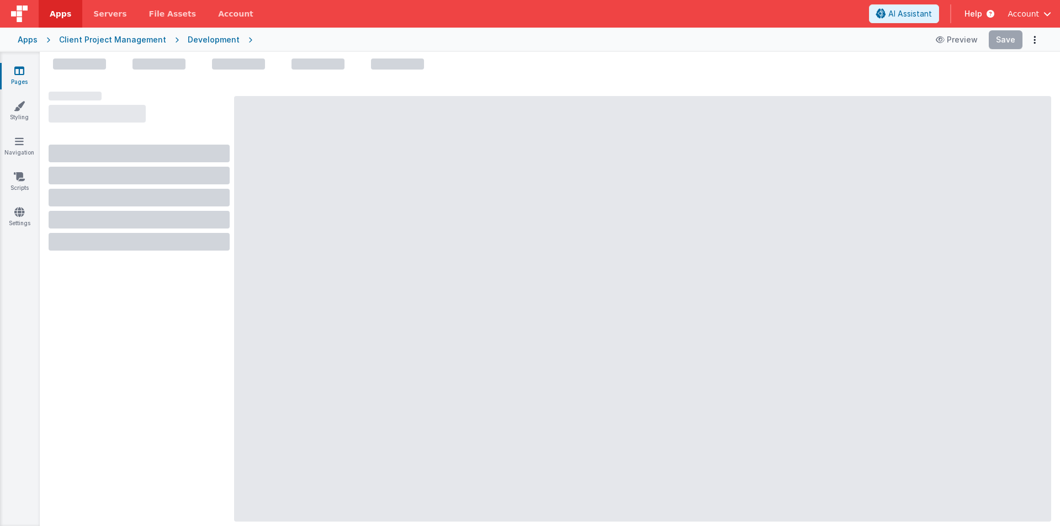
click at [59, 6] on link "Apps" at bounding box center [61, 14] width 44 height 28
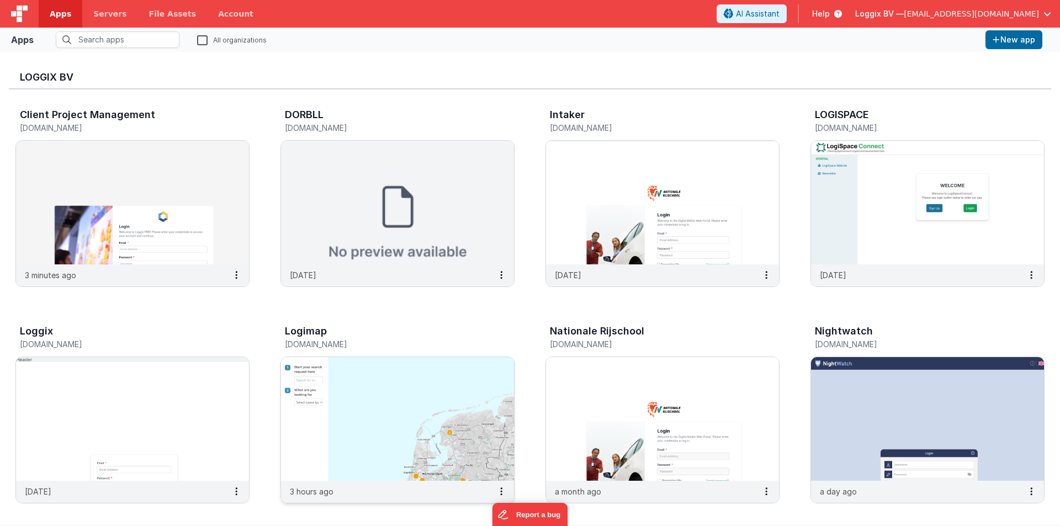
click at [319, 408] on img at bounding box center [397, 419] width 233 height 124
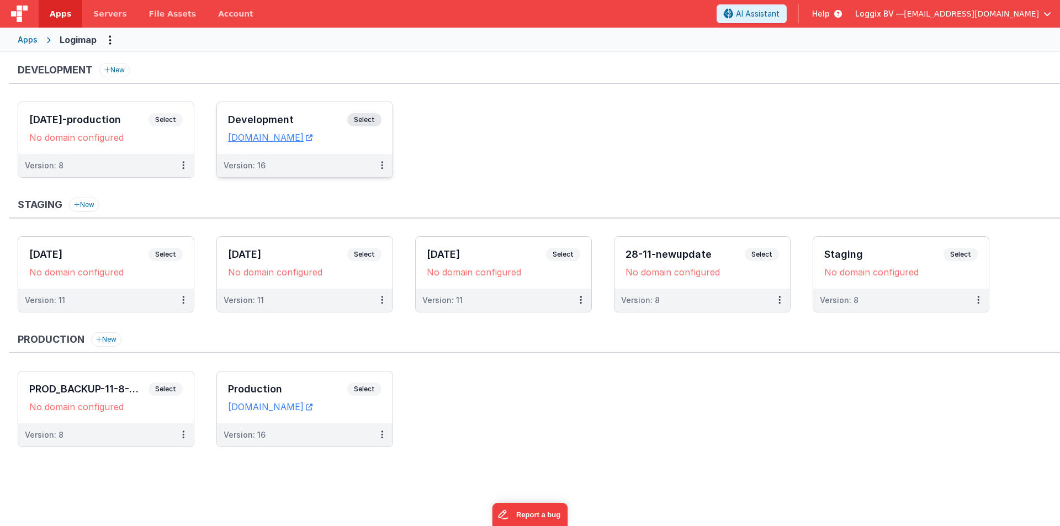
click at [262, 116] on h3 "Development" at bounding box center [287, 119] width 119 height 11
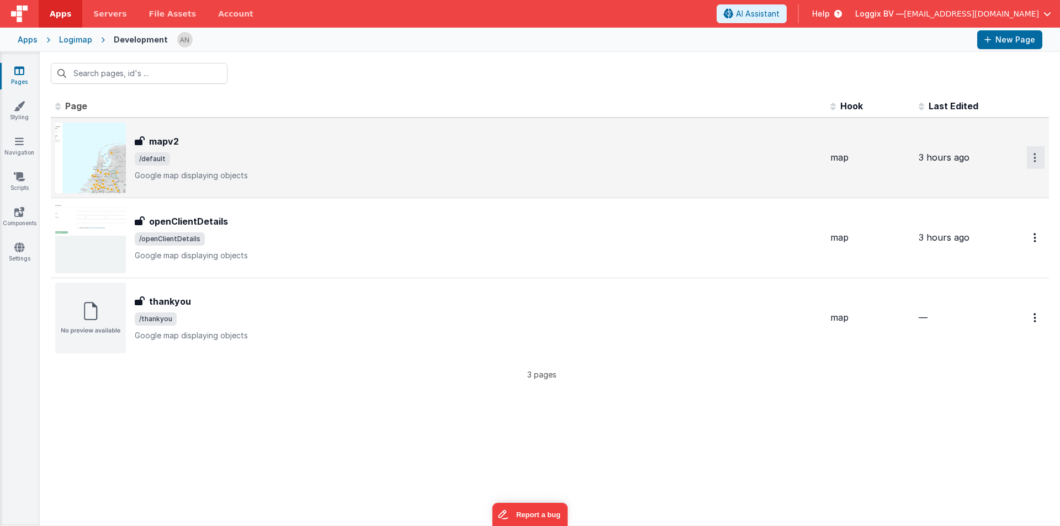
click at [1038, 155] on button "Options" at bounding box center [1036, 157] width 18 height 23
click at [957, 178] on link "Preview" at bounding box center [996, 183] width 97 height 20
click at [268, 155] on span "/default" at bounding box center [478, 158] width 687 height 13
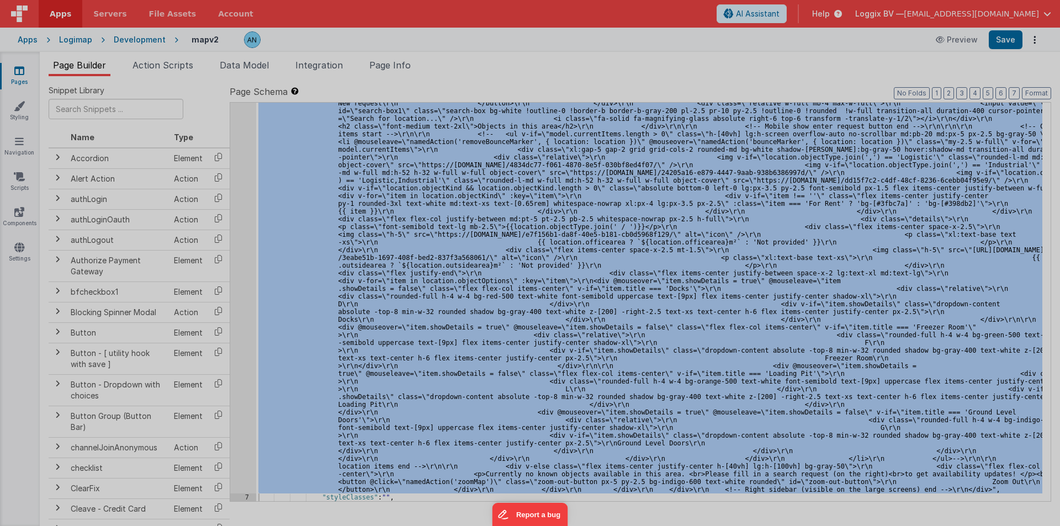
scroll to position [2114, 0]
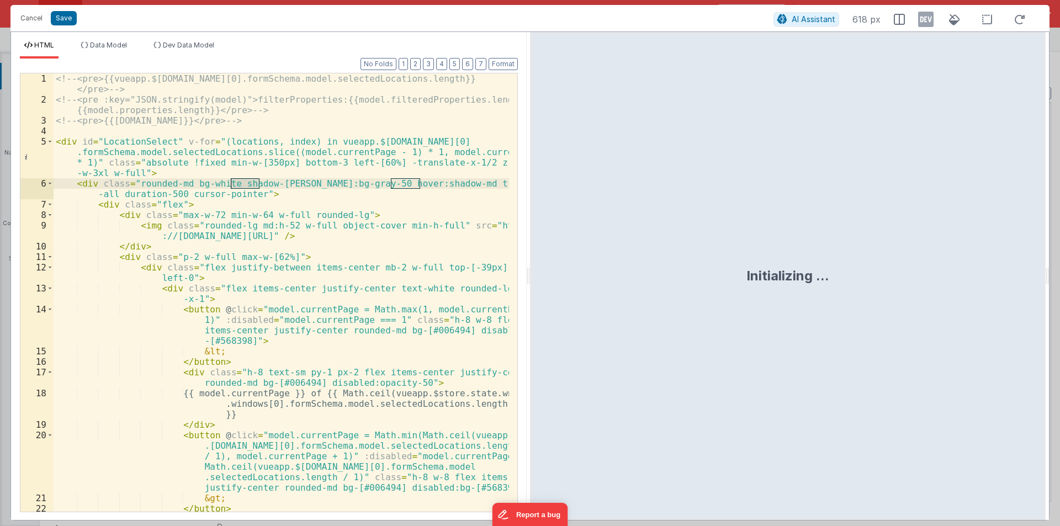
click at [531, 269] on div "Initializing ..." at bounding box center [788, 276] width 516 height 488
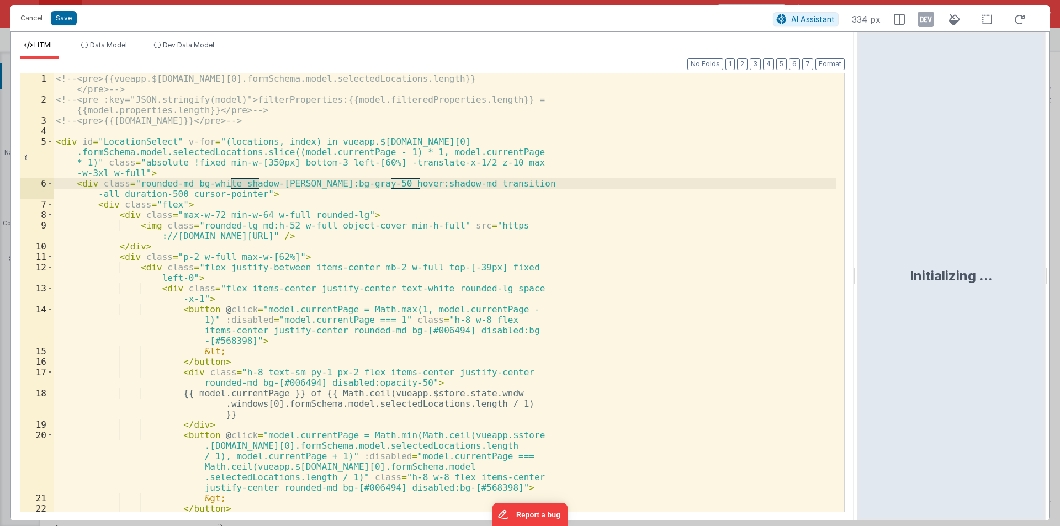
drag, startPoint x: 529, startPoint y: 269, endPoint x: 859, endPoint y: 242, distance: 331.9
click at [859, 242] on html "Cancel Save AI Assistant 334 px HTML Data Model Dev Data Model Format 7 6 5 4 3…" at bounding box center [530, 263] width 1060 height 526
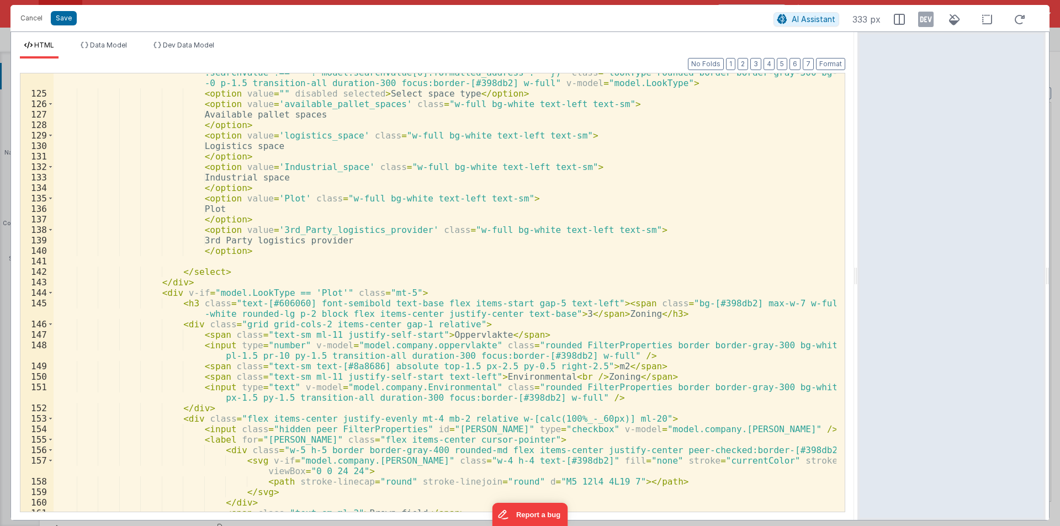
scroll to position [1538, 0]
drag, startPoint x: 210, startPoint y: 241, endPoint x: 363, endPoint y: 240, distance: 153.5
click at [363, 240] on div "< select @ change = "namedAction('filterChanges', {Looktype: model.LookType,loc…" at bounding box center [445, 297] width 783 height 480
drag, startPoint x: 265, startPoint y: 226, endPoint x: 402, endPoint y: 227, distance: 137.5
click at [402, 227] on div "< select @ change = "namedAction('filterChanges', {Looktype: model.LookType,loc…" at bounding box center [445, 297] width 783 height 480
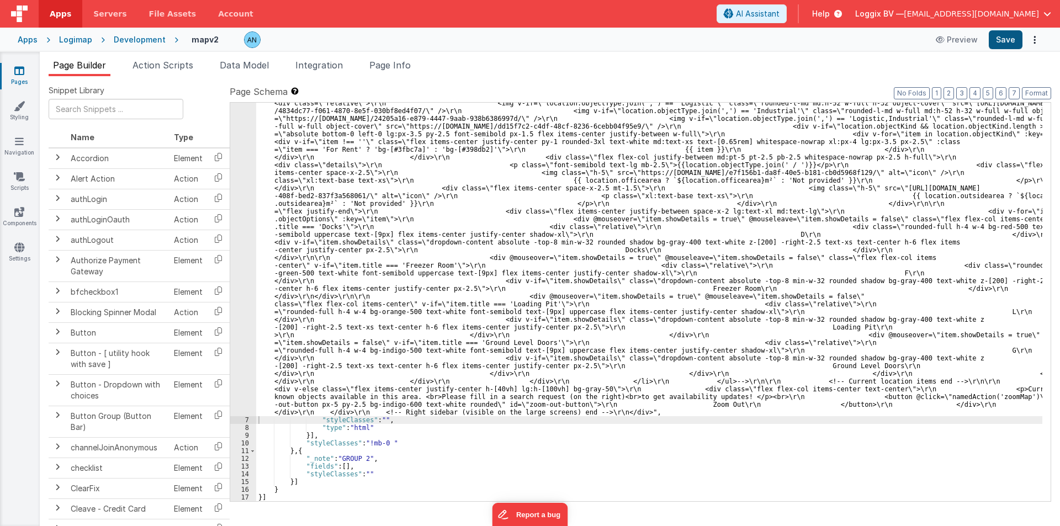
scroll to position [2006, 0]
click at [1003, 35] on button "Save" at bounding box center [1006, 39] width 34 height 19
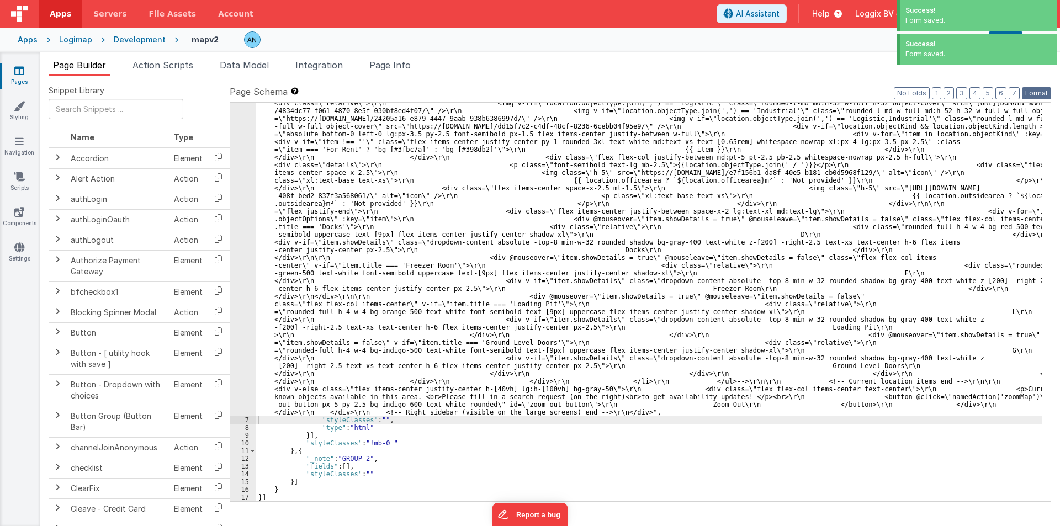
click at [1034, 95] on button "Format" at bounding box center [1036, 93] width 29 height 12
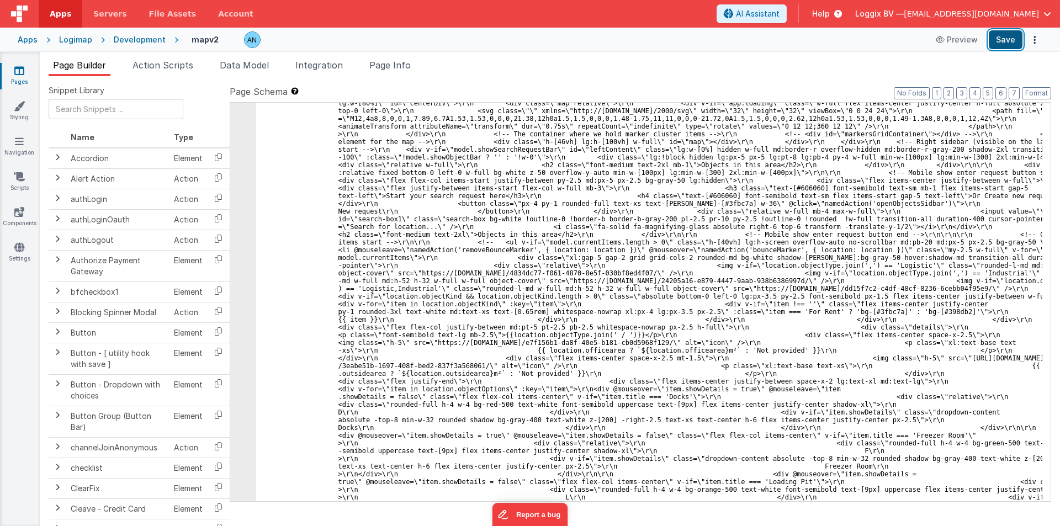
click at [1011, 40] on button "Save" at bounding box center [1006, 39] width 34 height 19
click at [1031, 88] on button "Format" at bounding box center [1036, 93] width 29 height 12
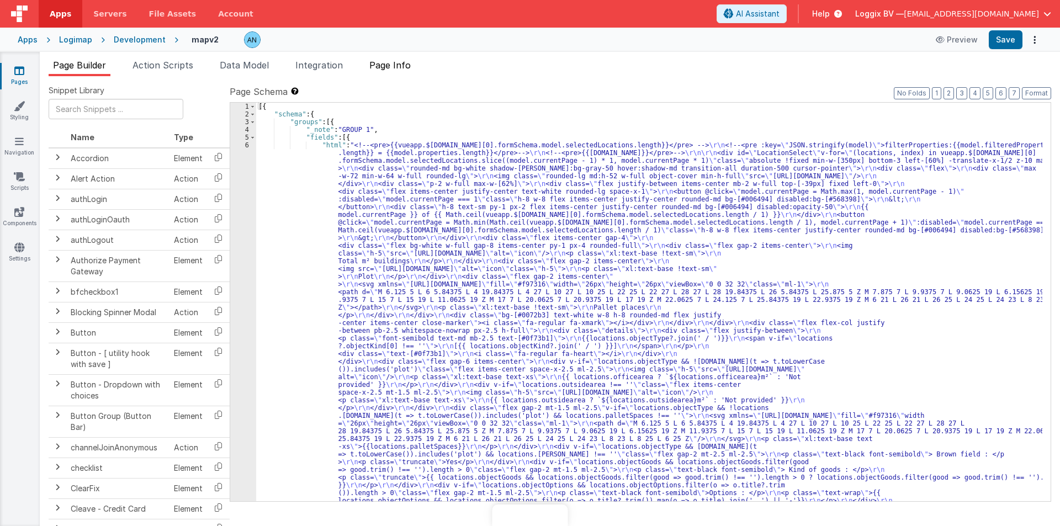
click at [402, 62] on span "Page Info" at bounding box center [389, 65] width 41 height 11
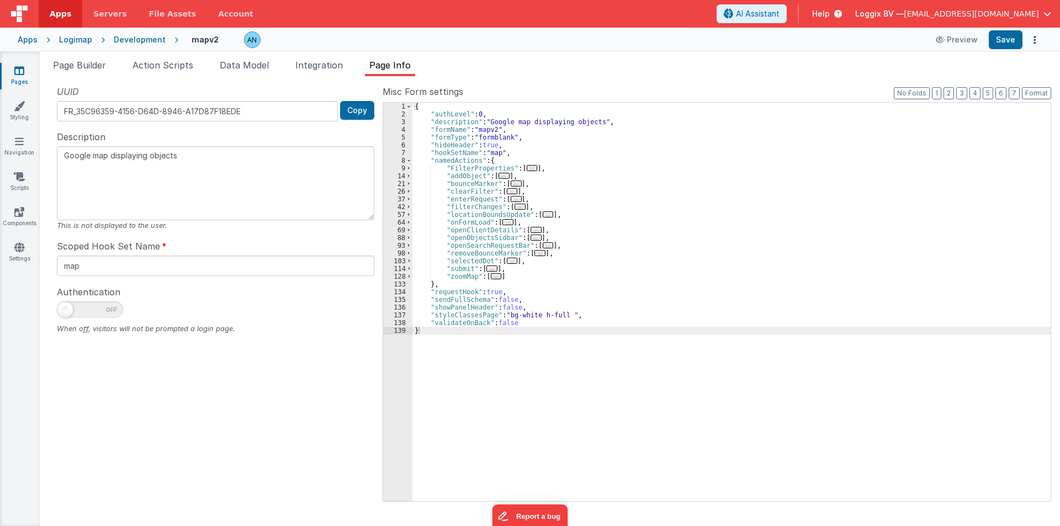
click at [560, 121] on div "{ "authLevel" : 0 , "description" : "Google map displaying objects" , "formName…" at bounding box center [732, 310] width 638 height 414
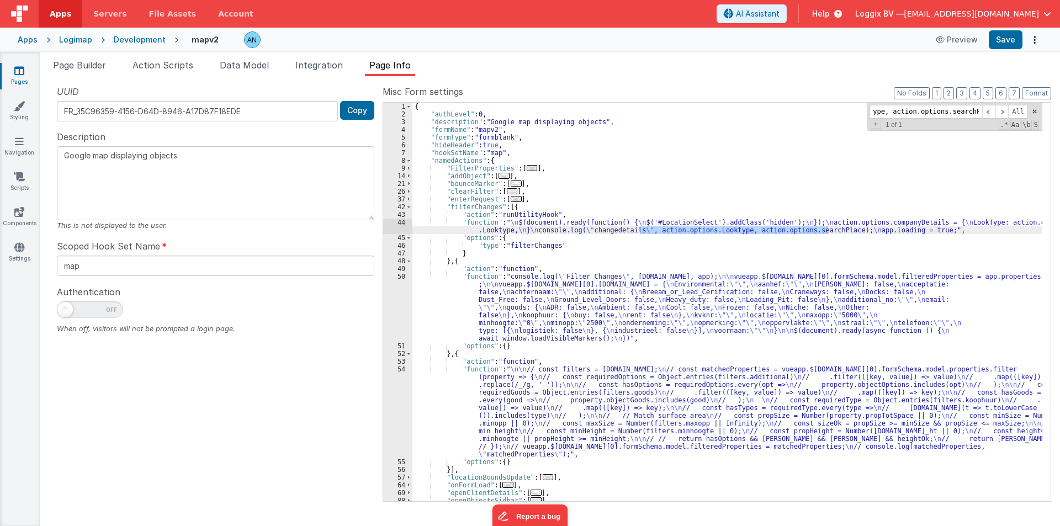
type input "action.options.Looktype, action.options.searchPlace"
click at [508, 213] on div "{ "authLevel" : 0 , "description" : "Google map displaying objects" , "formName…" at bounding box center [728, 310] width 630 height 414
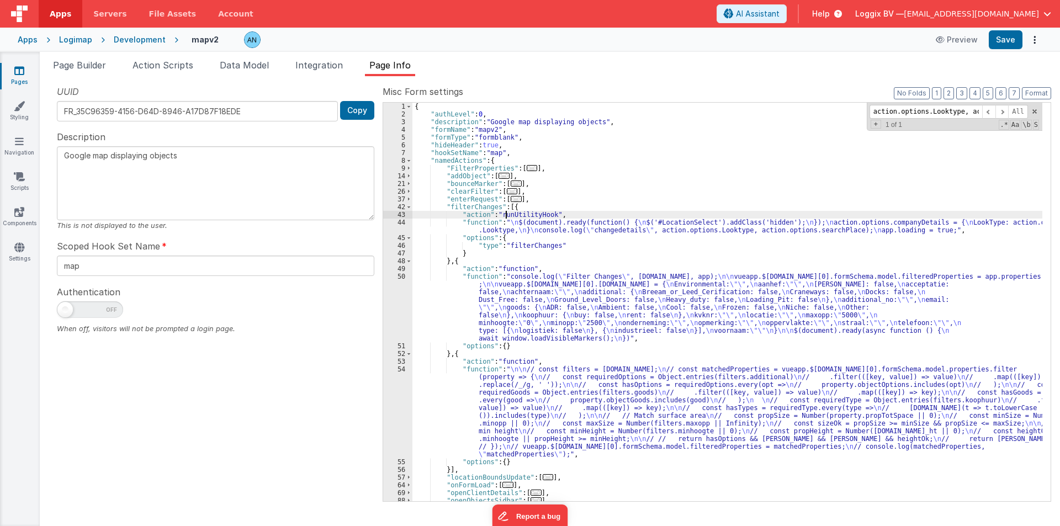
click at [508, 213] on div "{ "authLevel" : 0 , "description" : "Google map displaying objects" , "formName…" at bounding box center [728, 310] width 630 height 414
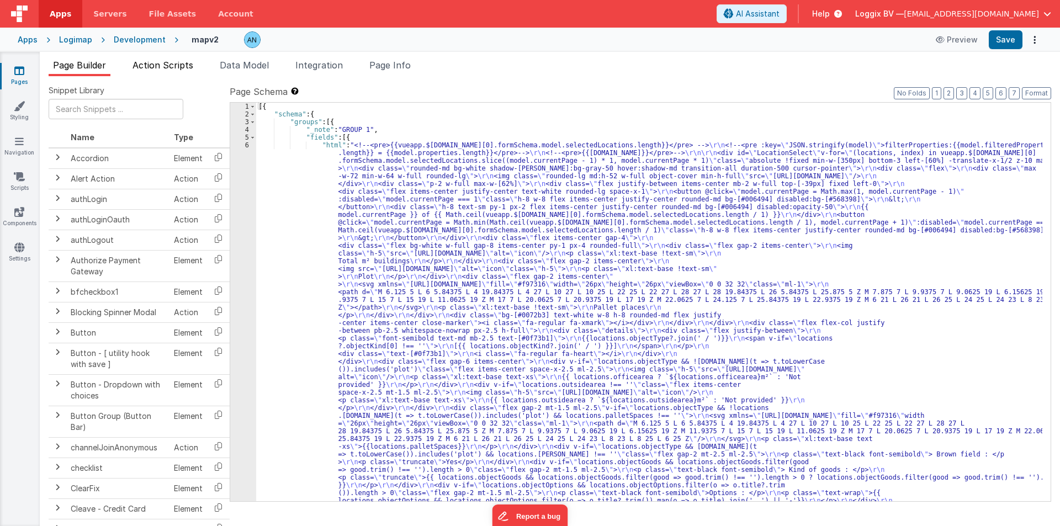
click at [156, 65] on span "Action Scripts" at bounding box center [163, 65] width 61 height 11
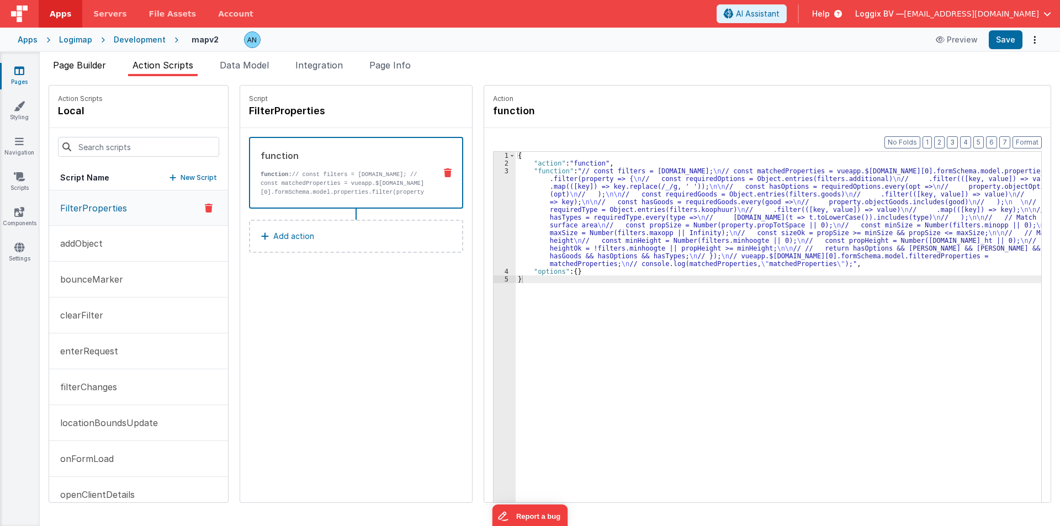
click at [77, 63] on span "Page Builder" at bounding box center [79, 65] width 53 height 11
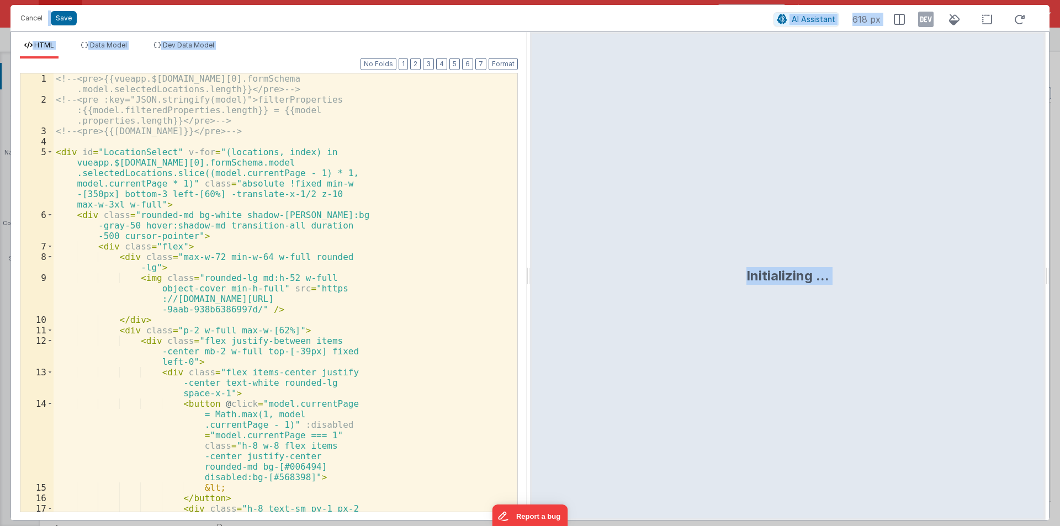
scroll to position [2114, 0]
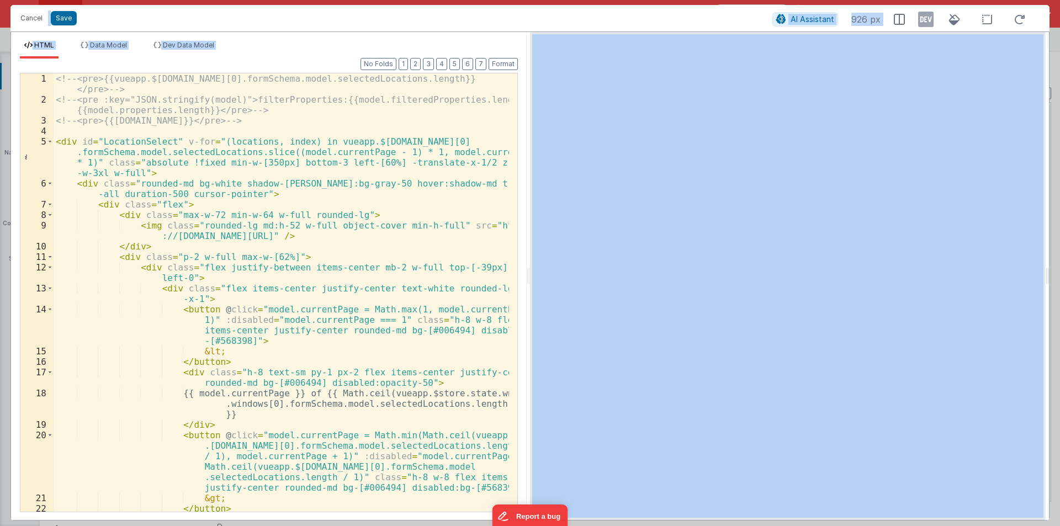
click at [531, 276] on div at bounding box center [788, 276] width 516 height 488
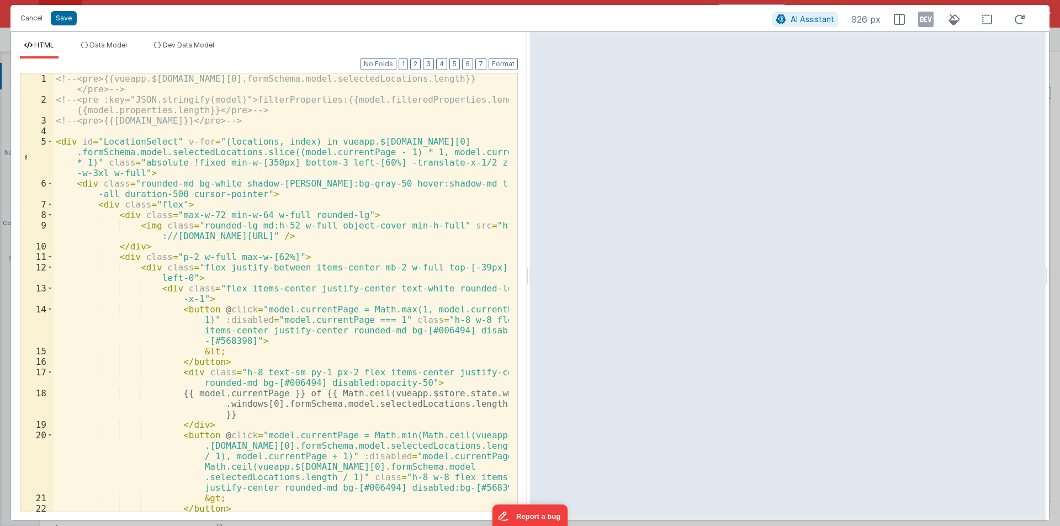
click at [525, 276] on div "Format 7 6 5 4 3 2 1 No Folds 1 2 3 4 5 6 7 8 9 10 11 12 13 14 15 16 17 18 19 2…" at bounding box center [269, 290] width 516 height 462
drag, startPoint x: 530, startPoint y: 276, endPoint x: 1013, endPoint y: 301, distance: 484.5
click at [1013, 301] on html "Cancel Save AI Assistant 926 px HTML Data Model Dev Data Model Format 7 6 5 4 3…" at bounding box center [530, 263] width 1060 height 526
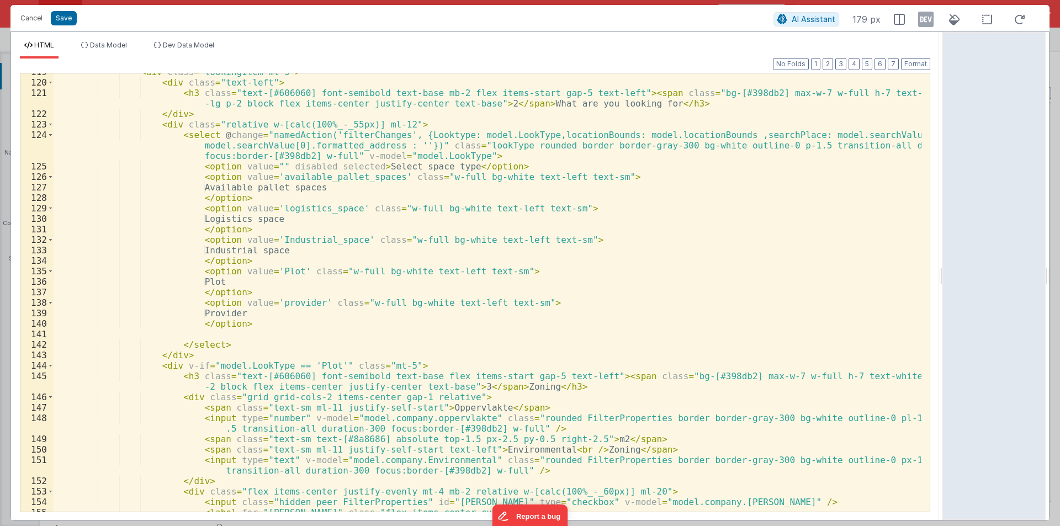
scroll to position [1392, 0]
click at [39, 12] on button "Cancel" at bounding box center [31, 17] width 33 height 15
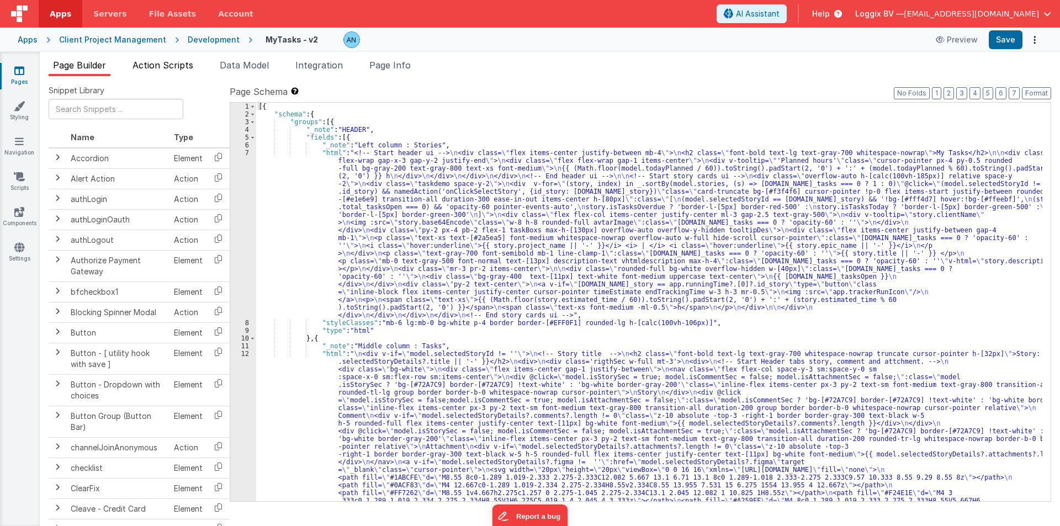
click at [168, 63] on span "Action Scripts" at bounding box center [163, 65] width 61 height 11
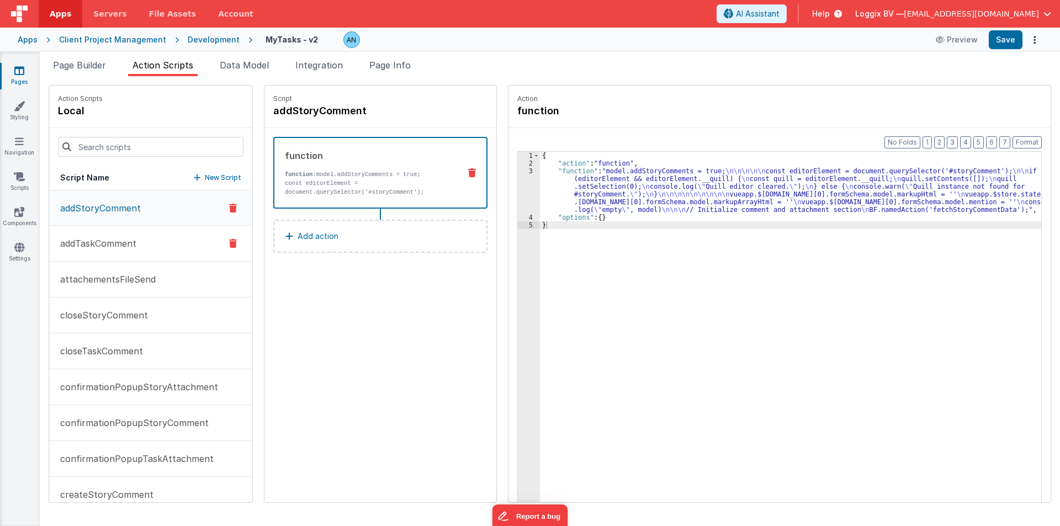
click at [105, 240] on p "addTaskComment" at bounding box center [95, 243] width 83 height 13
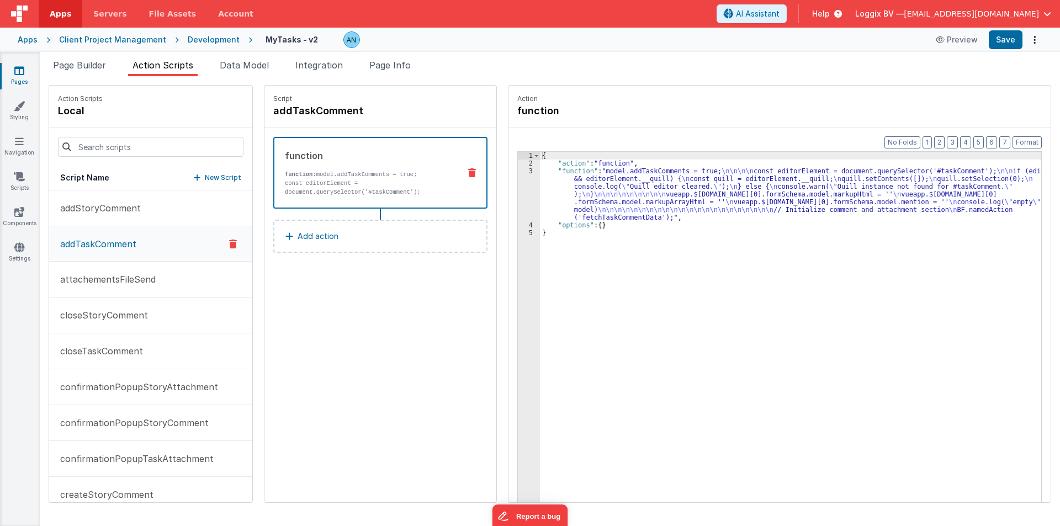
click at [618, 215] on div "{ "action" : "function" , "function" : "model.addTaskComments = true; \n\n\n\n …" at bounding box center [795, 352] width 510 height 400
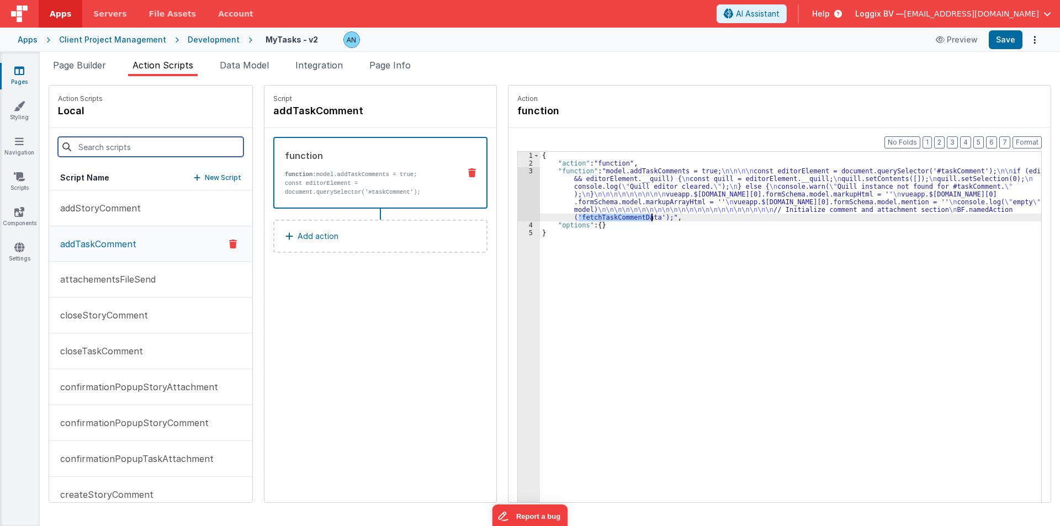
click at [145, 145] on input at bounding box center [151, 147] width 186 height 20
paste input "fetchTaskCommentData"
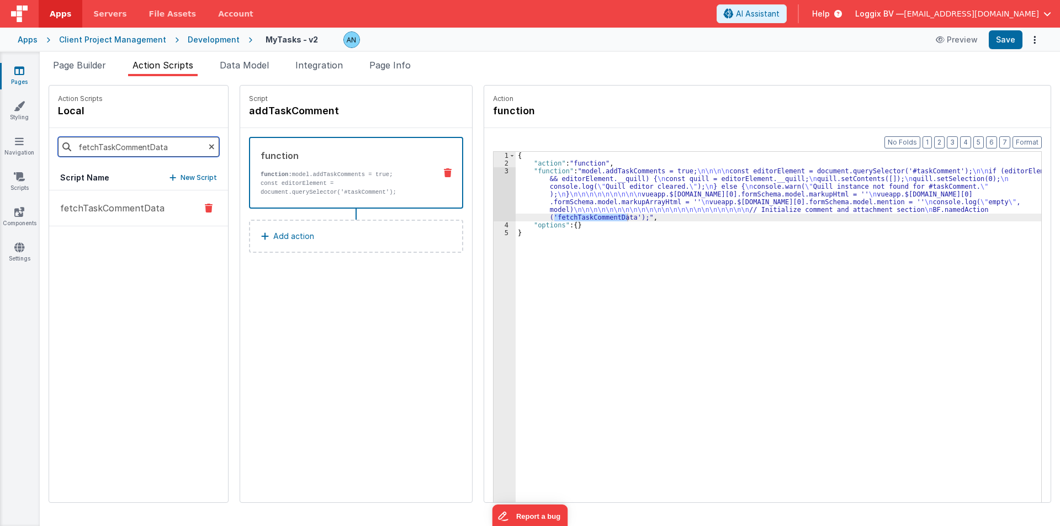
type input "fetchTaskCommentData"
click at [108, 221] on button "fetchTaskCommentData" at bounding box center [138, 209] width 179 height 36
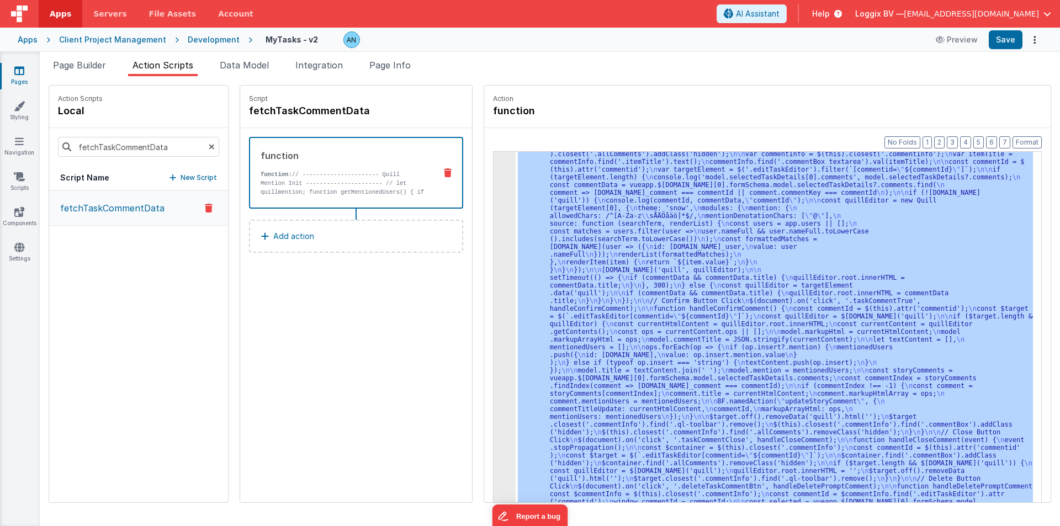
scroll to position [172, 0]
click at [494, 200] on div "3" at bounding box center [505, 262] width 22 height 533
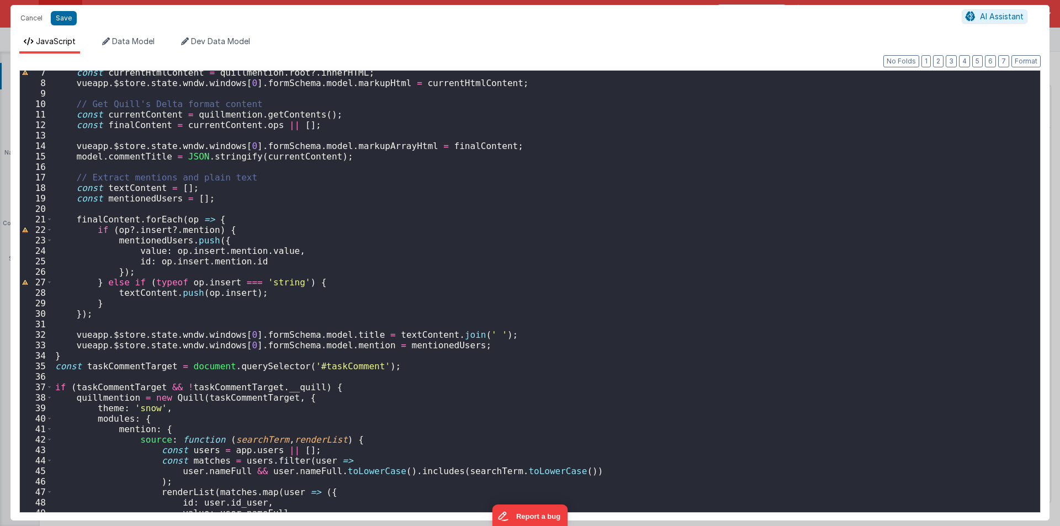
scroll to position [0, 0]
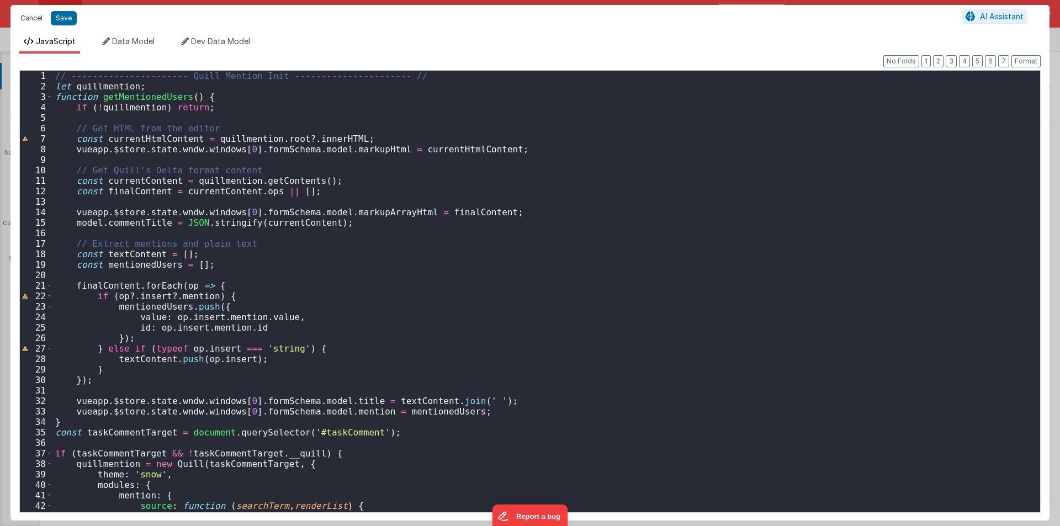
click at [32, 20] on button "Cancel" at bounding box center [31, 17] width 33 height 15
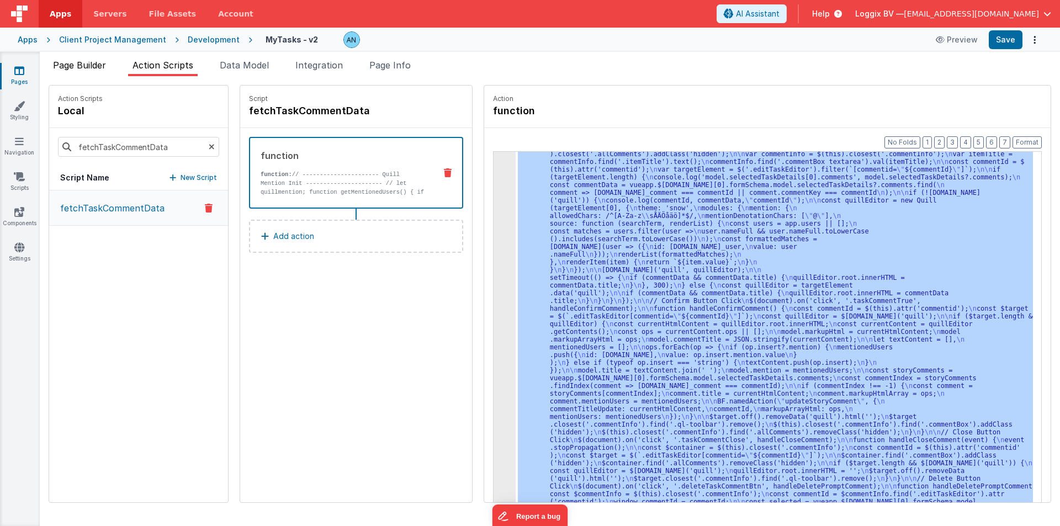
click at [74, 66] on span "Page Builder" at bounding box center [79, 65] width 53 height 11
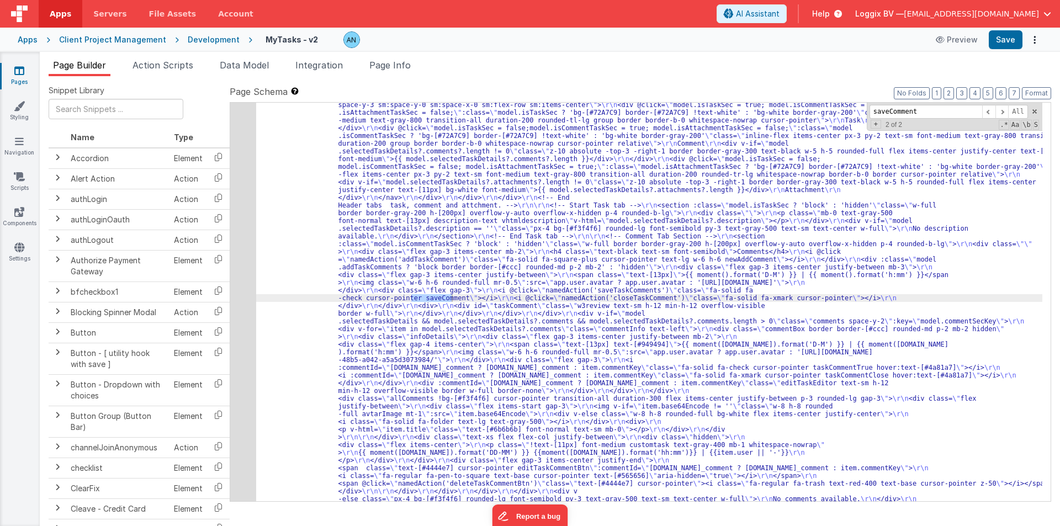
scroll to position [1200, 0]
type input "saveComment"
click at [156, 63] on span "Action Scripts" at bounding box center [163, 65] width 61 height 11
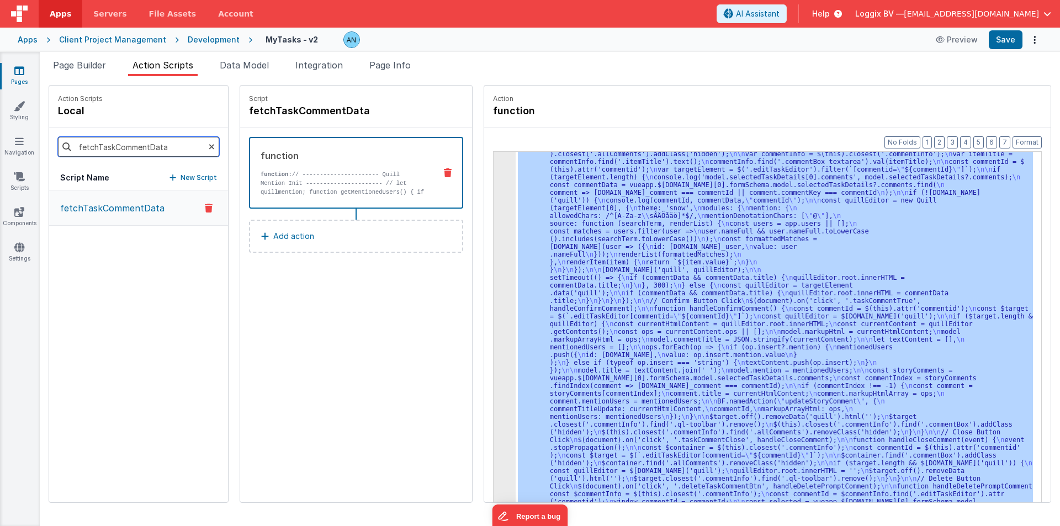
click at [107, 151] on input "fetchTaskCommentData" at bounding box center [138, 147] width 161 height 20
paste input "saveTaskComments"
type input "saveTaskComments"
click at [113, 205] on p "saveTaskComments" at bounding box center [99, 208] width 91 height 13
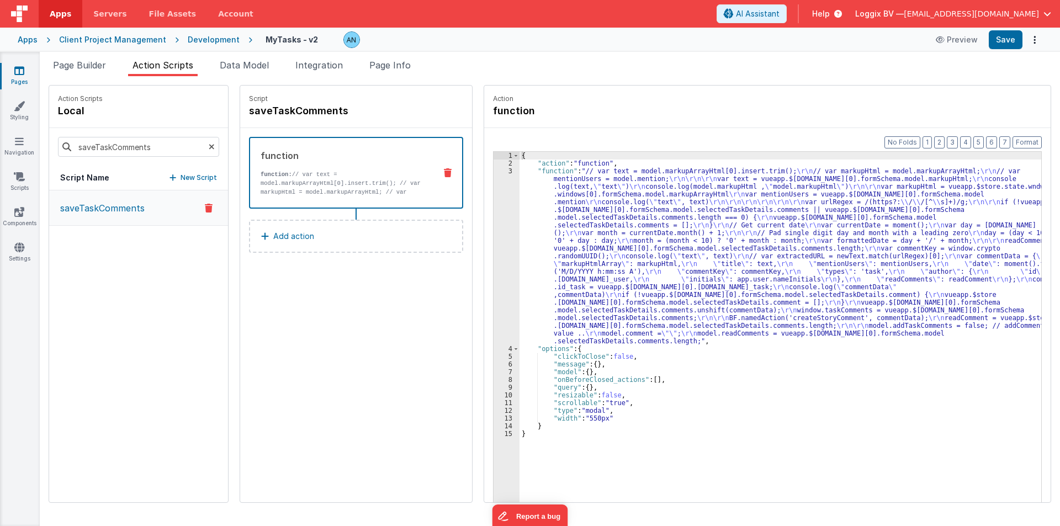
click at [494, 199] on div "3" at bounding box center [507, 256] width 26 height 178
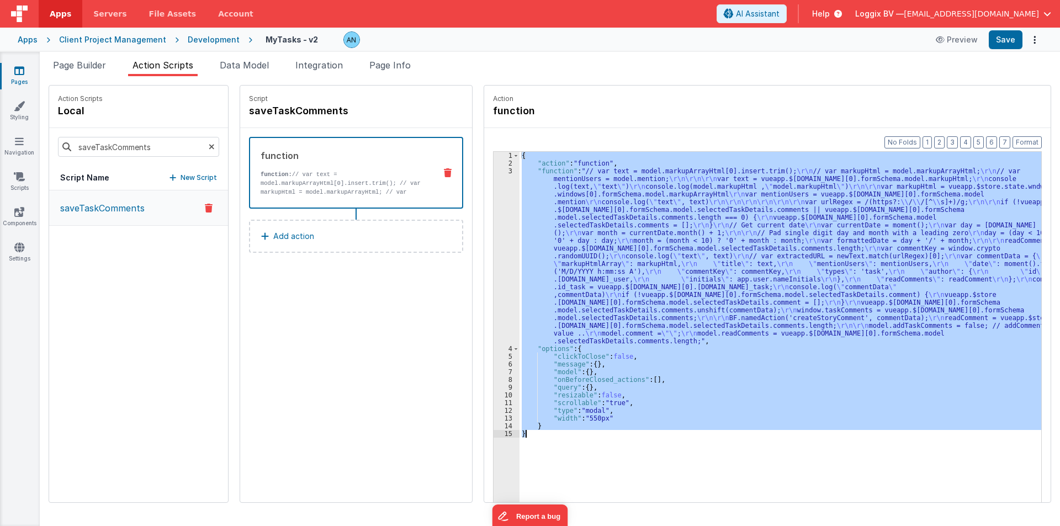
click at [494, 199] on div "3" at bounding box center [507, 256] width 26 height 178
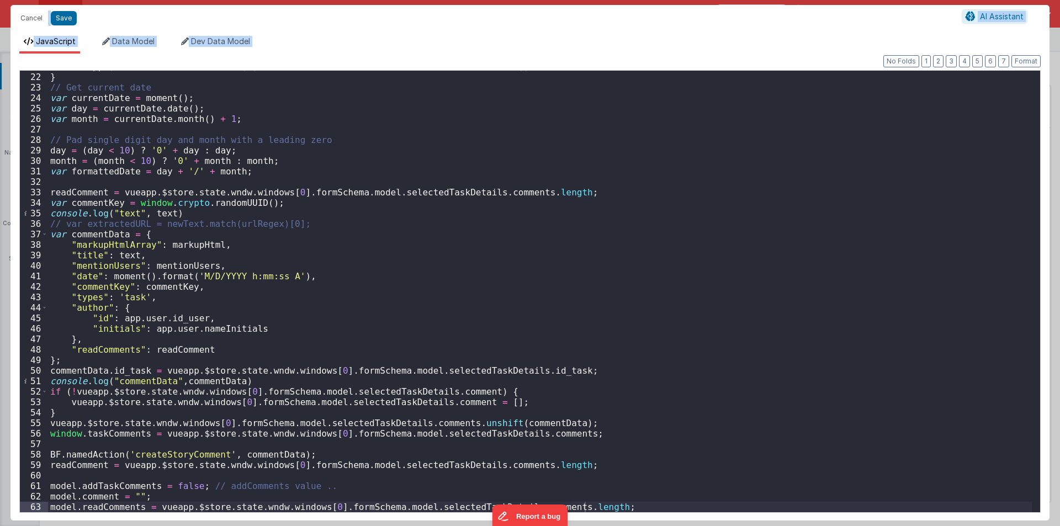
scroll to position [219, 0]
click at [154, 456] on div "vueapp . $store . state . wndw . windows [ 0 ] . formSchema . model . selectedT…" at bounding box center [540, 292] width 984 height 463
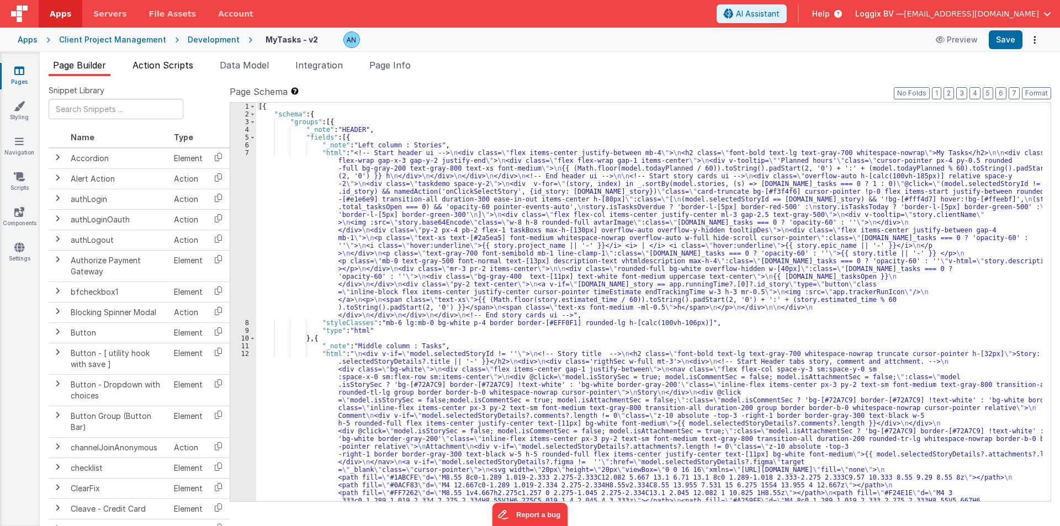
click at [175, 72] on li "Action Scripts" at bounding box center [163, 68] width 70 height 18
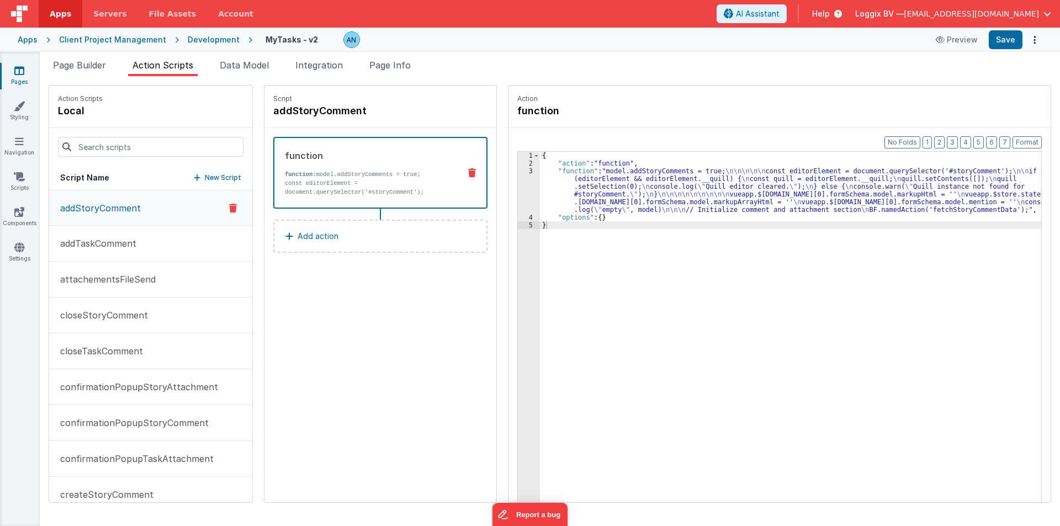
click at [144, 215] on button "addStoryComment" at bounding box center [150, 208] width 203 height 35
click at [911, 209] on div "{ "action" : "function" , "function" : "model.addStoryComments = true; \n\n\n\n…" at bounding box center [795, 352] width 510 height 400
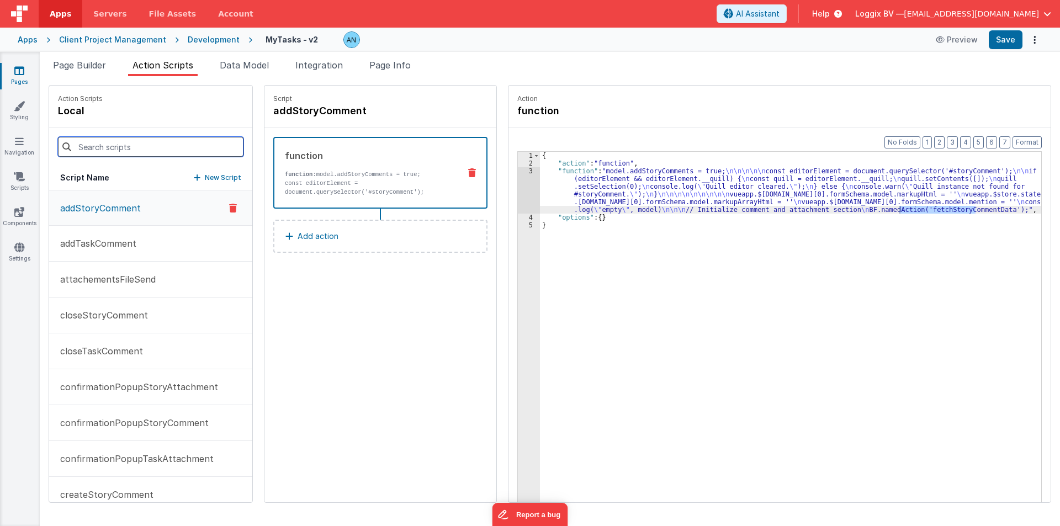
click at [139, 151] on input at bounding box center [151, 147] width 186 height 20
paste input "fetchStoryCommentData"
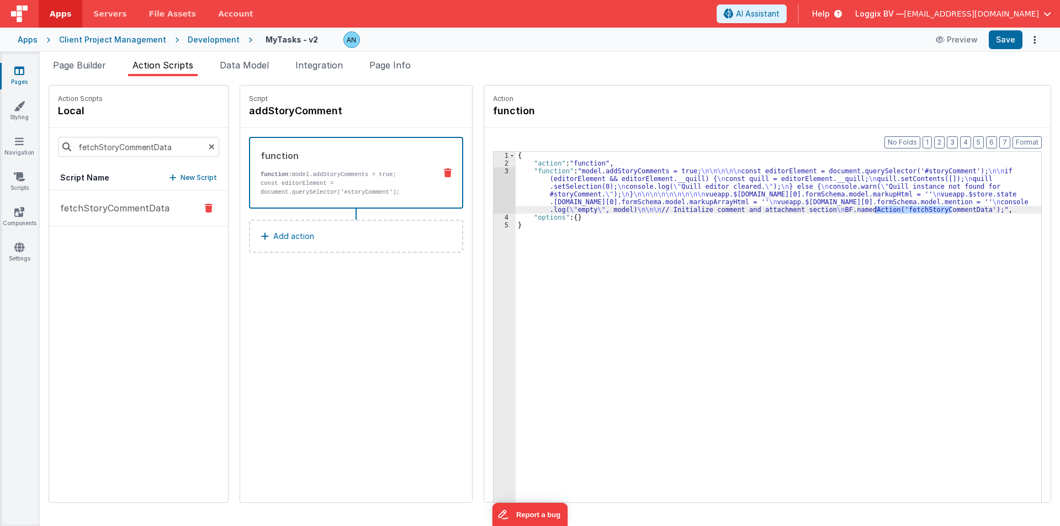
click at [103, 207] on p "fetchStoryCommentData" at bounding box center [112, 208] width 116 height 13
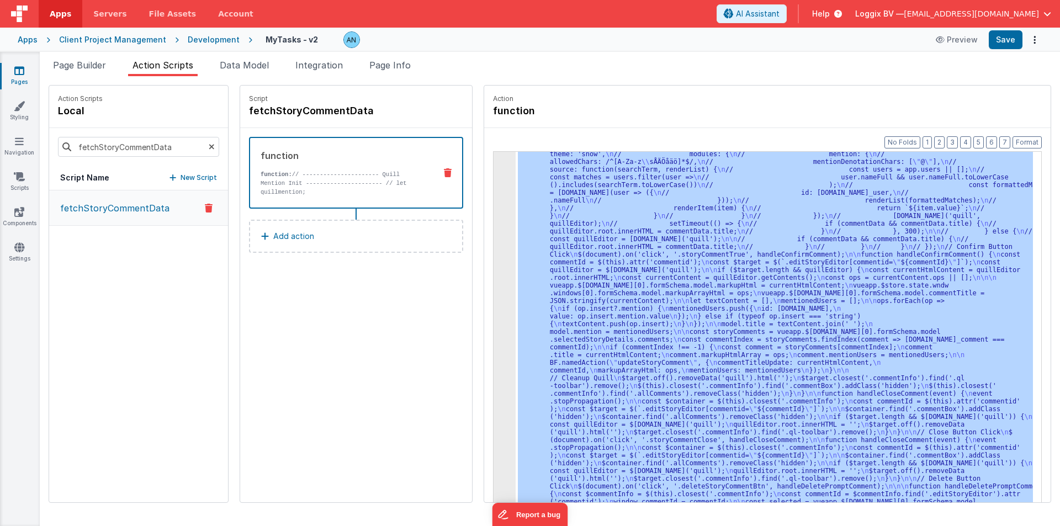
scroll to position [543, 0]
click at [494, 263] on div "3" at bounding box center [505, 76] width 22 height 905
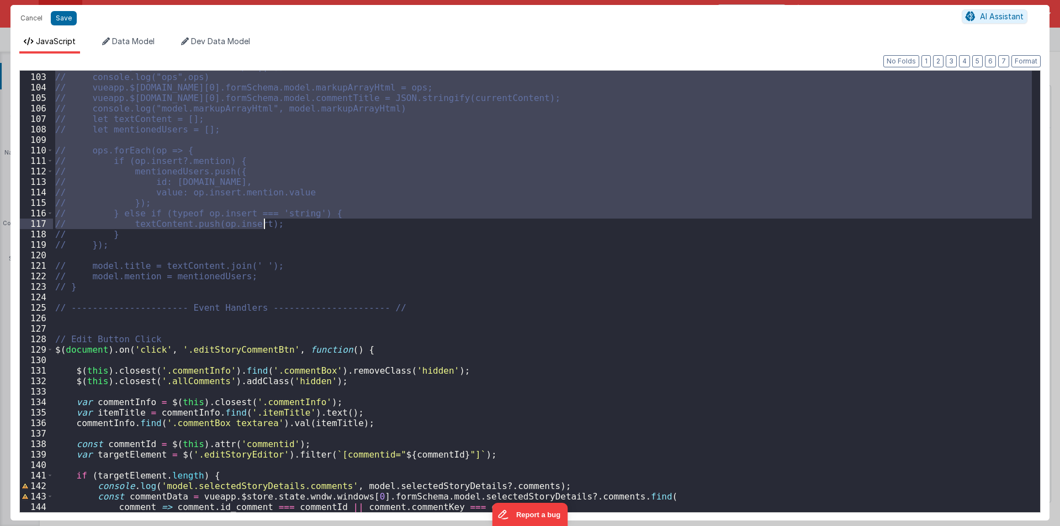
scroll to position [1069, 0]
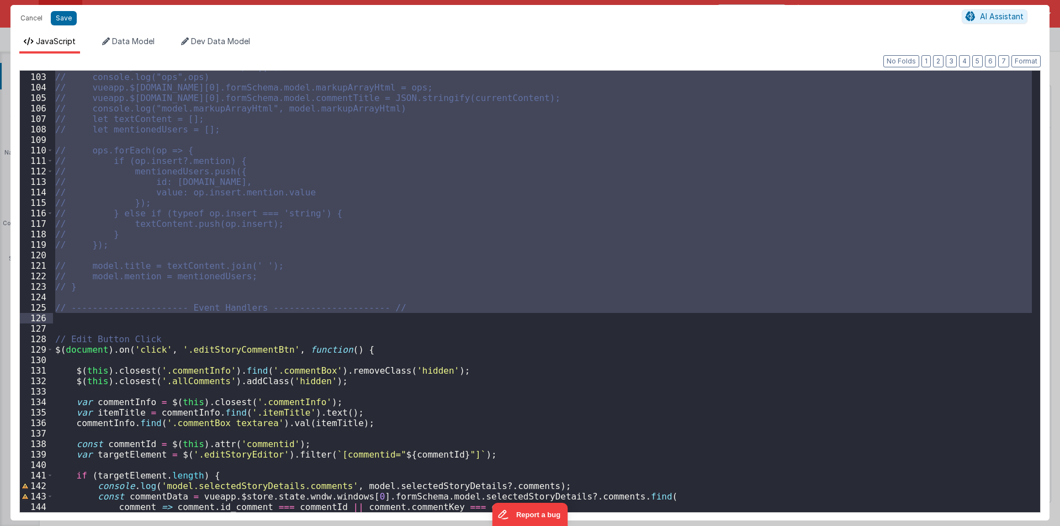
drag, startPoint x: 60, startPoint y: 231, endPoint x: 267, endPoint y: 322, distance: 226.3
click at [267, 322] on div "// const ops = currentContent.ops || []; // console.log("ops",ops) // vueapp.$[…" at bounding box center [542, 292] width 979 height 463
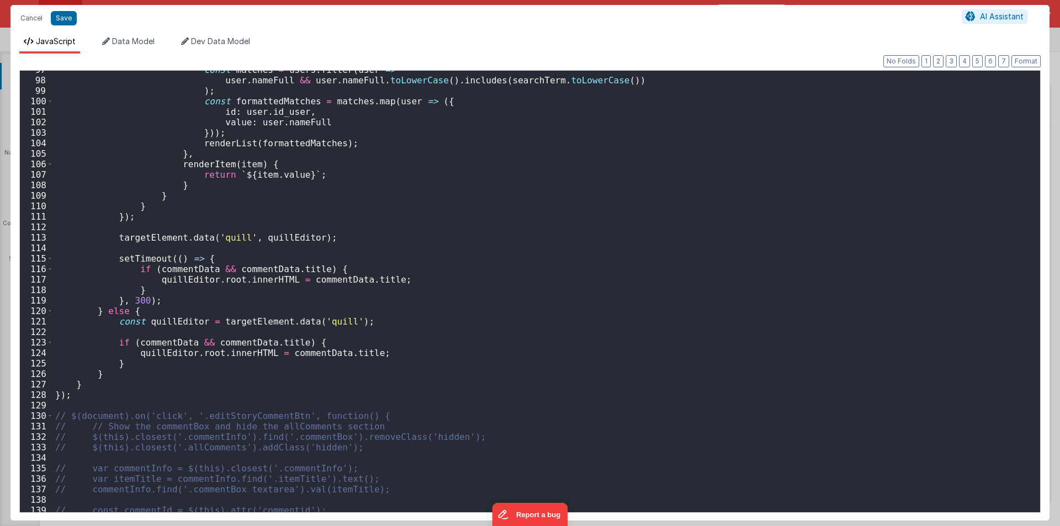
scroll to position [1212, 0]
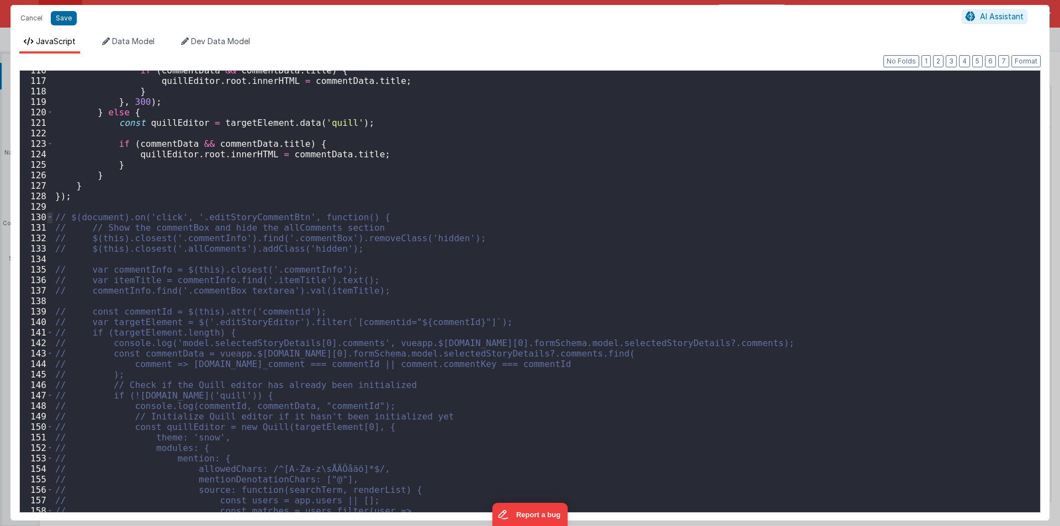
click at [51, 218] on span at bounding box center [50, 217] width 6 height 10
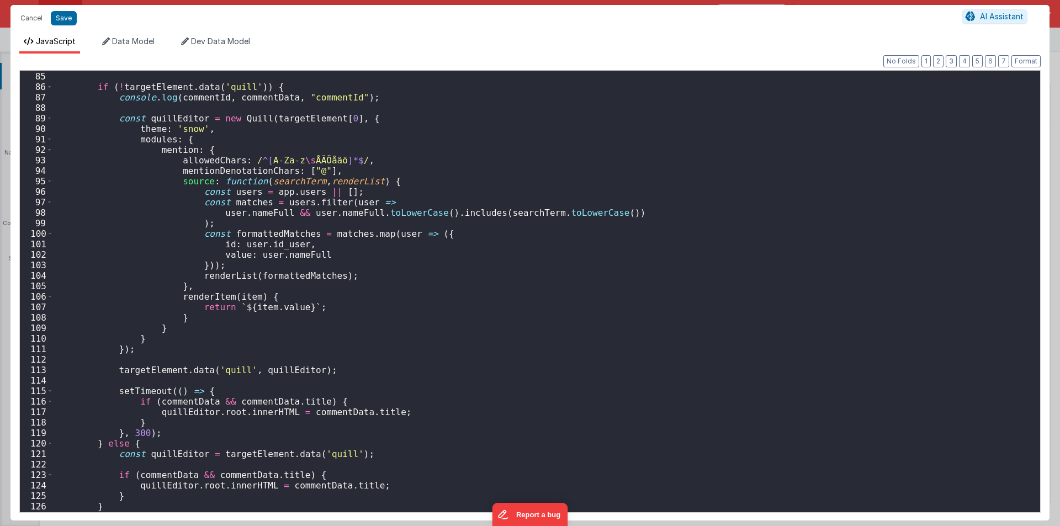
scroll to position [1113, 0]
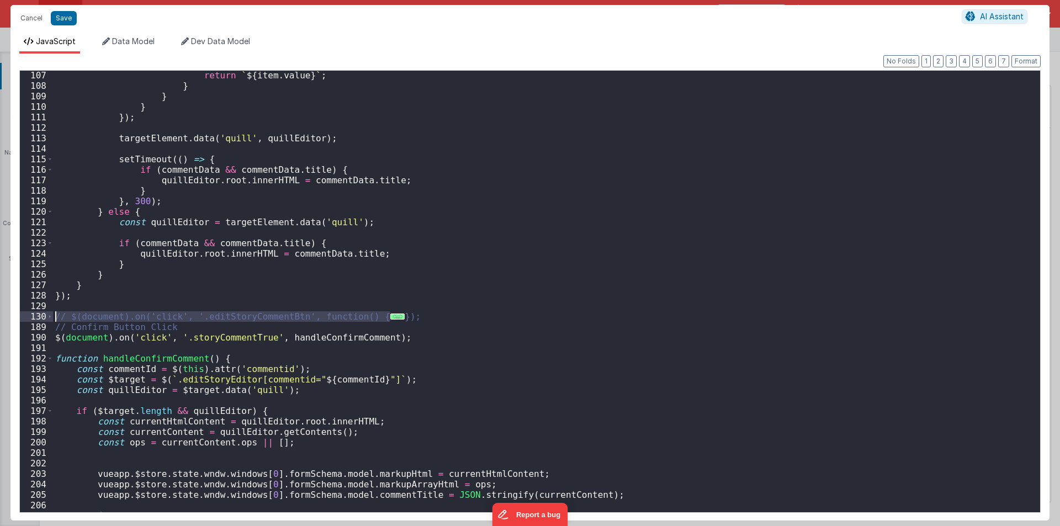
drag, startPoint x: 401, startPoint y: 319, endPoint x: 53, endPoint y: 313, distance: 348.0
click at [53, 313] on div "return ` ${ item . value } ` ; } } } }) ; targetElement . data ( 'quill' , quil…" at bounding box center [542, 301] width 979 height 463
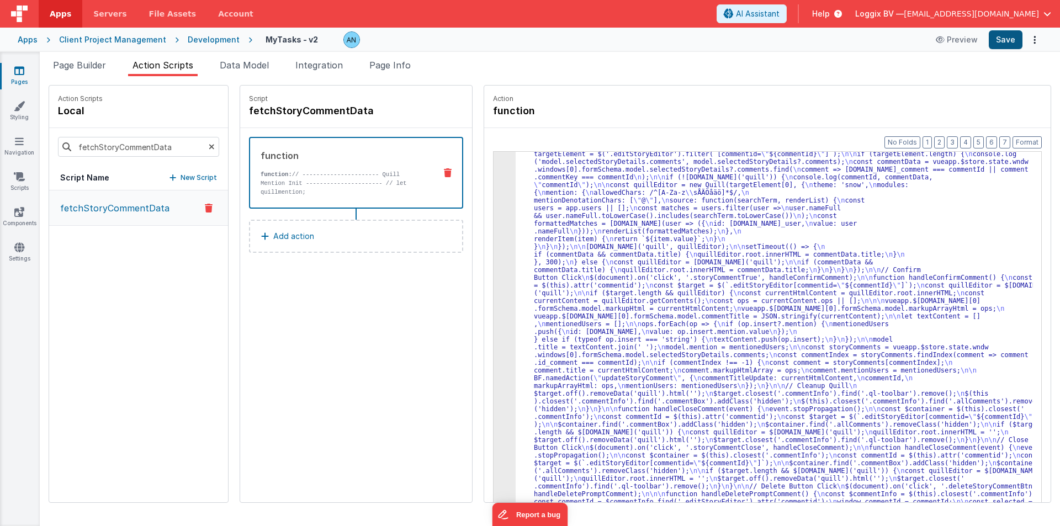
scroll to position [172, 0]
click at [1011, 41] on button "Save" at bounding box center [1006, 39] width 34 height 19
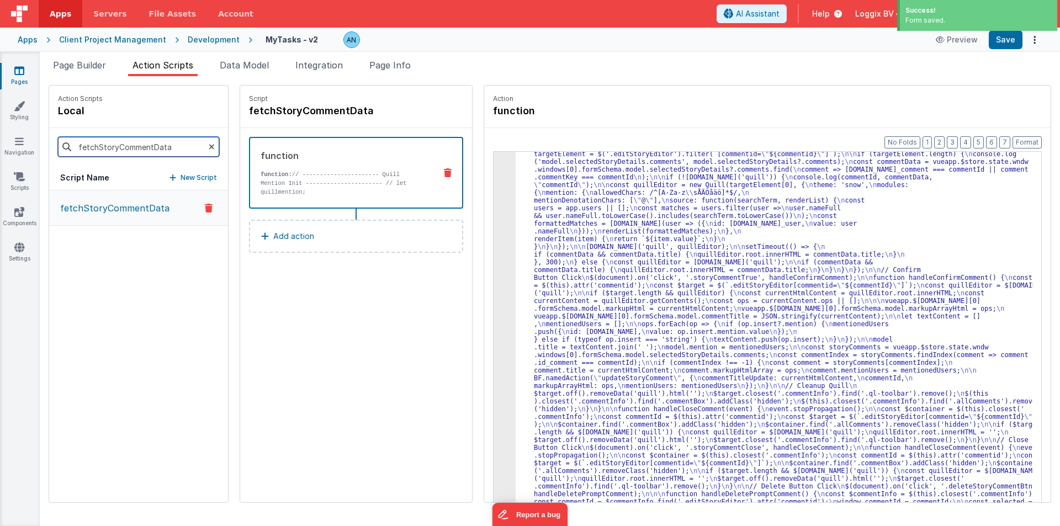
click at [130, 146] on input "fetchStoryCommentData" at bounding box center [138, 147] width 161 height 20
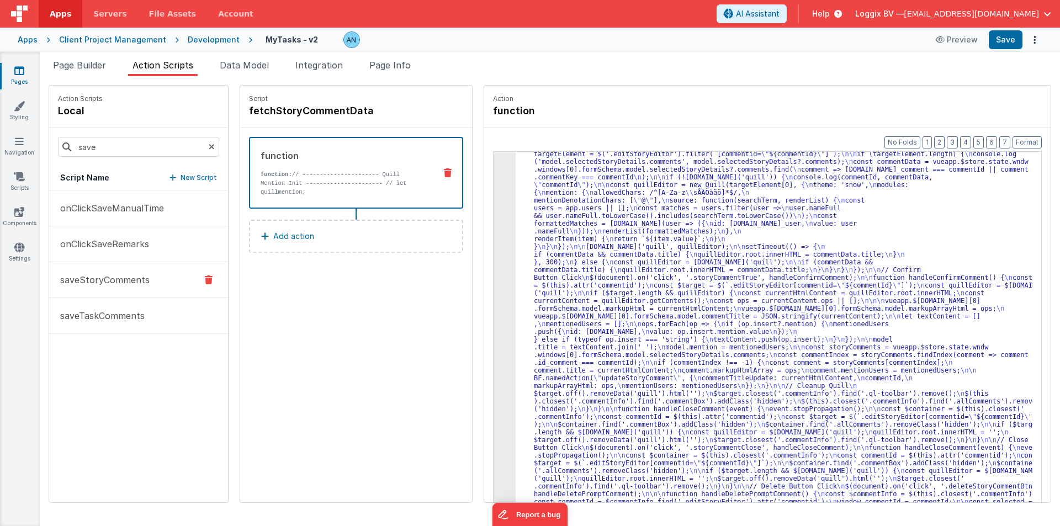
click at [87, 278] on p "saveStoryComments" at bounding box center [102, 279] width 96 height 13
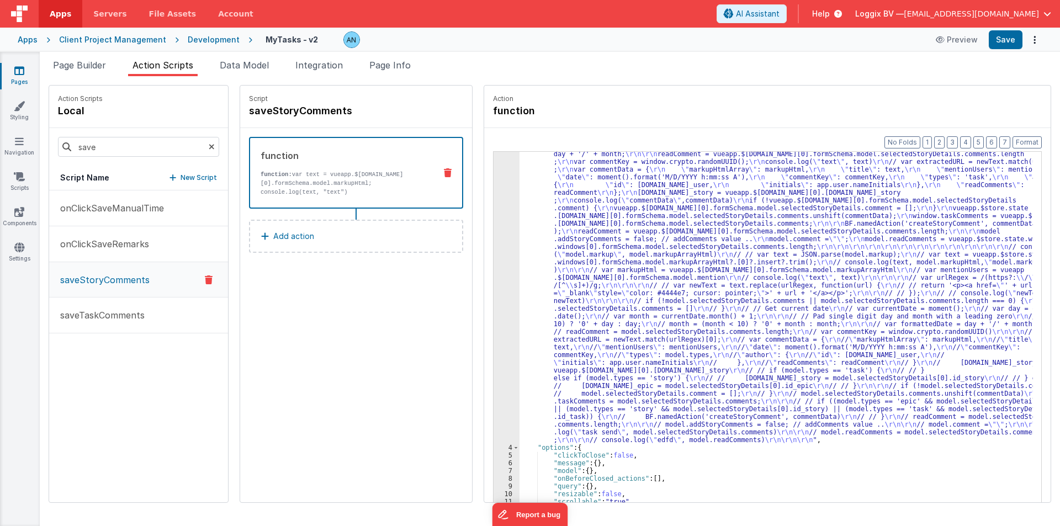
scroll to position [79, 0]
click at [494, 227] on div "3" at bounding box center [507, 266] width 26 height 356
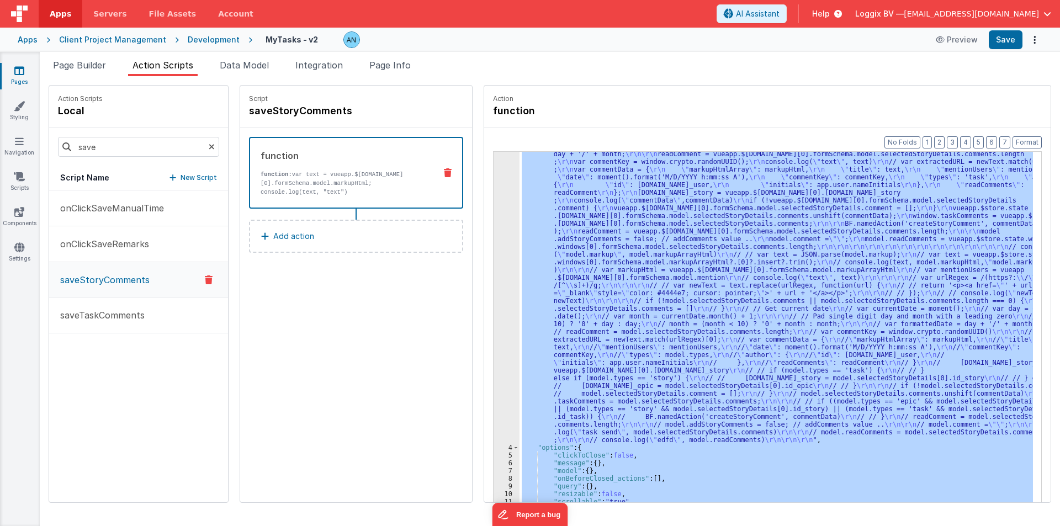
click at [494, 227] on div "3" at bounding box center [507, 266] width 26 height 356
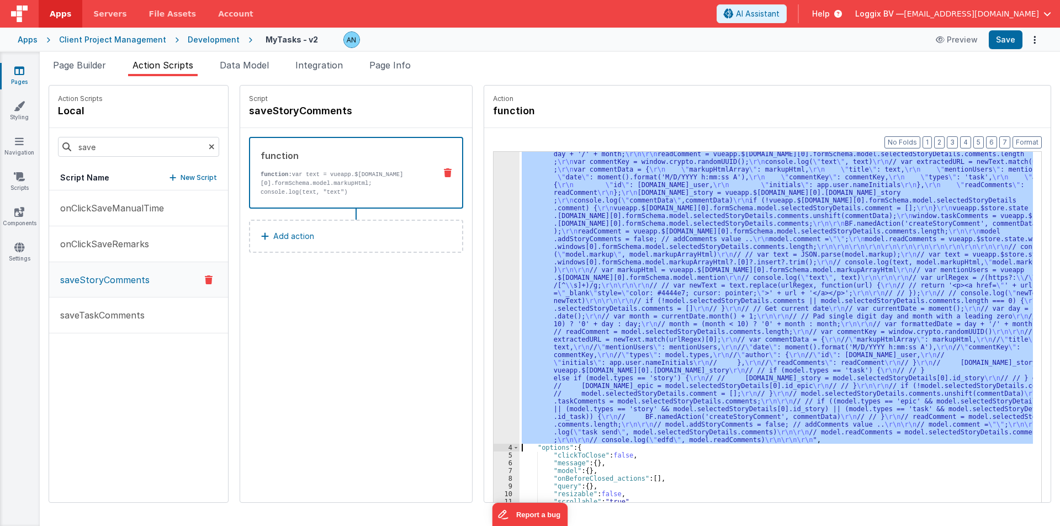
click at [494, 227] on div "3" at bounding box center [507, 266] width 26 height 356
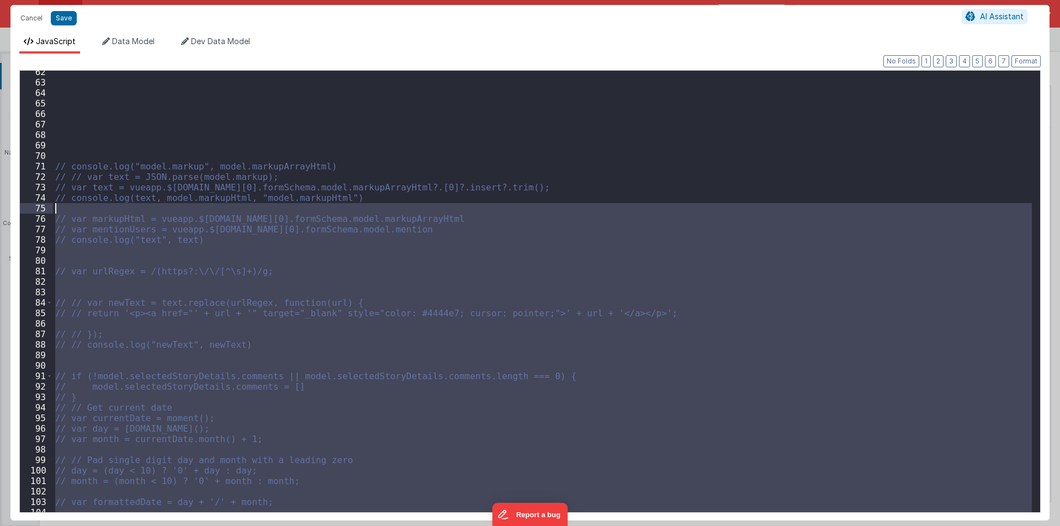
scroll to position [511, 0]
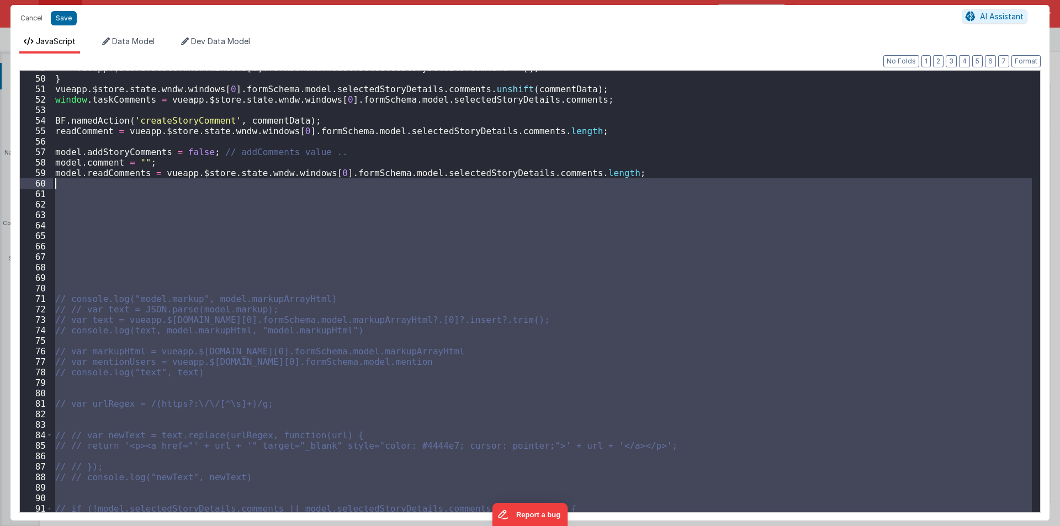
drag, startPoint x: 295, startPoint y: 479, endPoint x: 66, endPoint y: 182, distance: 375.2
click at [66, 182] on div "vueapp . $store . state . wndw . windows [ 0 ] . formSchema . model . selectedS…" at bounding box center [542, 294] width 979 height 463
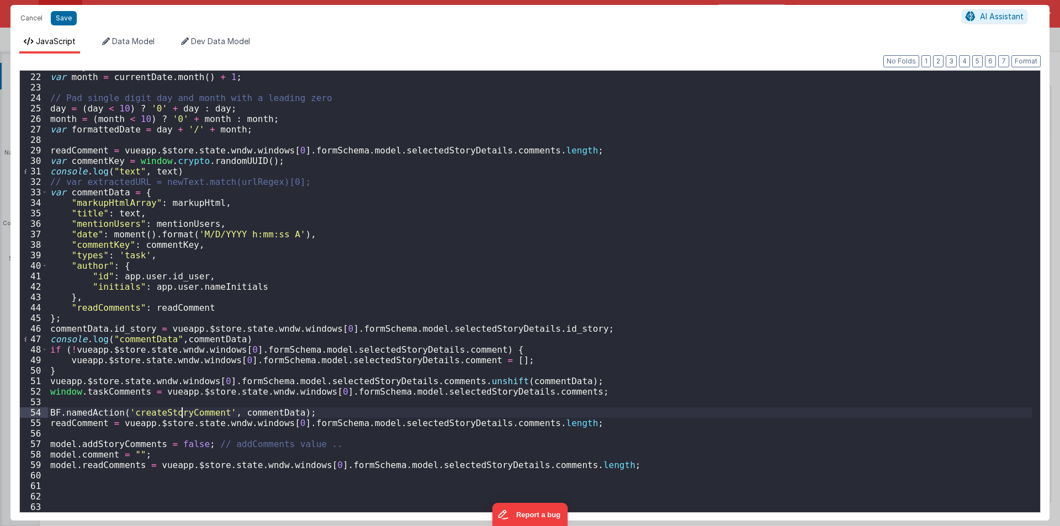
click at [182, 411] on div "var day = currentDate . date ( ) ; var month = currentDate . month ( ) + 1 ; //…" at bounding box center [540, 292] width 984 height 463
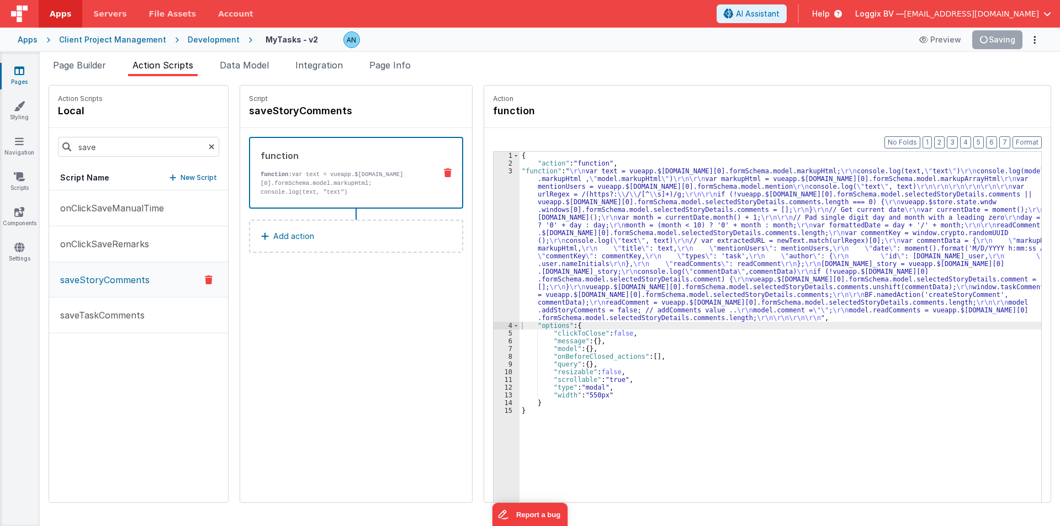
click at [73, 320] on p "saveTaskComments" at bounding box center [99, 315] width 91 height 13
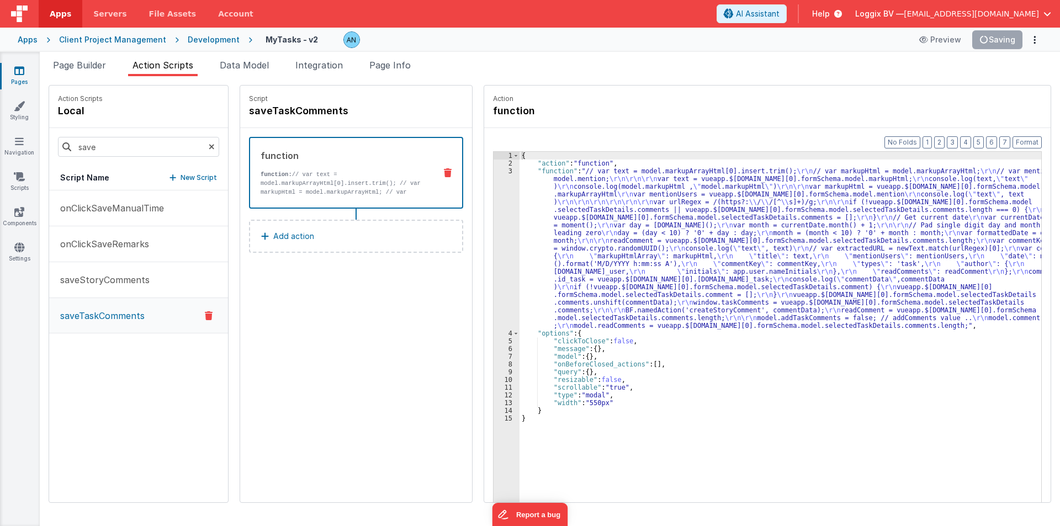
click at [496, 237] on div "3" at bounding box center [507, 248] width 26 height 162
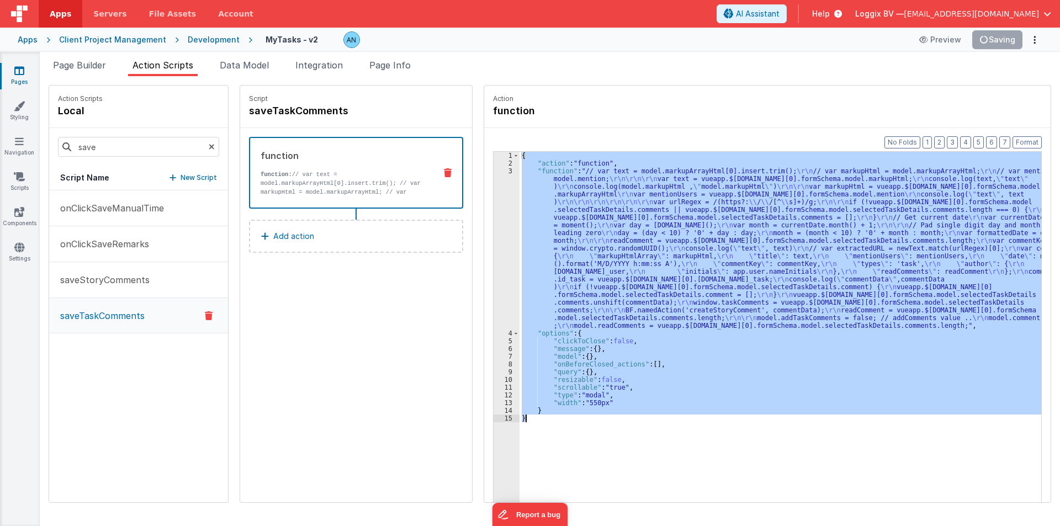
click at [496, 237] on div "3" at bounding box center [507, 248] width 26 height 162
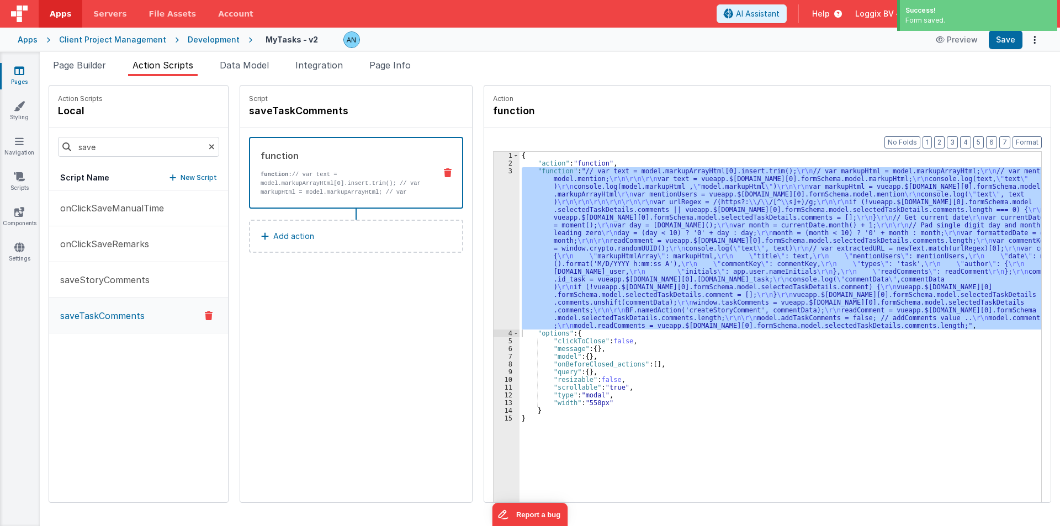
click at [158, 452] on div "Format 7 6 5 4 3 2 1 No Folds" at bounding box center [530, 279] width 1022 height 443
click at [494, 242] on div "3" at bounding box center [507, 248] width 26 height 162
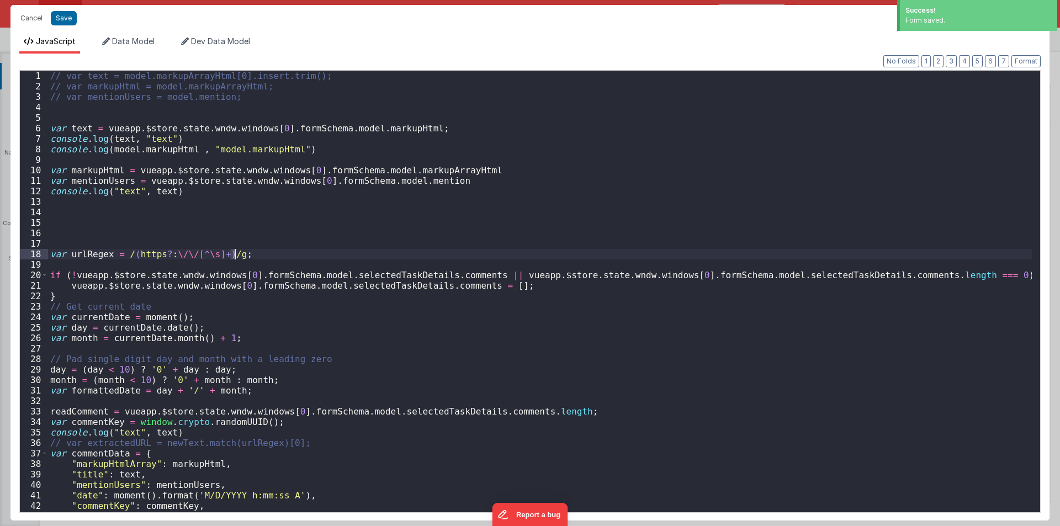
click at [488, 242] on div "// var text = model.markupArrayHtml[0].insert.trim(); // var markupHtml = model…" at bounding box center [540, 302] width 984 height 463
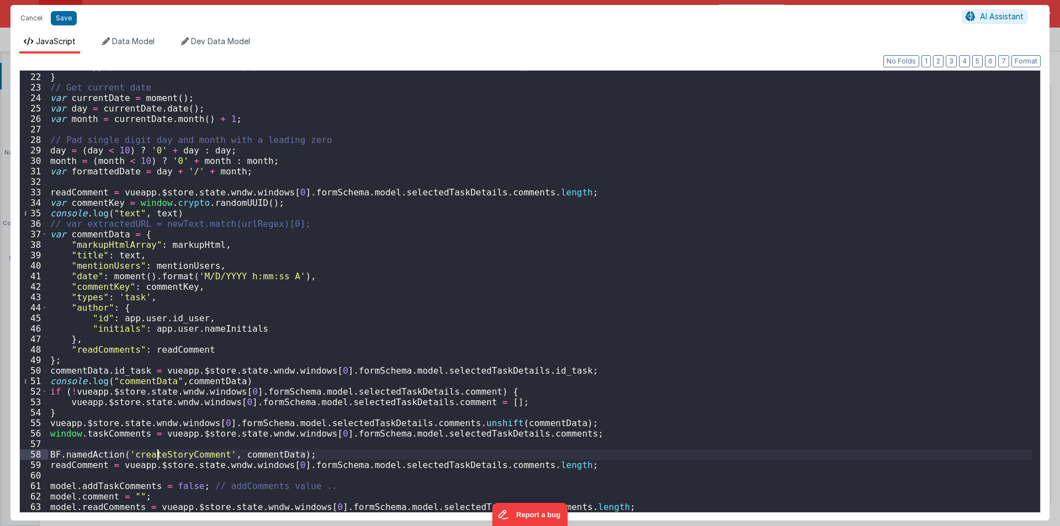
click at [156, 453] on div "vueapp . $store . state . wndw . windows [ 0 ] . formSchema . model . selectedT…" at bounding box center [540, 292] width 984 height 463
click at [60, 17] on button "Save" at bounding box center [64, 18] width 26 height 14
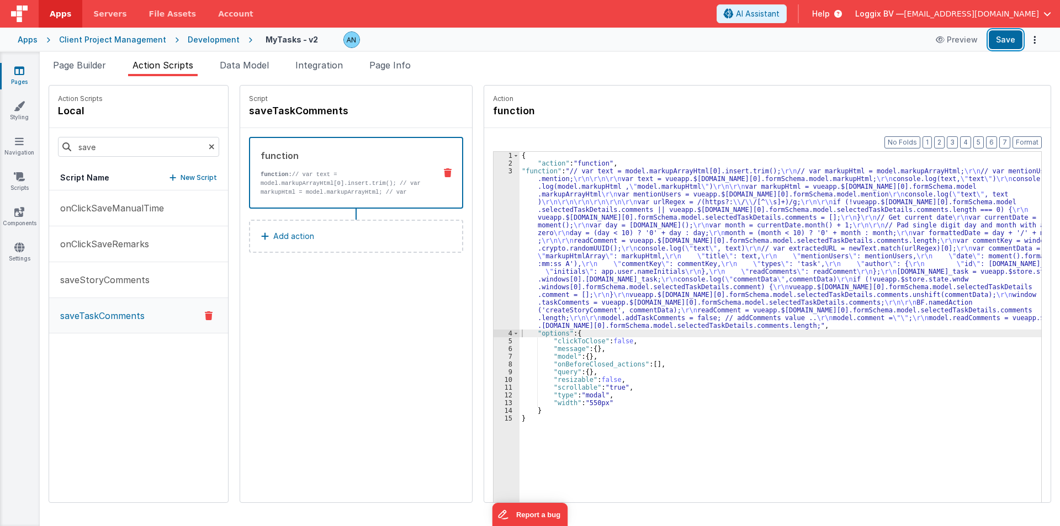
click at [1001, 35] on button "Save" at bounding box center [1006, 39] width 34 height 19
click at [1036, 138] on button "Format" at bounding box center [1027, 142] width 29 height 12
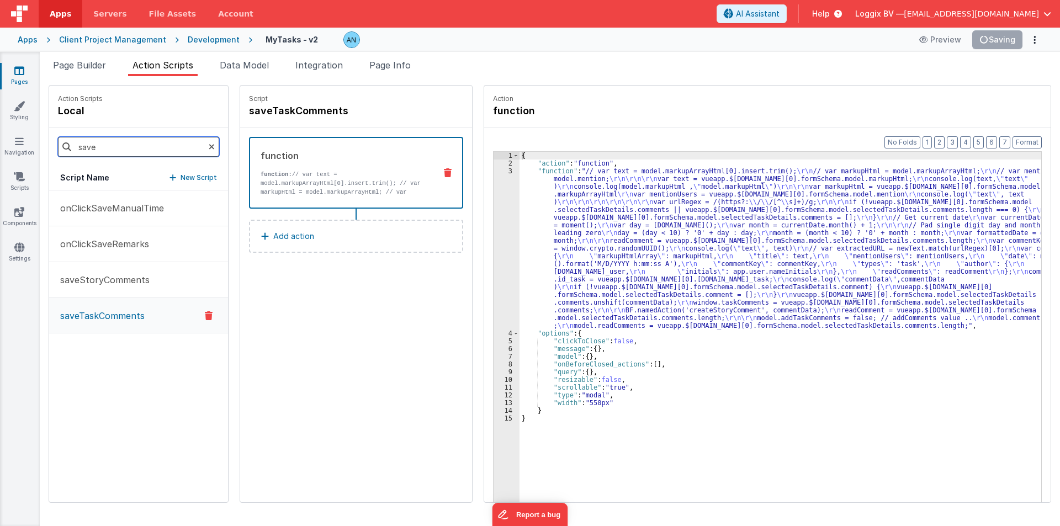
click at [133, 137] on input "save" at bounding box center [138, 147] width 161 height 20
paste input "createStoryComment"
type input "createStoryComment"
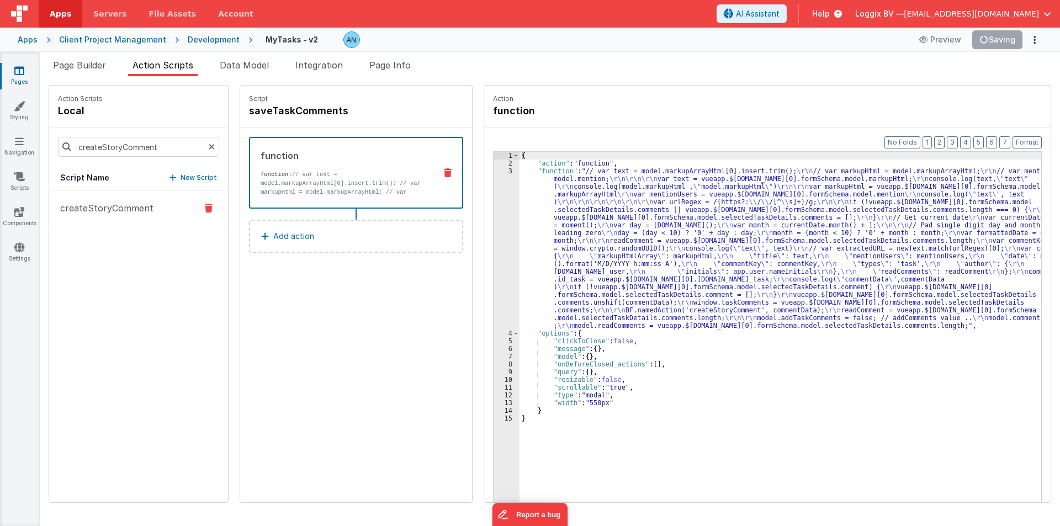
click at [98, 207] on p "createStoryComment" at bounding box center [104, 208] width 100 height 13
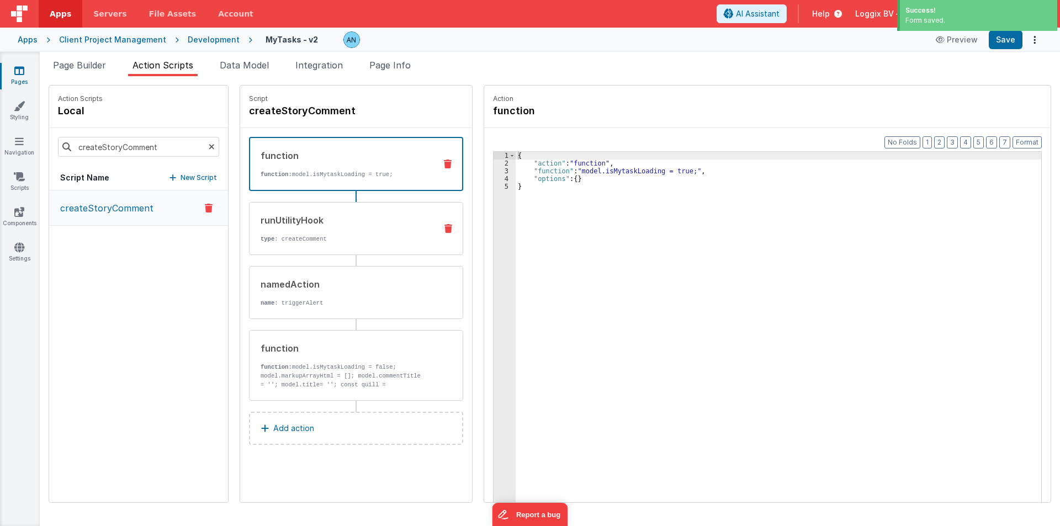
click at [302, 207] on div "runUtilityHook type : createComment" at bounding box center [356, 228] width 214 height 53
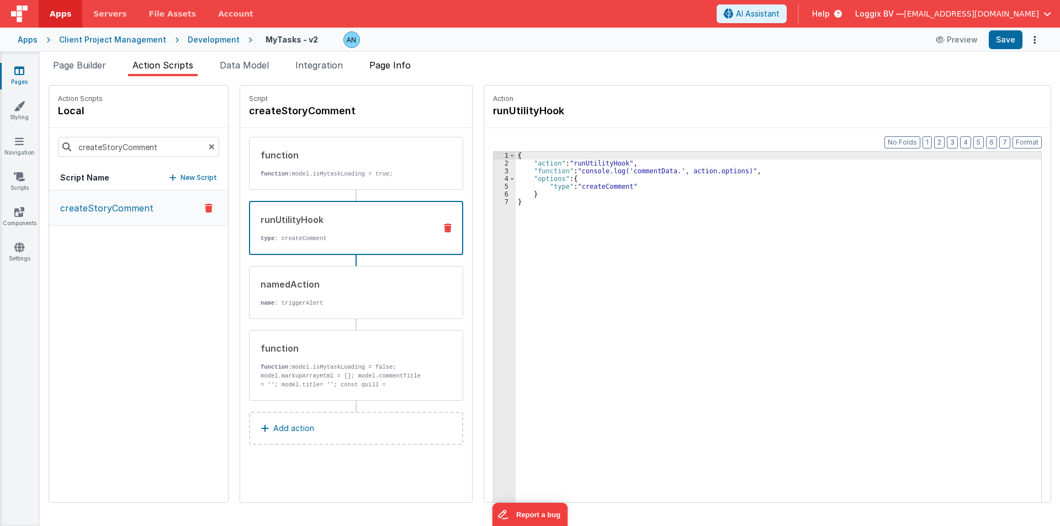
click at [393, 62] on span "Page Info" at bounding box center [389, 65] width 41 height 11
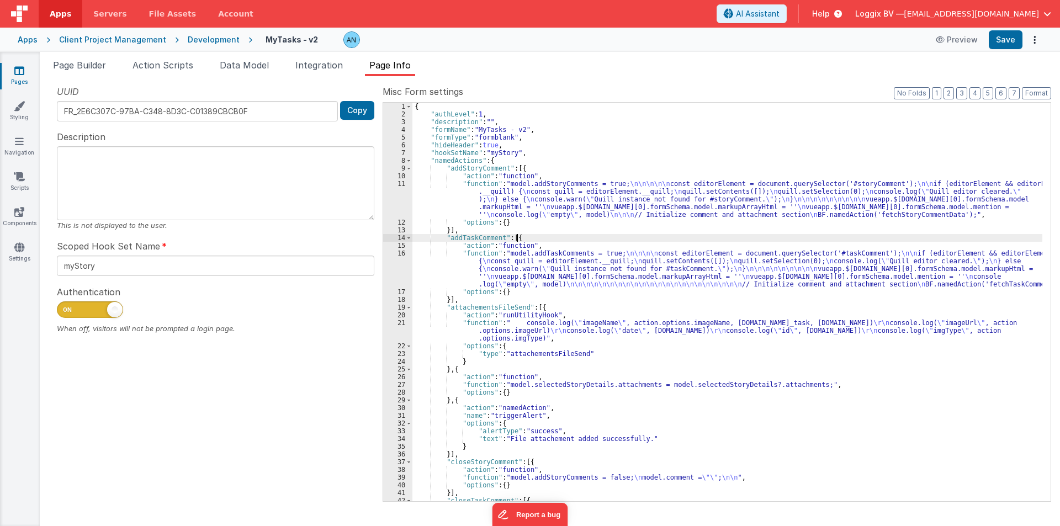
click at [610, 239] on div "{ "authLevel" : 1 , "description" : "" , "formName" : "MyTasks - v2" , "formTyp…" at bounding box center [728, 310] width 630 height 414
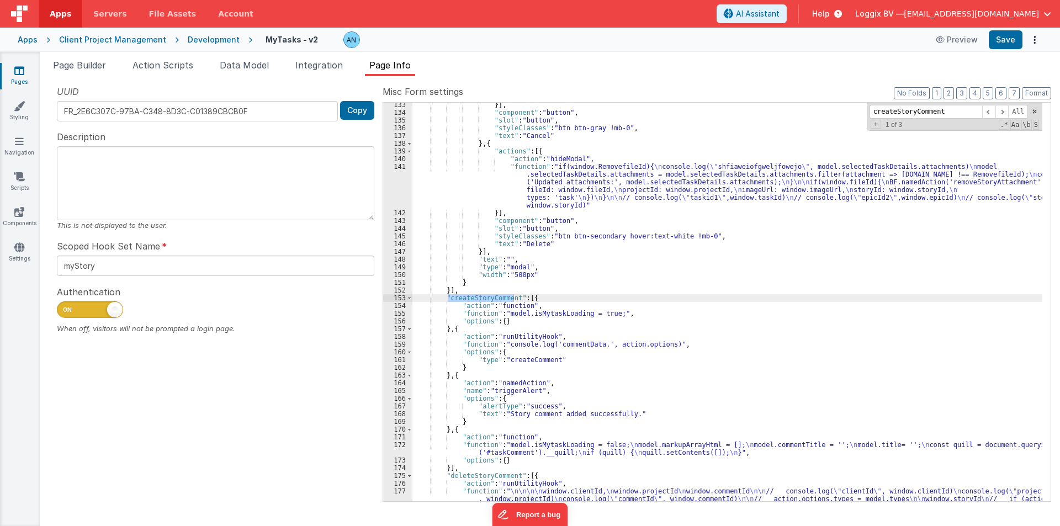
scroll to position [1239, 0]
type input "createStoryComment"
click at [411, 296] on span at bounding box center [409, 298] width 6 height 8
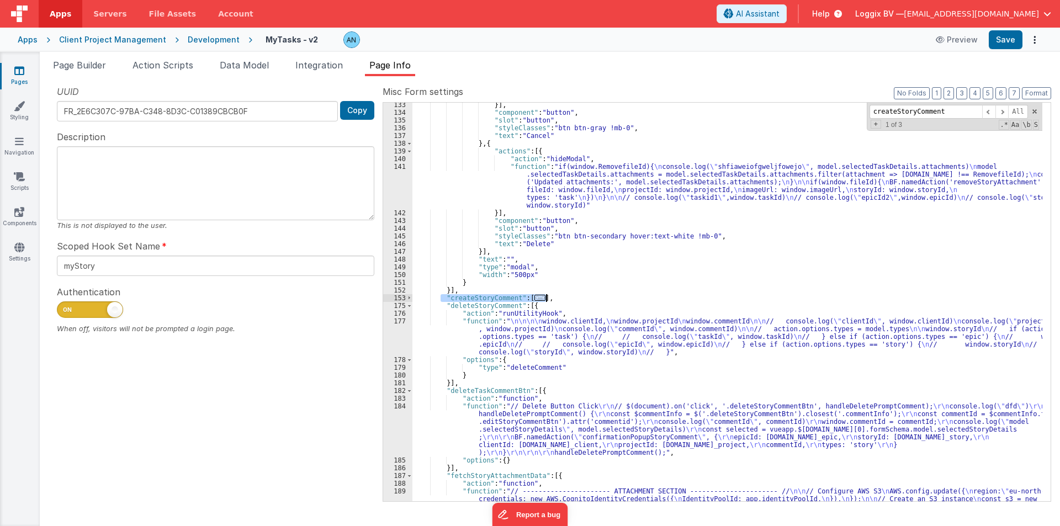
drag, startPoint x: 442, startPoint y: 294, endPoint x: 552, endPoint y: 296, distance: 110.5
click at [552, 296] on div "}] , "component" : "button" , "slot" : "button" , "styleClasses" : "btn btn-gra…" at bounding box center [728, 397] width 630 height 592
click at [552, 296] on div "}] , "component" : "button" , "slot" : "button" , "styleClasses" : "btn btn-gra…" at bounding box center [728, 302] width 630 height 399
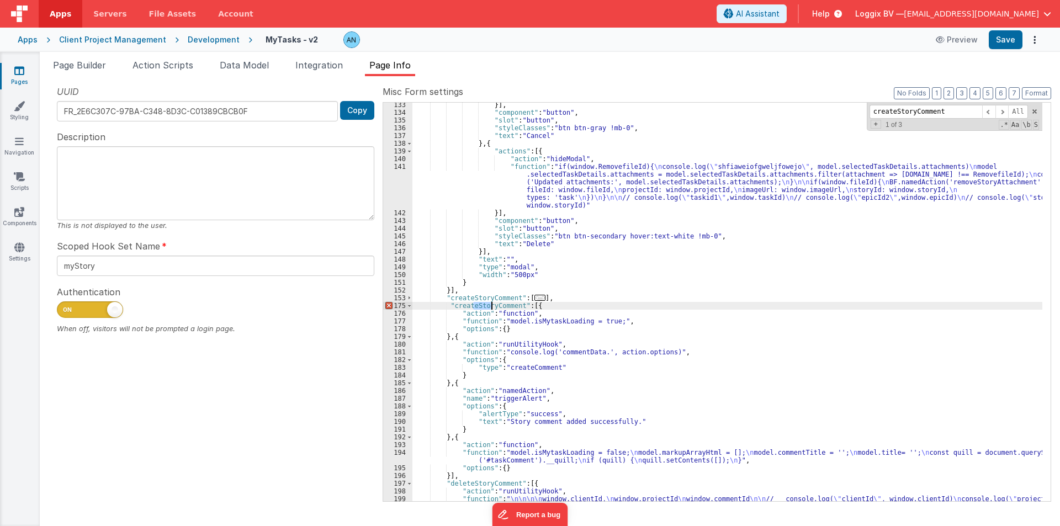
drag, startPoint x: 475, startPoint y: 305, endPoint x: 493, endPoint y: 304, distance: 18.2
click at [493, 304] on div "}] , "component" : "button" , "slot" : "button" , "styleClasses" : "btn btn-gra…" at bounding box center [728, 323] width 630 height 445
click at [519, 421] on div "}] , "component" : "button" , "slot" : "button" , "styleClasses" : "btn btn-gra…" at bounding box center [728, 323] width 630 height 445
click at [477, 308] on div "}] , "component" : "button" , "slot" : "button" , "styleClasses" : "btn btn-gra…" at bounding box center [728, 323] width 630 height 445
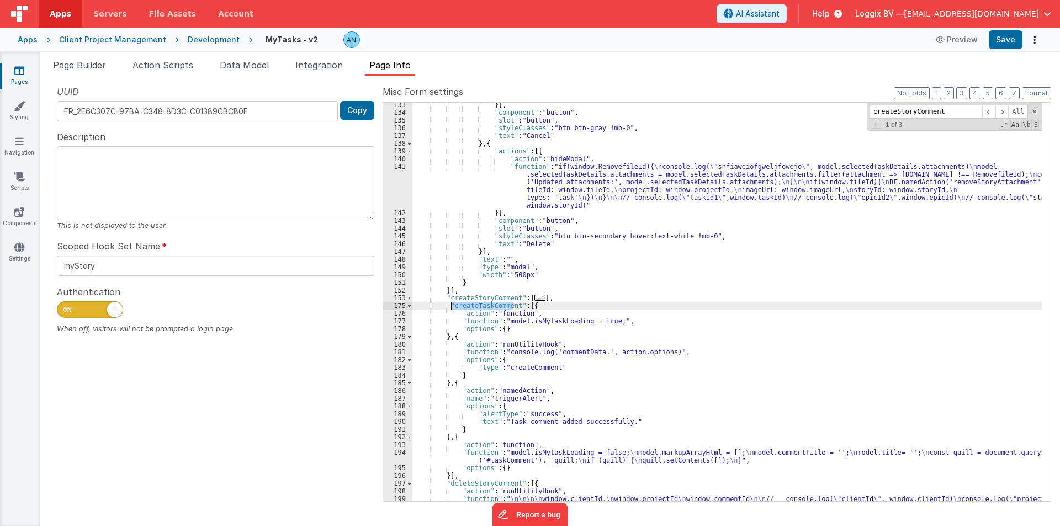
click at [477, 308] on div "}] , "component" : "button" , "slot" : "button" , "styleClasses" : "btn btn-gra…" at bounding box center [728, 323] width 630 height 445
click at [160, 61] on span "Action Scripts" at bounding box center [163, 65] width 61 height 11
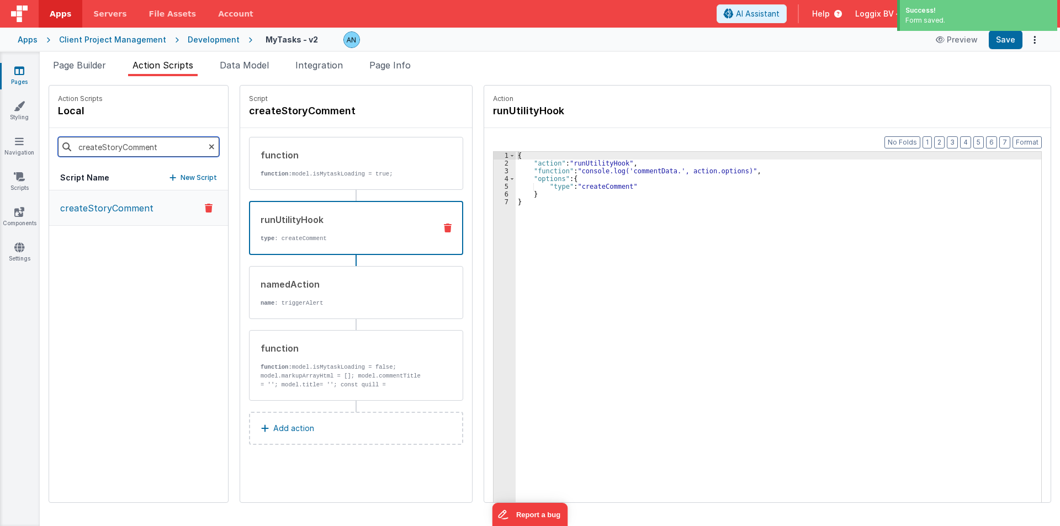
click at [139, 142] on input "createStoryComment" at bounding box center [138, 147] width 161 height 20
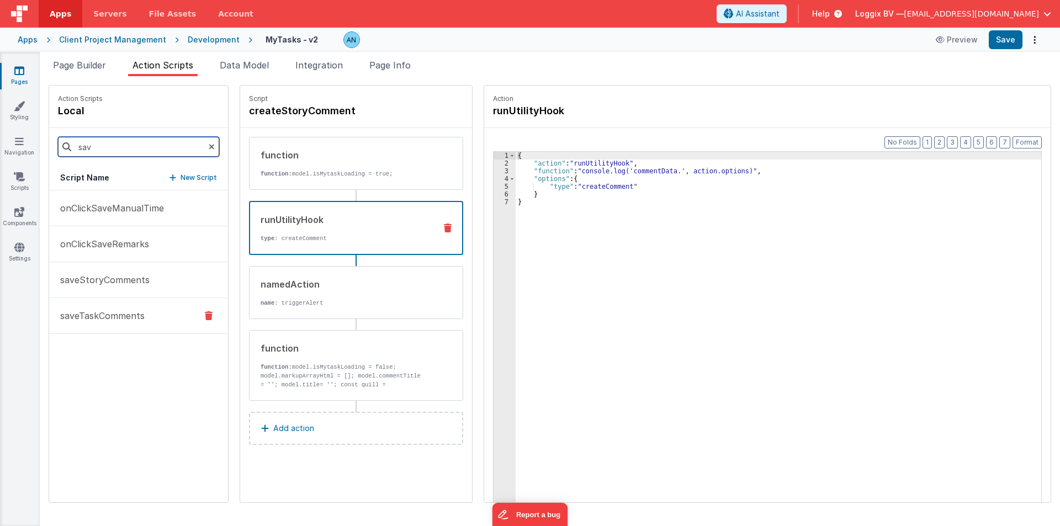
type input "sav"
click at [76, 313] on p "saveTaskComments" at bounding box center [99, 315] width 91 height 13
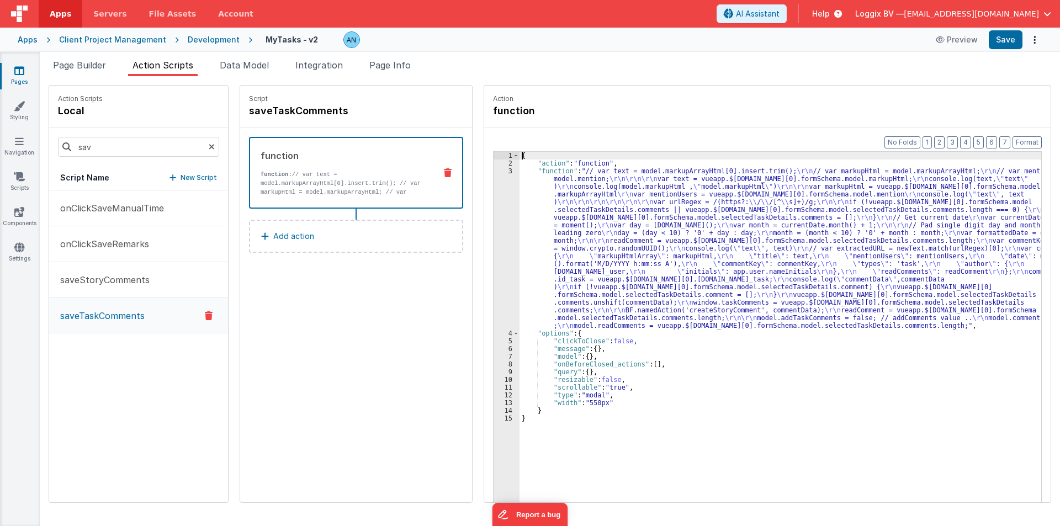
click at [495, 231] on div "3" at bounding box center [507, 248] width 26 height 162
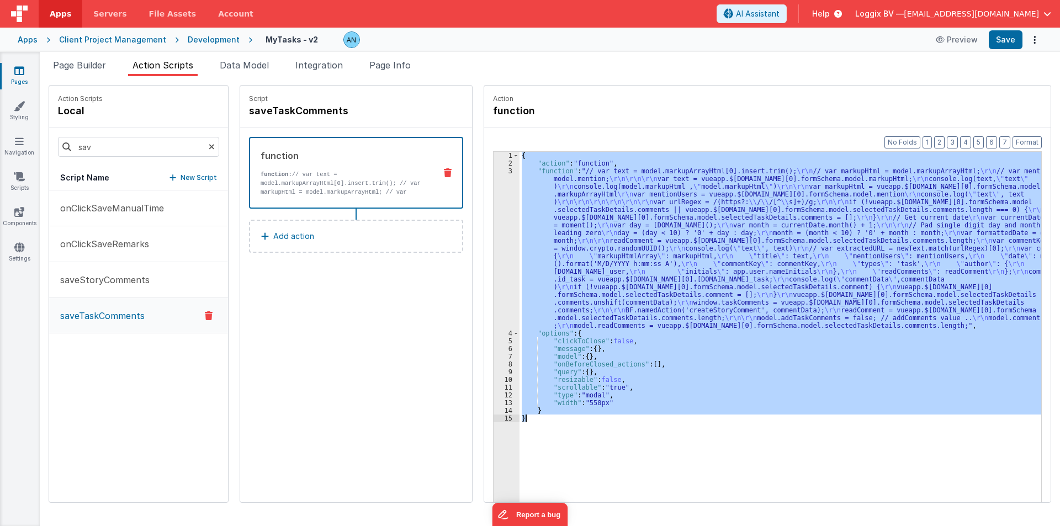
click at [495, 231] on div "3" at bounding box center [507, 248] width 26 height 162
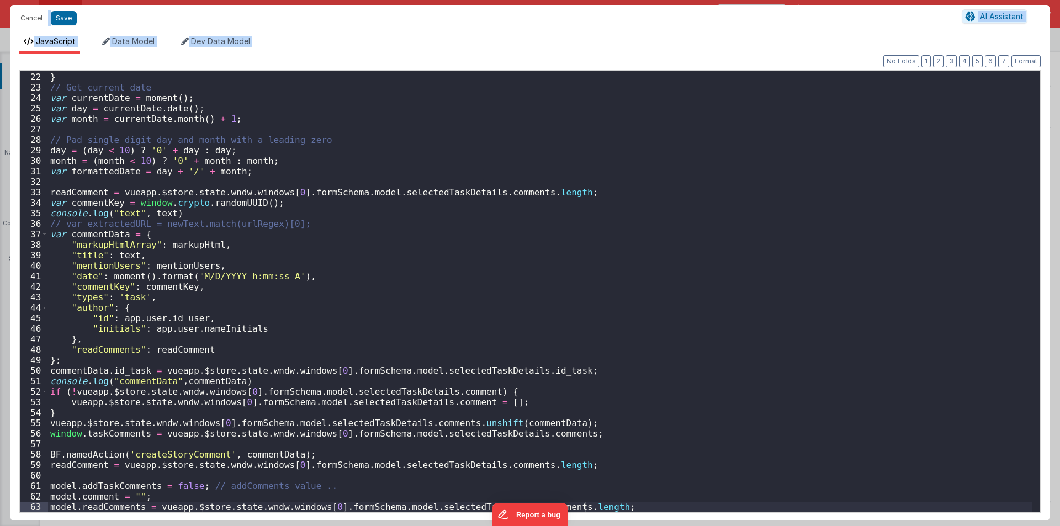
scroll to position [219, 0]
click at [150, 457] on div "vueapp . $store . state . wndw . windows [ 0 ] . formSchema . model . selectedT…" at bounding box center [540, 292] width 984 height 463
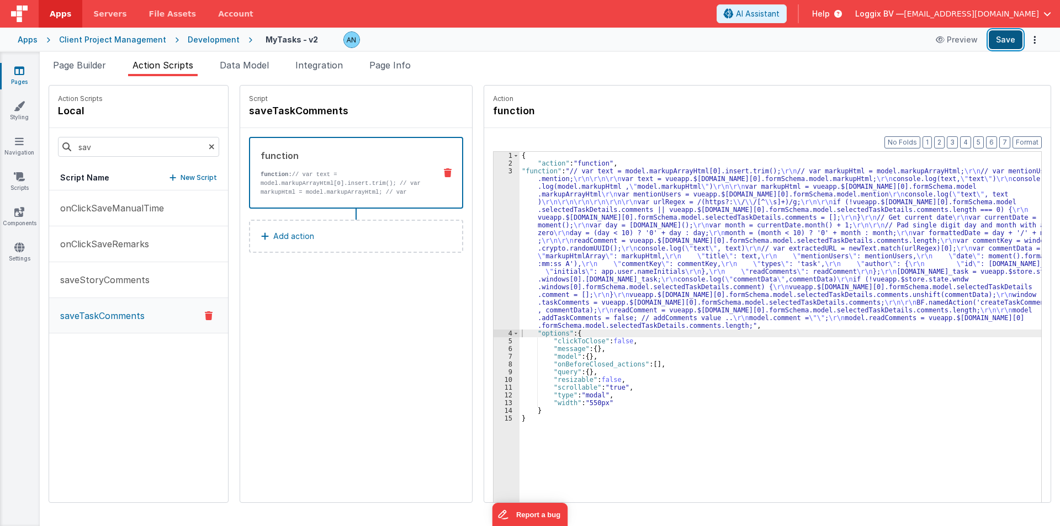
click at [1001, 39] on button "Save" at bounding box center [1006, 39] width 34 height 19
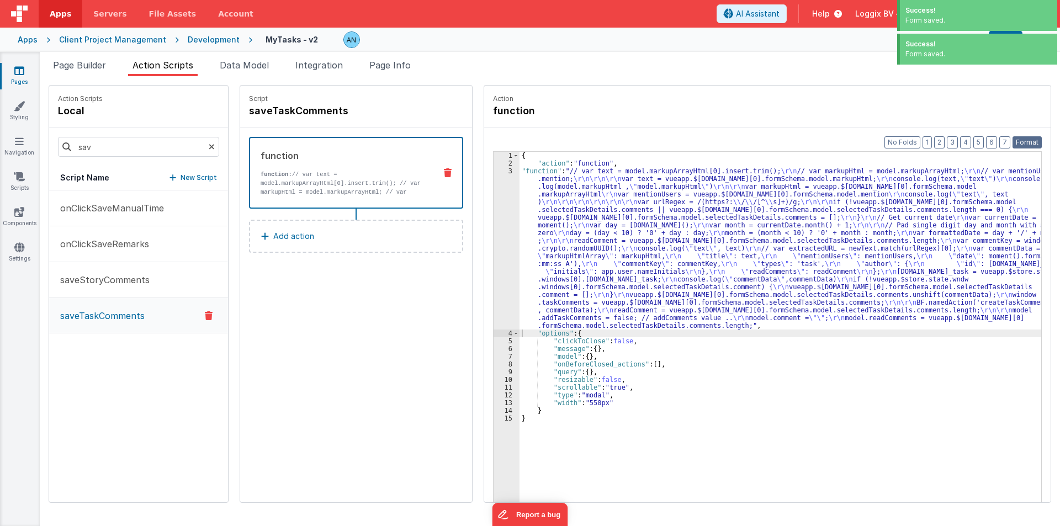
click at [1030, 138] on button "Format" at bounding box center [1027, 142] width 29 height 12
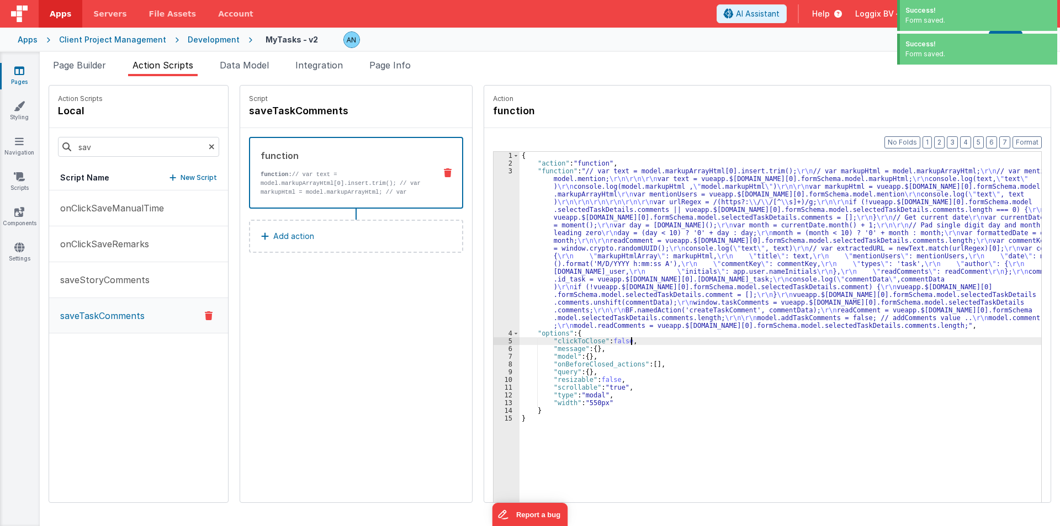
click at [647, 338] on div "{ "action" : "function" , "function" : "// var text = model.markupArrayHtml[0].…" at bounding box center [786, 352] width 532 height 400
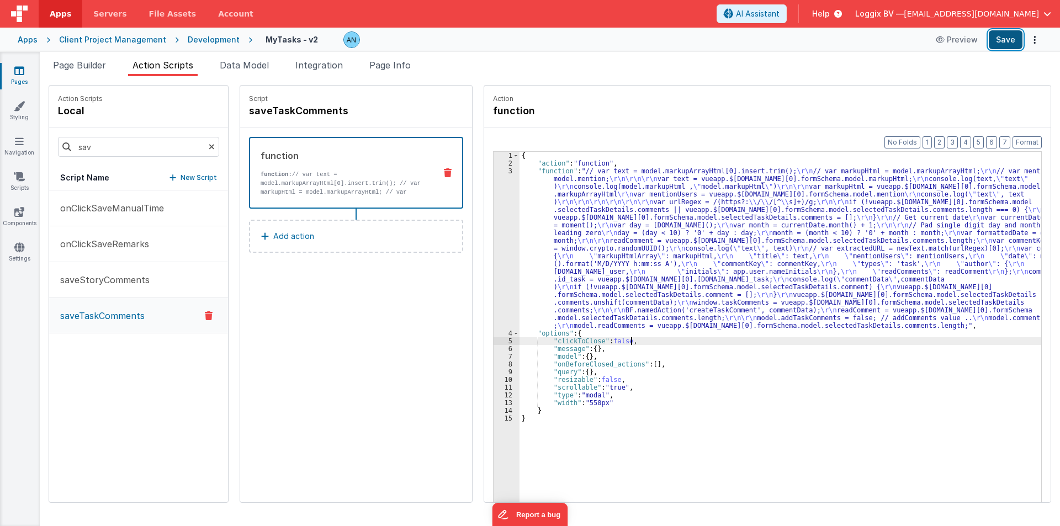
click at [1004, 40] on button "Save" at bounding box center [1006, 39] width 34 height 19
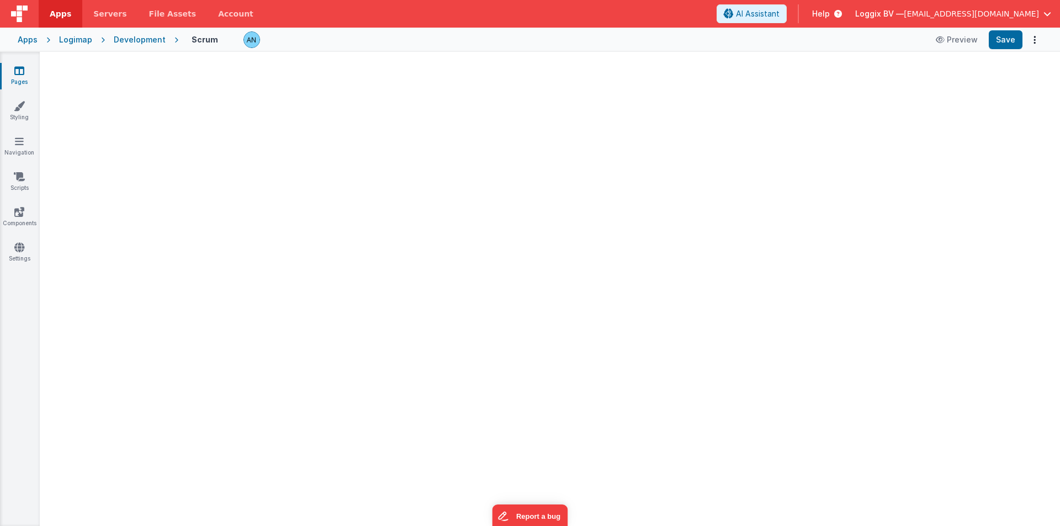
click at [68, 16] on span "Apps" at bounding box center [61, 13] width 22 height 11
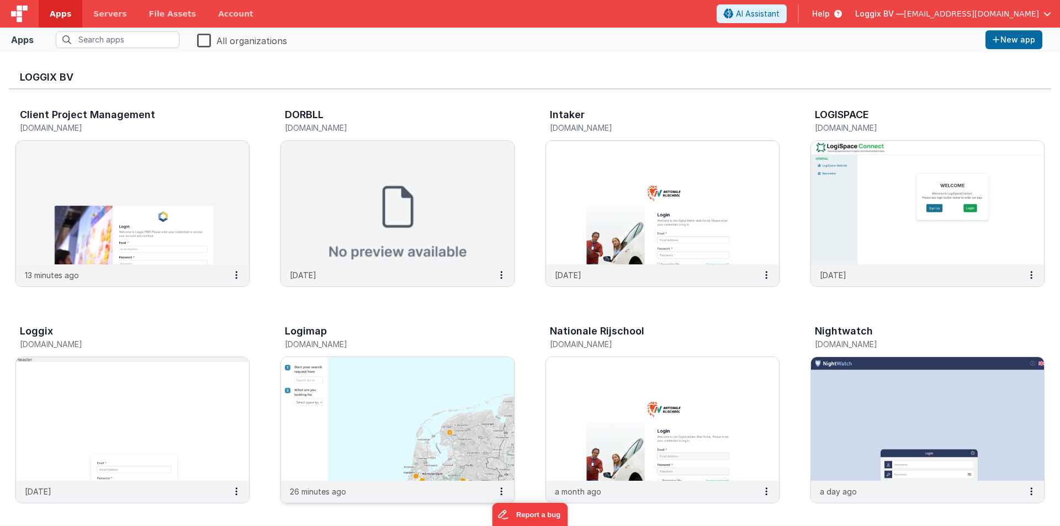
click at [362, 363] on img at bounding box center [397, 419] width 233 height 124
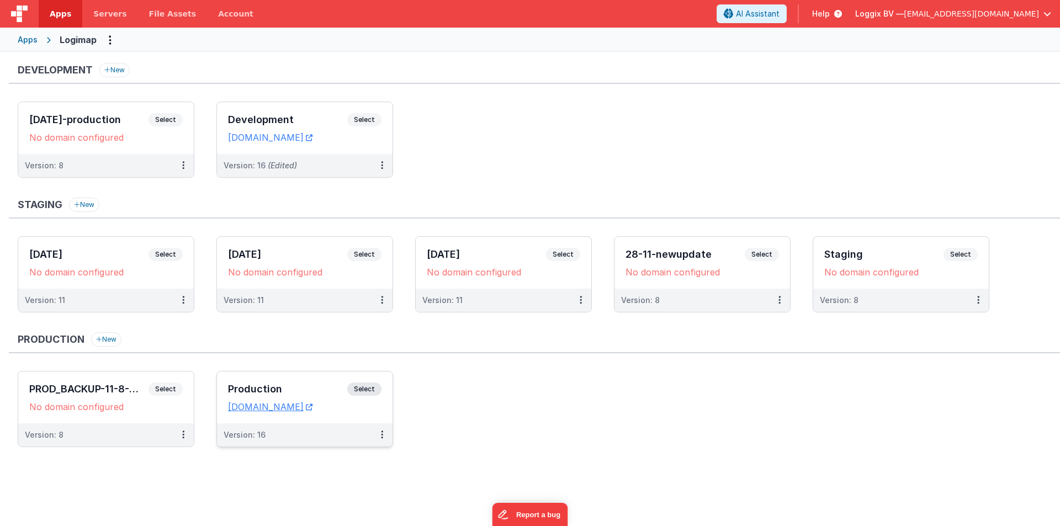
click at [260, 388] on h3 "Production" at bounding box center [287, 389] width 119 height 11
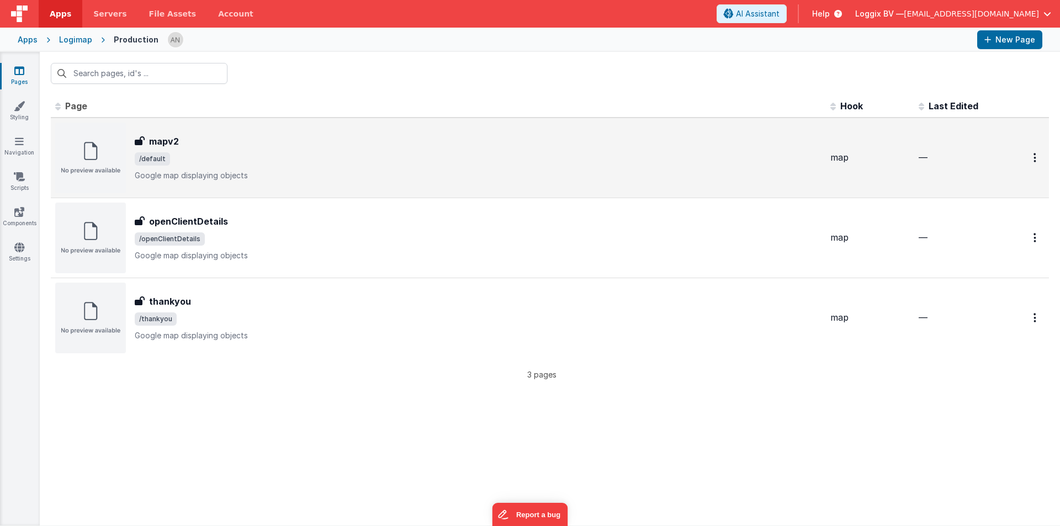
click at [218, 144] on div "mapv2" at bounding box center [478, 141] width 687 height 13
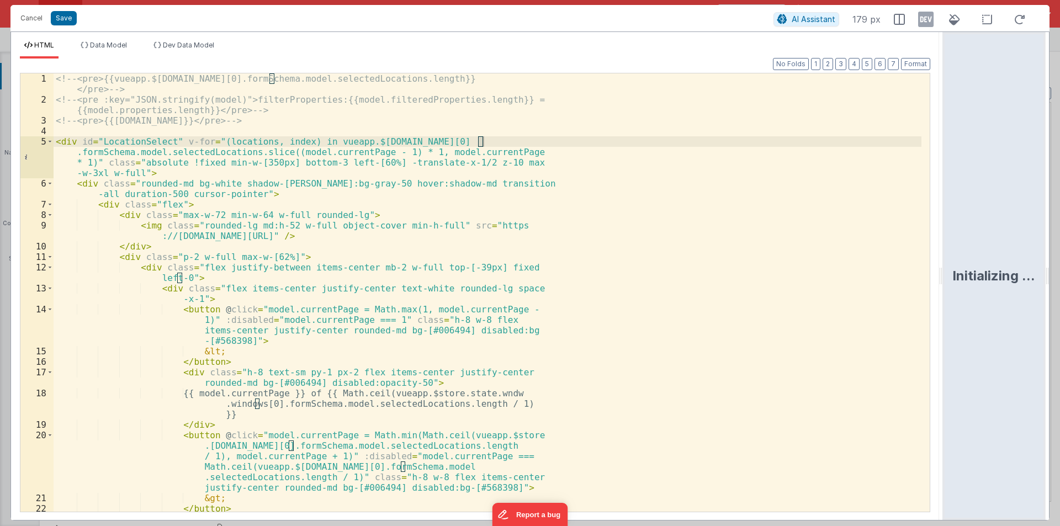
drag, startPoint x: 529, startPoint y: 273, endPoint x: 985, endPoint y: 257, distance: 457.0
click at [985, 257] on html "Cancel Save AI Assistant 179 px HTML Data Model Dev Data Model Format 7 6 5 4 3…" at bounding box center [530, 263] width 1060 height 526
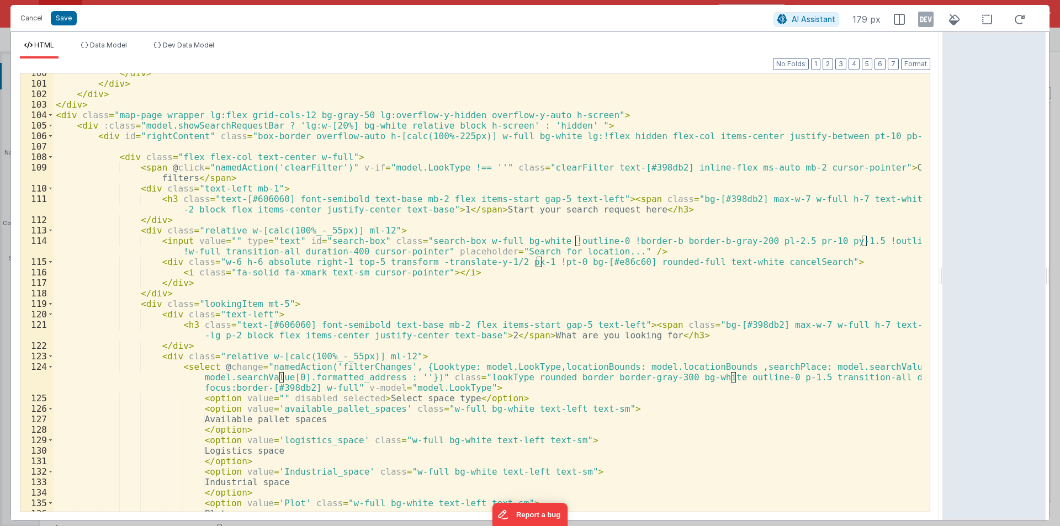
scroll to position [1392, 0]
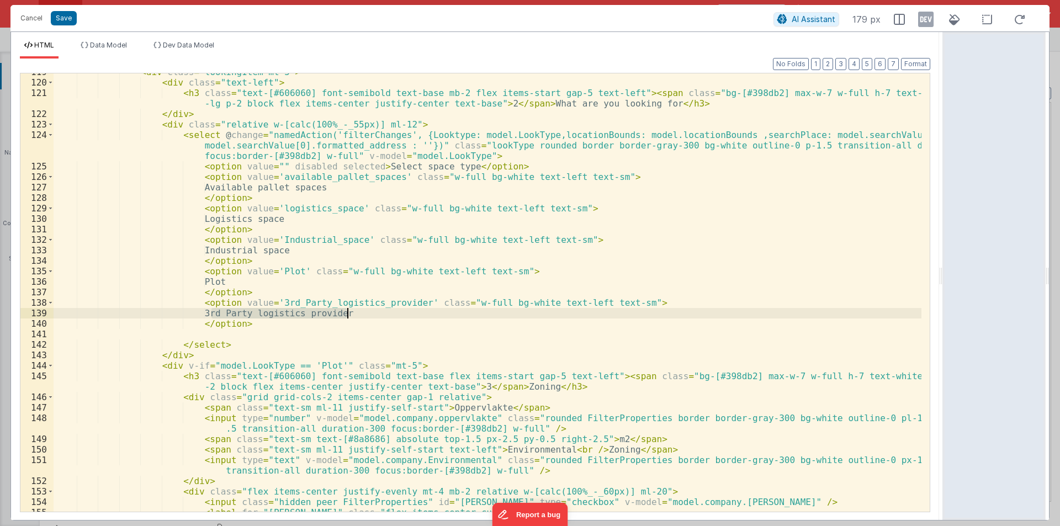
drag, startPoint x: 212, startPoint y: 315, endPoint x: 346, endPoint y: 310, distance: 134.8
click at [346, 310] on div "< div class = "lookingItem mt-5" > < div class = "text-left" > < h3 class = "te…" at bounding box center [488, 296] width 868 height 459
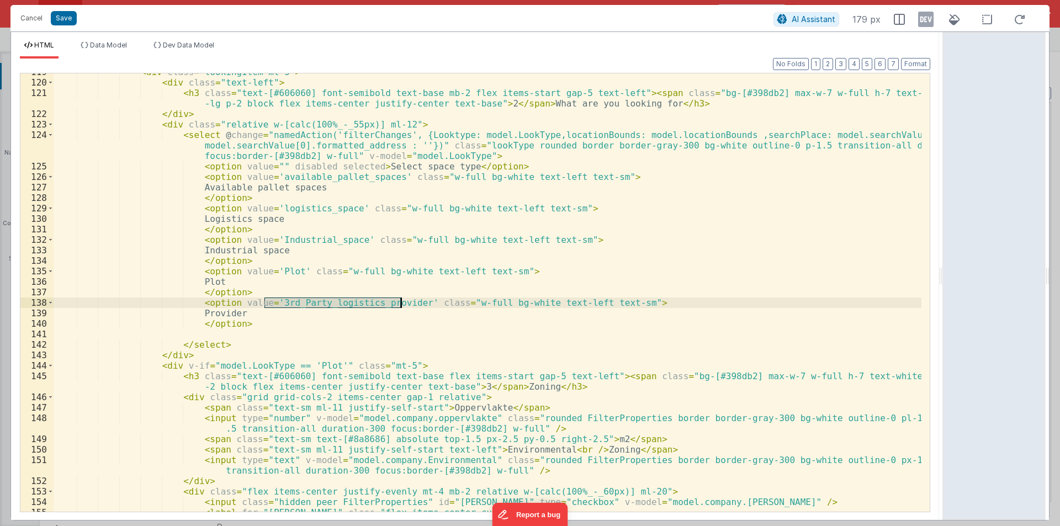
drag, startPoint x: 265, startPoint y: 299, endPoint x: 399, endPoint y: 299, distance: 134.2
click at [399, 299] on div "< div class = "lookingItem mt-5" > < div class = "text-left" > < h3 class = "te…" at bounding box center [488, 296] width 868 height 459
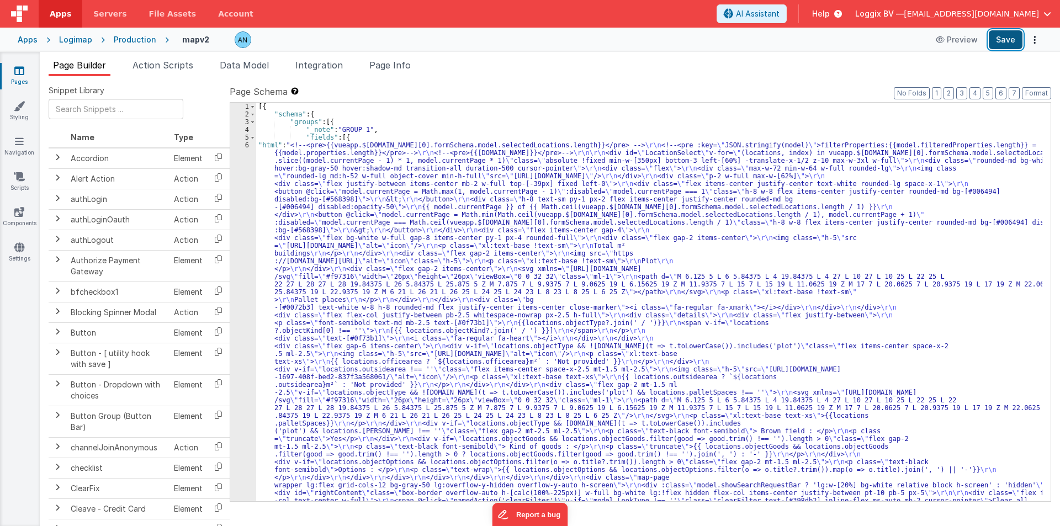
click at [996, 37] on button "Save" at bounding box center [1006, 39] width 34 height 19
click at [1032, 90] on button "Format" at bounding box center [1036, 93] width 29 height 12
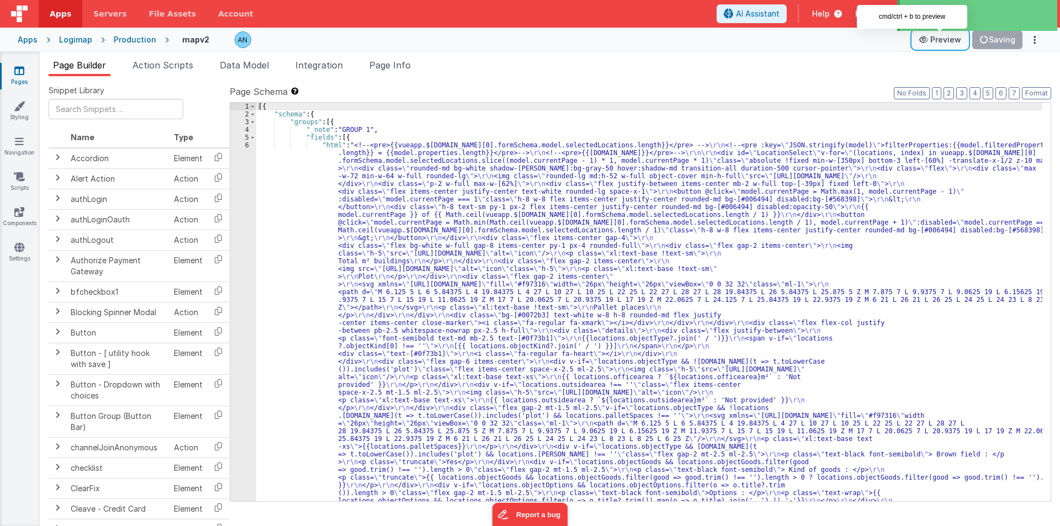
click at [942, 42] on button "Preview" at bounding box center [940, 40] width 55 height 18
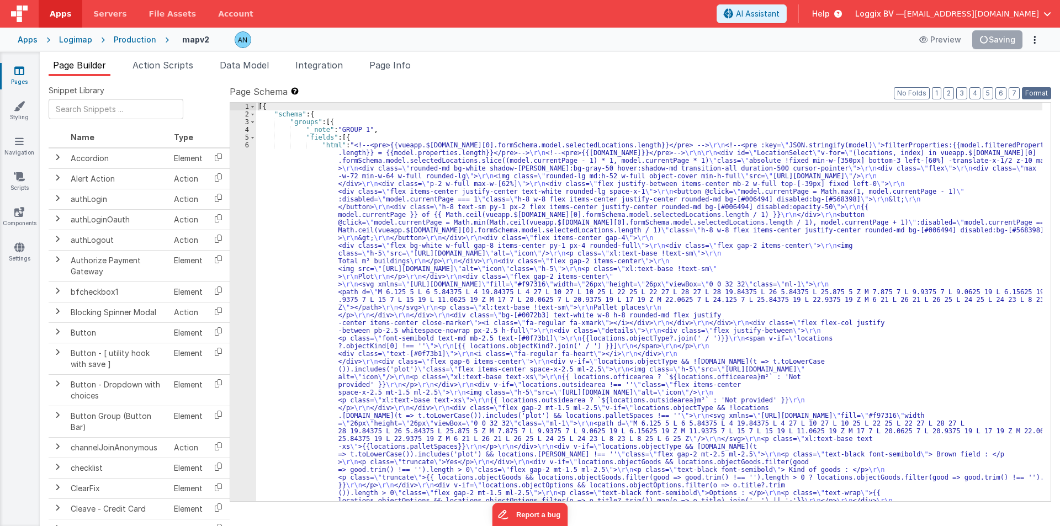
click at [1034, 94] on button "Format" at bounding box center [1036, 93] width 29 height 12
